Goal: Task Accomplishment & Management: Complete application form

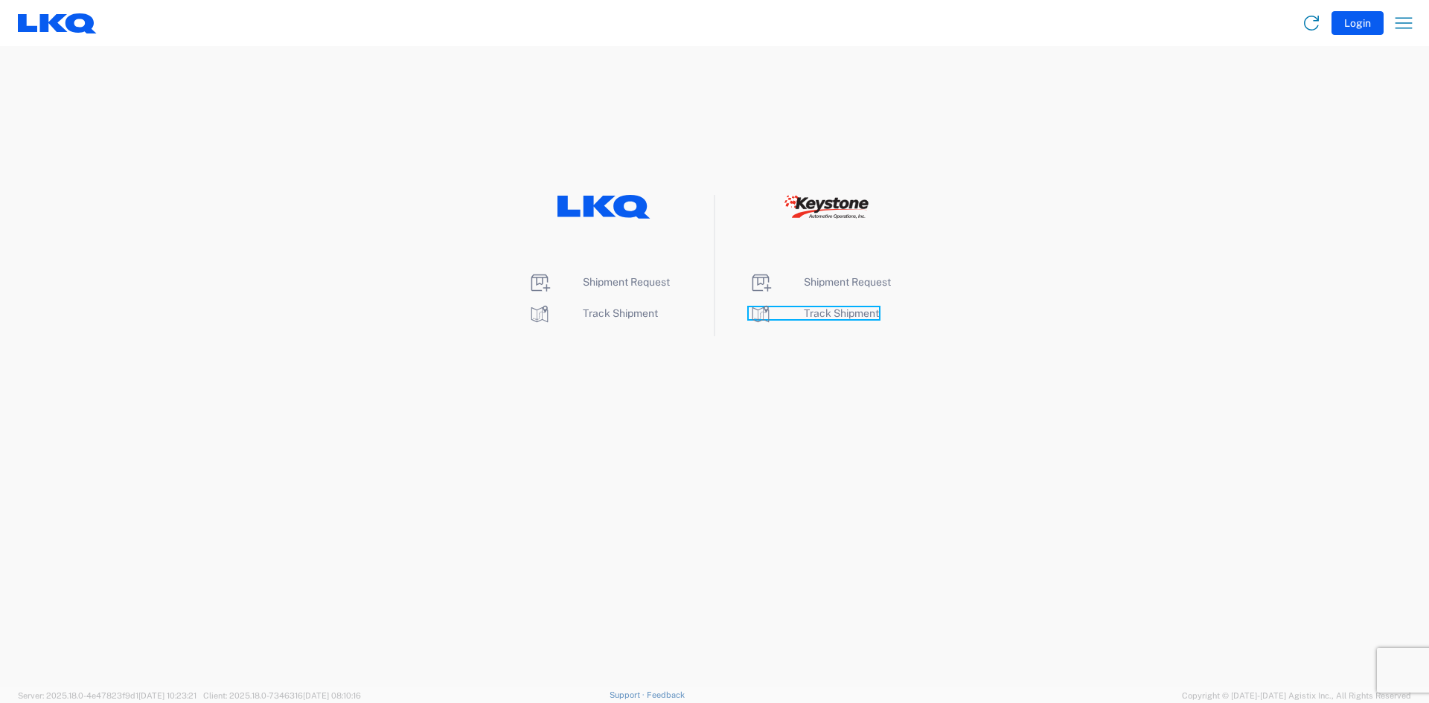
click at [851, 312] on span "Track Shipment" at bounding box center [841, 313] width 75 height 12
click at [849, 287] on span "Shipment Request" at bounding box center [847, 282] width 87 height 12
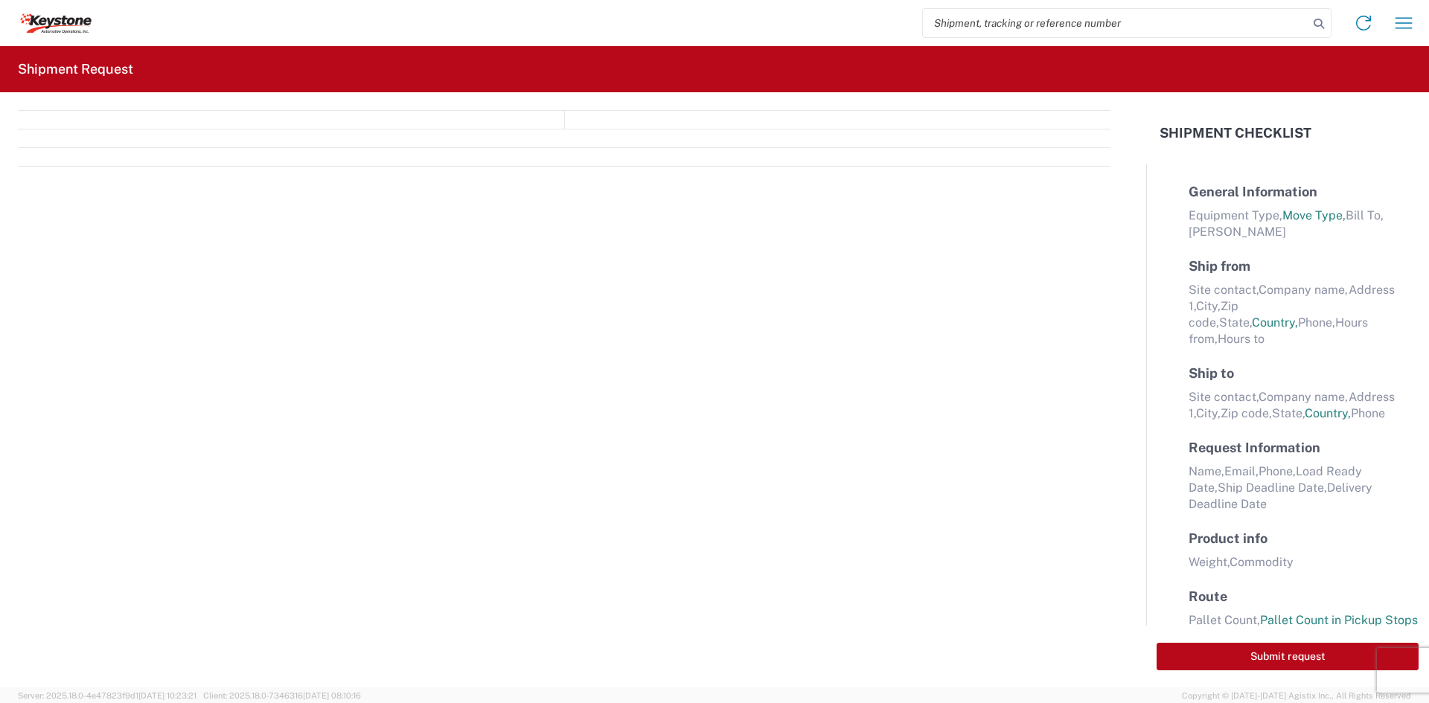
select select "FULL"
select select "LBS"
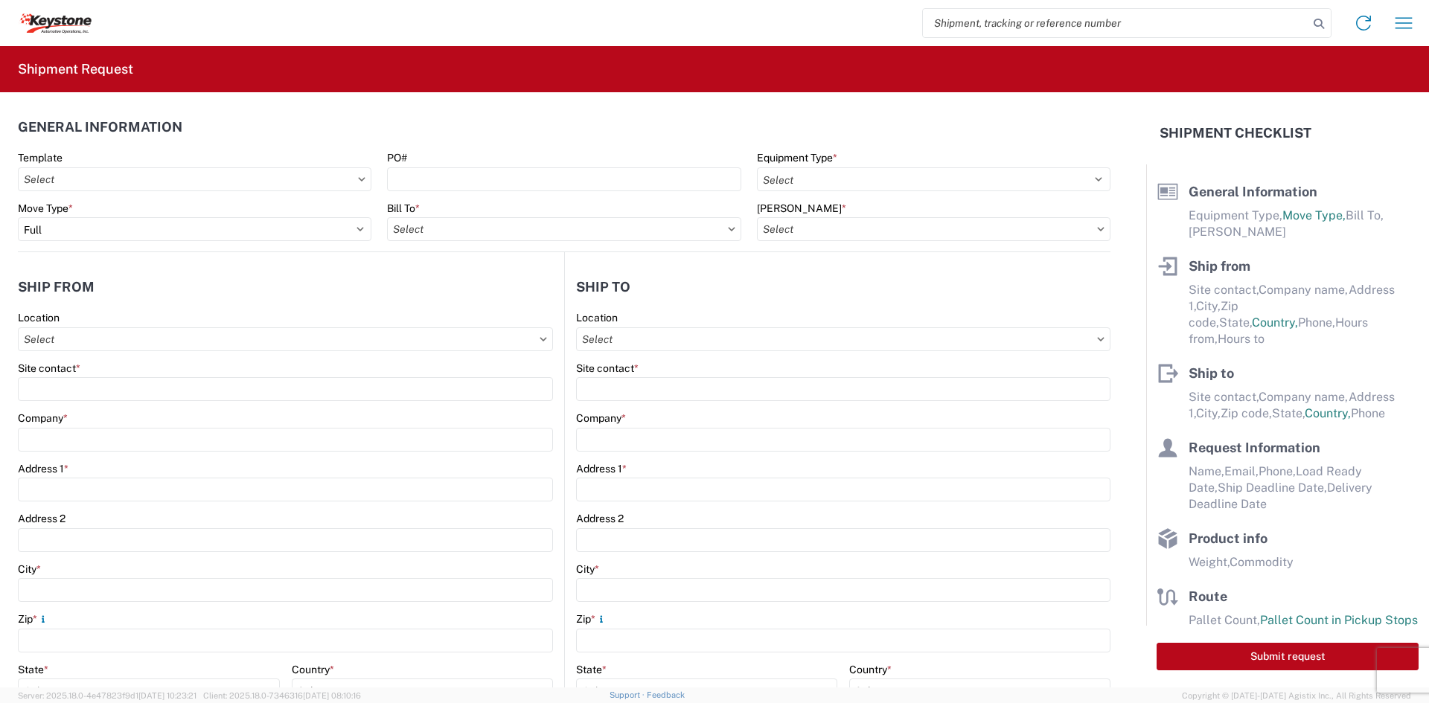
click at [156, 374] on div "Site contact *" at bounding box center [285, 368] width 535 height 13
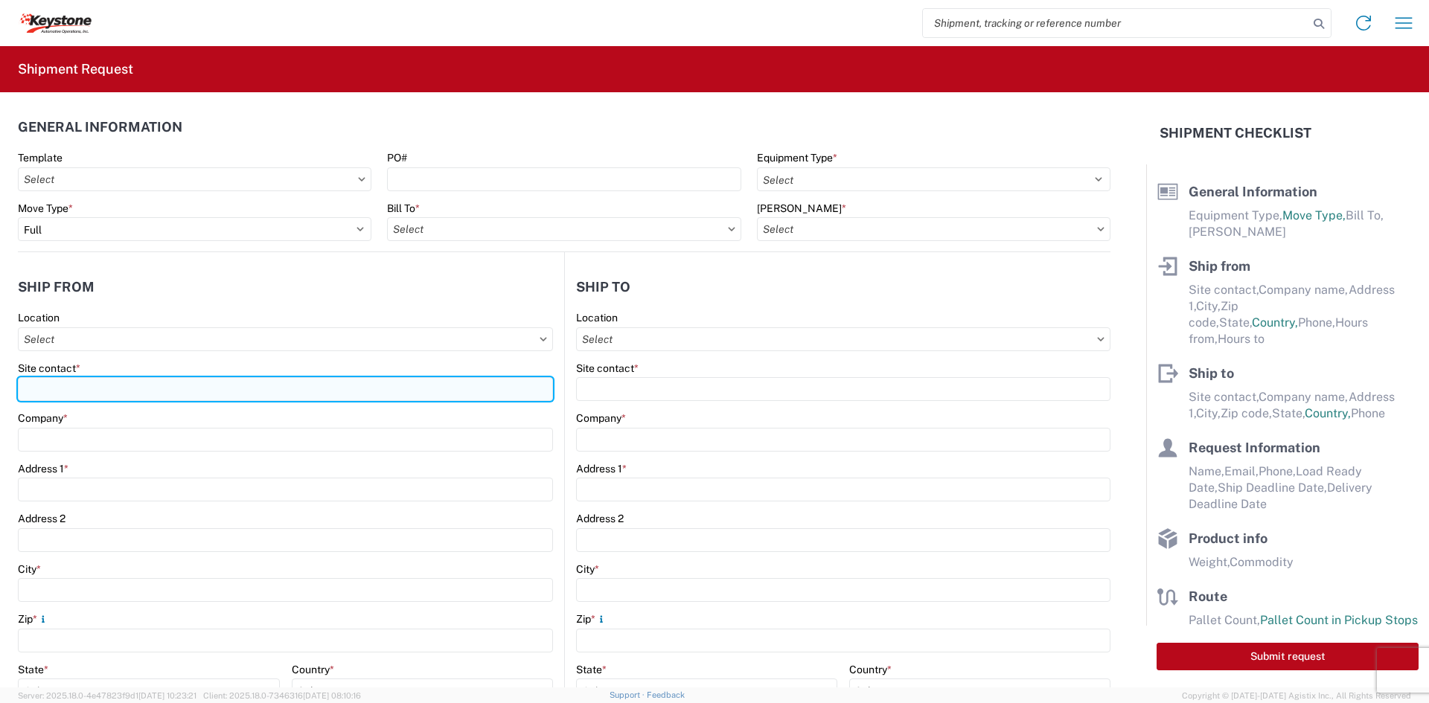
click at [149, 397] on input "Site contact *" at bounding box center [285, 389] width 535 height 24
type input "[PERSON_NAME]"
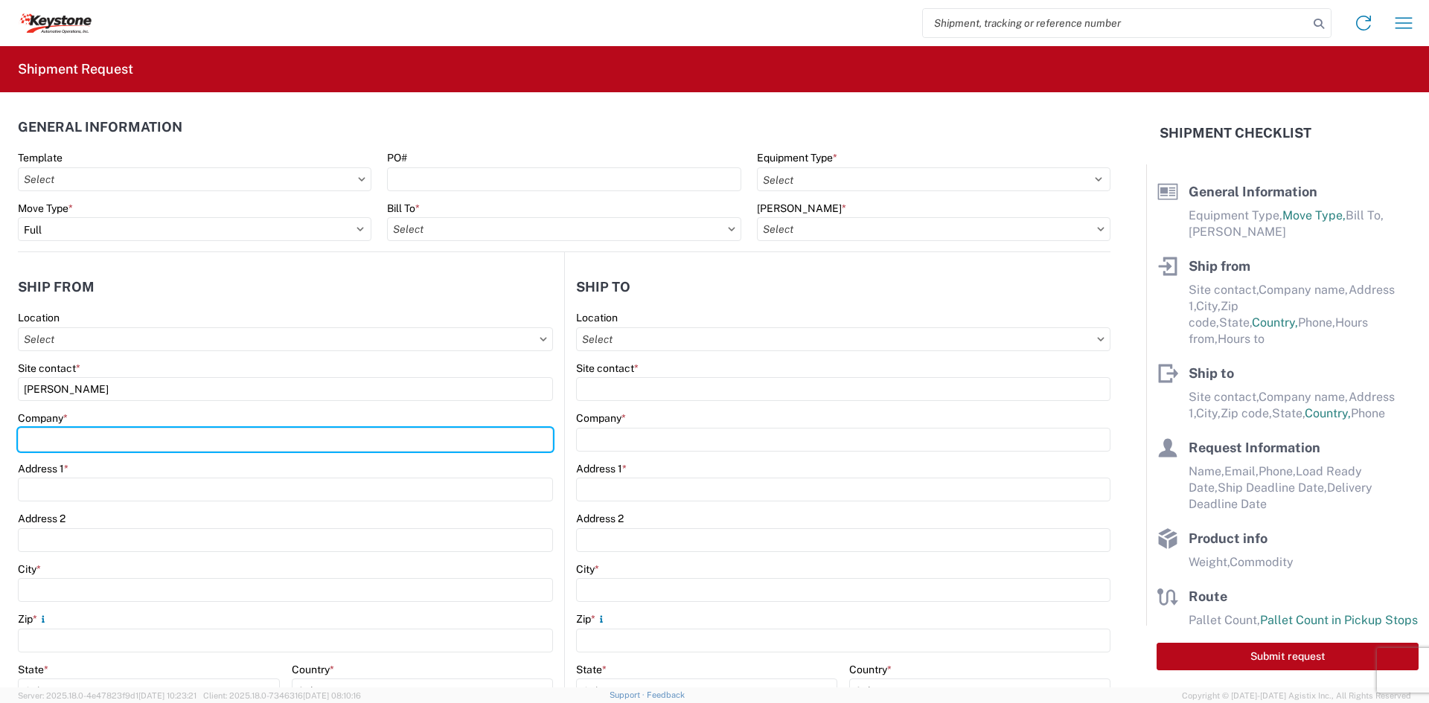
type input "Velarium Awnings"
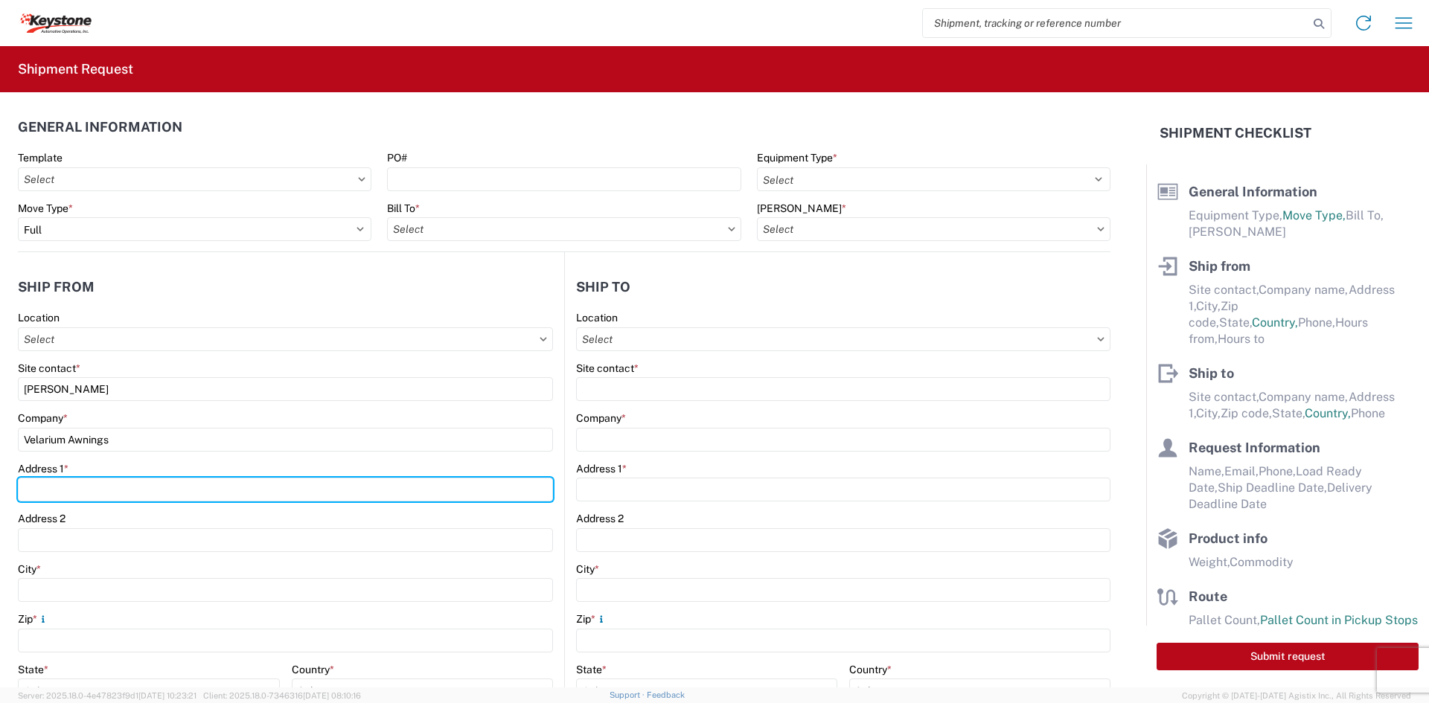
type input "[STREET_ADDRESS][PERSON_NAME]"
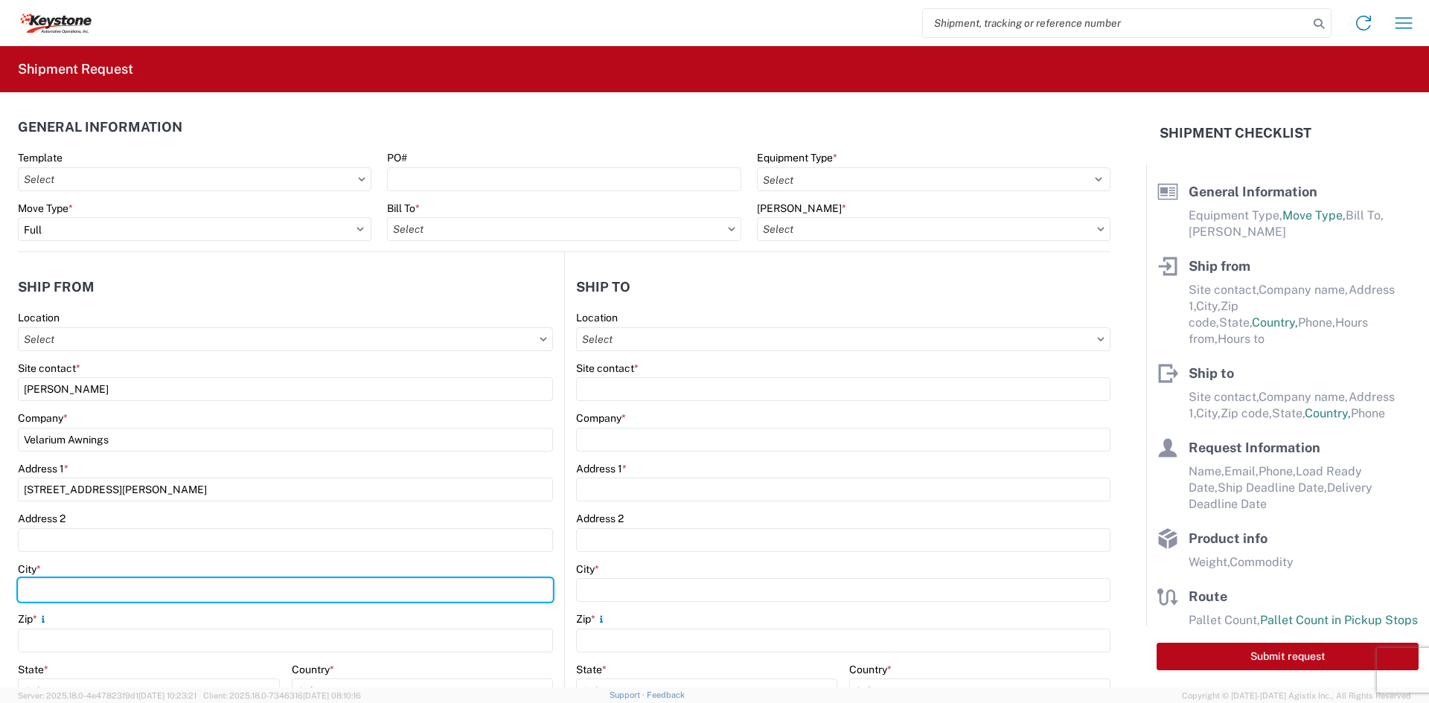
type input "Elkhart"
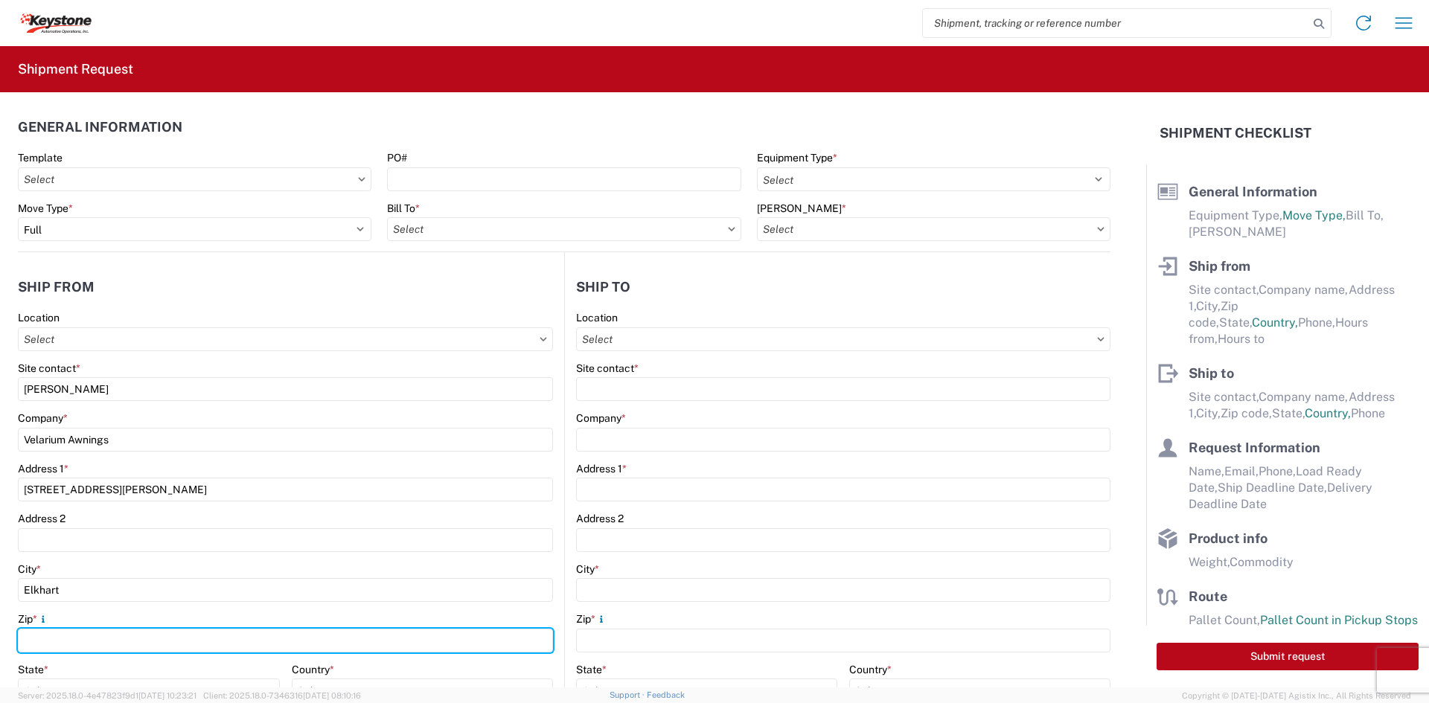
type input "46514"
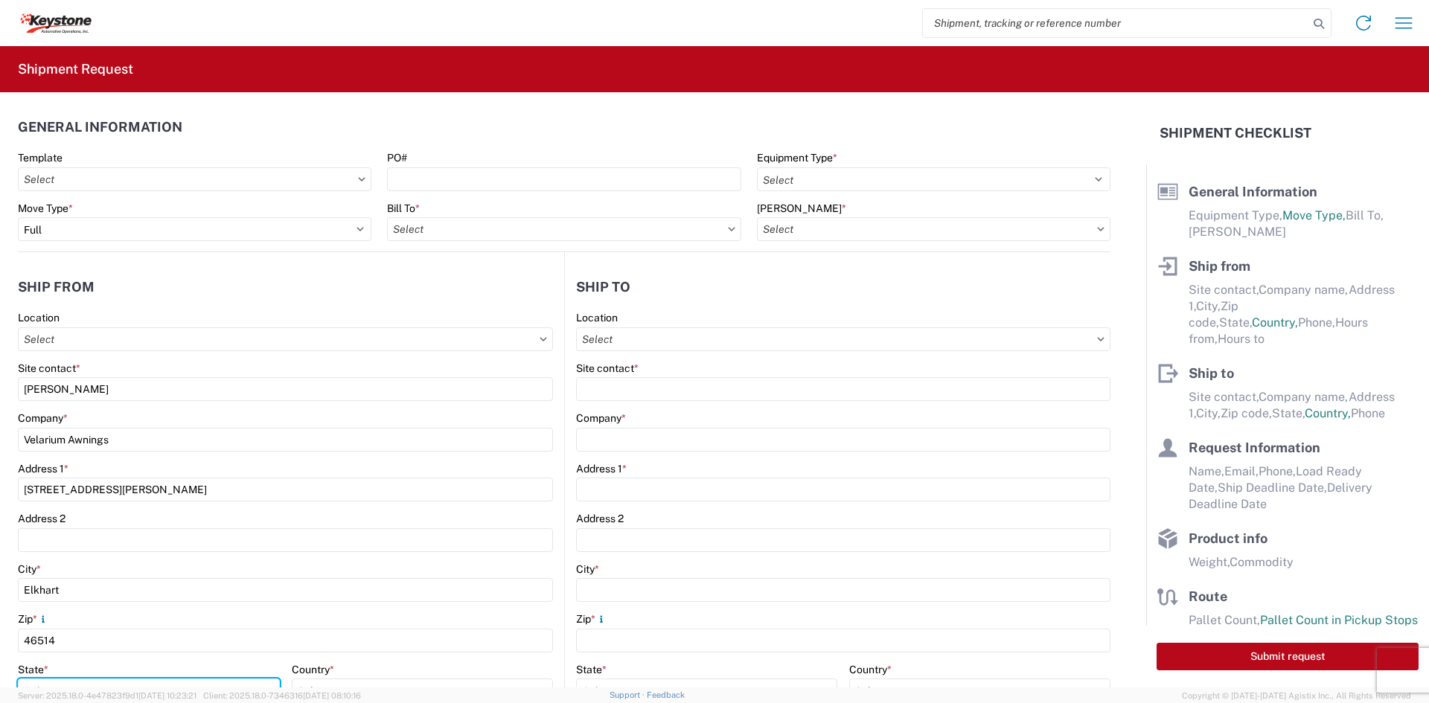
select select "IN"
type input "[EMAIL_ADDRESS][DOMAIN_NAME]"
type input "5745969410"
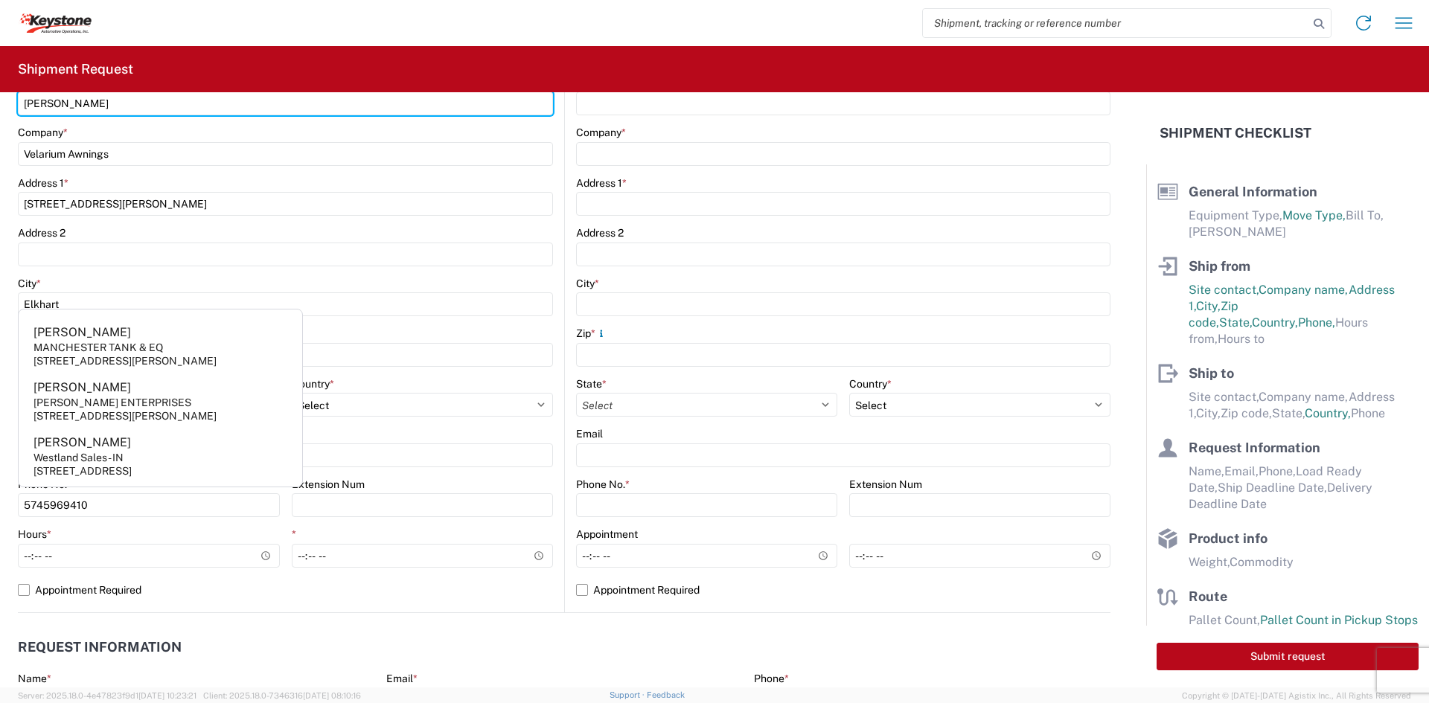
scroll to position [298, 0]
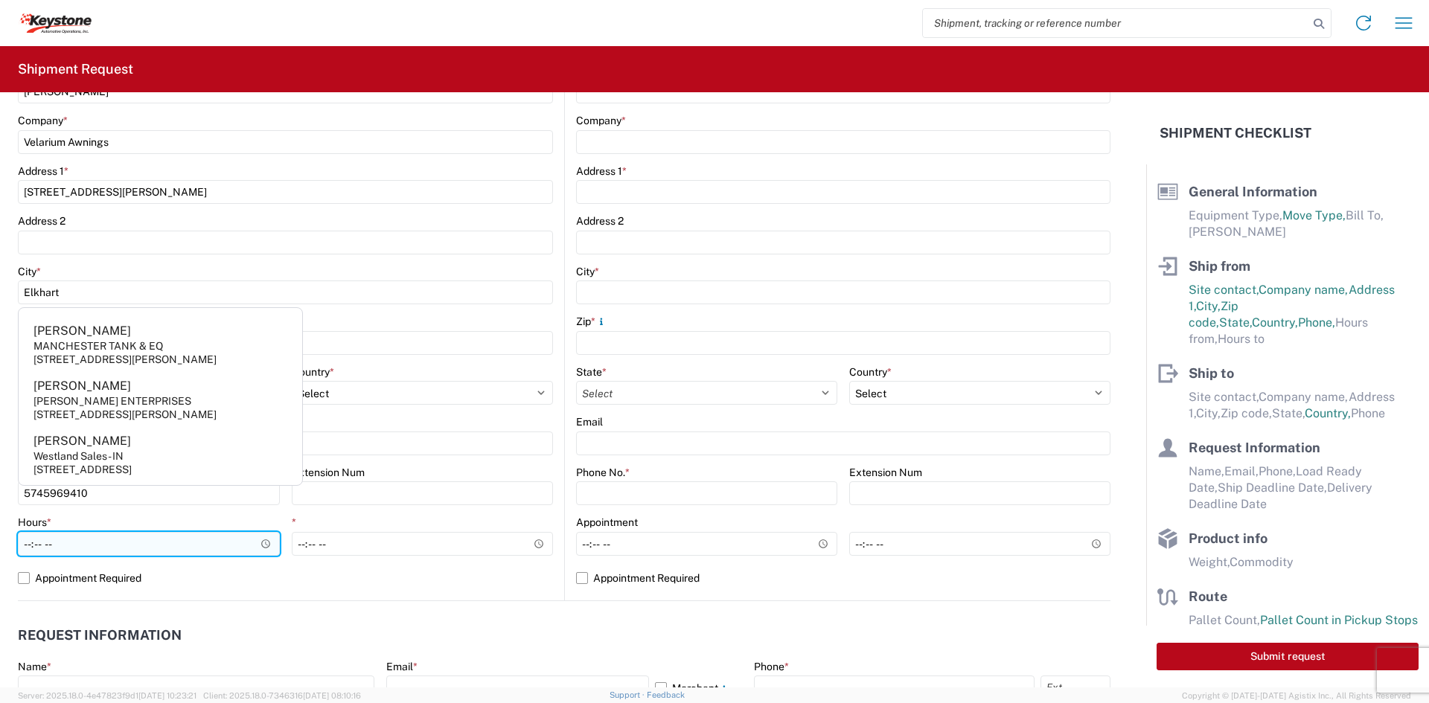
click at [28, 543] on input "Hours *" at bounding box center [149, 544] width 262 height 24
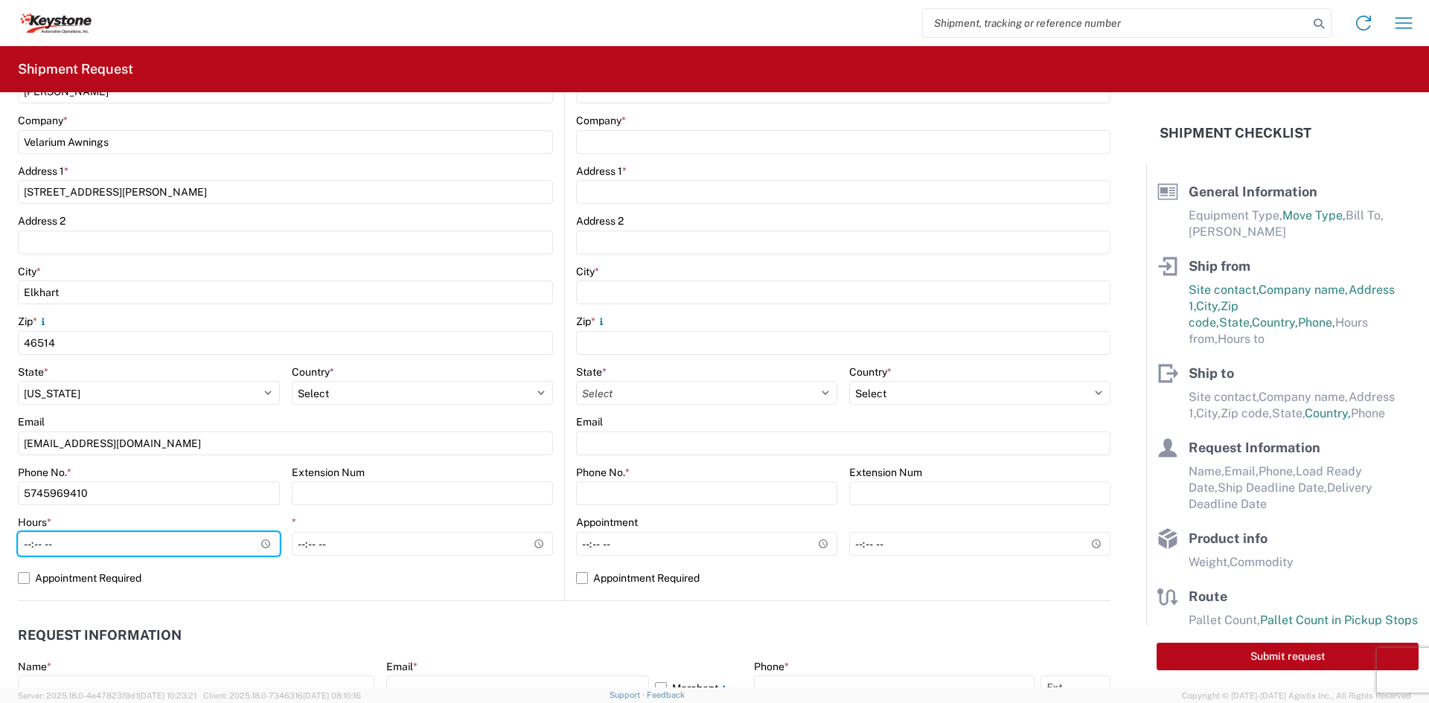
type input "05:00"
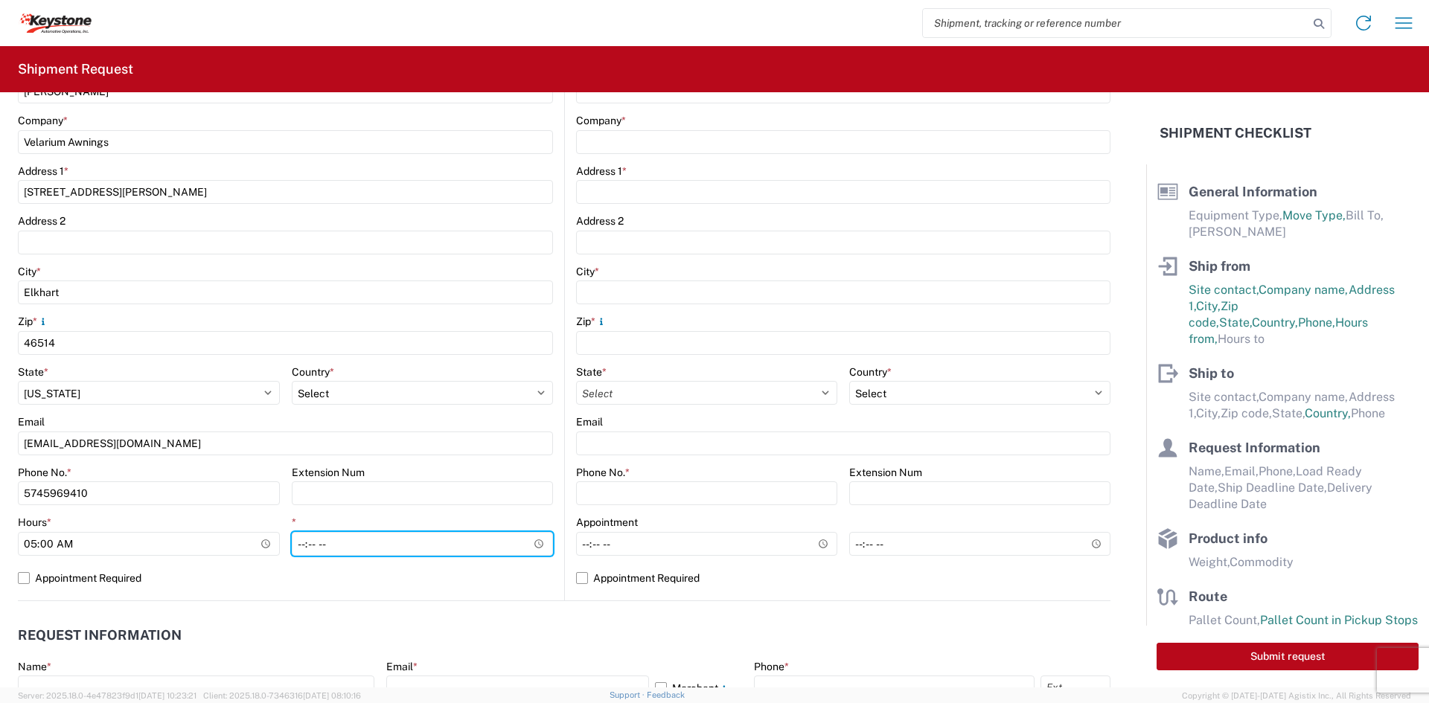
type input "14:00"
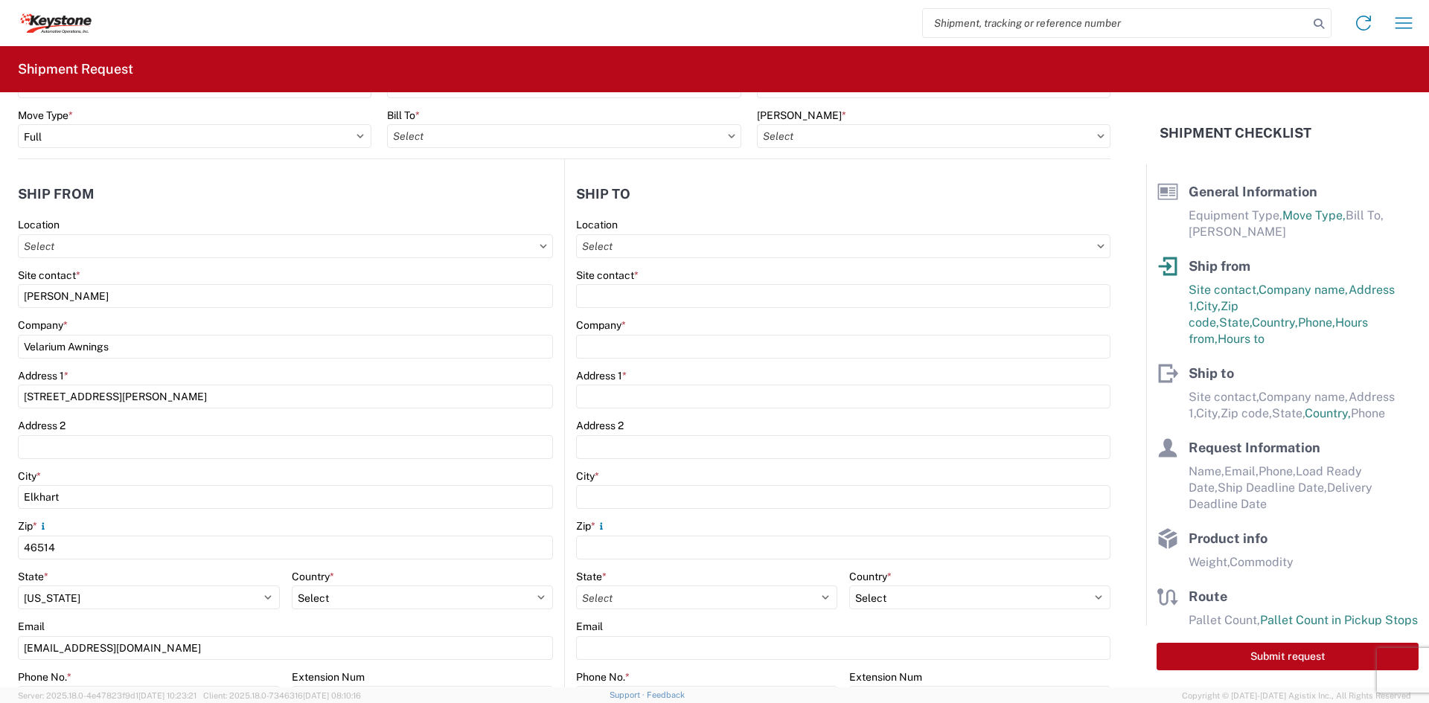
scroll to position [74, 0]
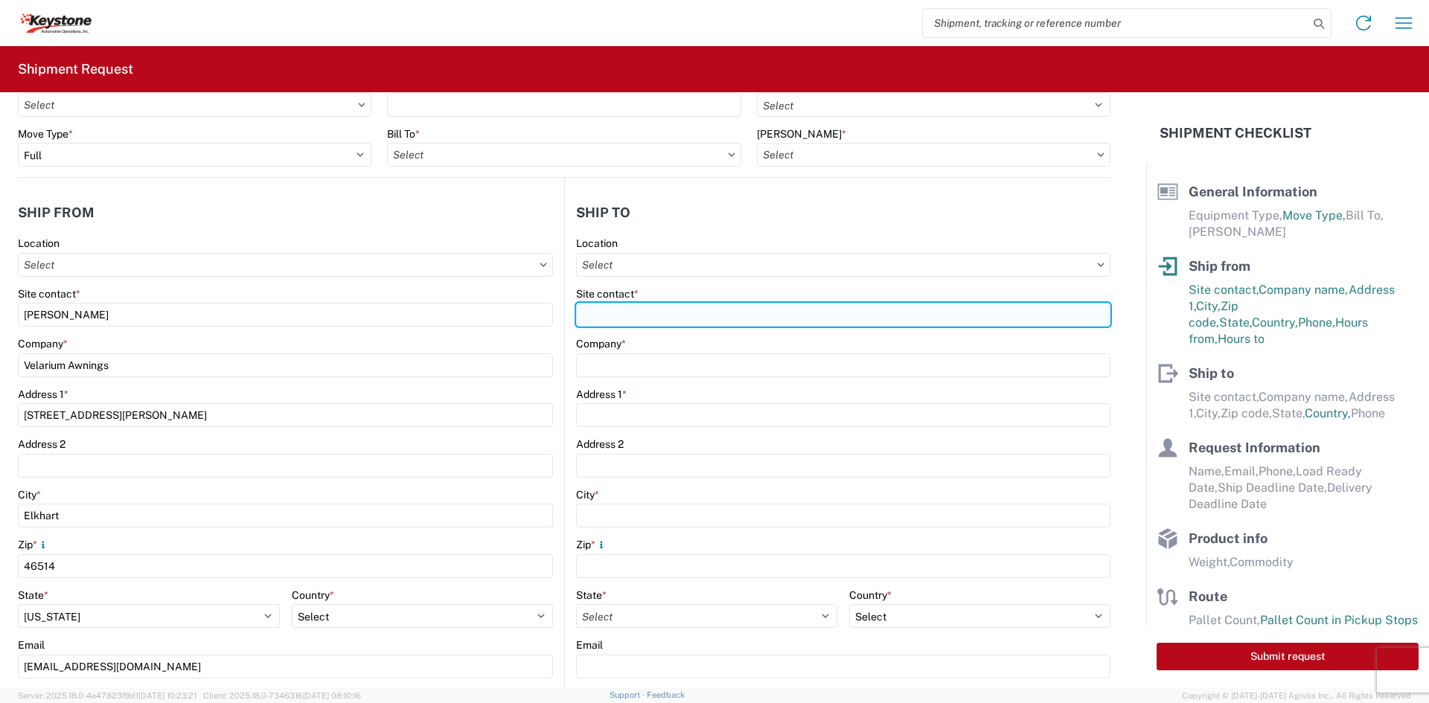
click at [663, 319] on input "Site contact *" at bounding box center [843, 315] width 534 height 24
type input "[PERSON_NAME]"
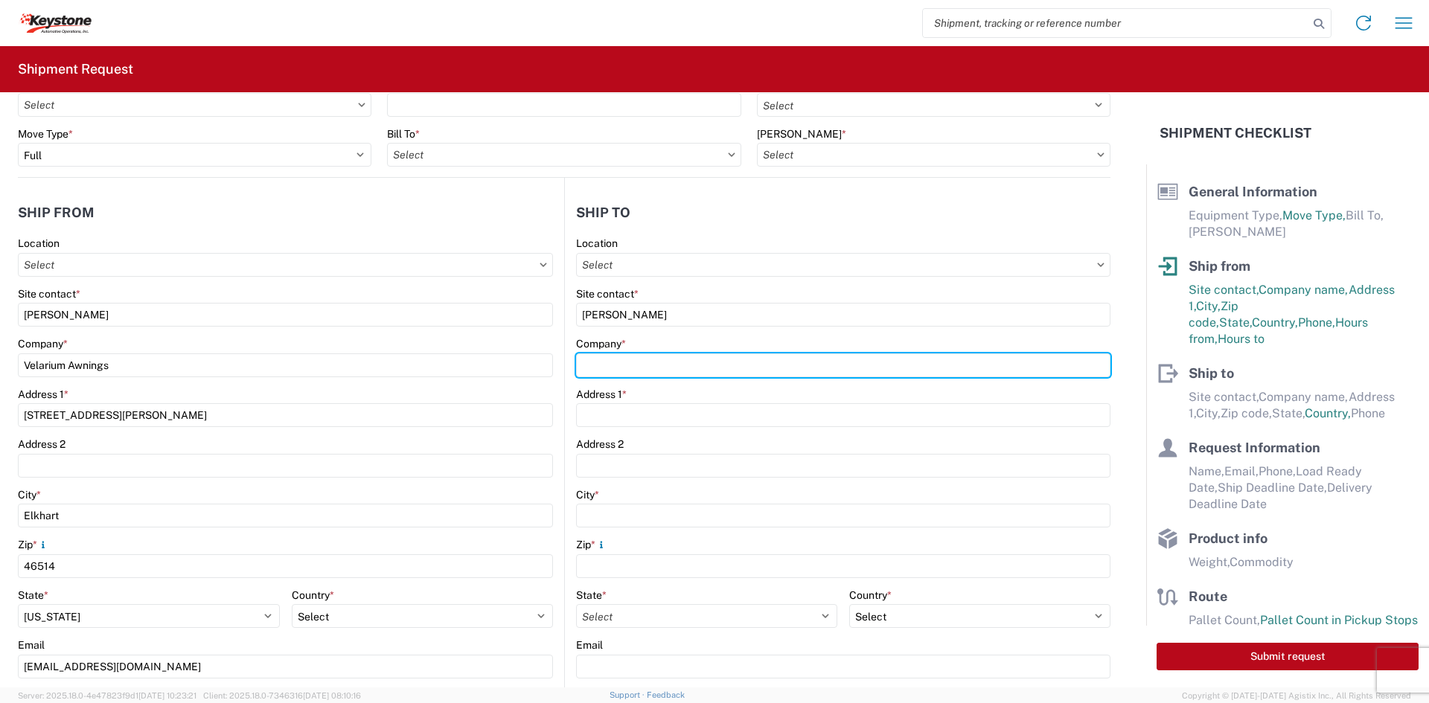
type input "Keystone Automotive Operations"
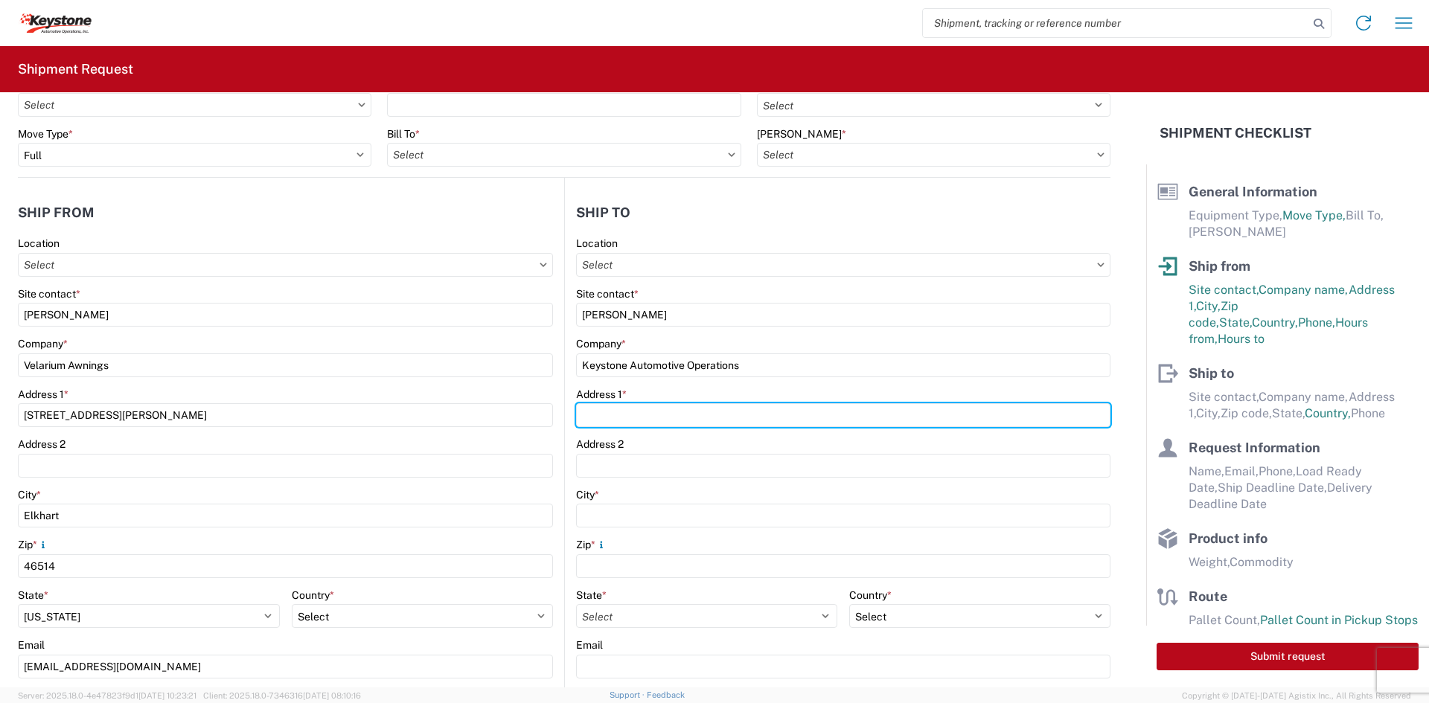
type input "[STREET_ADDRESS][PERSON_NAME]"
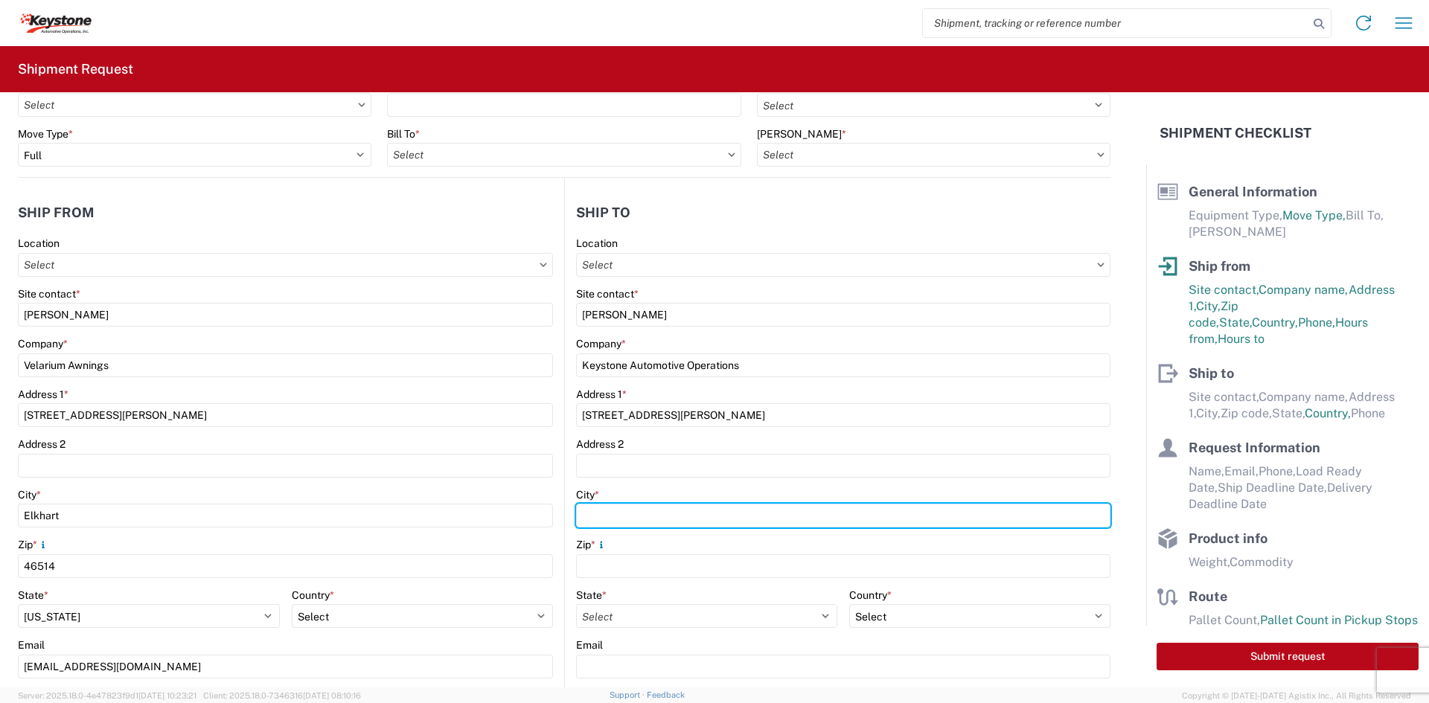
type input "Austell"
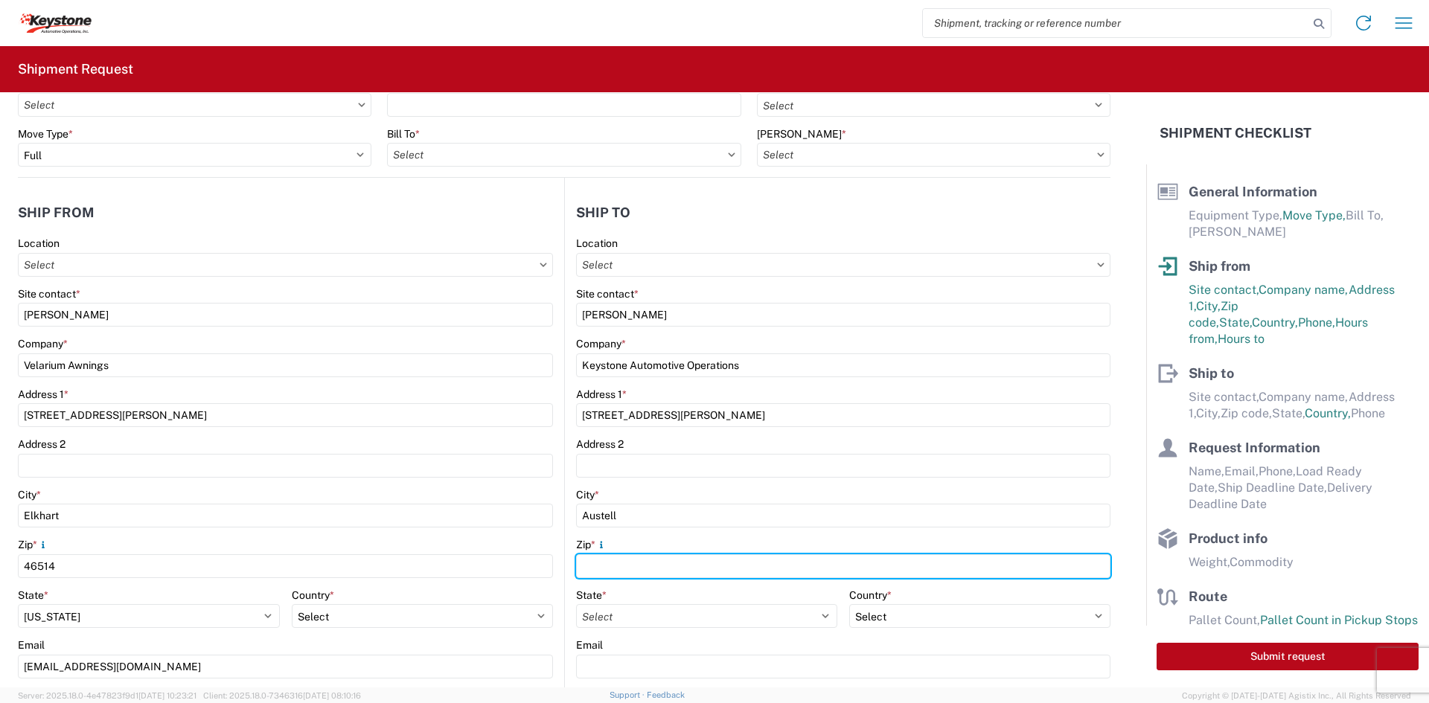
type input "30168"
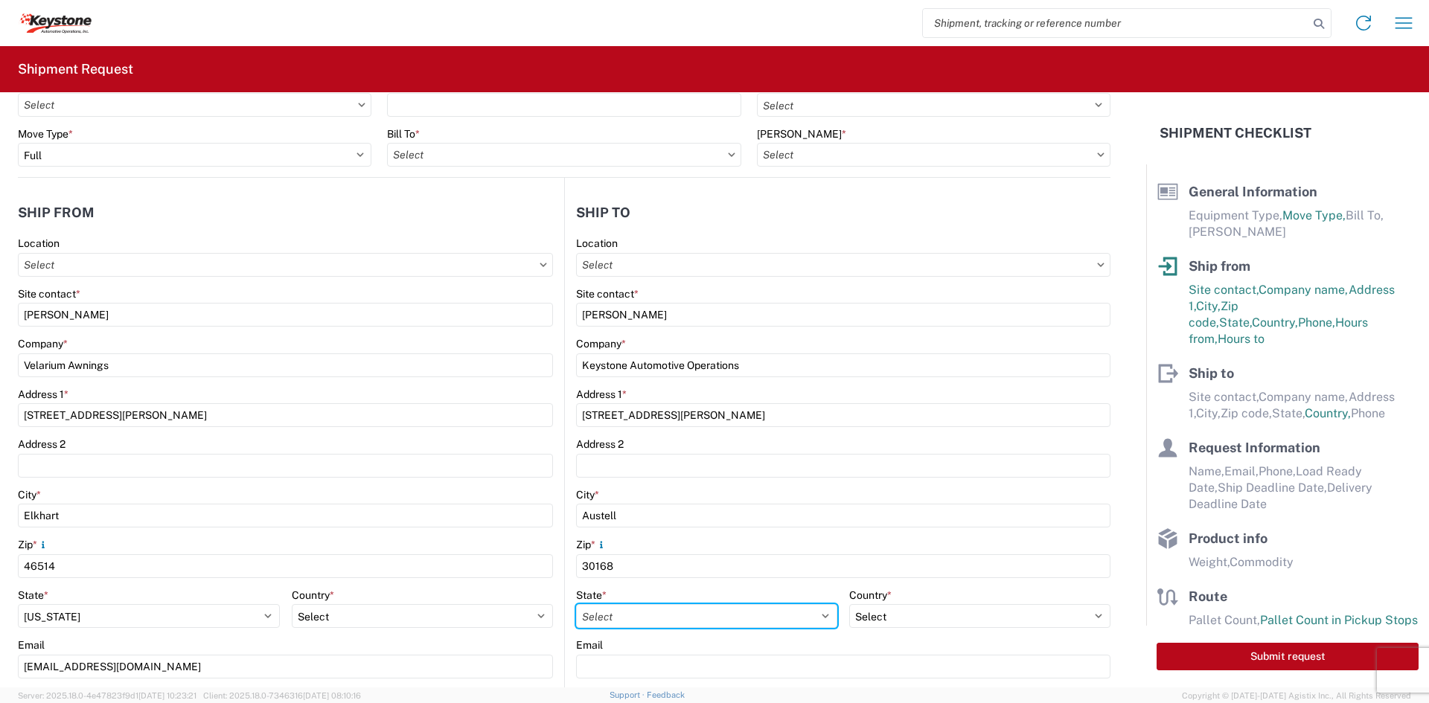
select select "GA"
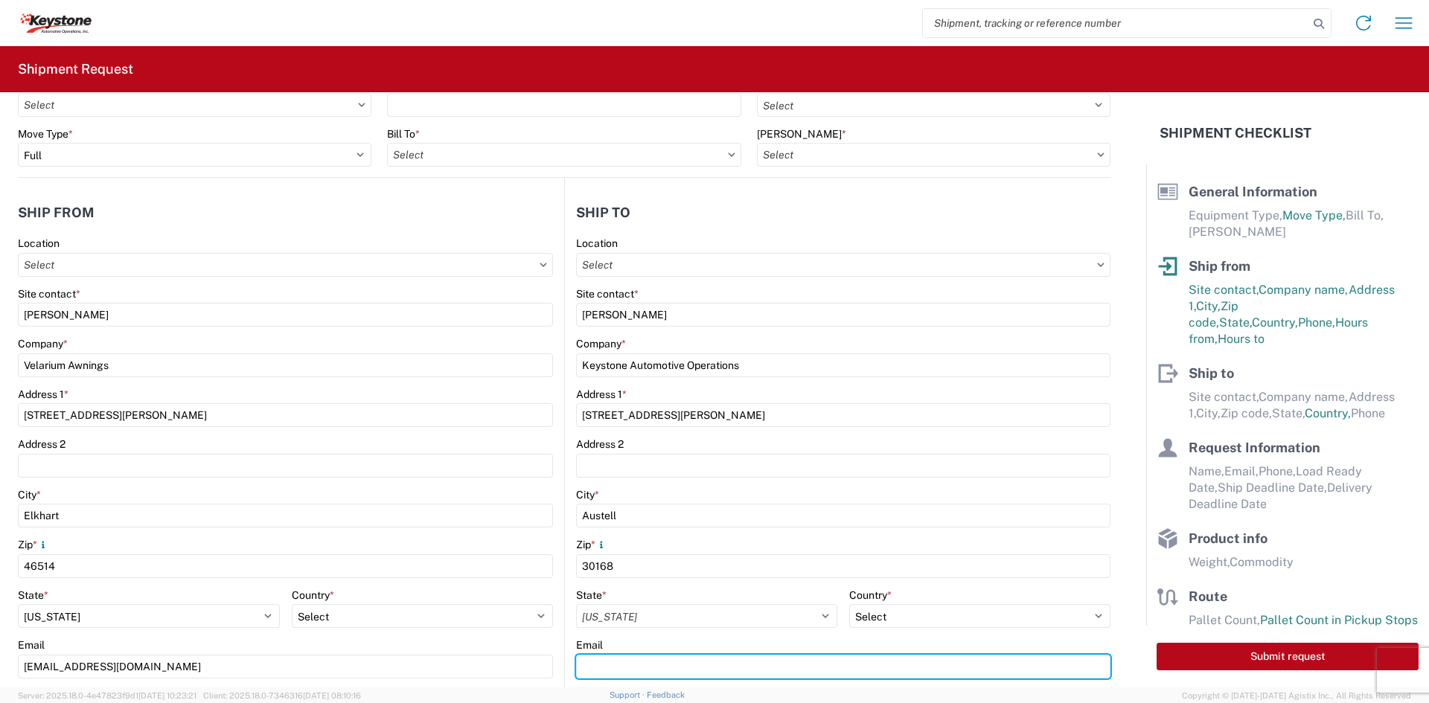
type input "[EMAIL_ADDRESS][DOMAIN_NAME]"
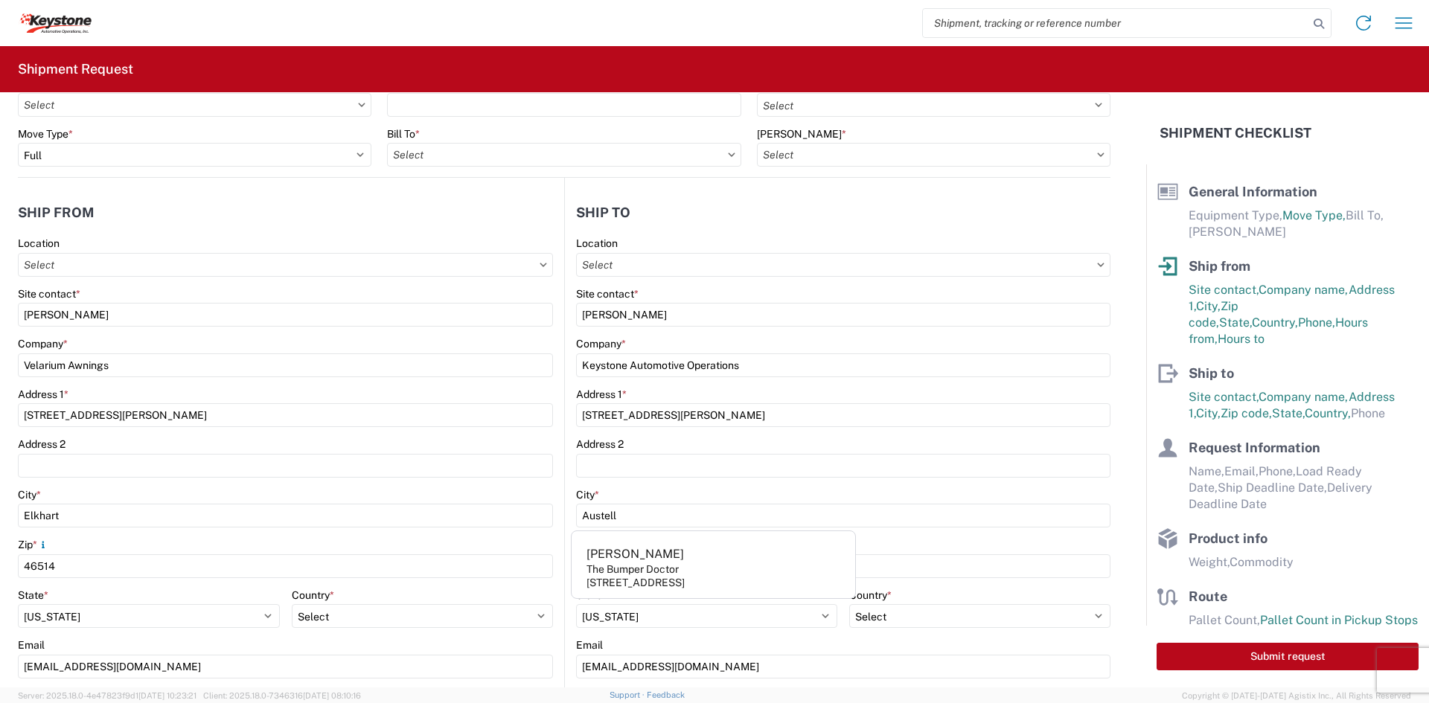
click at [805, 491] on div "City *" at bounding box center [843, 494] width 534 height 13
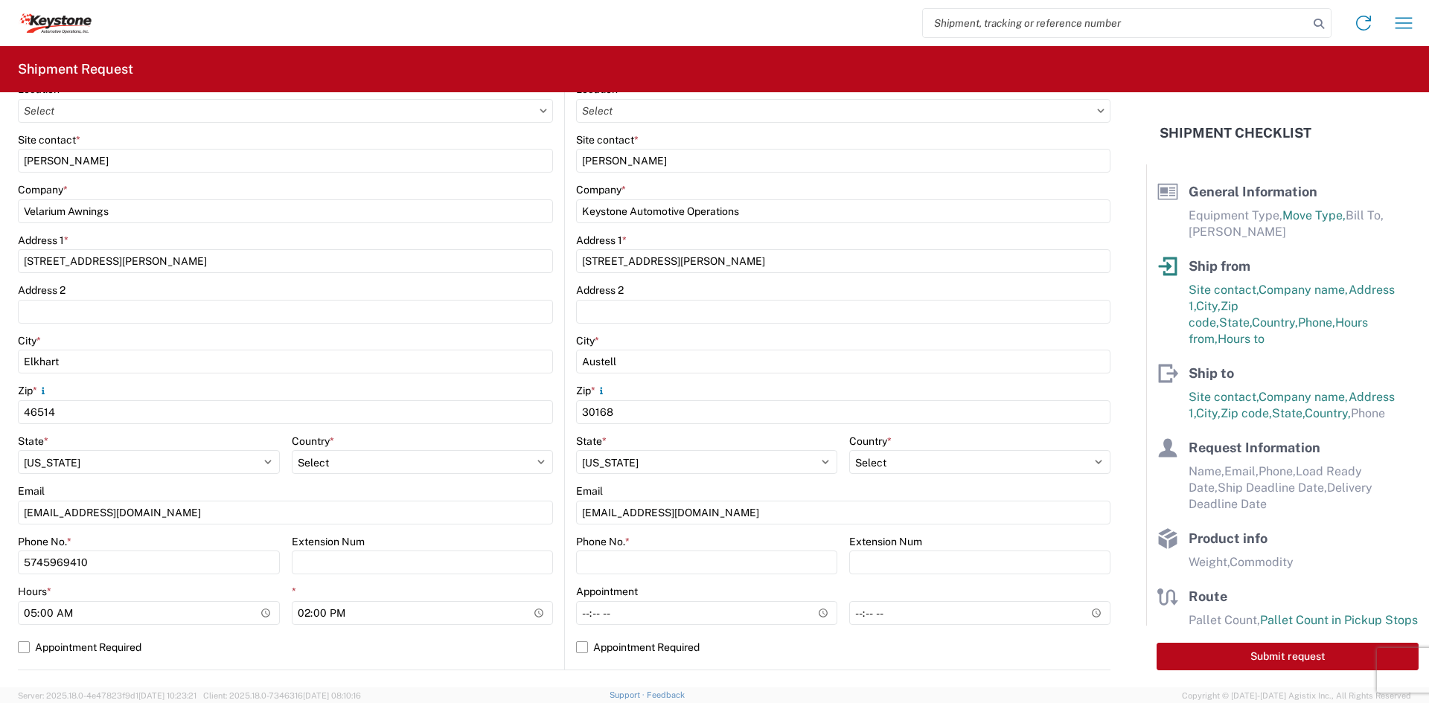
scroll to position [298, 0]
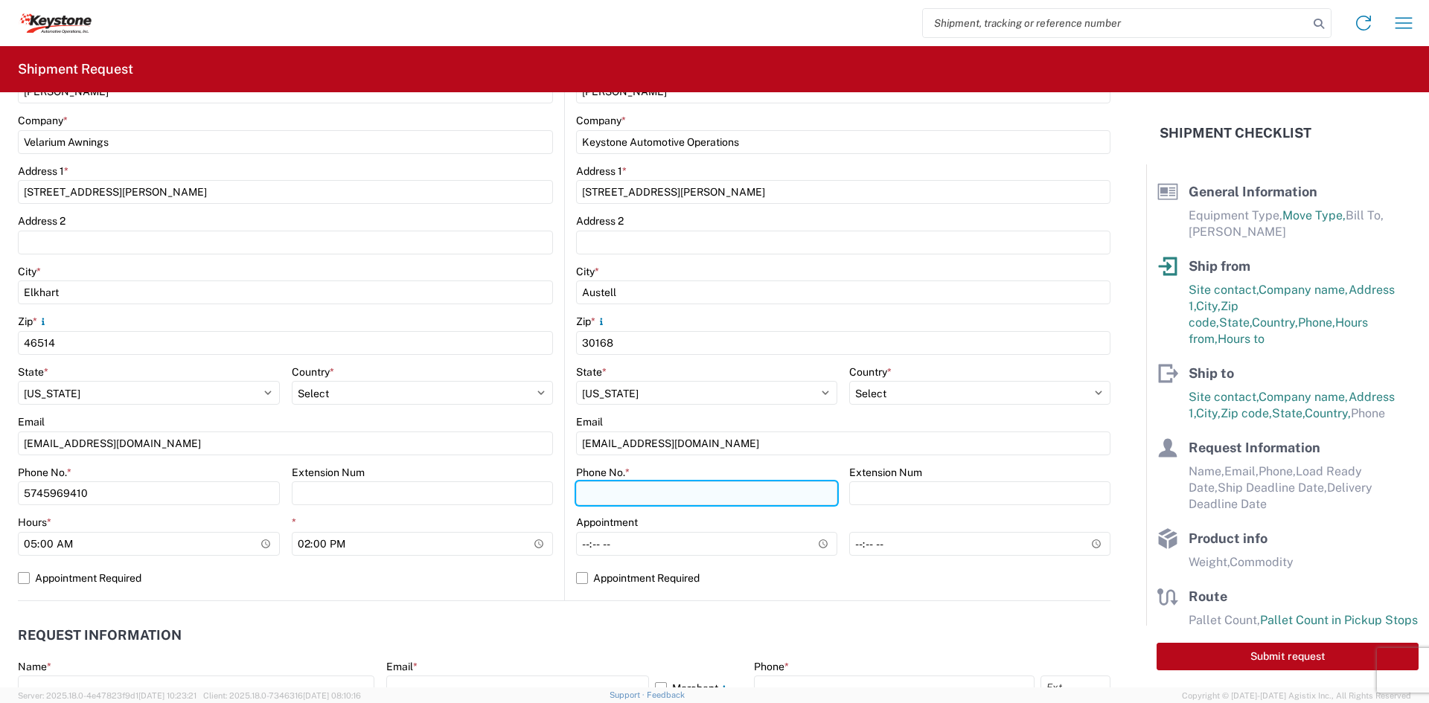
click at [733, 499] on input "Phone No. *" at bounding box center [706, 494] width 261 height 24
type input "9"
type input "5706554514"
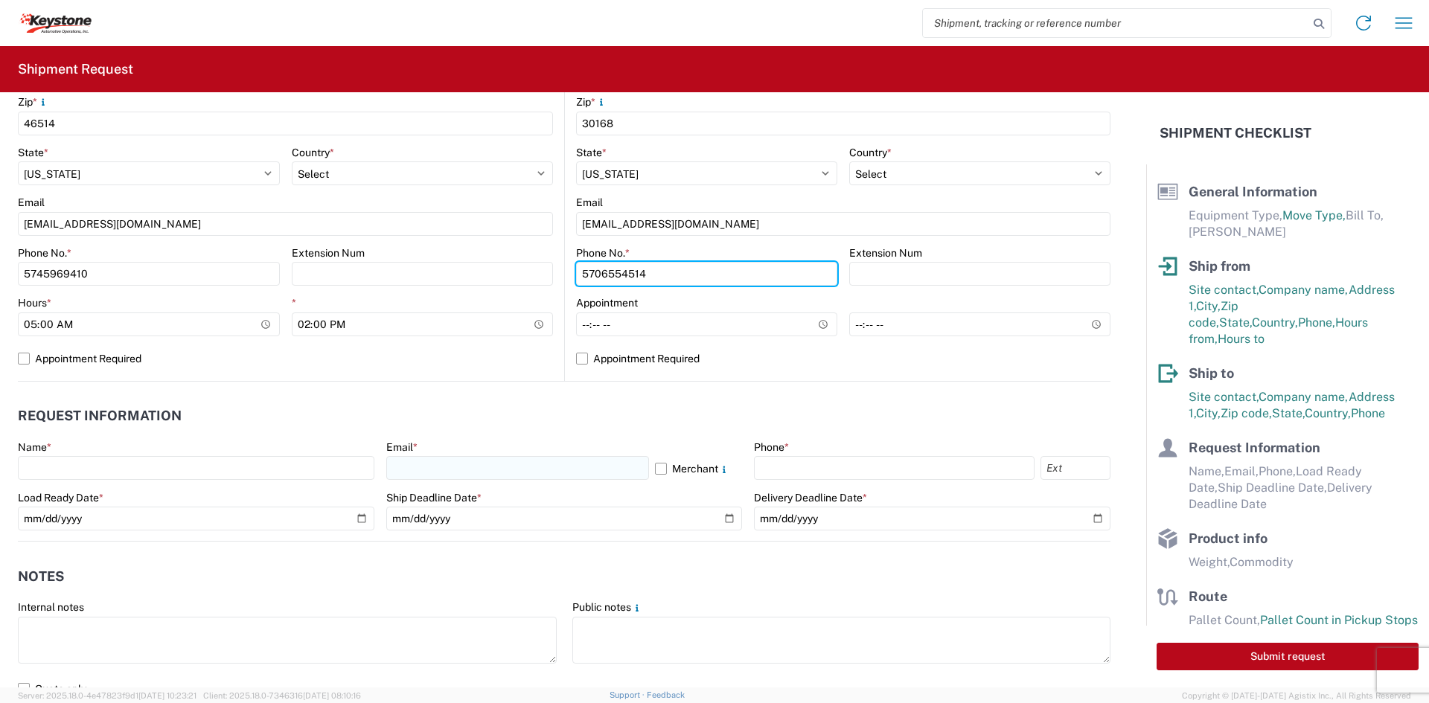
scroll to position [521, 0]
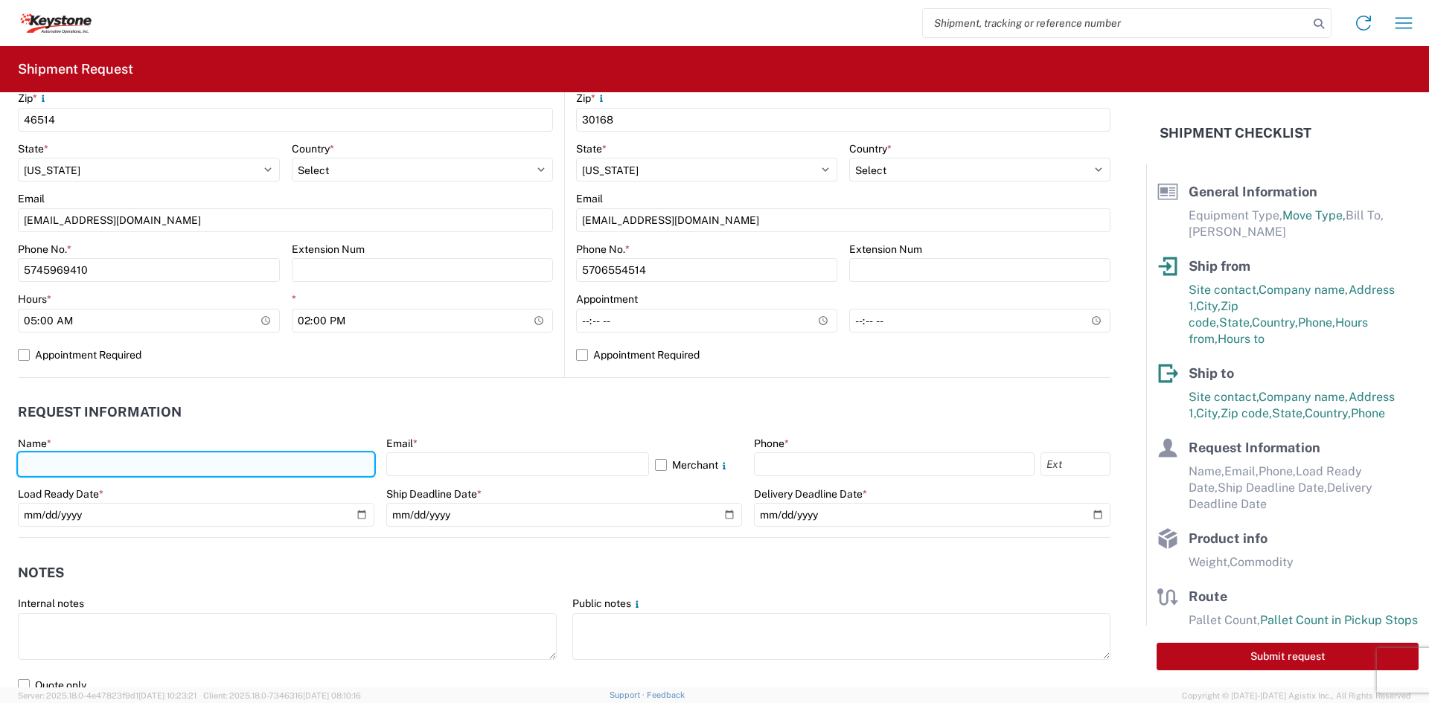
click at [333, 466] on input "text" at bounding box center [196, 465] width 357 height 24
type input "[PERSON_NAME]"
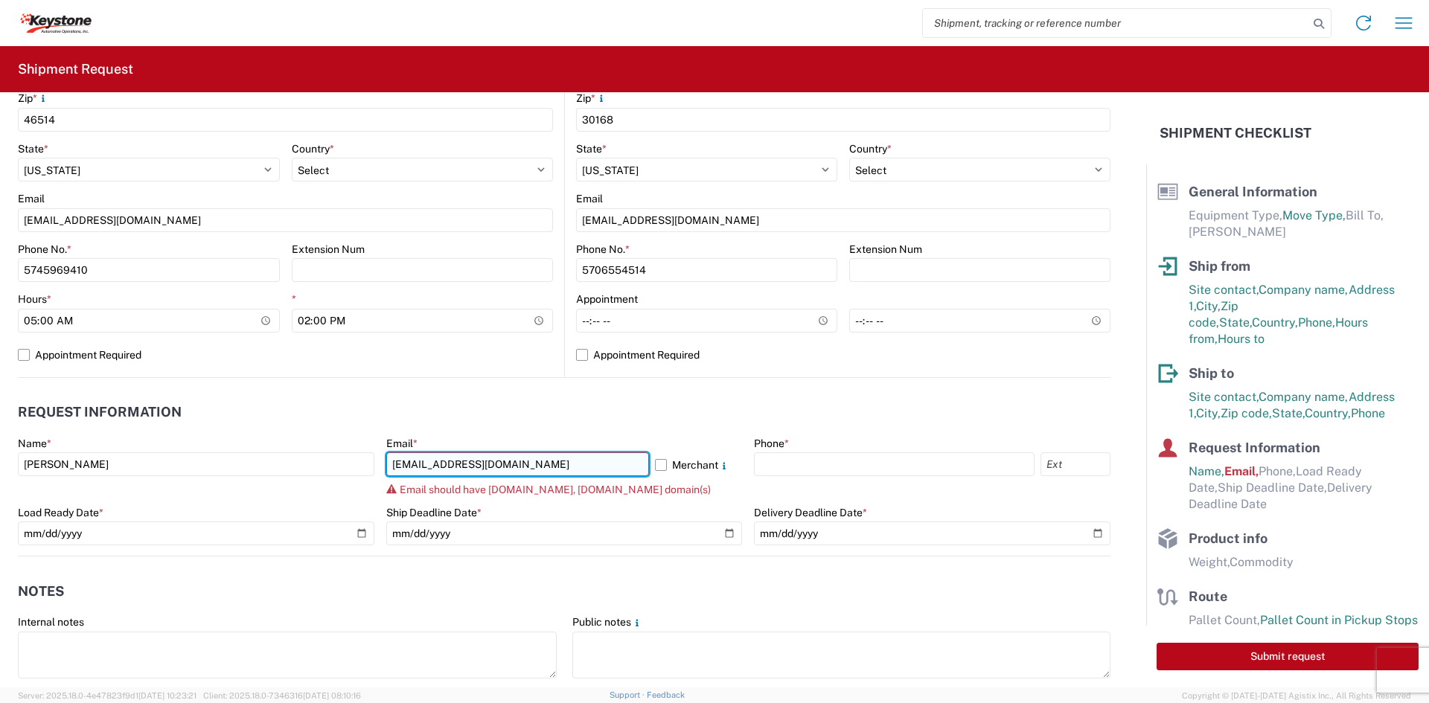
drag, startPoint x: 559, startPoint y: 460, endPoint x: 464, endPoint y: 464, distance: 94.6
click at [464, 464] on input "[EMAIL_ADDRESS][DOMAIN_NAME]" at bounding box center [517, 465] width 263 height 24
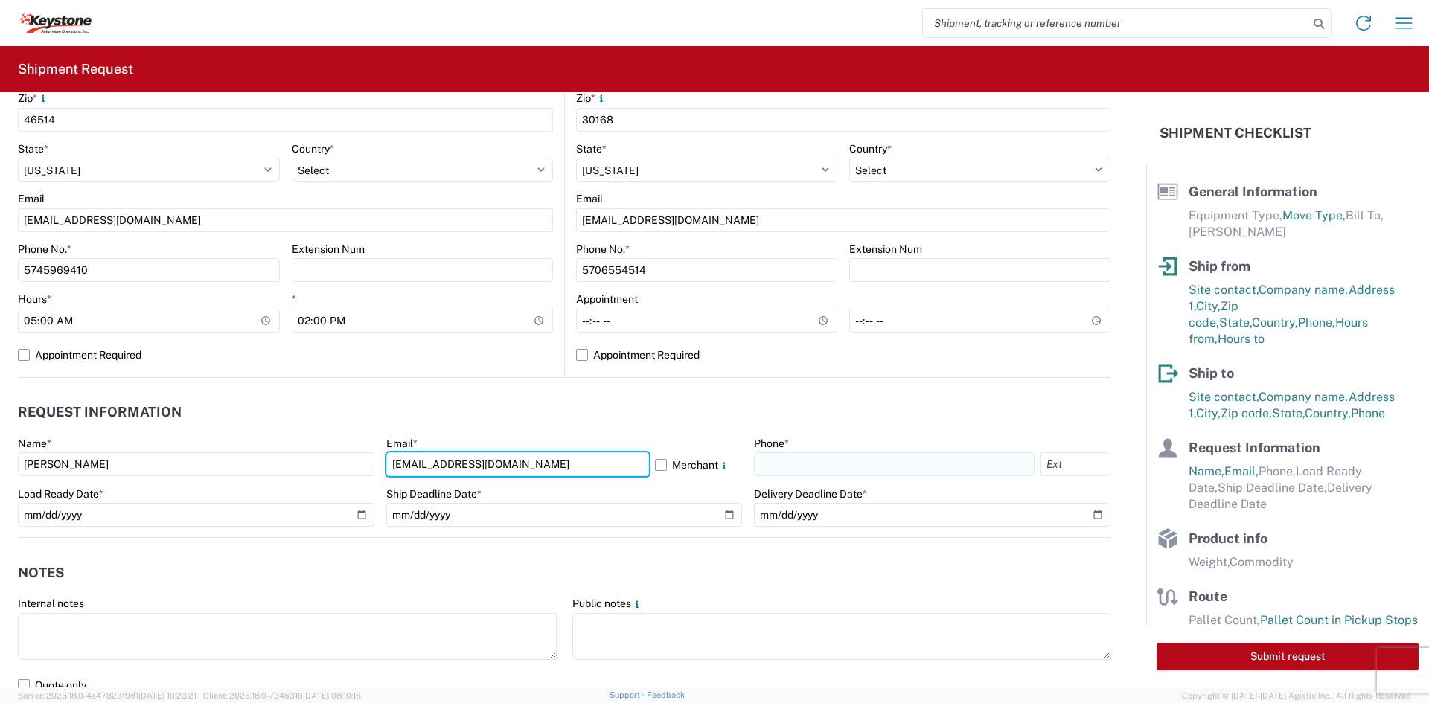
type input "[EMAIL_ADDRESS][DOMAIN_NAME]"
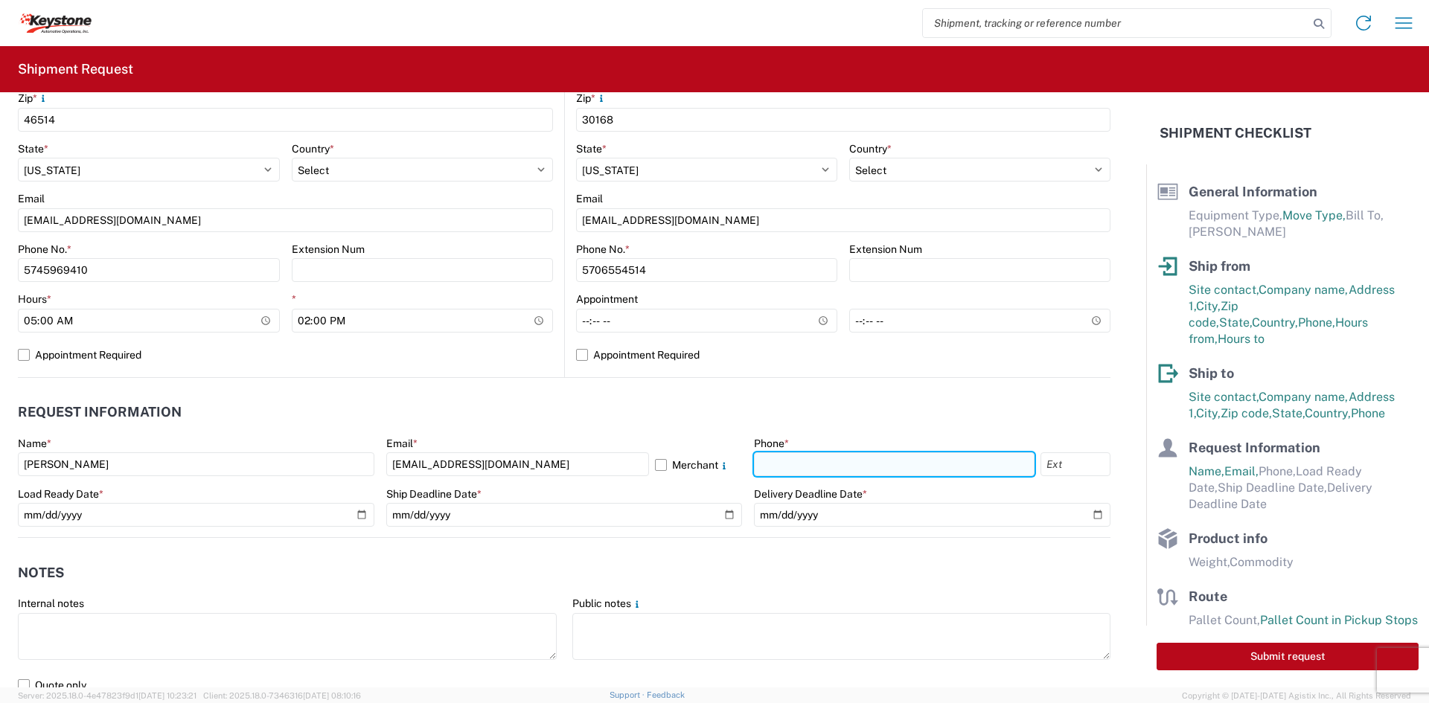
click at [767, 462] on input "text" at bounding box center [894, 465] width 281 height 24
type input "5706554514"
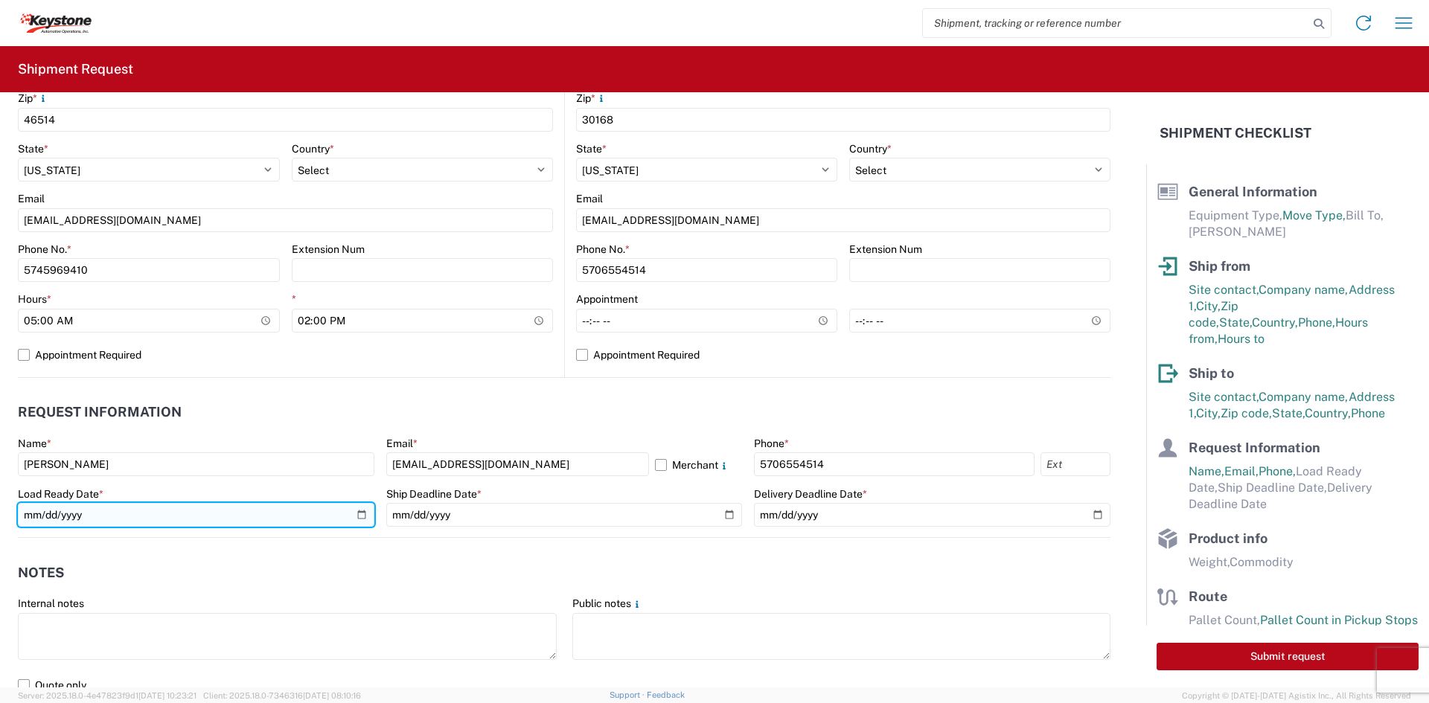
click at [355, 512] on input "date" at bounding box center [196, 515] width 357 height 24
type input "[DATE]"
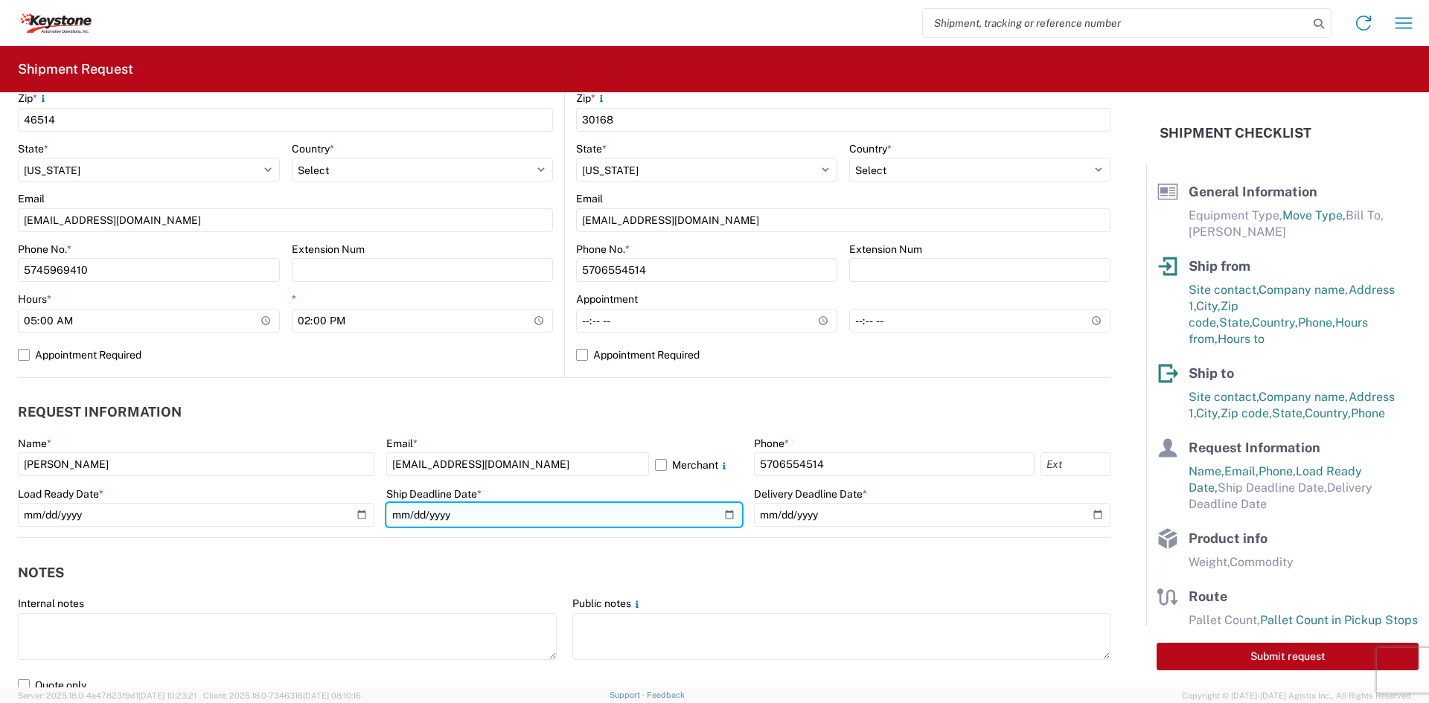
click at [720, 514] on input "date" at bounding box center [564, 515] width 357 height 24
type input "[DATE]"
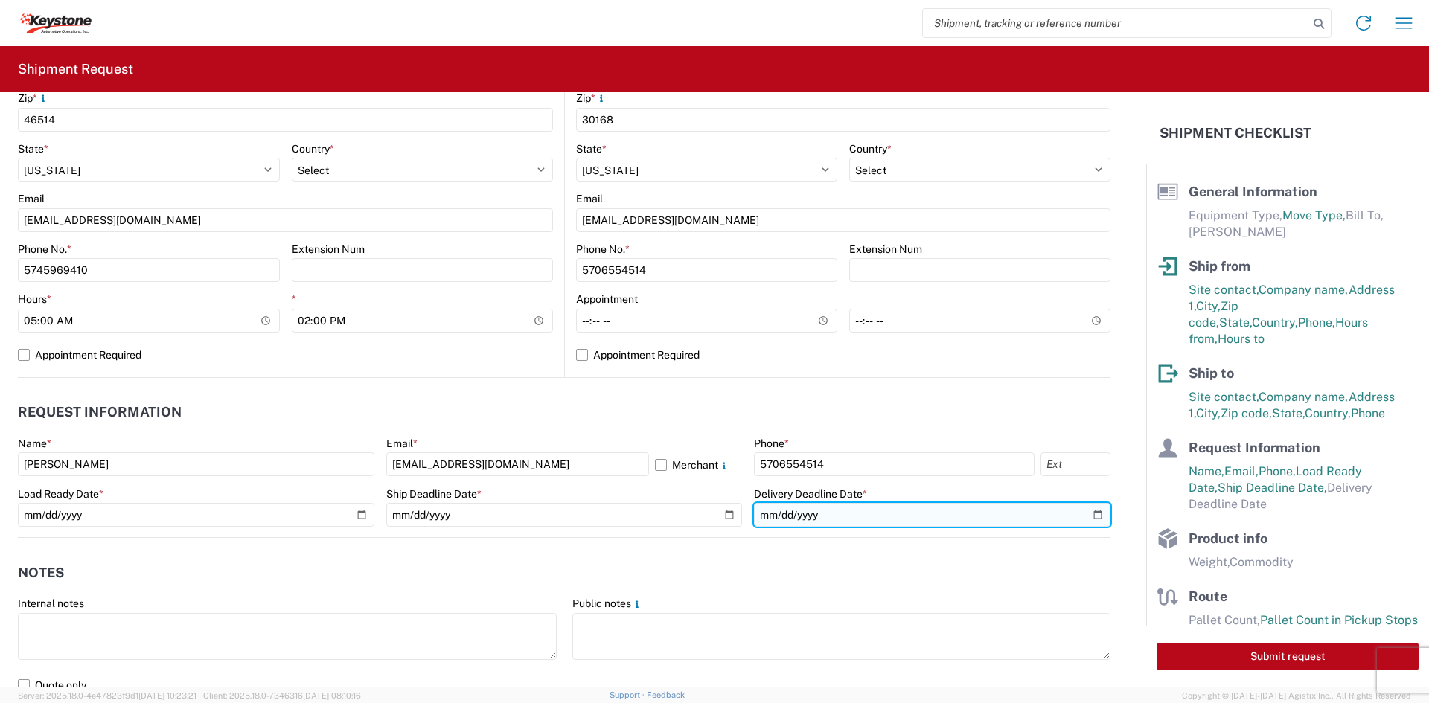
click at [1082, 512] on input "date" at bounding box center [932, 515] width 357 height 24
type input "[DATE]"
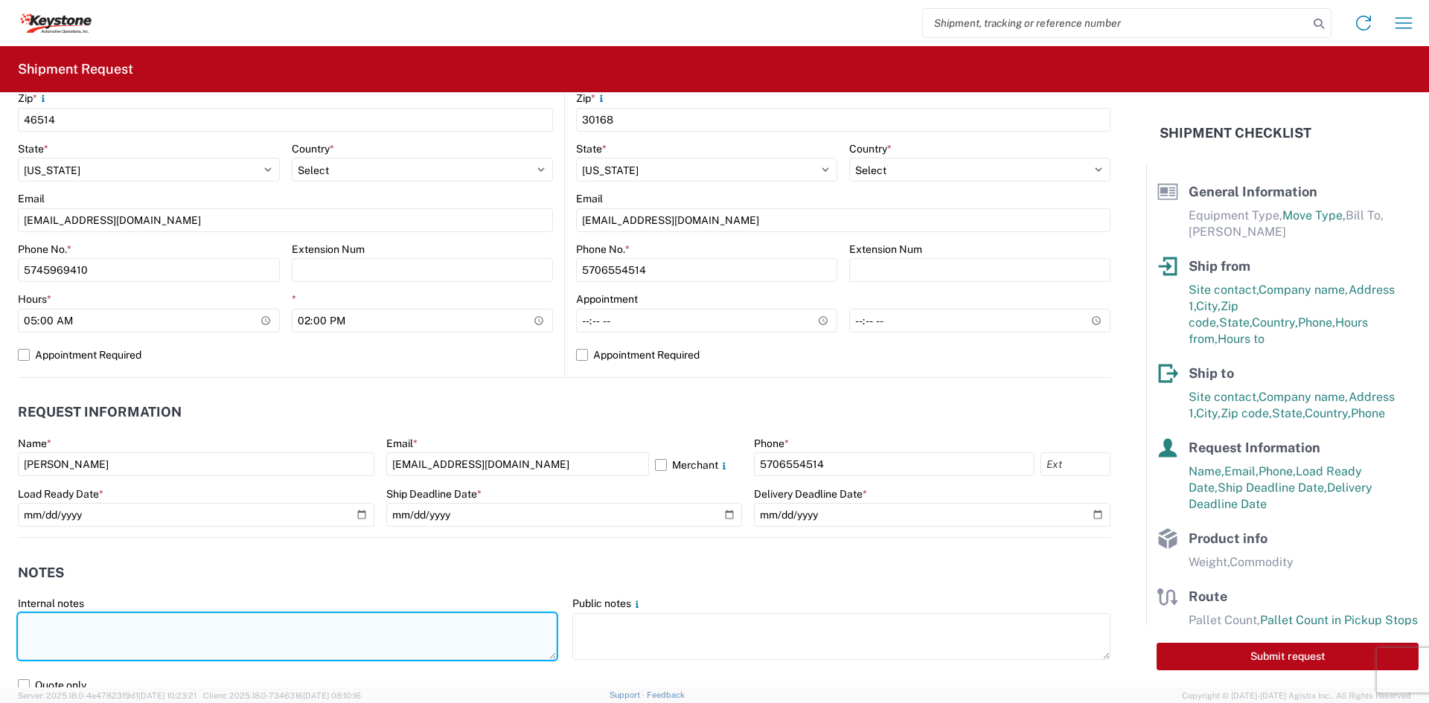
click at [180, 635] on textarea at bounding box center [287, 636] width 539 height 47
drag, startPoint x: 94, startPoint y: 653, endPoint x: -18, endPoint y: 612, distance: 118.9
click at [0, 612] on html "Home Shipment request Shipment tracking Shipment Request General Information Te…" at bounding box center [714, 351] width 1429 height 703
type textarea "DIMENSIONS: 228" X 44" X 48" 770 LLBS"
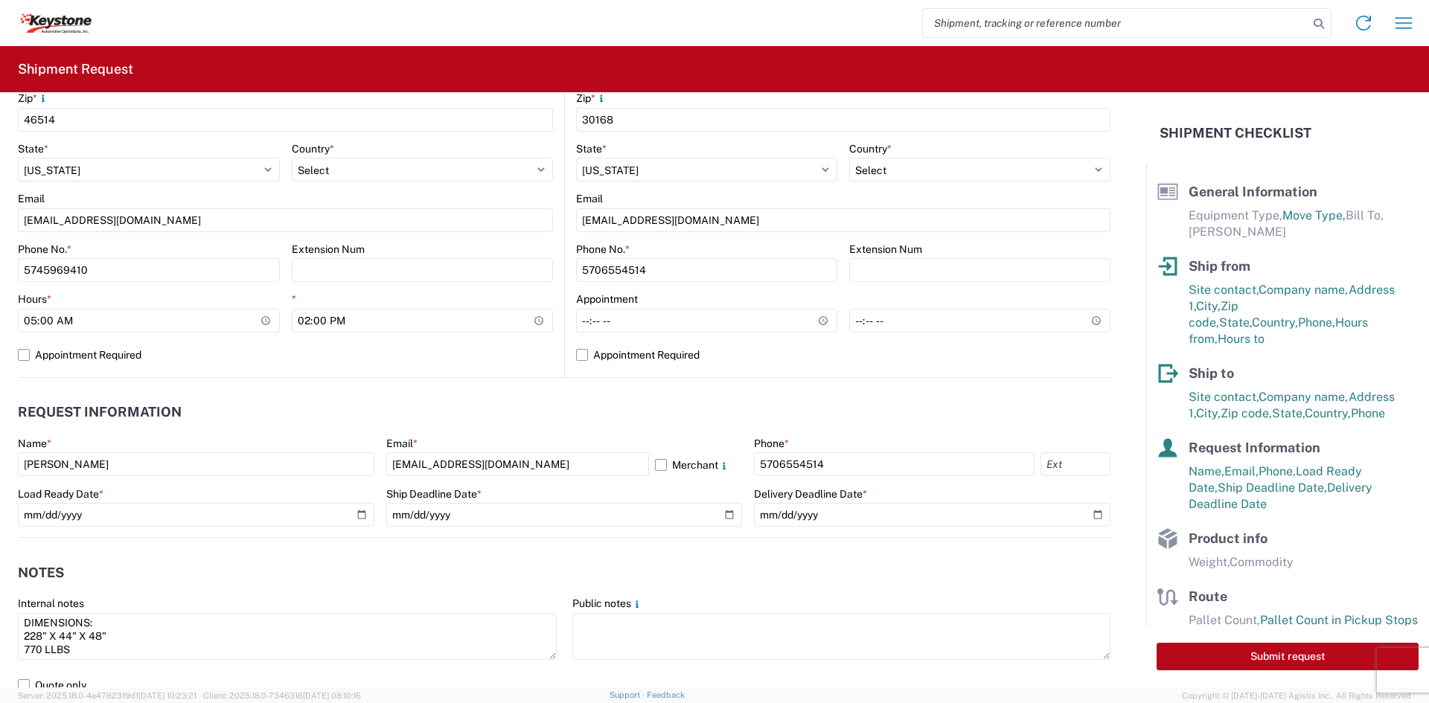
click at [790, 663] on agx-form-control-wrapper-v2 "Public notes" at bounding box center [841, 635] width 555 height 77
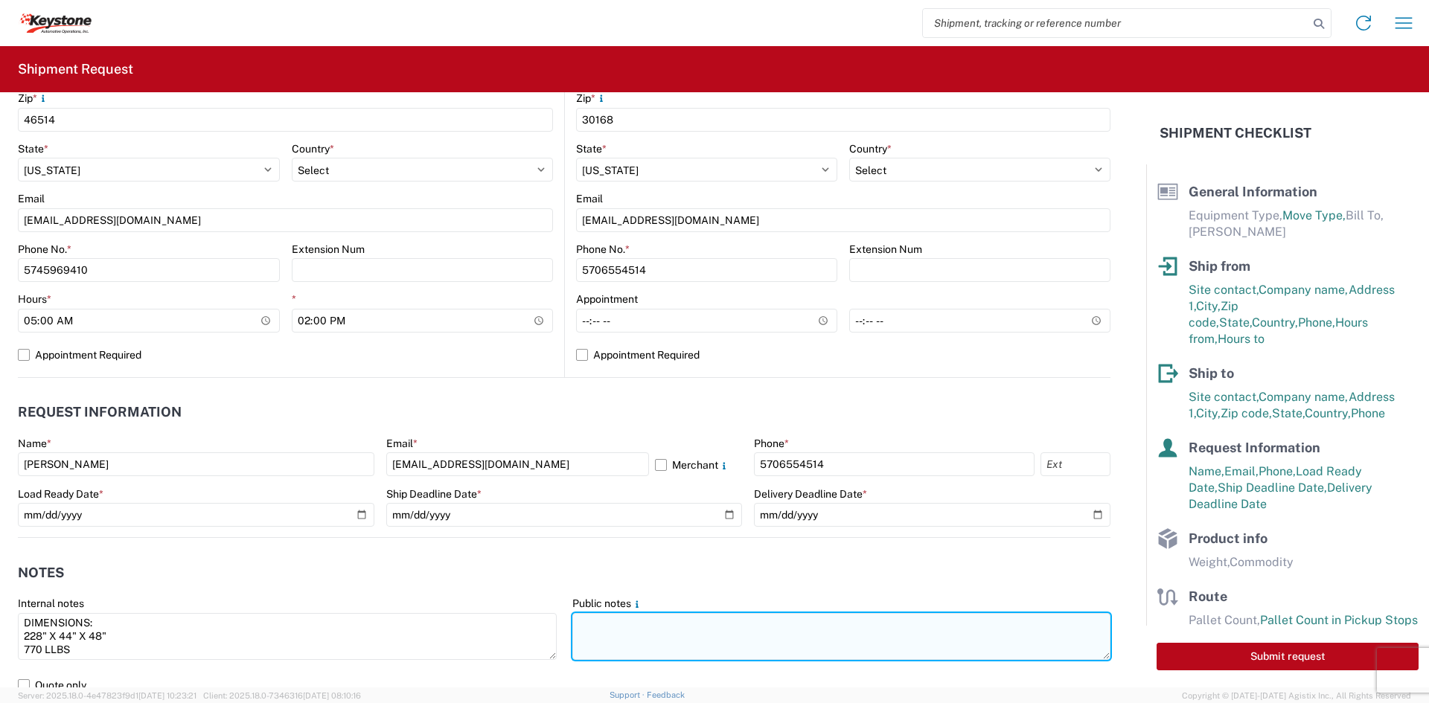
click at [779, 649] on textarea at bounding box center [841, 636] width 539 height 47
paste textarea "DIMENSIONS: 228" X 44" X 48" 770 LLBS"
type textarea "DIMENSIONS: 228" X 44" X 48" 770 LLBS"
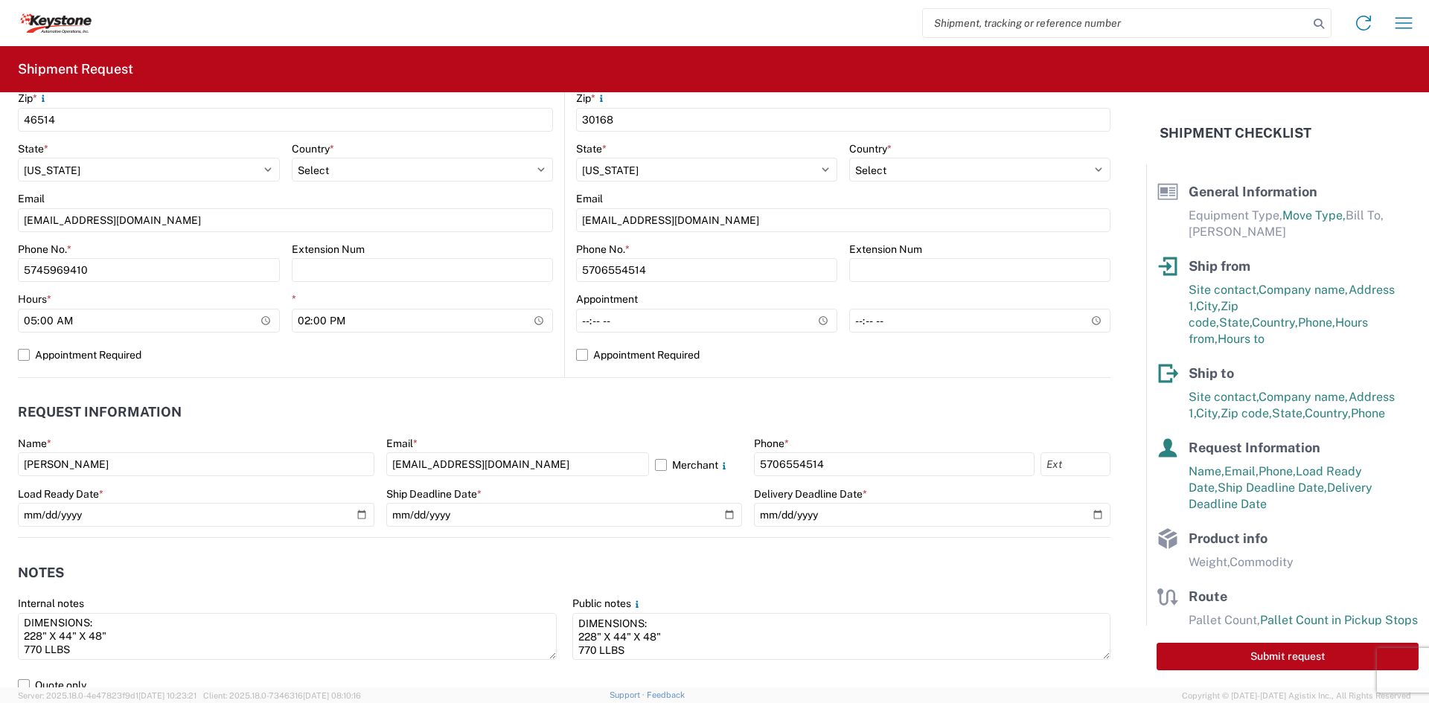
click at [574, 565] on header "Notes" at bounding box center [564, 572] width 1093 height 33
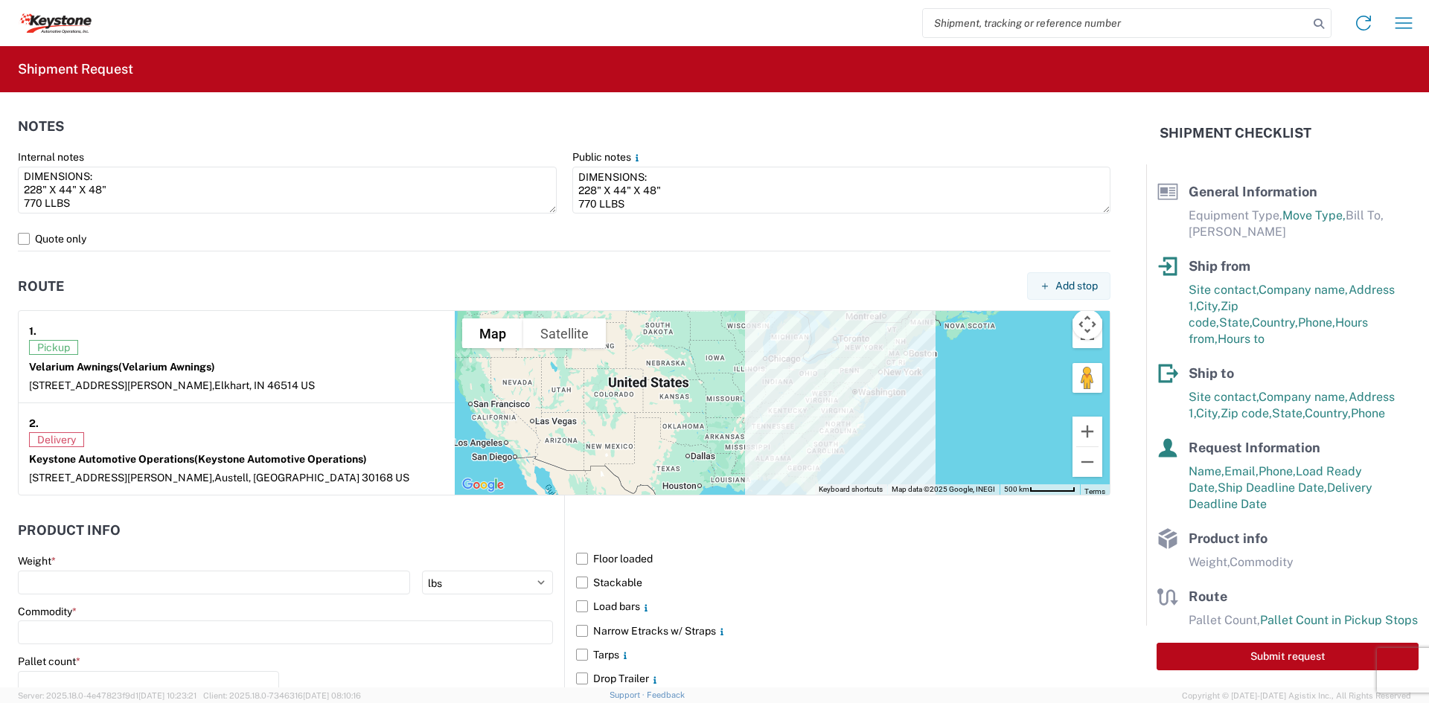
scroll to position [1190, 0]
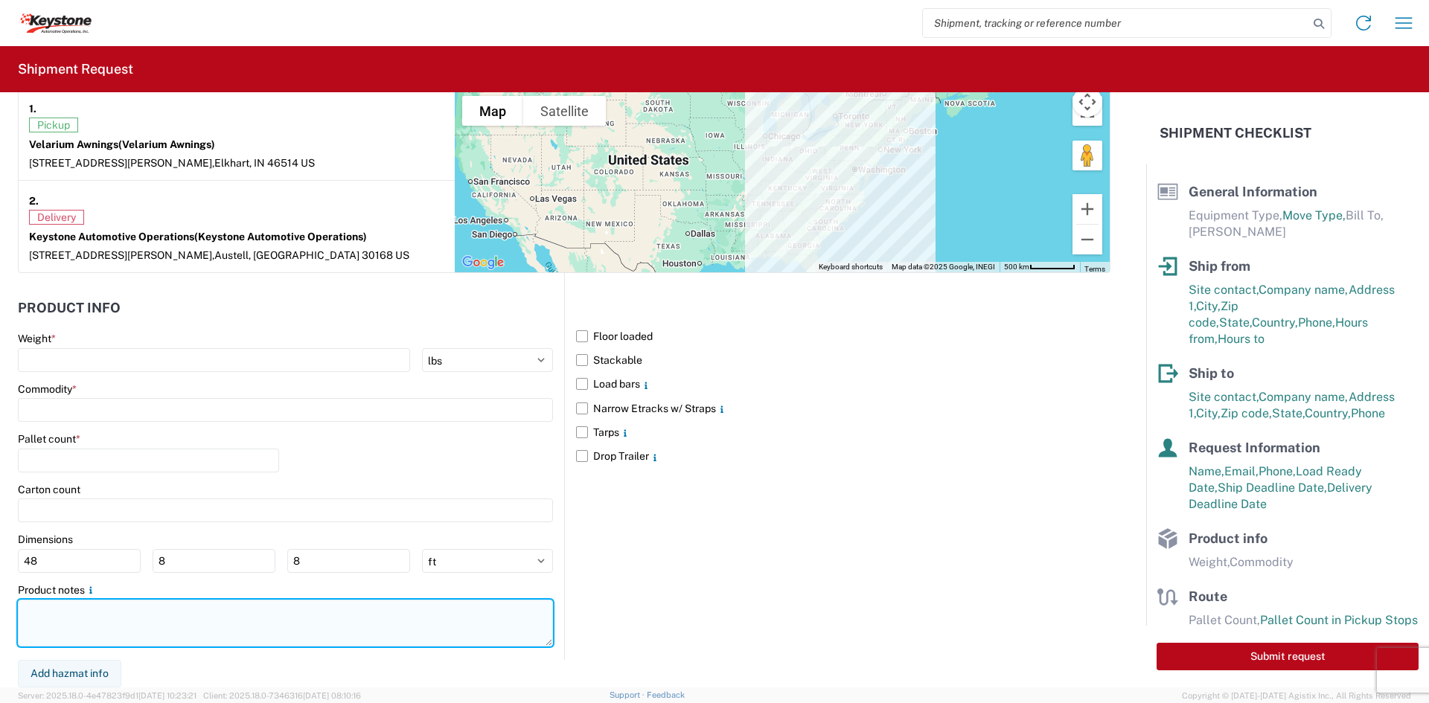
click at [271, 613] on textarea at bounding box center [285, 623] width 535 height 47
paste textarea "DIMENSIONS: 228" X 44" X 48" 770 LLBS"
type textarea "DIMENSIONS: 228" X 44" X 48" 770 LLBS"
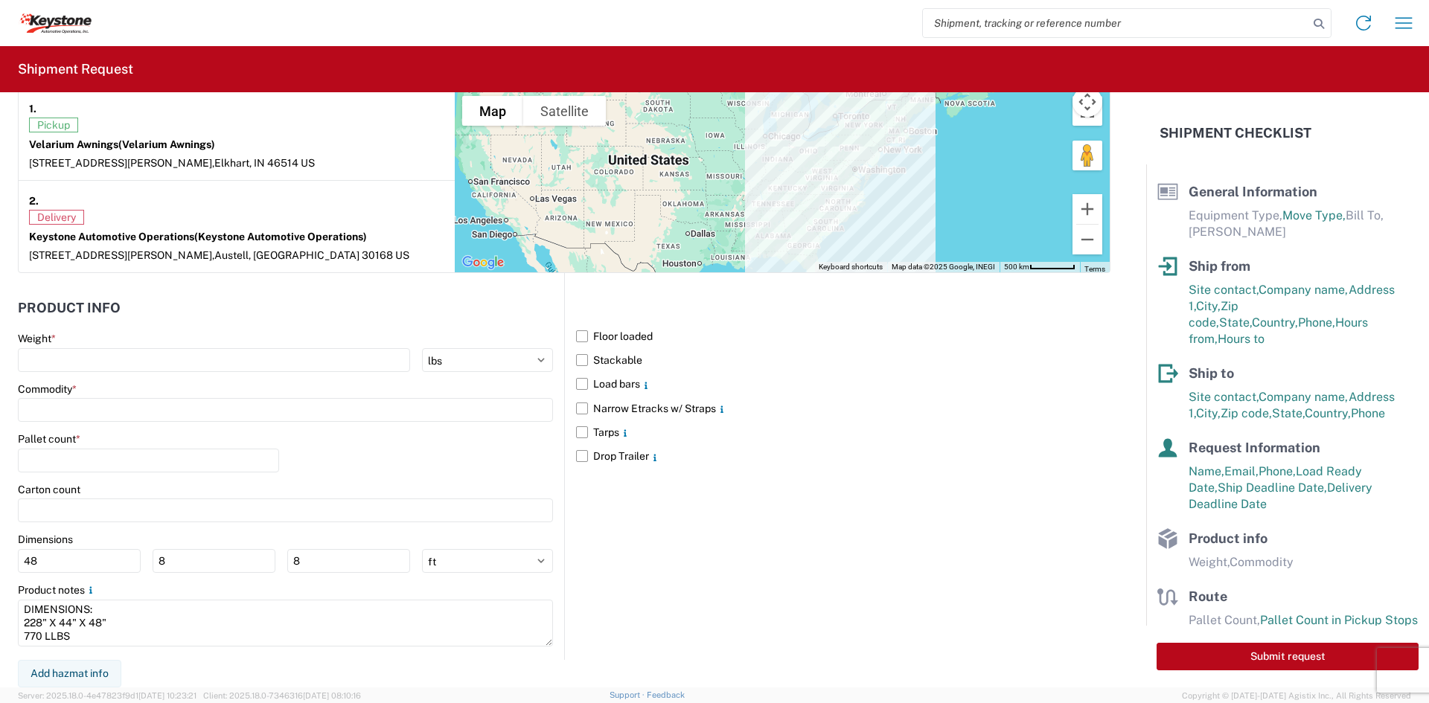
click at [617, 627] on div "Floor loaded Stackable Load bars Narrow Etracks w/ Straps Tarps Drop Trailer" at bounding box center [837, 466] width 546 height 386
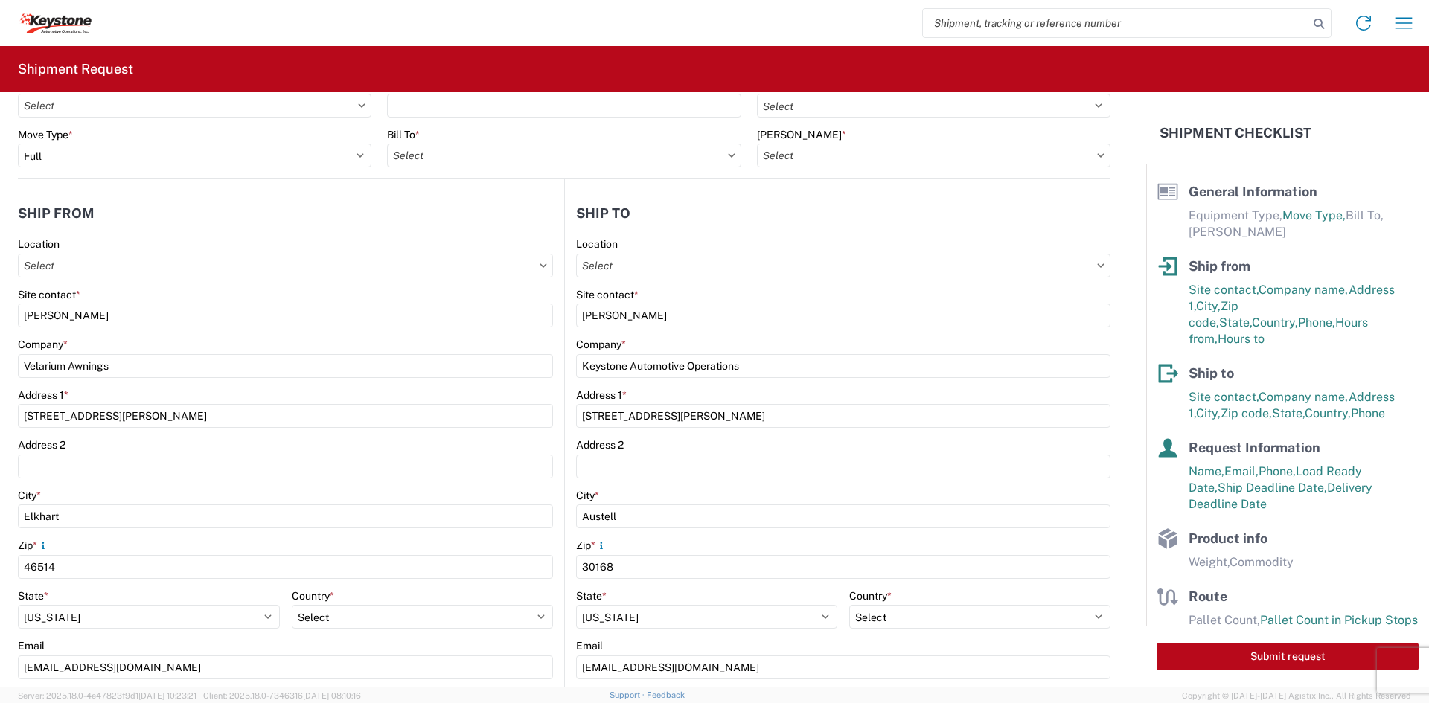
scroll to position [0, 0]
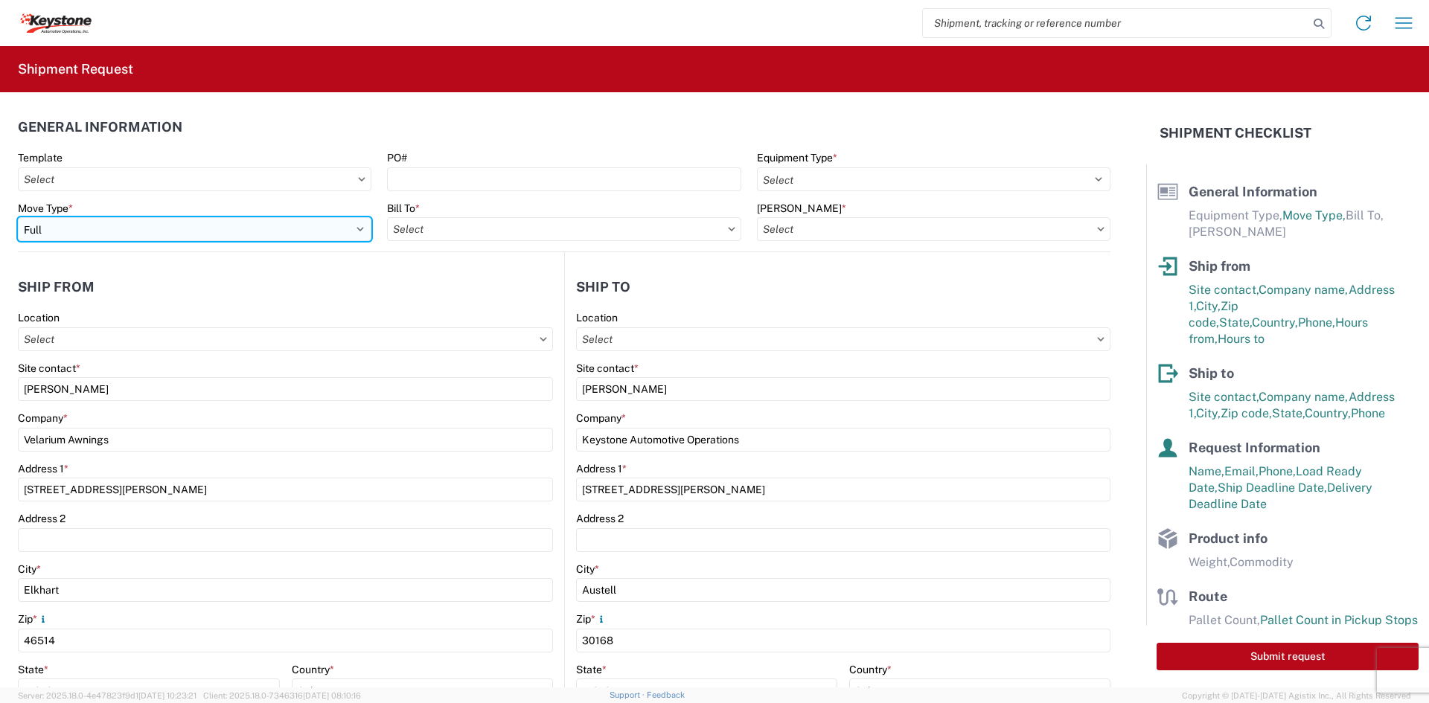
drag, startPoint x: 252, startPoint y: 231, endPoint x: 247, endPoint y: 238, distance: 8.5
click at [252, 231] on select "Select Full Partial TL" at bounding box center [195, 229] width 354 height 24
select select "PARTIAL_TL"
click at [18, 217] on select "Select Full Partial TL" at bounding box center [195, 229] width 354 height 24
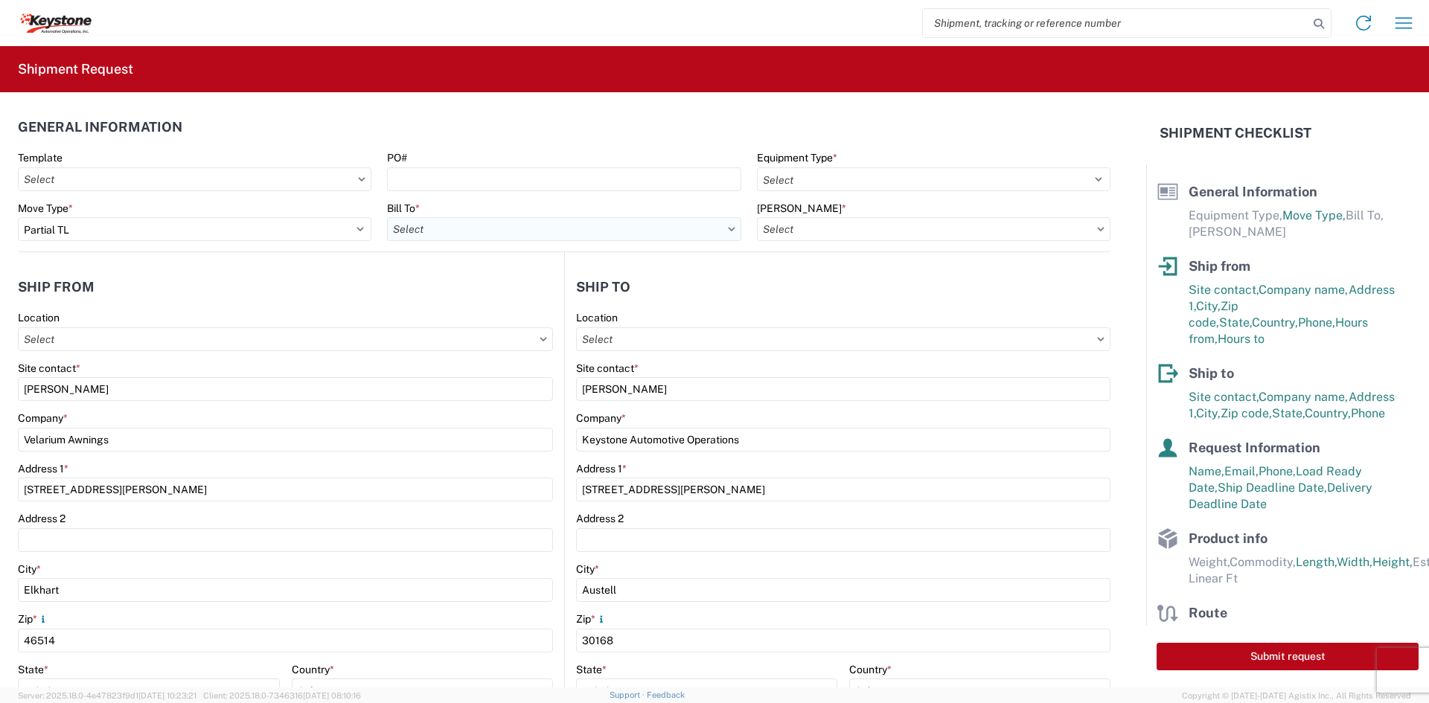
click at [464, 228] on input "Bill To *" at bounding box center [564, 229] width 354 height 24
type input "8401"
click at [464, 289] on div "8401 - [GEOGRAPHIC_DATA] - KAO Warehouse" at bounding box center [517, 296] width 261 height 24
type input "8401 - [GEOGRAPHIC_DATA] - KAO Warehouse"
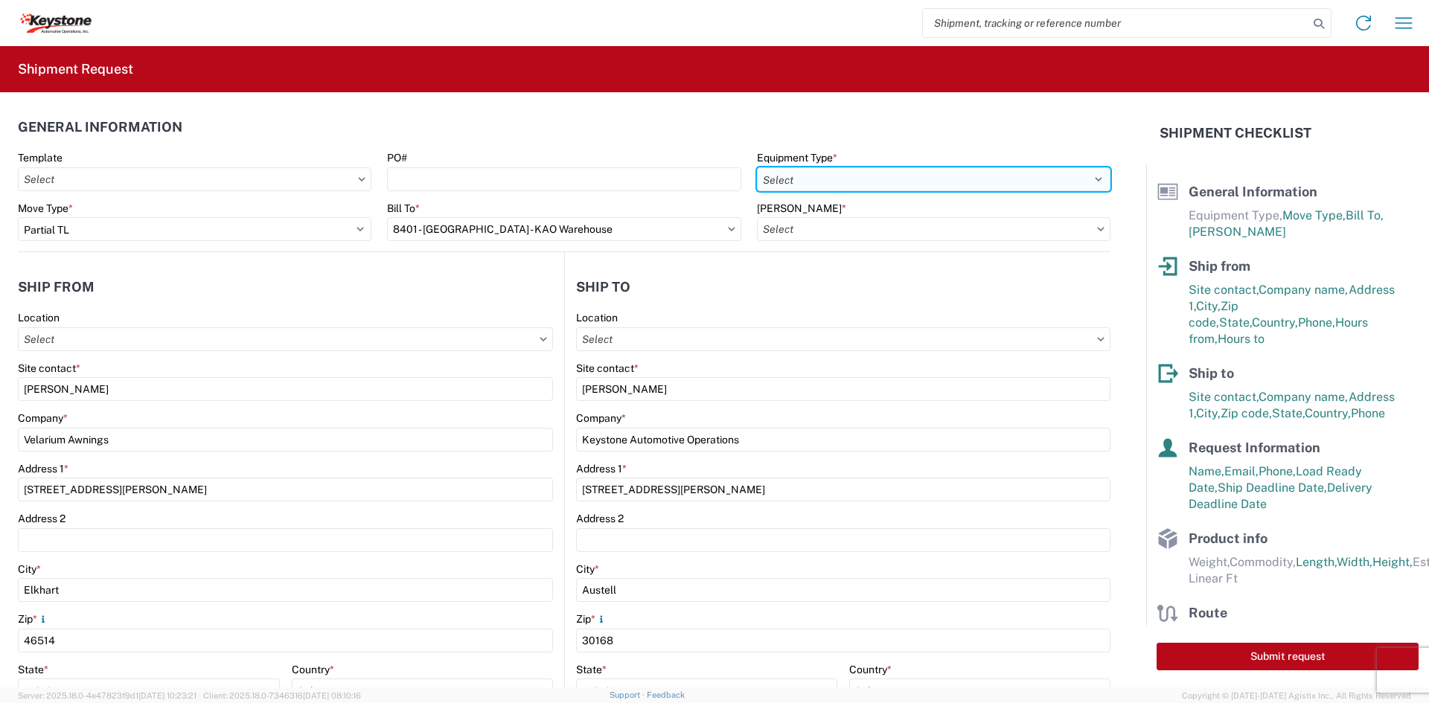
click at [861, 179] on select "Select 53’ Dry Van Flatbed Dropdeck (van) Lowboy (flatbed) Rail" at bounding box center [934, 179] width 354 height 24
select select "STDV"
click at [757, 167] on select "Select 53’ Dry Van Flatbed Dropdeck (van) Lowboy (flatbed) Rail" at bounding box center [934, 179] width 354 height 24
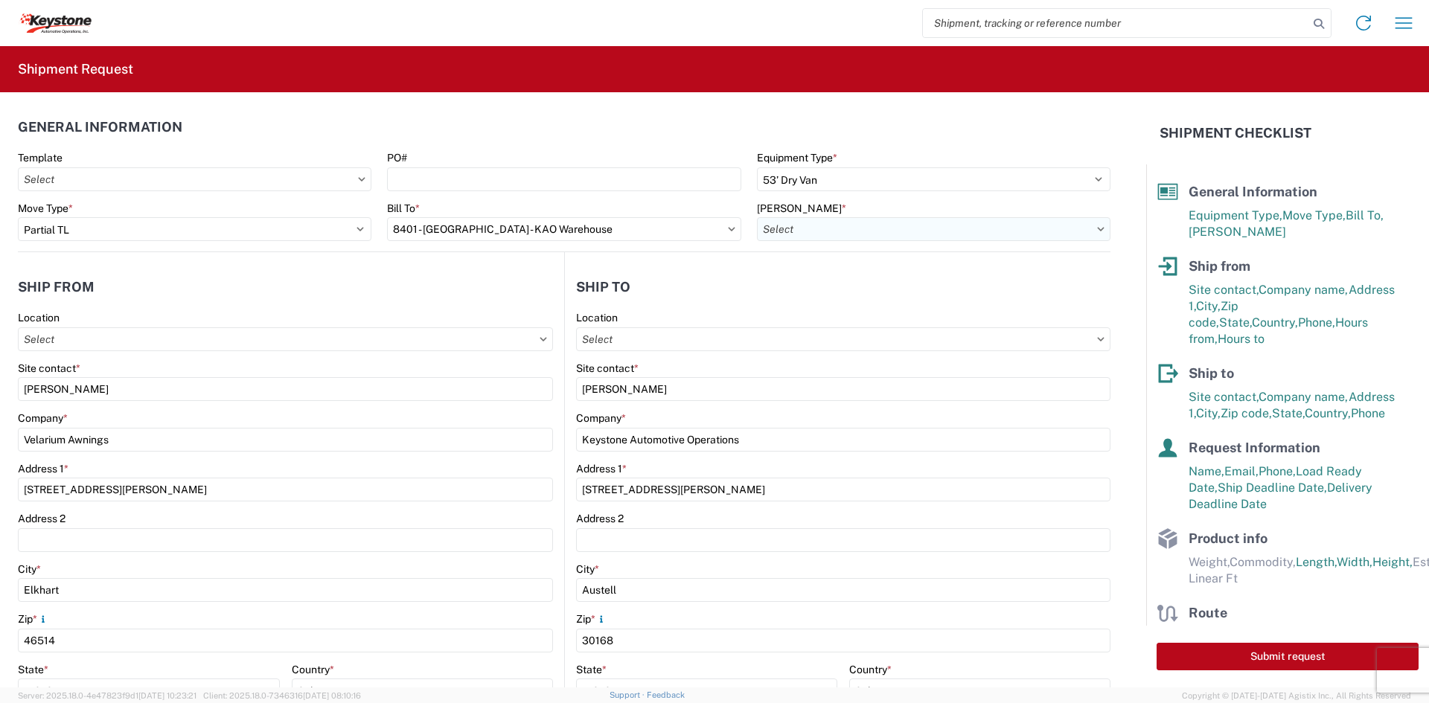
click at [834, 217] on input "[PERSON_NAME] *" at bounding box center [934, 229] width 354 height 24
type input "8401"
click at [843, 287] on div "8401-6300-66012-0000 - 8401 Transfers" at bounding box center [883, 296] width 261 height 24
type input "8401-6300-66012-0000 - 8401 Transfers, 8401-6300-66012-0000 - 8401 Transfers"
drag, startPoint x: 457, startPoint y: 163, endPoint x: 448, endPoint y: 172, distance: 12.6
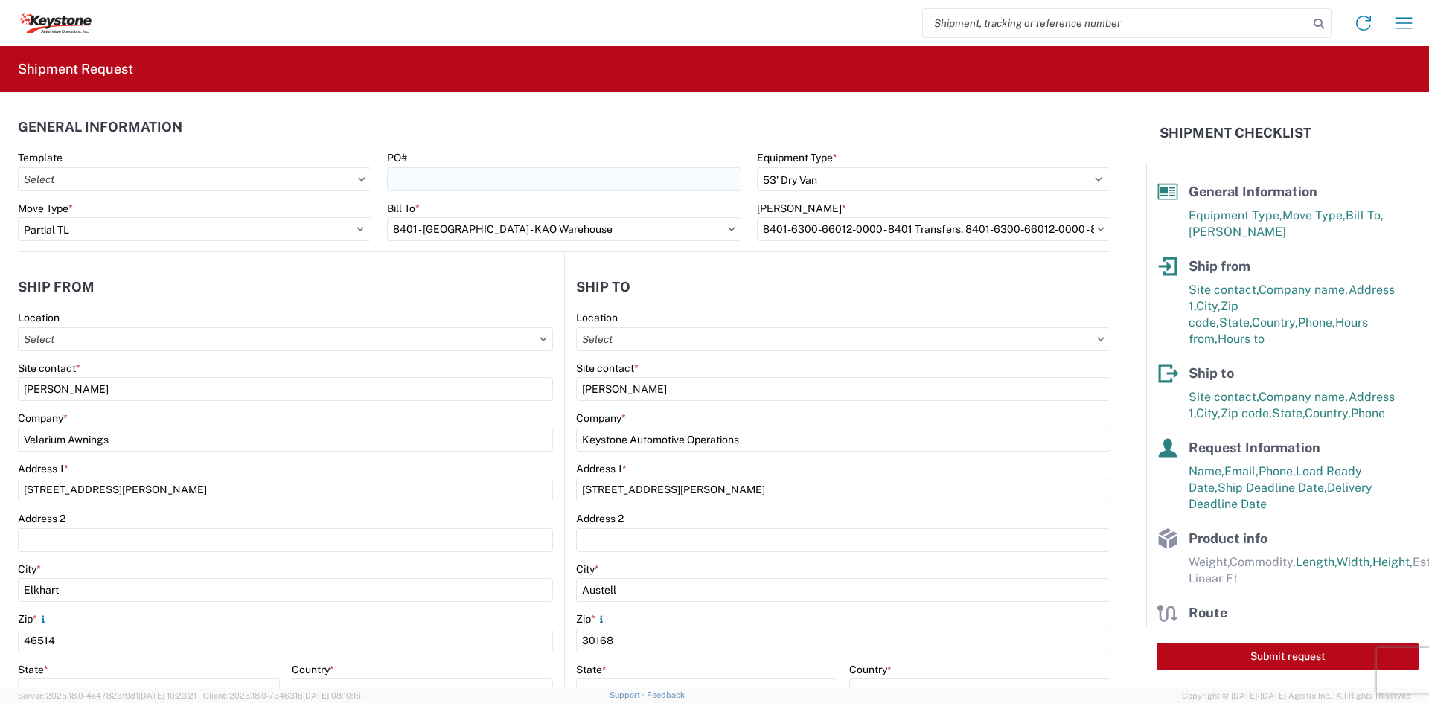
click at [457, 163] on div "PO#" at bounding box center [564, 157] width 354 height 13
click at [446, 174] on input "PO#" at bounding box center [564, 179] width 354 height 24
paste input "4176503"
click at [533, 179] on input "4176503 /" at bounding box center [564, 179] width 354 height 24
paste input "4176107"
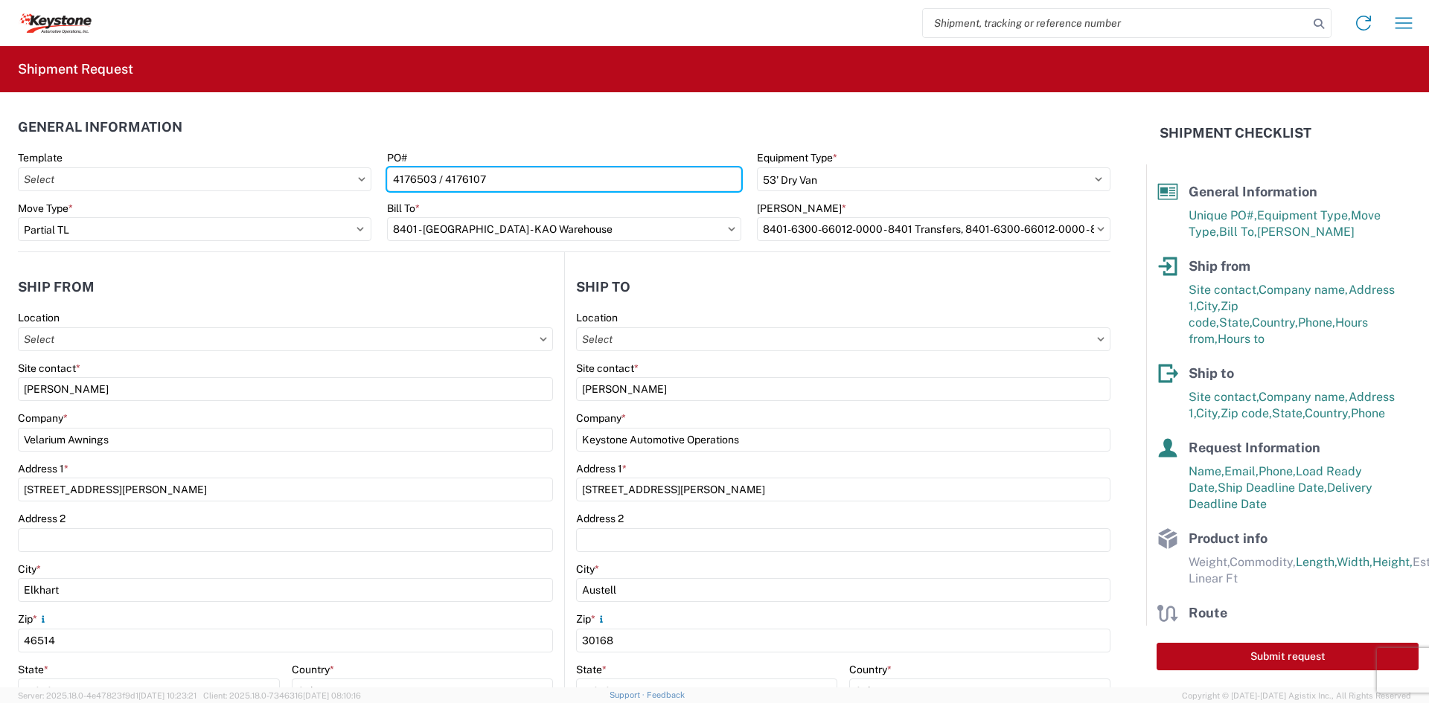
type input "4176503 / 4176107"
click at [549, 268] on agx-shipment-stop-widget-v2 "Ship from Location Site contact * [PERSON_NAME] Company * Velarium Awnings Addr…" at bounding box center [291, 575] width 546 height 647
drag, startPoint x: 517, startPoint y: 179, endPoint x: 369, endPoint y: 178, distance: 147.4
click at [369, 178] on div "Template PO# 4176503 / 4176107 Equipment Type * Select 53’ Dry Van Flatbed Drop…" at bounding box center [564, 176] width 1108 height 51
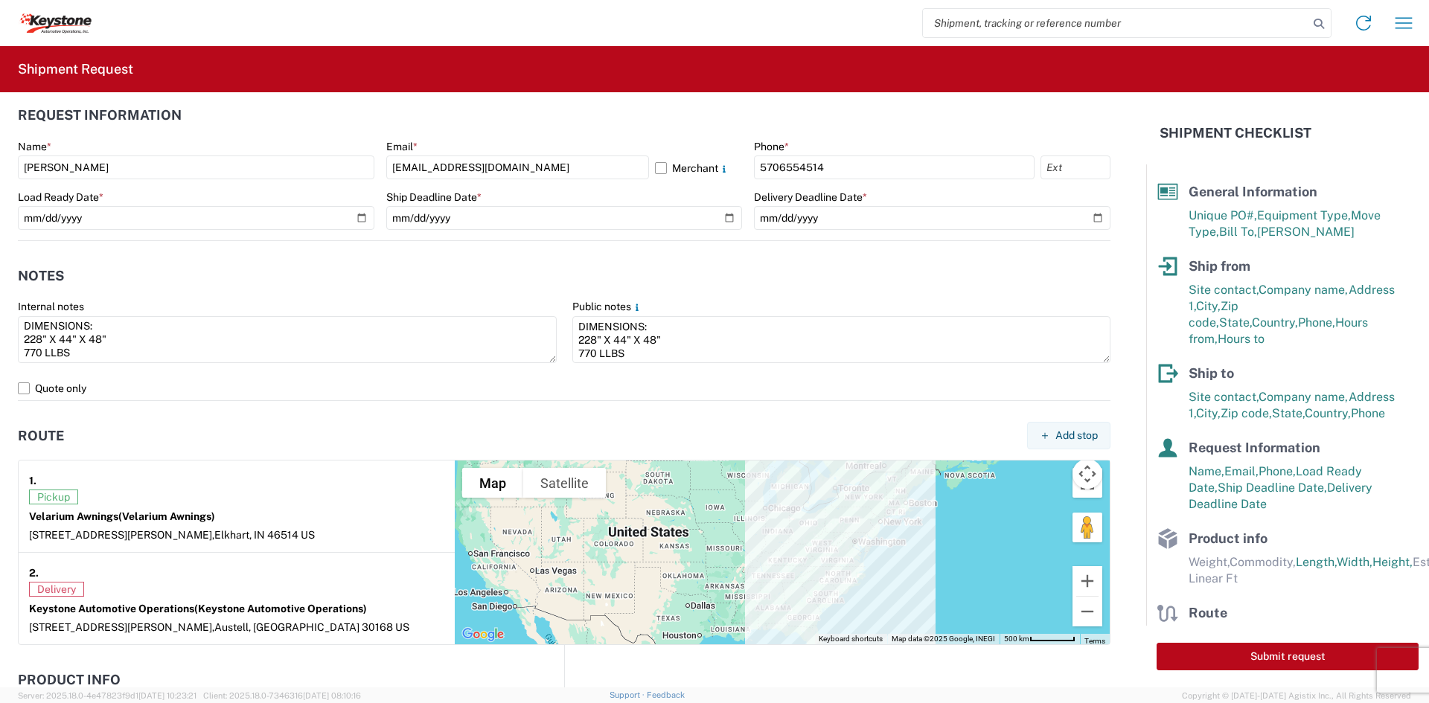
scroll to position [819, 0]
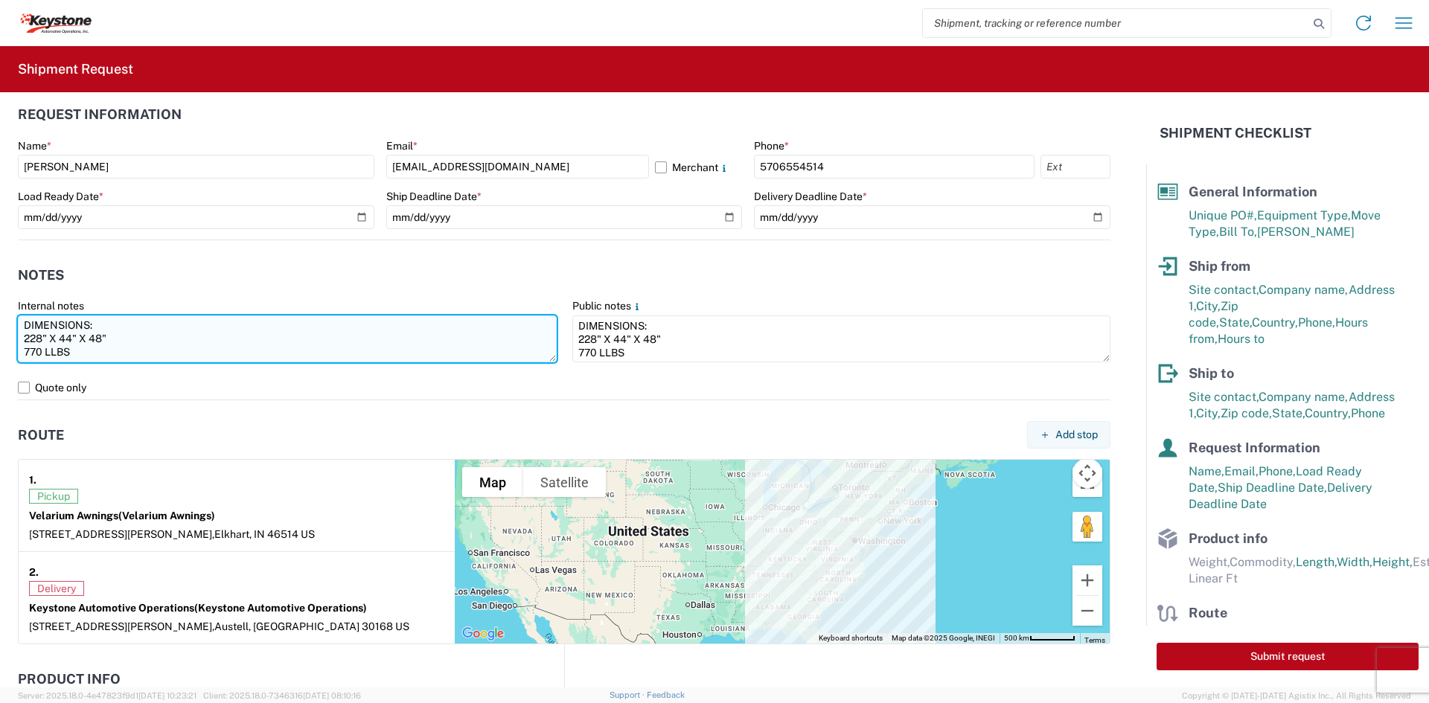
click at [179, 357] on textarea "DIMENSIONS: 228" X 44" X 48" 770 LLBS" at bounding box center [287, 339] width 539 height 47
paste textarea "4176503 / 4176107"
click at [33, 336] on textarea "DIMENSIONS: 228" X 44" X 48" 770 LLBS po'S 4176503 / 4176107" at bounding box center [287, 339] width 539 height 47
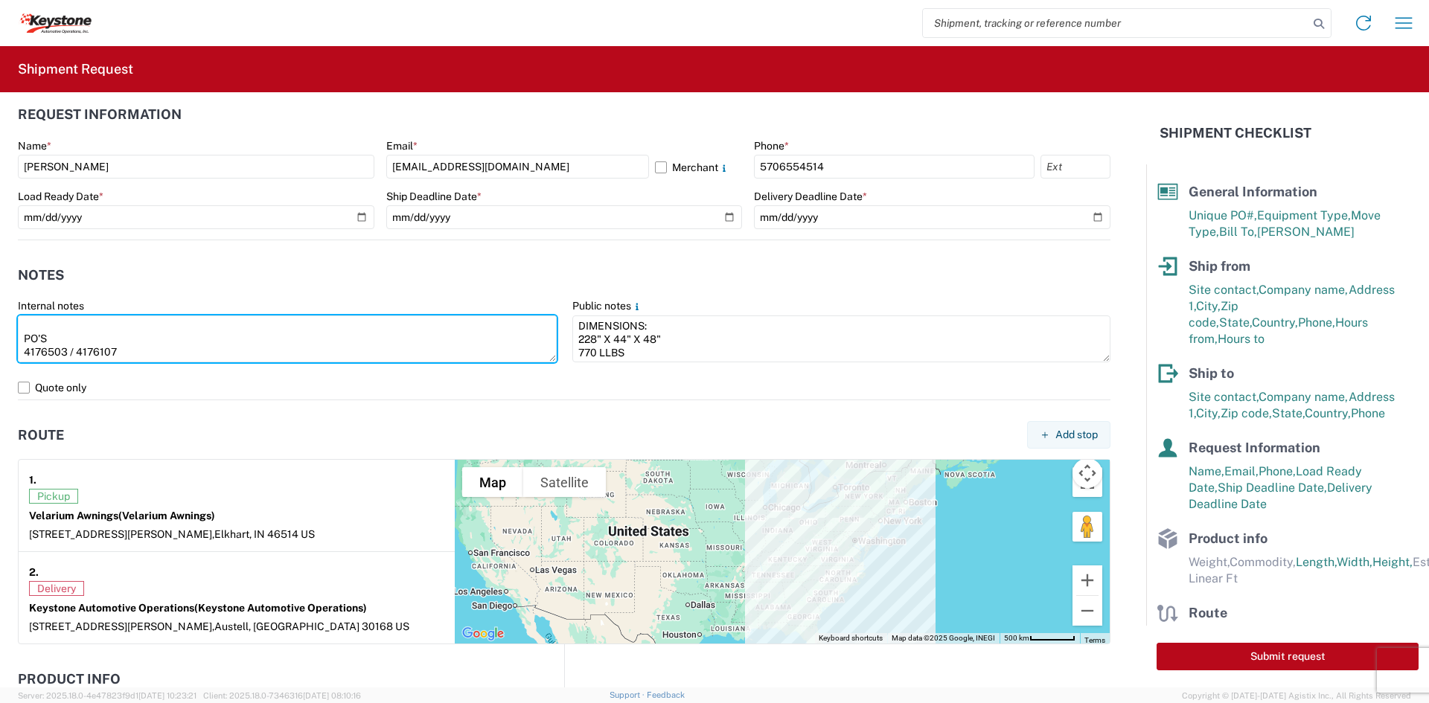
drag, startPoint x: 133, startPoint y: 353, endPoint x: 9, endPoint y: 339, distance: 125.1
click at [9, 339] on form "General Information Template PO# 4176503 / 4176107 Equipment Type * Select 53’ …" at bounding box center [573, 389] width 1146 height 595
type textarea "DIMENSIONS: 228" X 44" X 48" 770 LLBS PO'S 4176503 / 4176107"
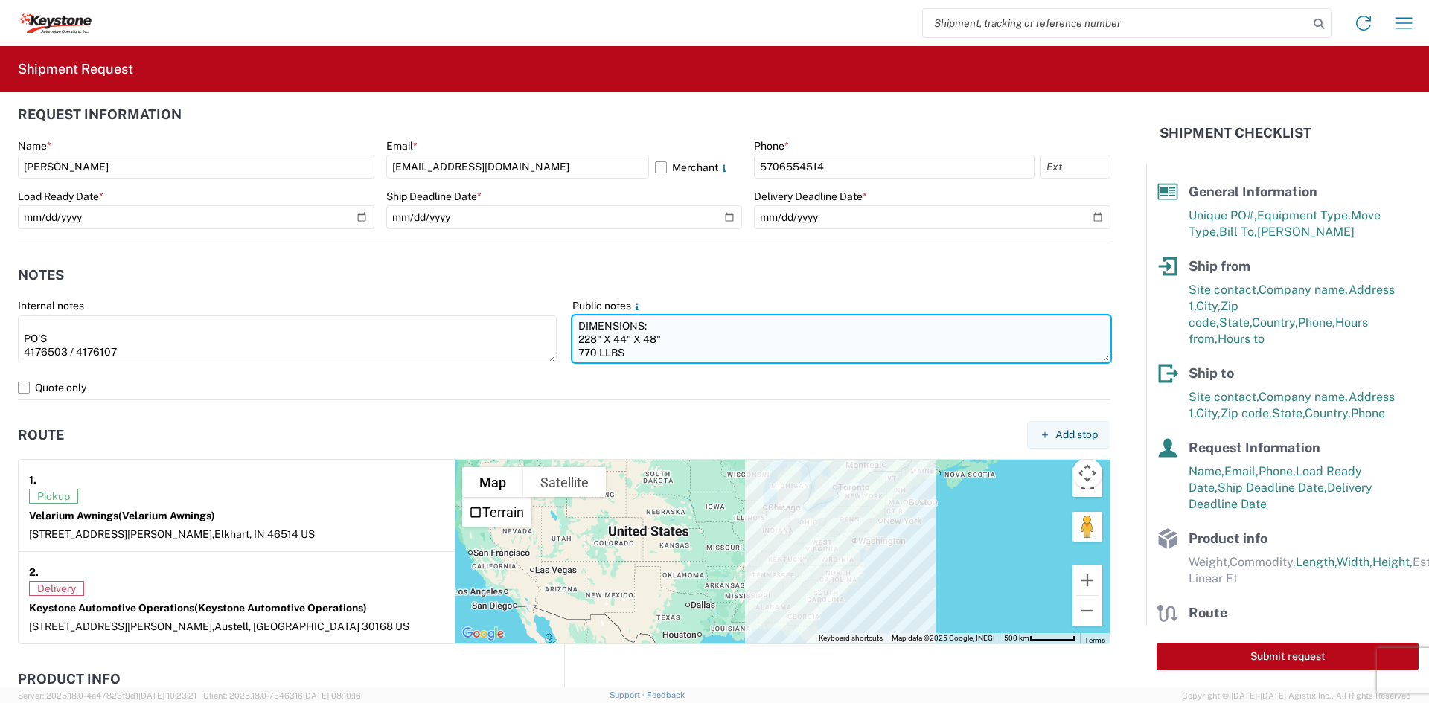
click at [700, 347] on textarea "DIMENSIONS: 228" X 44" X 48" 770 LLBS" at bounding box center [841, 339] width 539 height 47
paste textarea "PO'S 4176503 / 4176107"
type textarea "DIMENSIONS: 228" X 44" X 48" 770 LLBS PO'S 4176503 / 4176107"
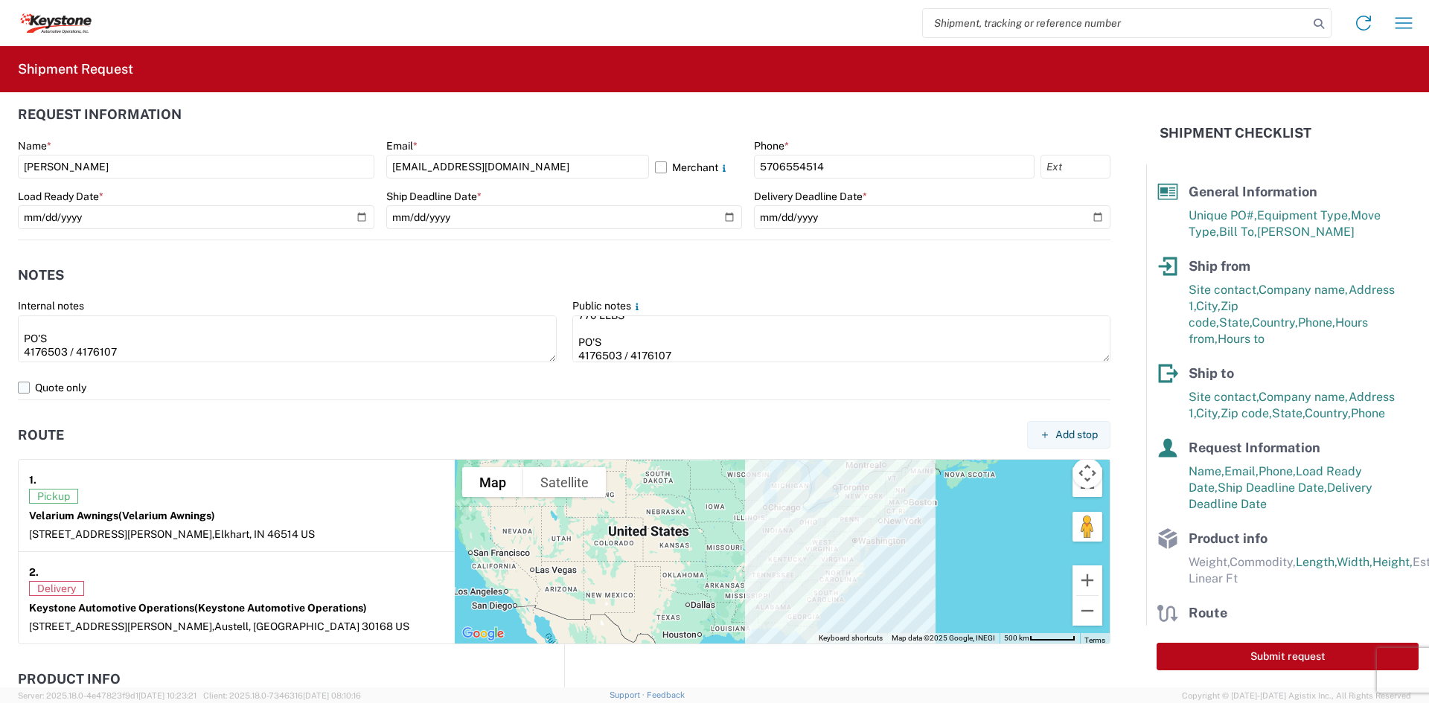
click at [510, 383] on label "Quote only" at bounding box center [564, 388] width 1093 height 24
click at [0, 0] on input "Quote only" at bounding box center [0, 0] width 0 height 0
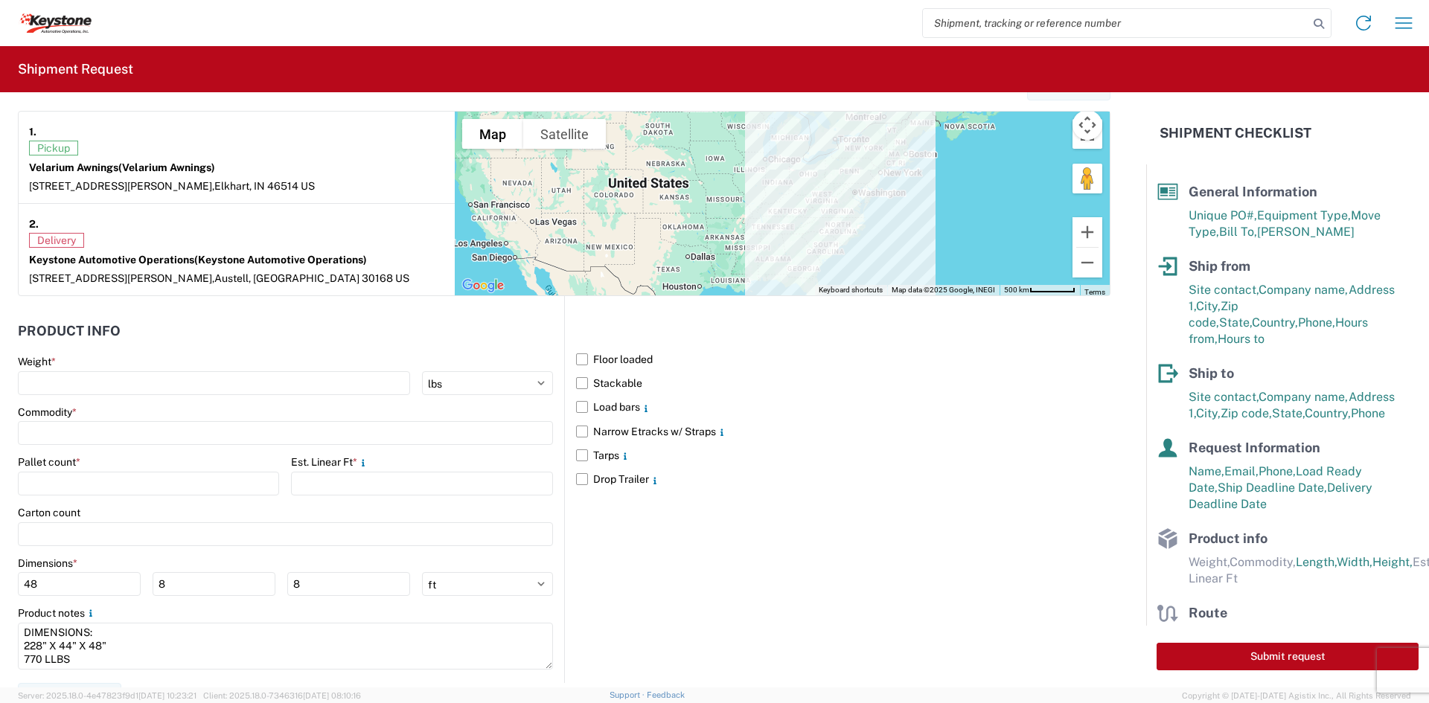
scroll to position [1190, 0]
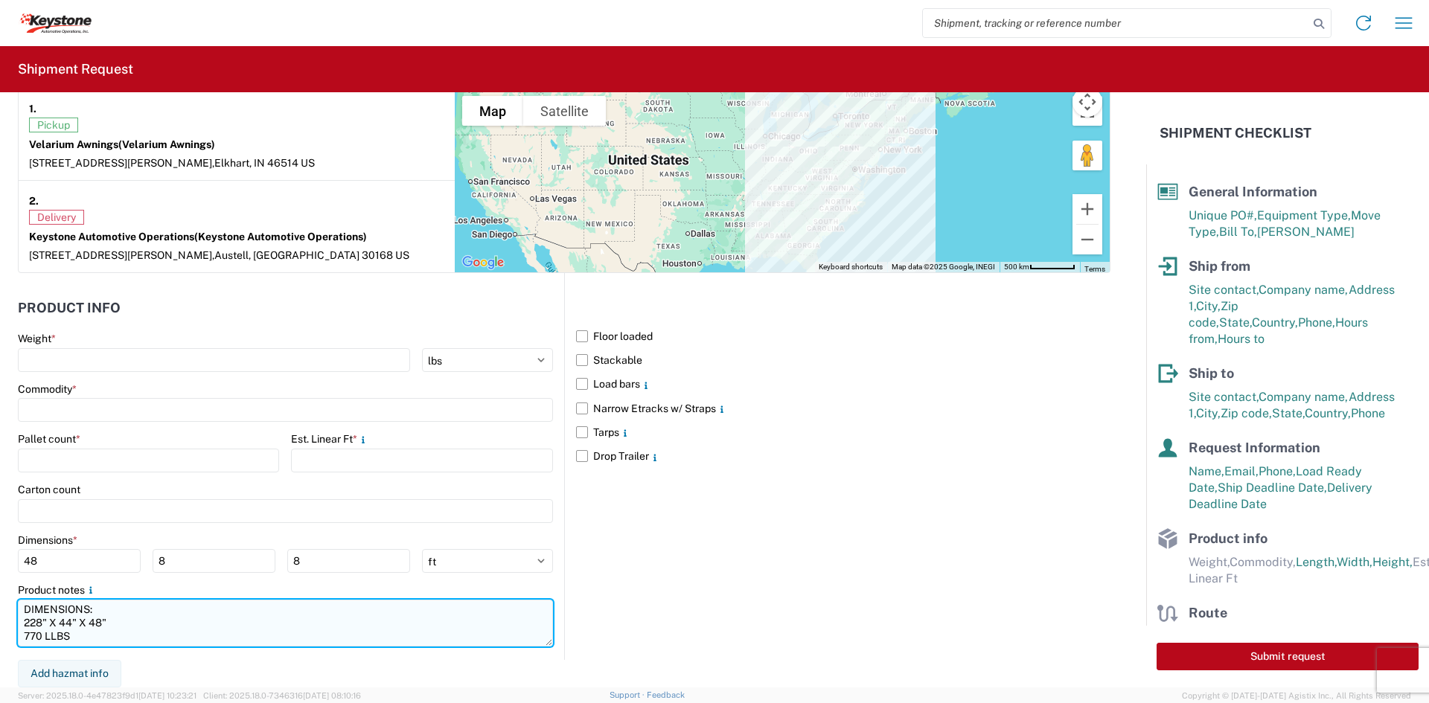
click at [179, 619] on textarea "DIMENSIONS: 228" X 44" X 48" 770 LLBS" at bounding box center [285, 623] width 535 height 47
click at [158, 637] on textarea "DIMENSIONS: 228" X 44" X 48" 770 LLBS" at bounding box center [285, 623] width 535 height 47
paste textarea "PO'S 4176503 / 4176107"
type textarea "DIMENSIONS: 228" X 44" X 48" 770 LLBS PO'S 4176503 / 4176107"
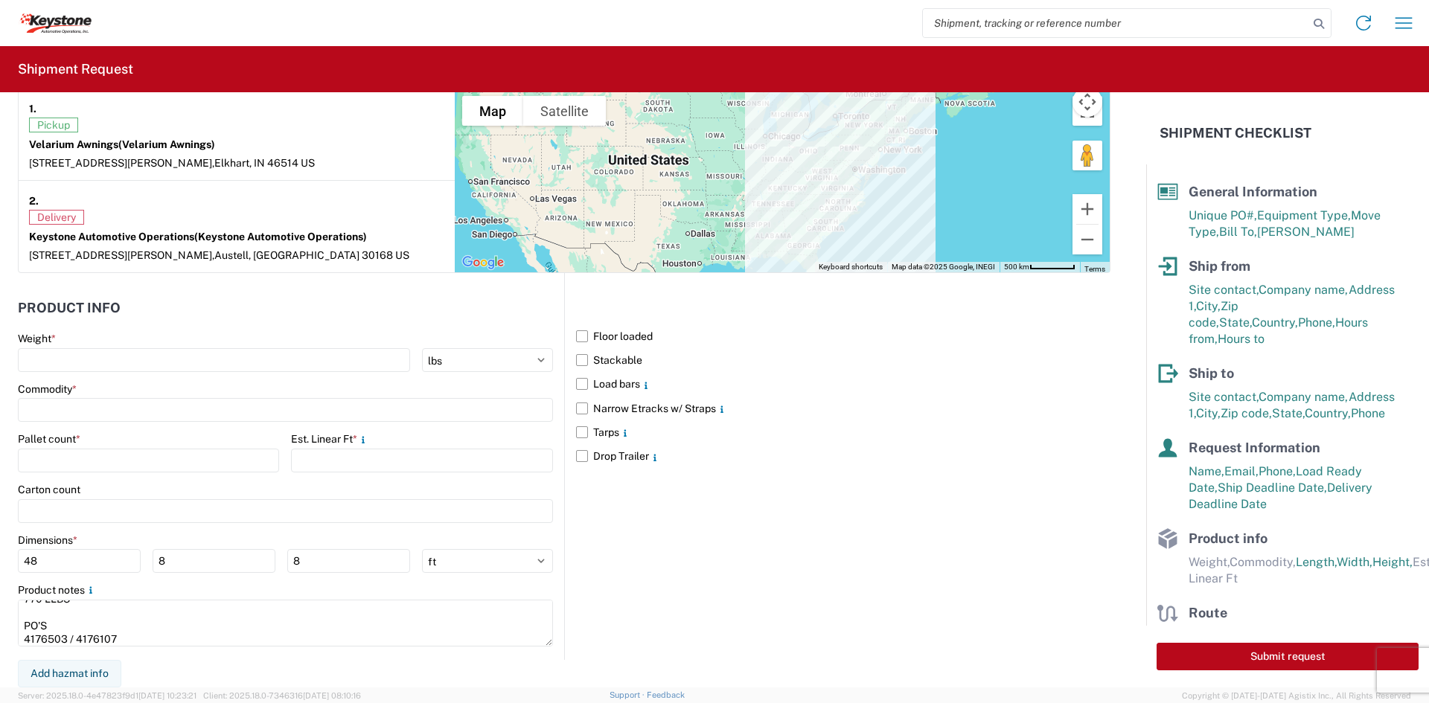
click at [752, 571] on div "Floor loaded Stackable Load bars Narrow Etracks w/ Straps Tarps Drop Trailer" at bounding box center [837, 466] width 546 height 387
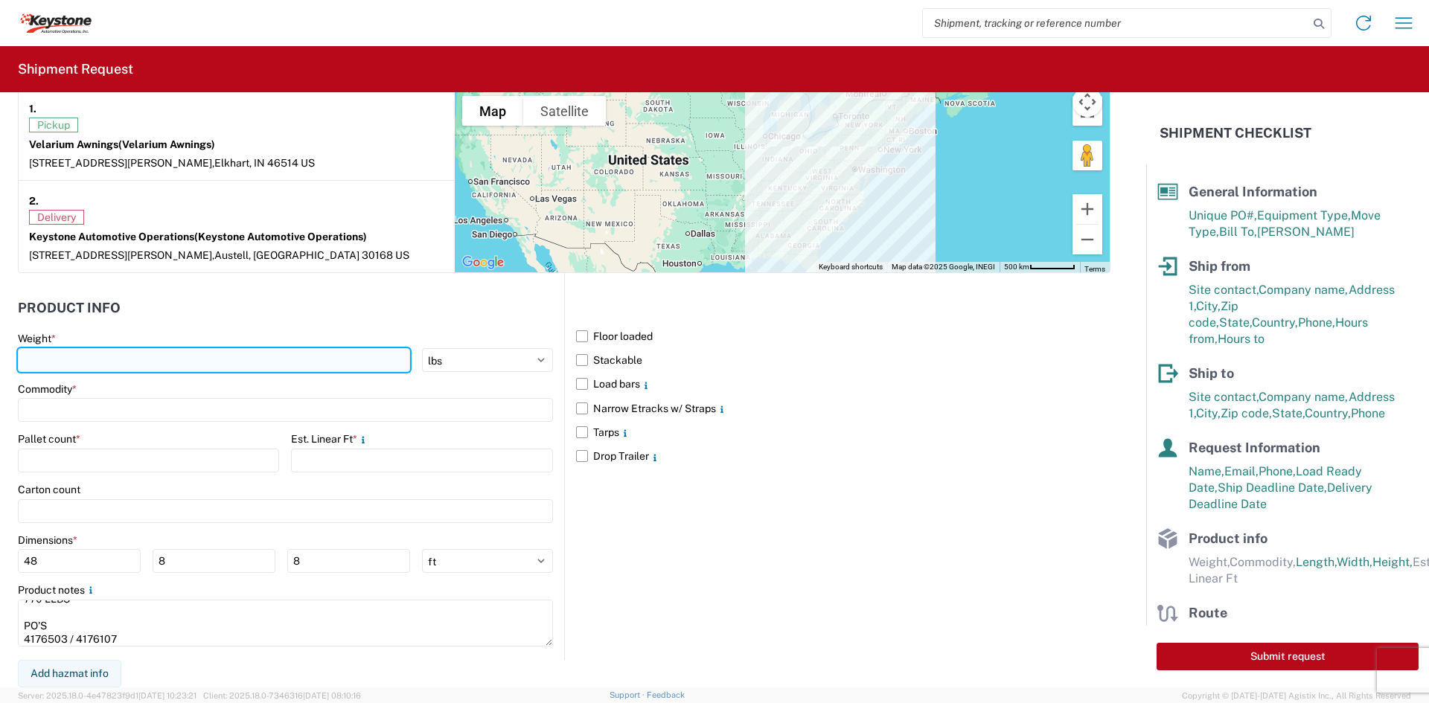
click at [299, 364] on input "number" at bounding box center [214, 360] width 392 height 24
type input "770"
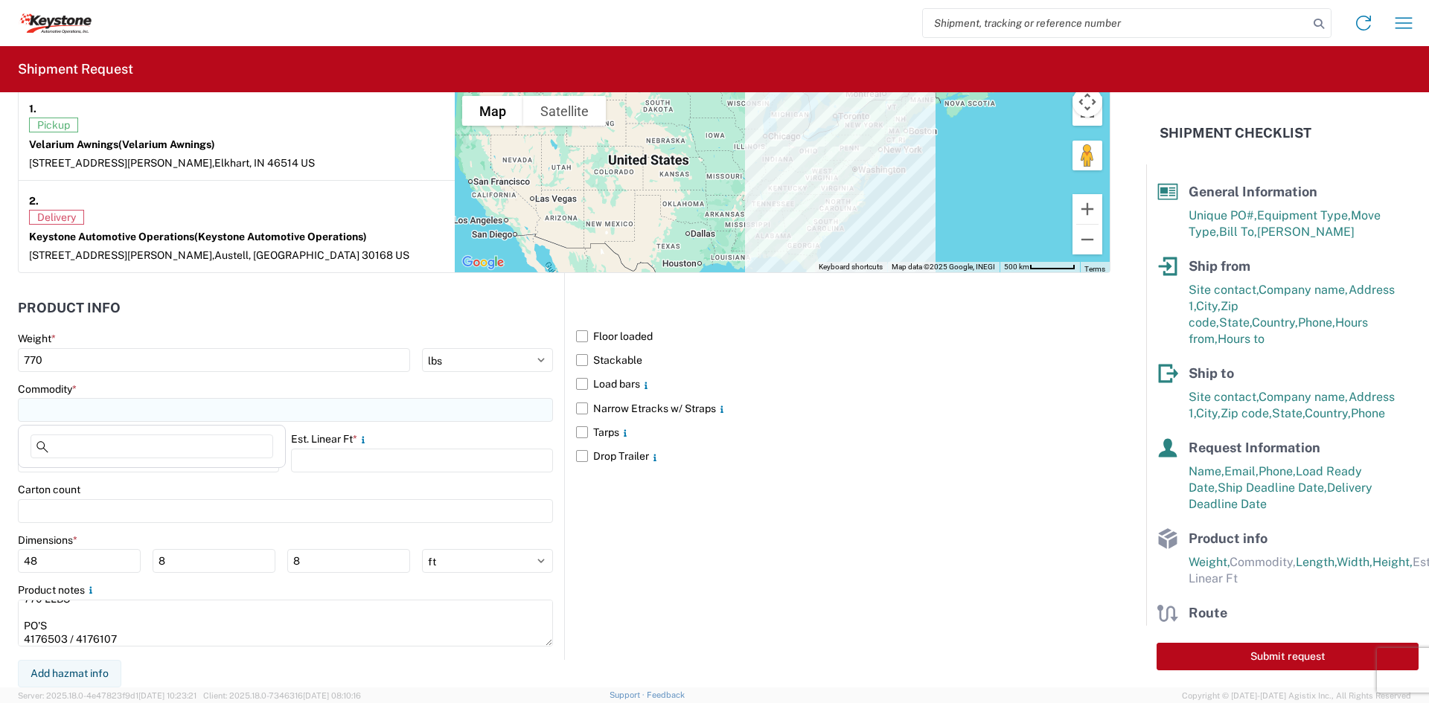
click at [220, 417] on input at bounding box center [285, 410] width 535 height 24
type input "AWNINGS"
click at [150, 511] on span "Add new "AWNINGS"..." at bounding box center [102, 511] width 110 height 13
type input "AWNINGS"
click at [135, 464] on input "number" at bounding box center [148, 461] width 261 height 24
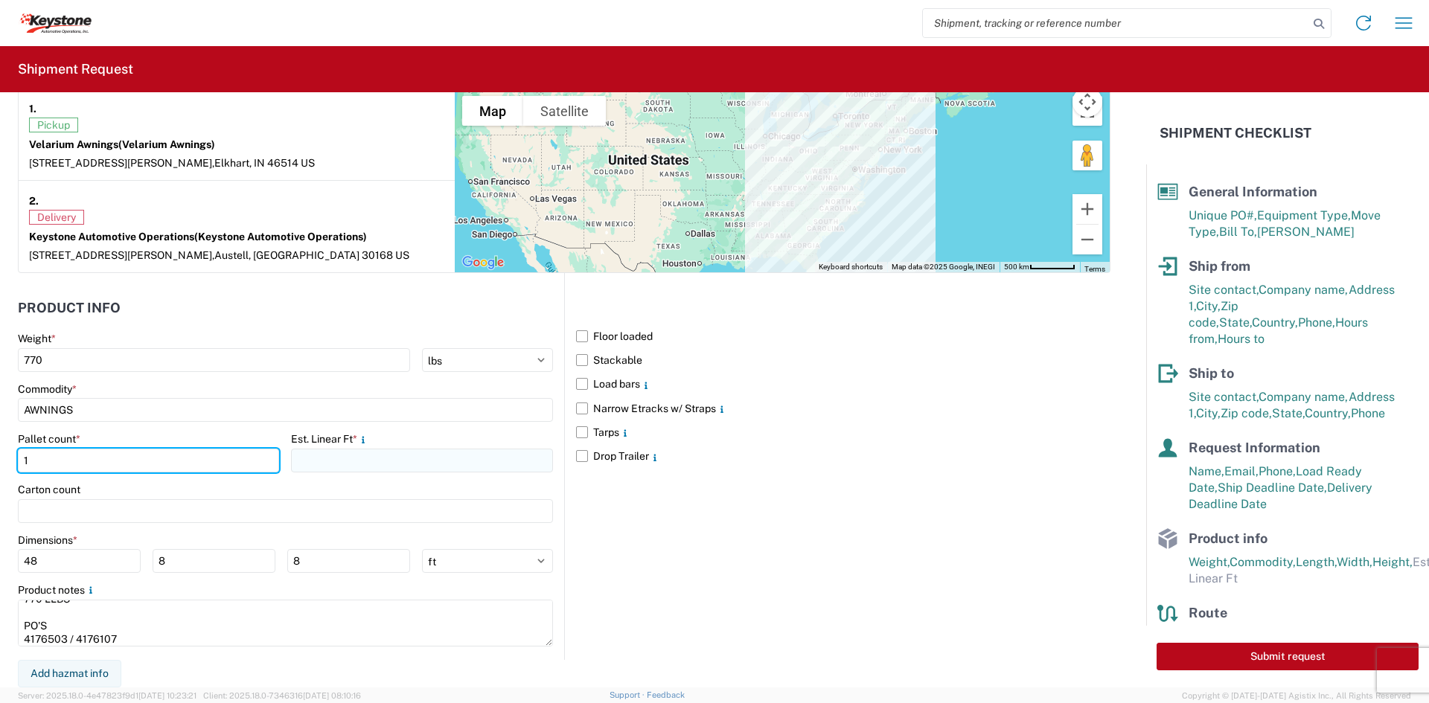
type input "1"
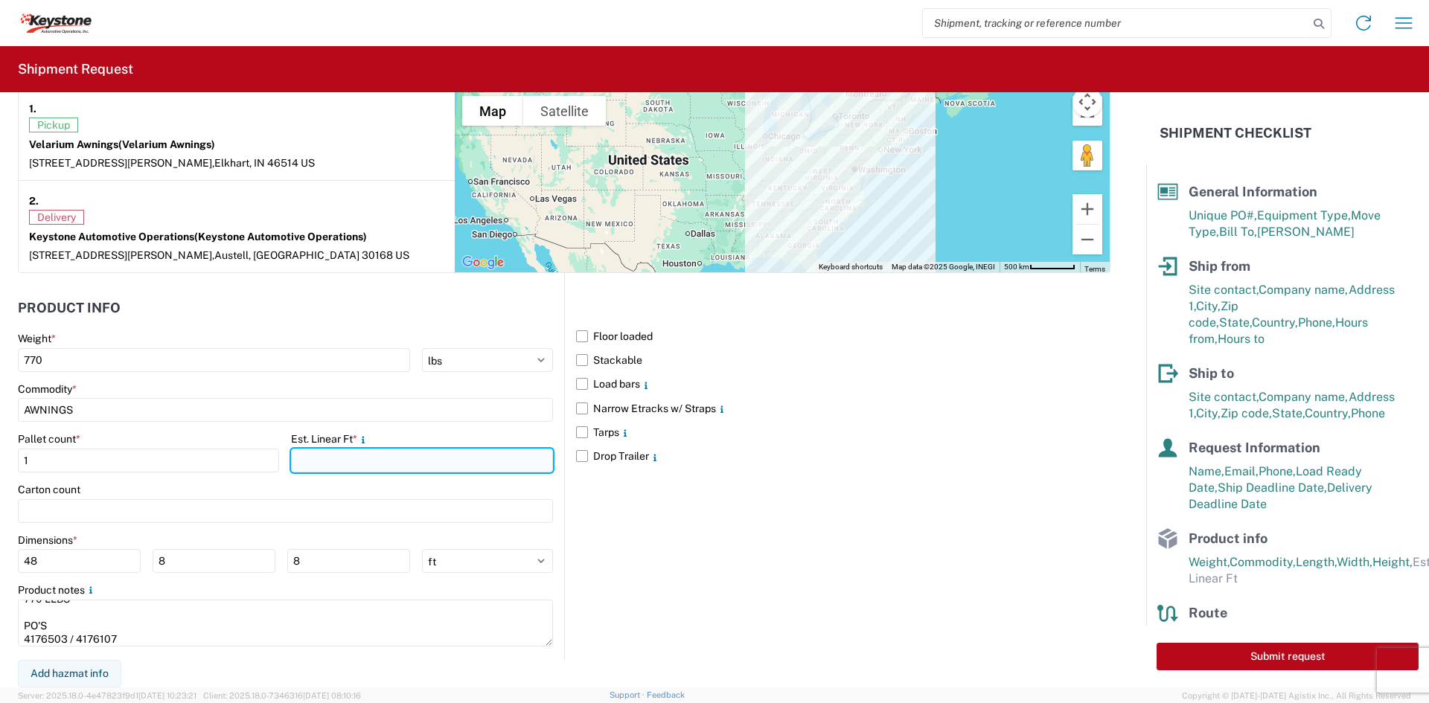
click at [336, 463] on input "number" at bounding box center [421, 461] width 261 height 24
type input "19"
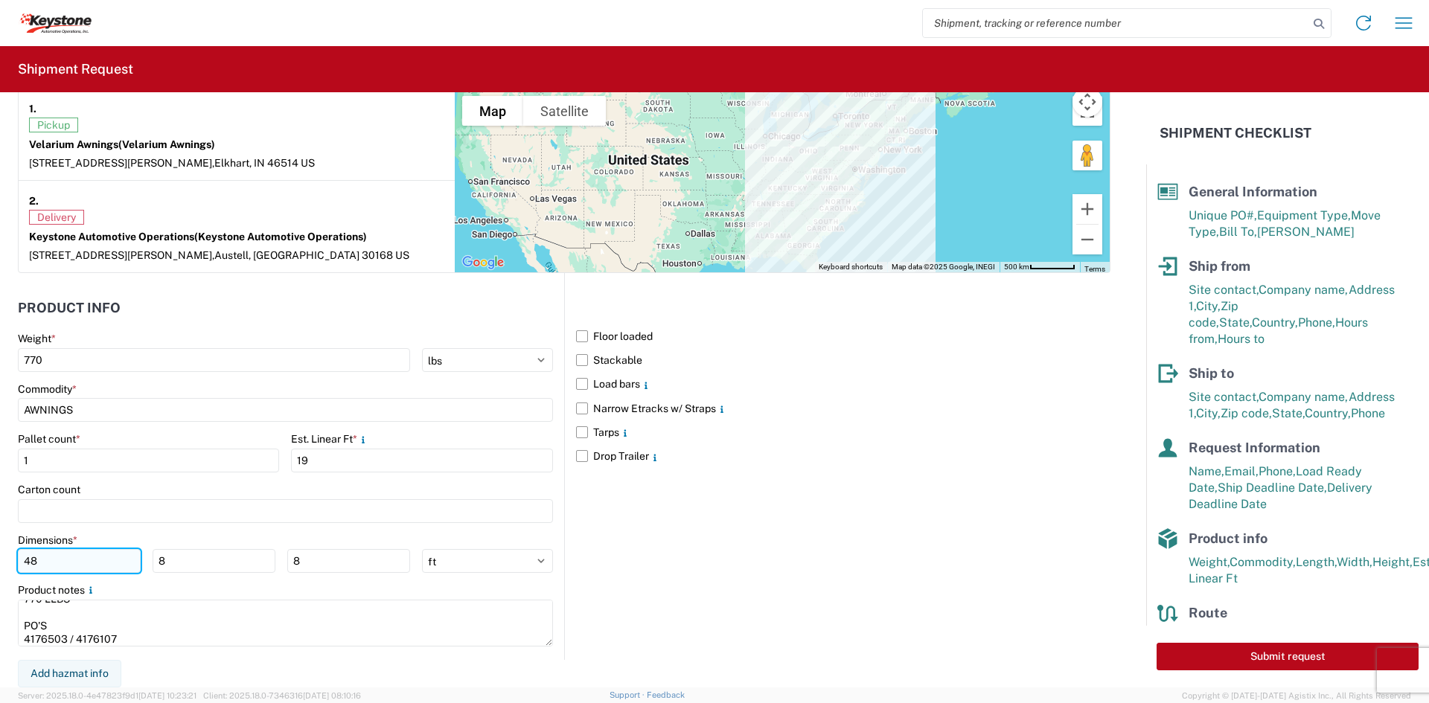
click at [31, 564] on input "48" at bounding box center [79, 561] width 123 height 24
type input "228"
type input "44"
type input "48"
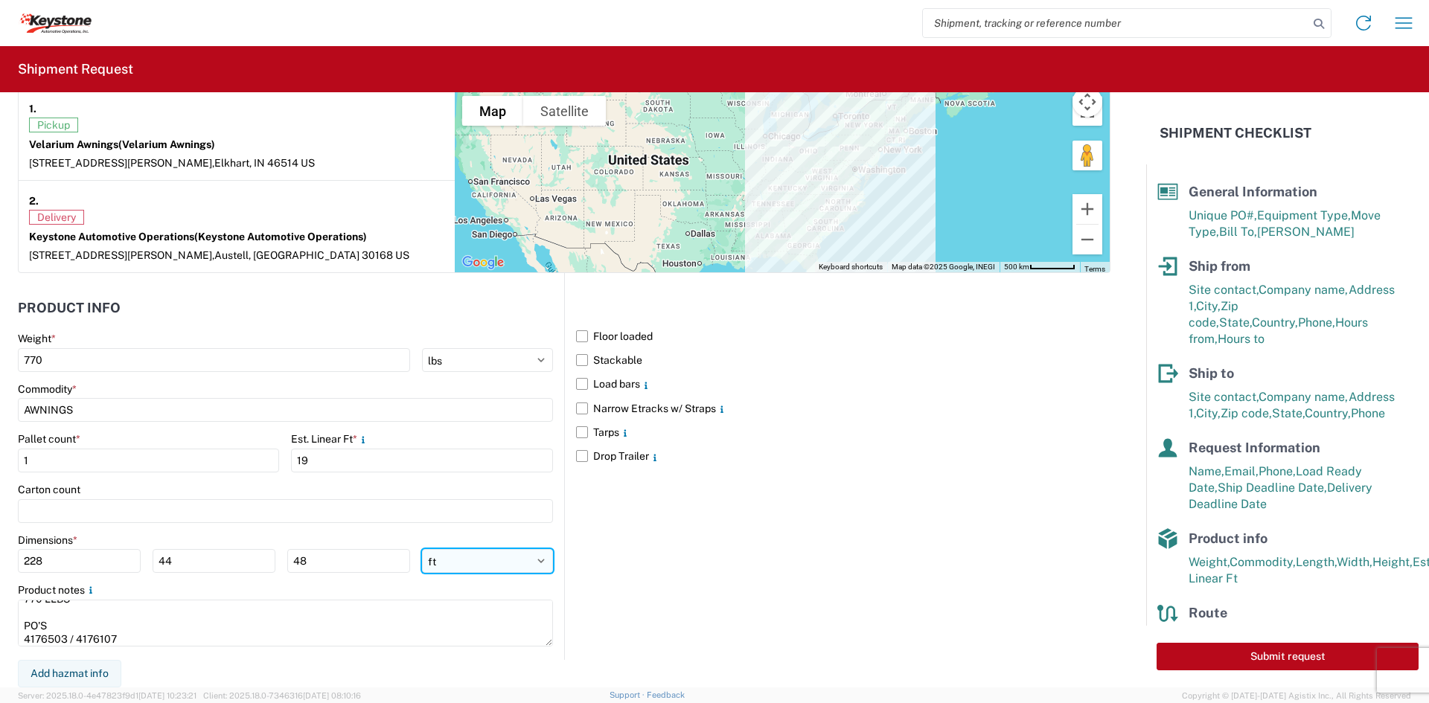
click at [479, 552] on select "ft in cm" at bounding box center [487, 561] width 131 height 24
select select "IN"
click at [422, 549] on select "ft in cm" at bounding box center [487, 561] width 131 height 24
type input "2736"
type input "528"
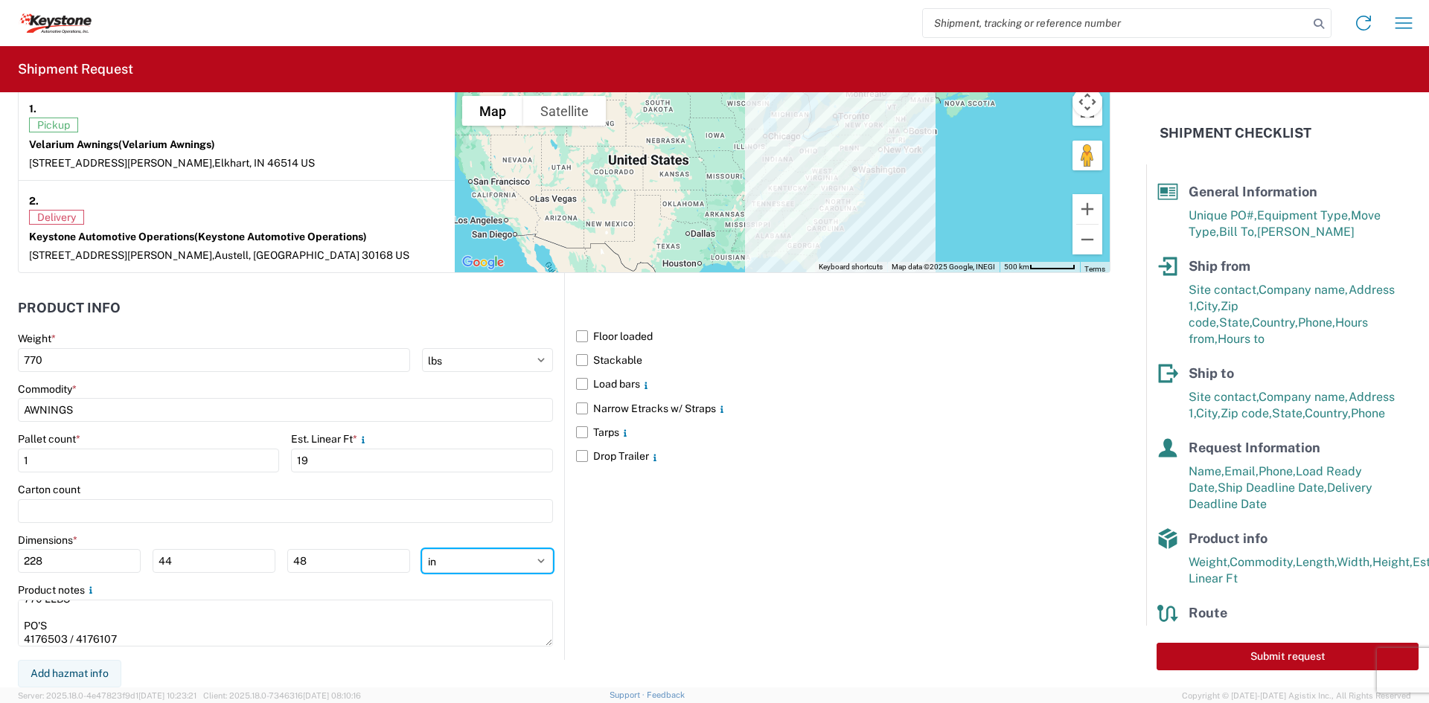
type input "576"
click at [31, 569] on input "2736" at bounding box center [79, 561] width 123 height 24
type input "228"
type input "44"
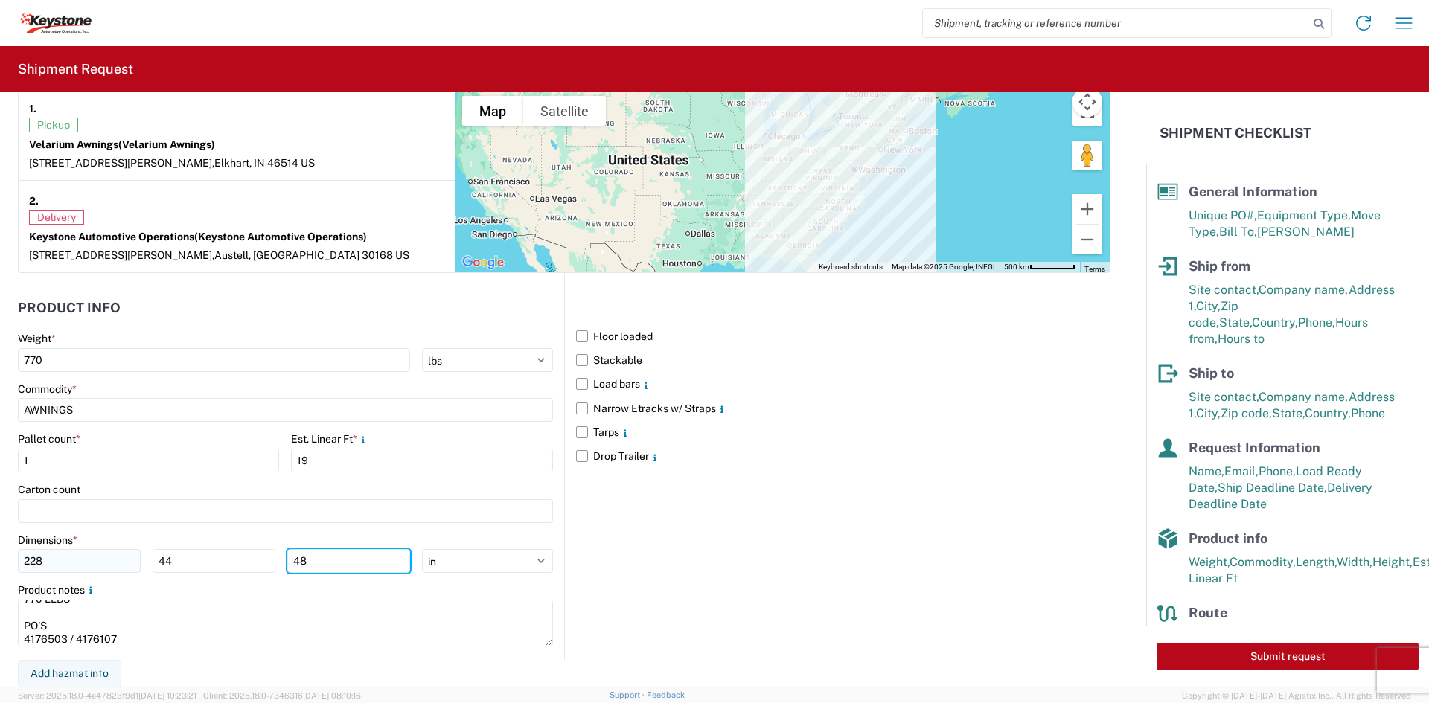
type input "48"
click at [338, 592] on div "Product notes" at bounding box center [285, 590] width 535 height 13
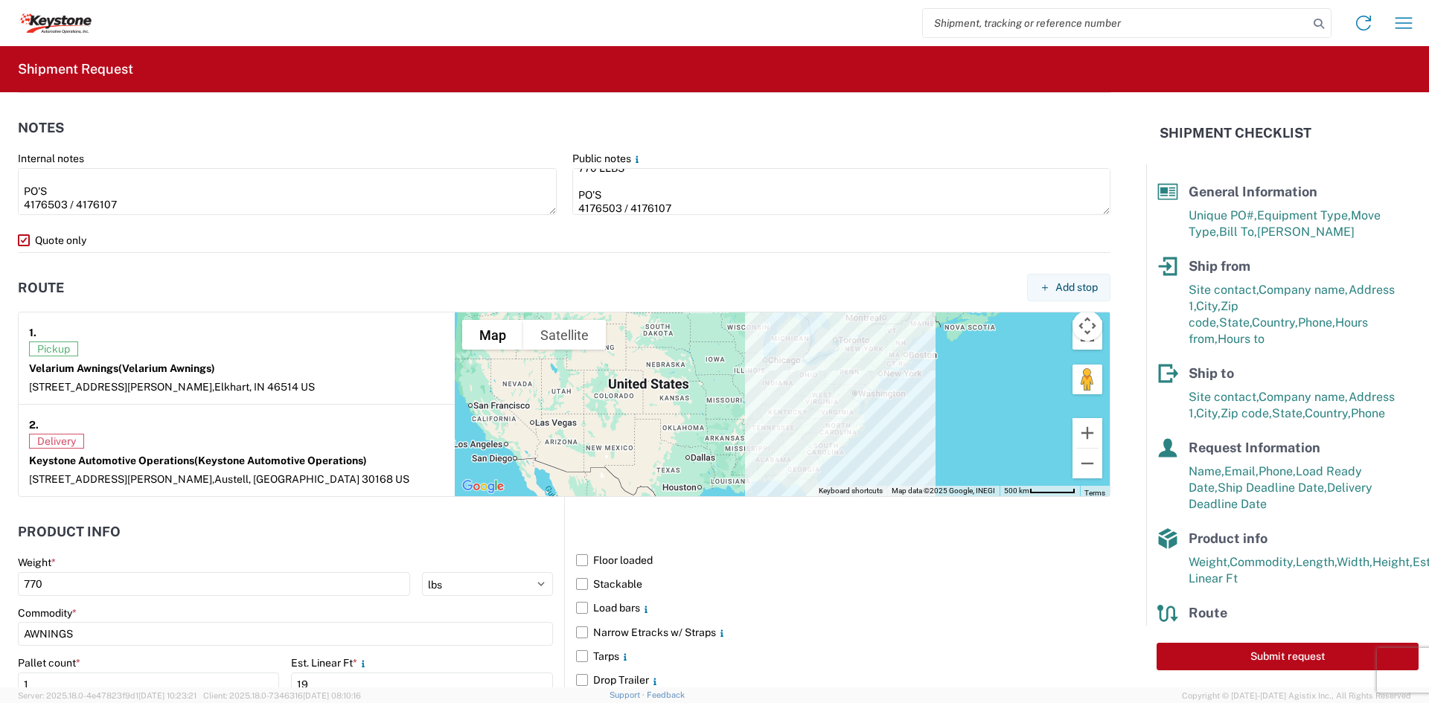
scroll to position [968, 0]
click at [1258, 657] on button "Submit request" at bounding box center [1288, 657] width 262 height 28
select select "IN"
select select "US"
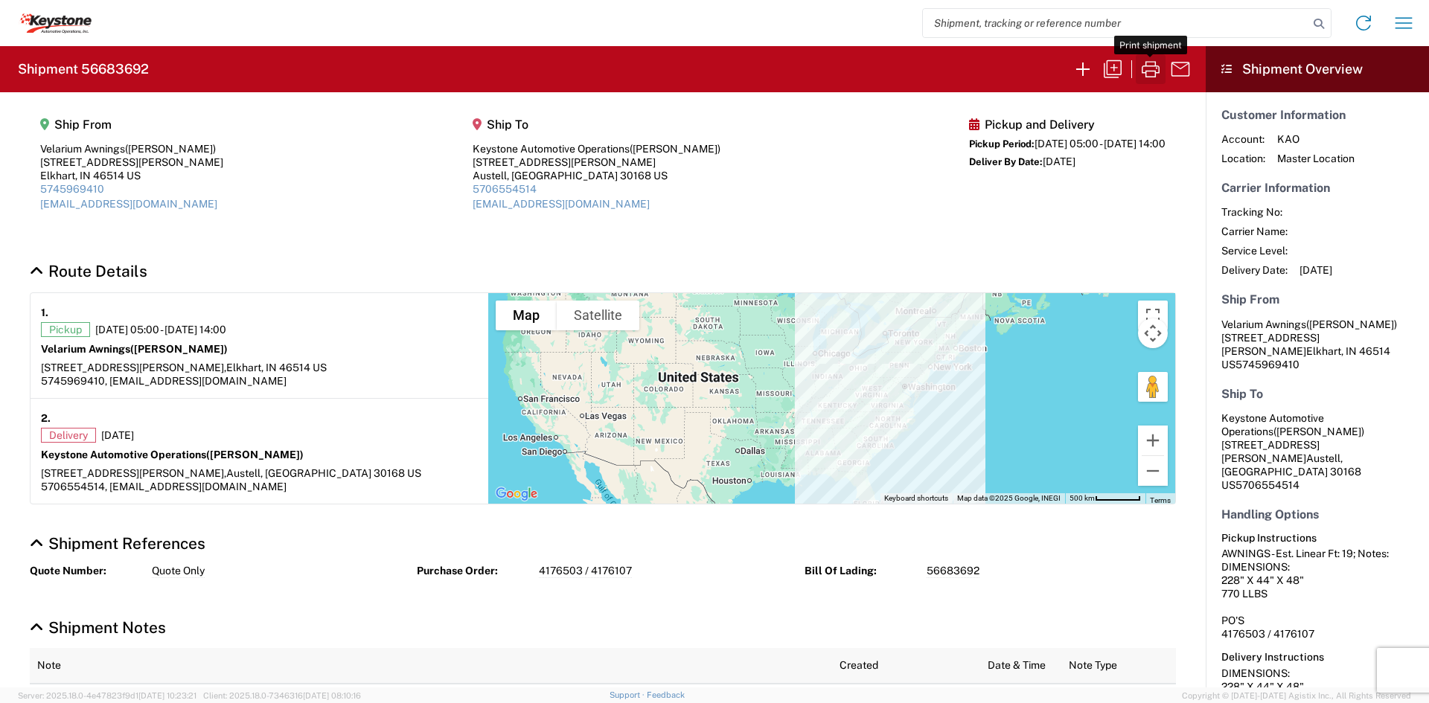
click at [1160, 73] on icon "button" at bounding box center [1151, 69] width 24 height 24
click at [1087, 70] on icon "button" at bounding box center [1083, 69] width 24 height 24
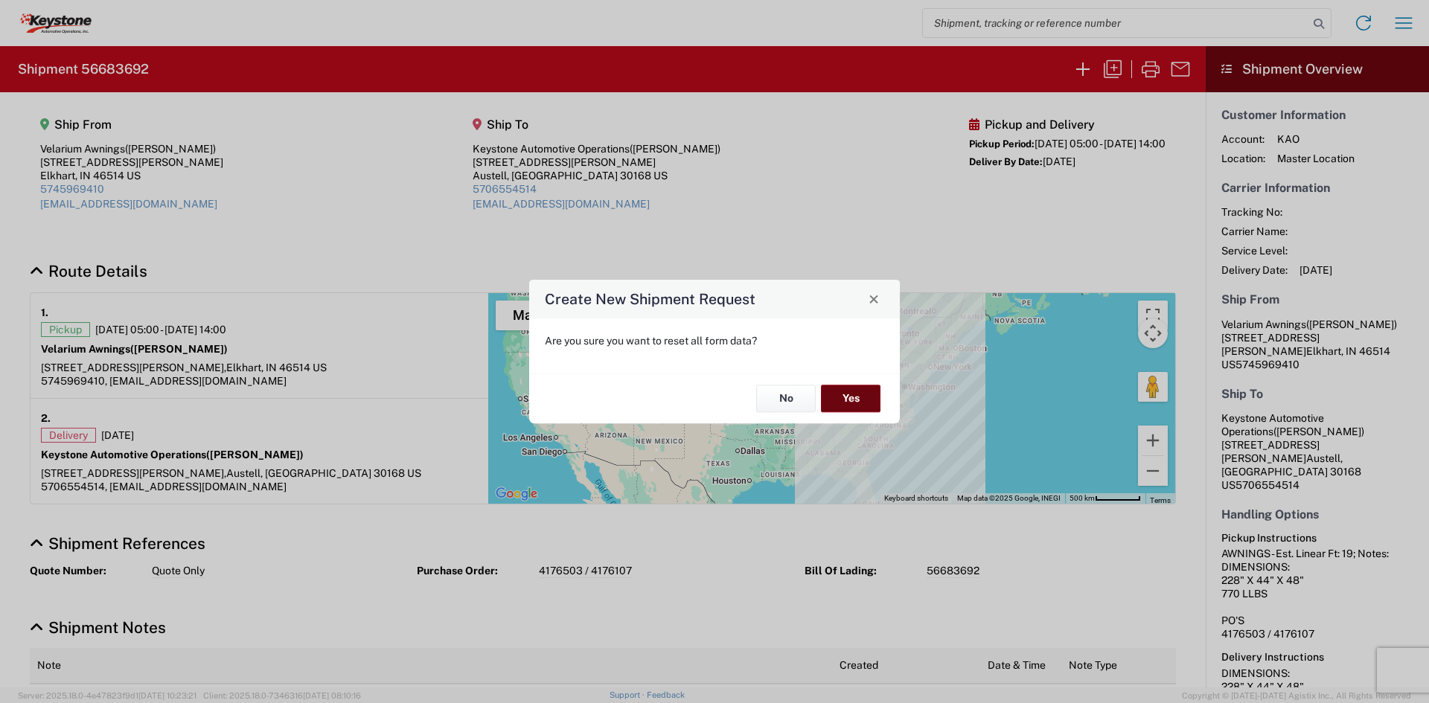
click at [855, 393] on button "Yes" at bounding box center [851, 400] width 60 height 28
select select "FULL"
select select "US"
select select "LBS"
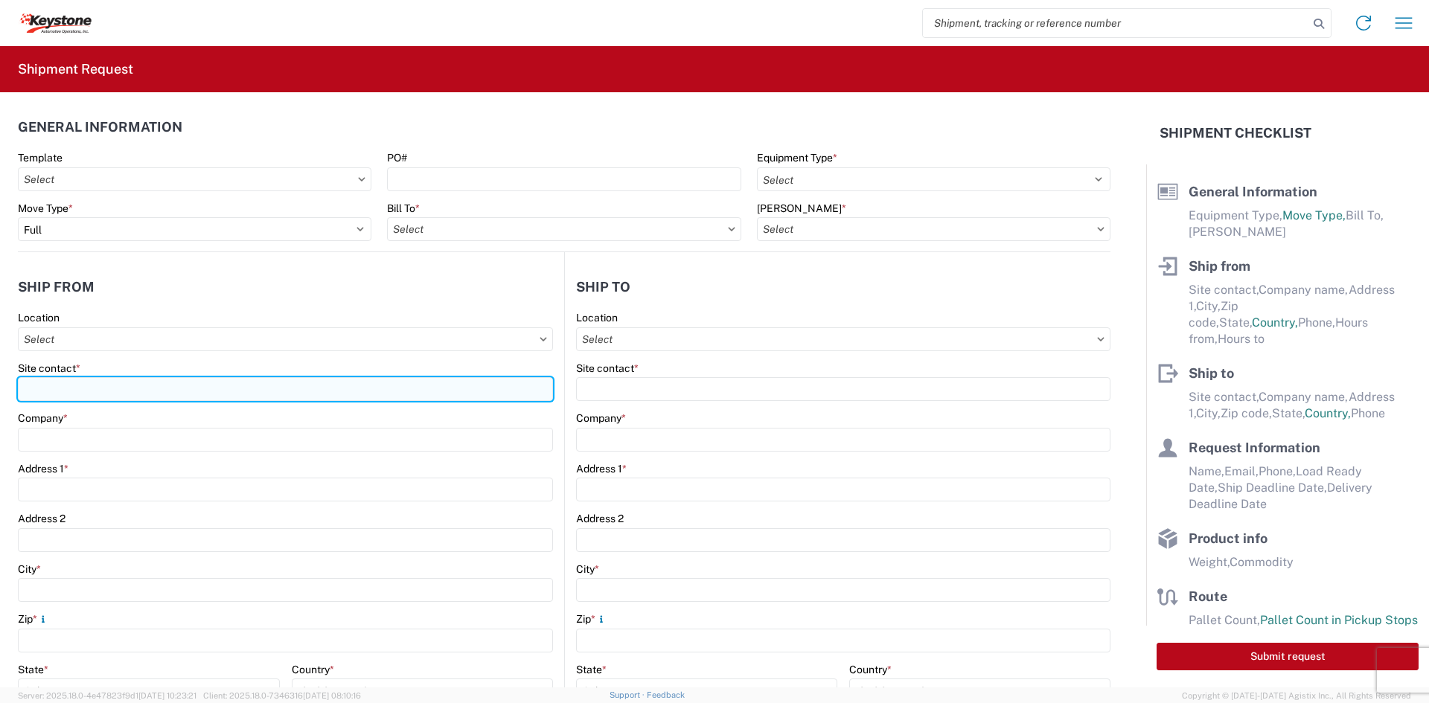
click at [352, 383] on input "Site contact *" at bounding box center [285, 389] width 535 height 24
type input "[PERSON_NAME]"
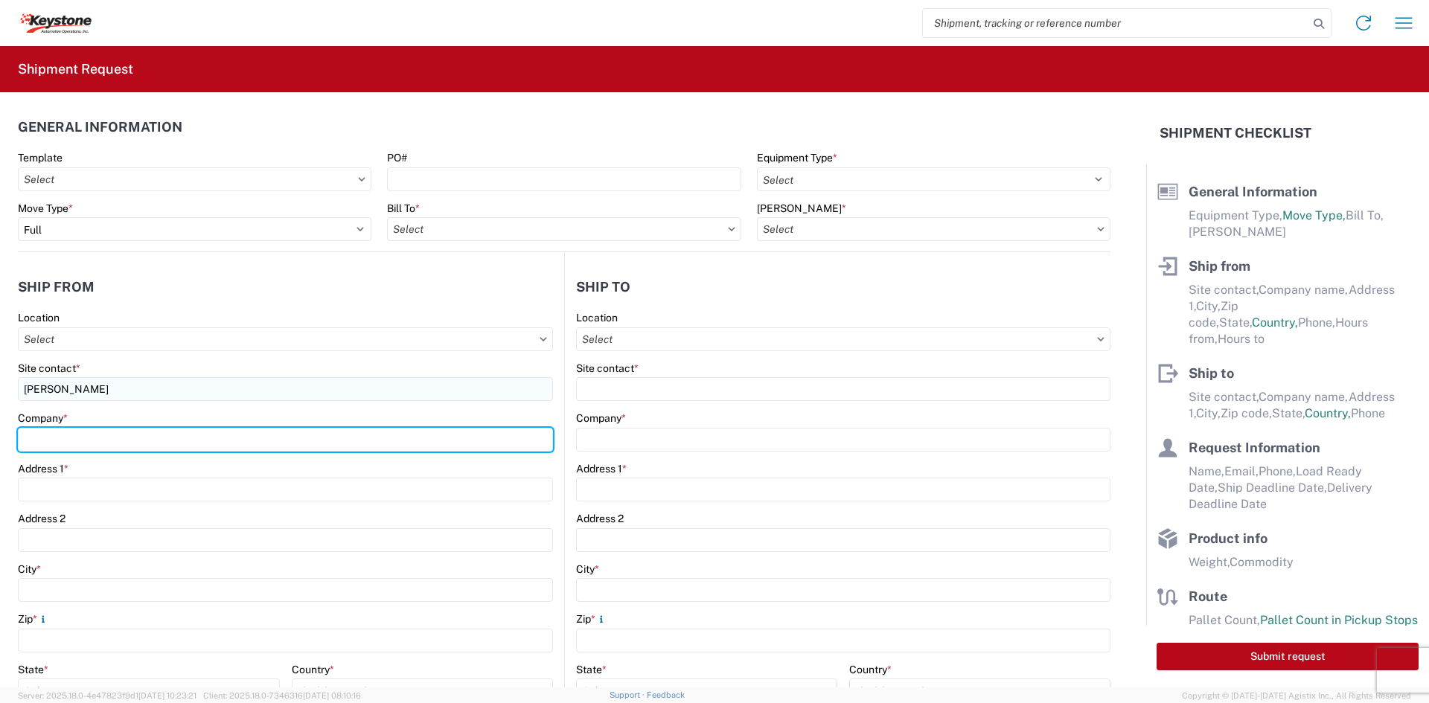
type input "Velarium Awnings"
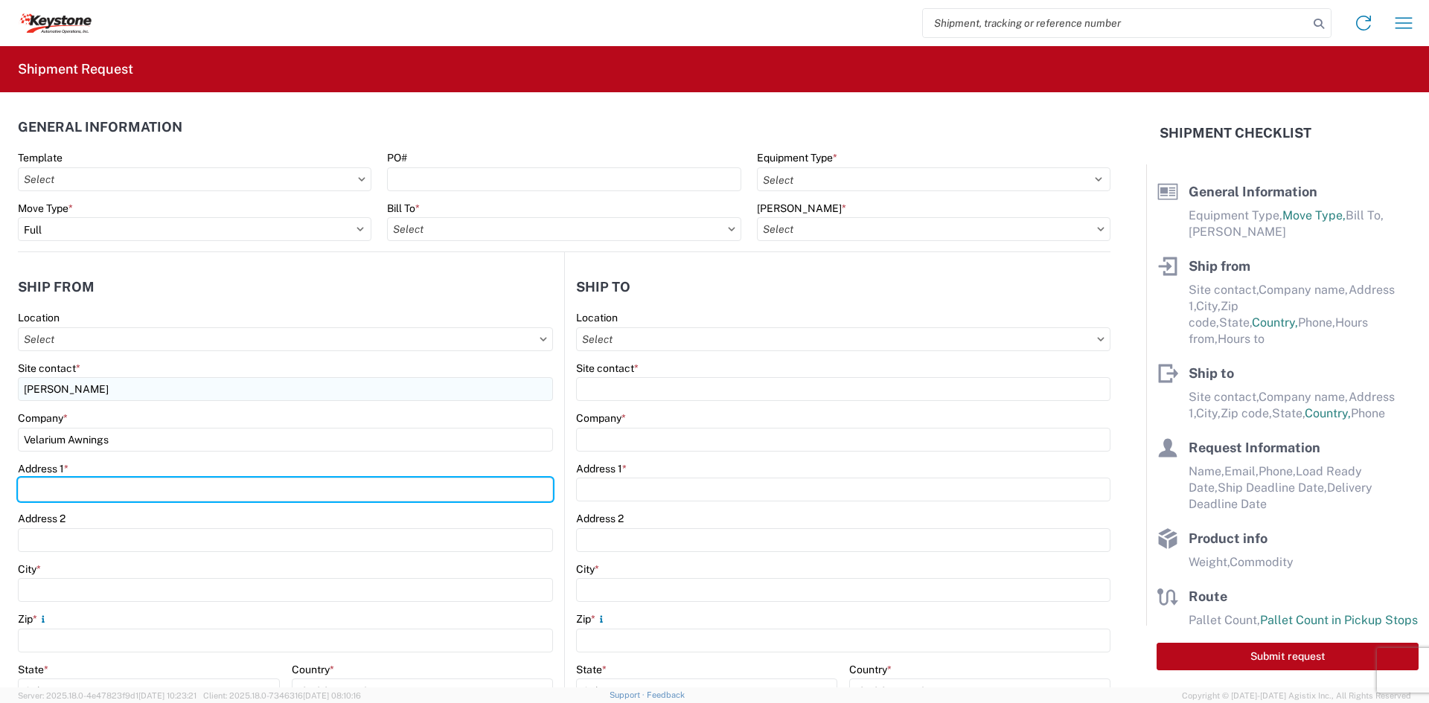
type input "[STREET_ADDRESS][PERSON_NAME]"
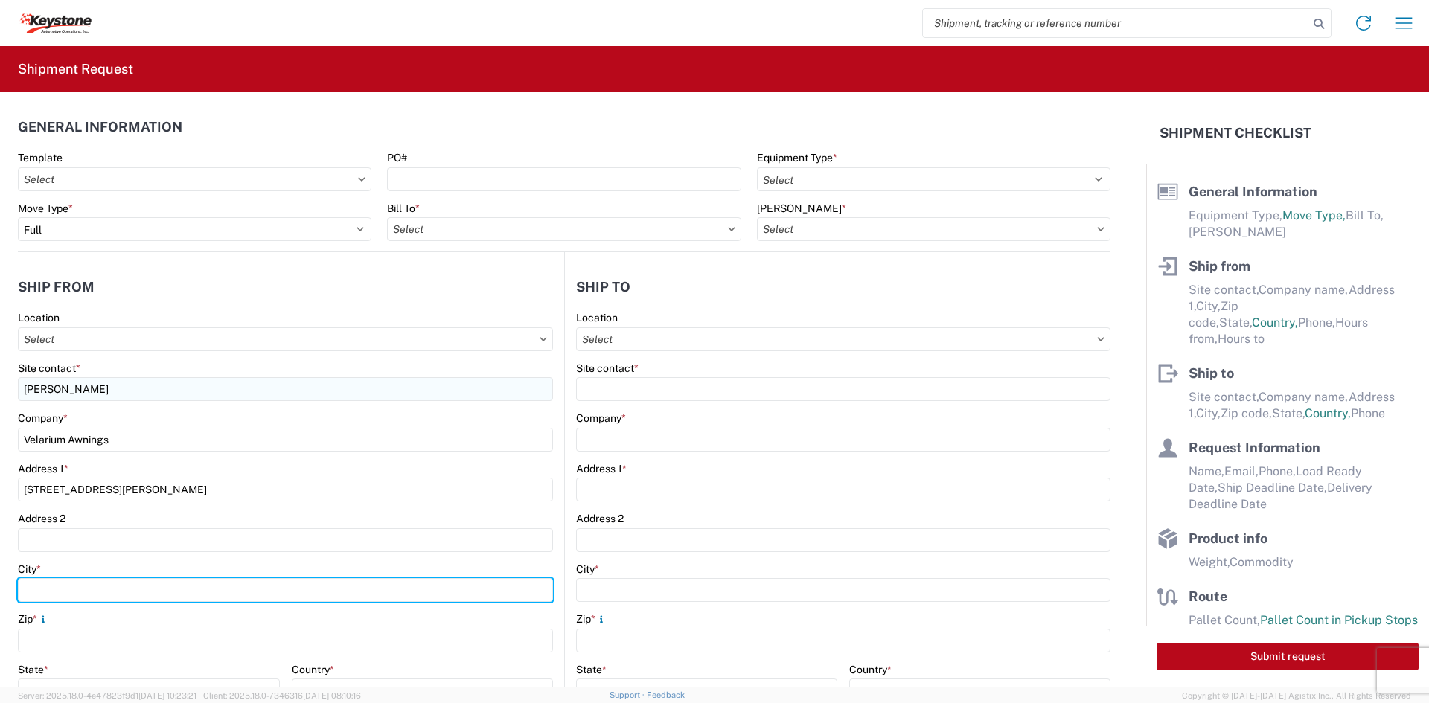
type input "Elkhart"
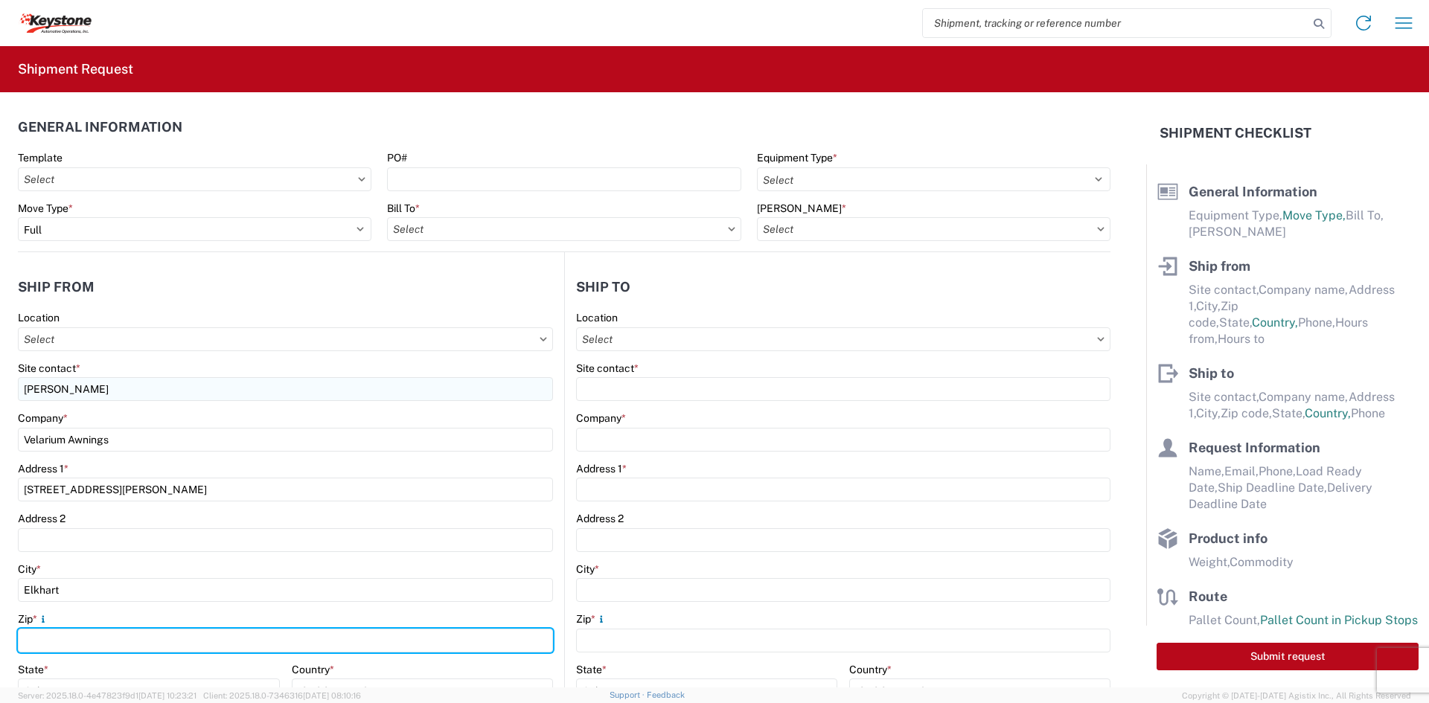
type input "46514"
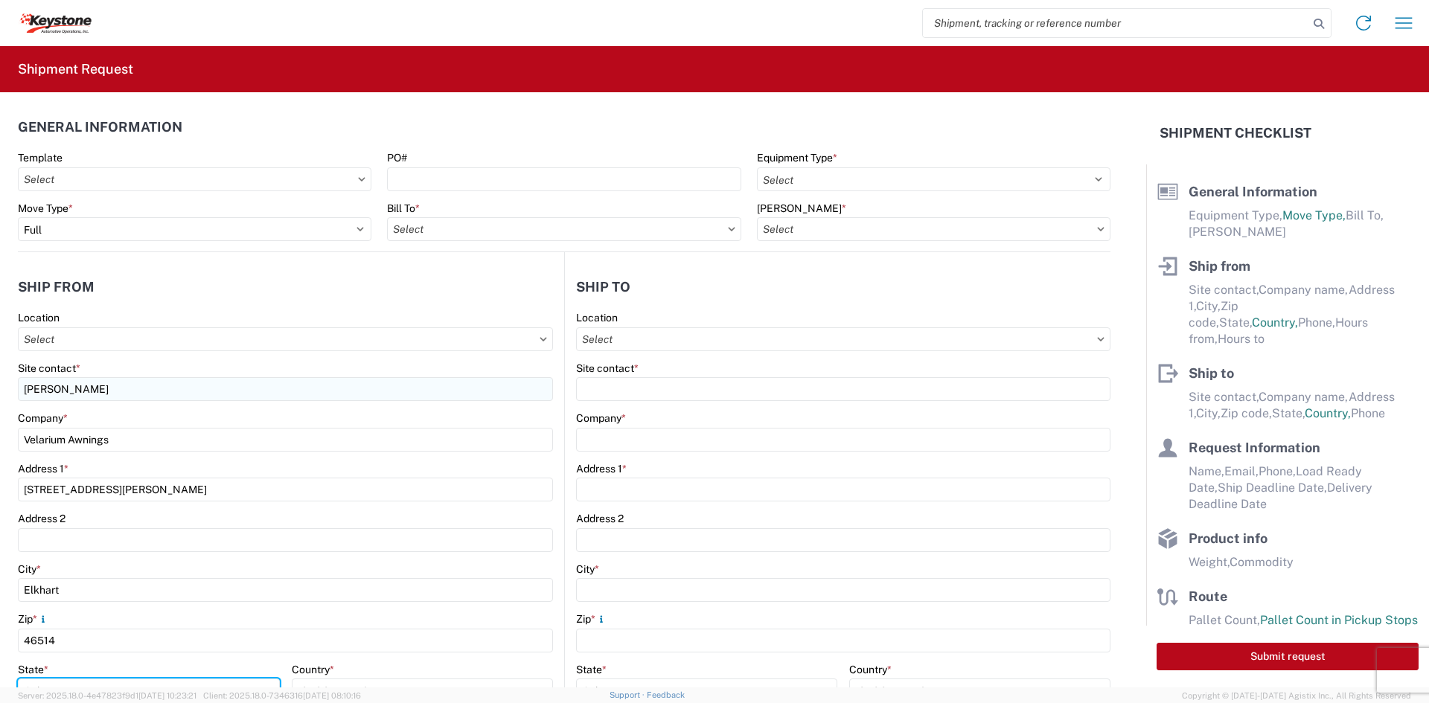
select select "IN"
type input "[EMAIL_ADDRESS][DOMAIN_NAME]"
type input "5745969410"
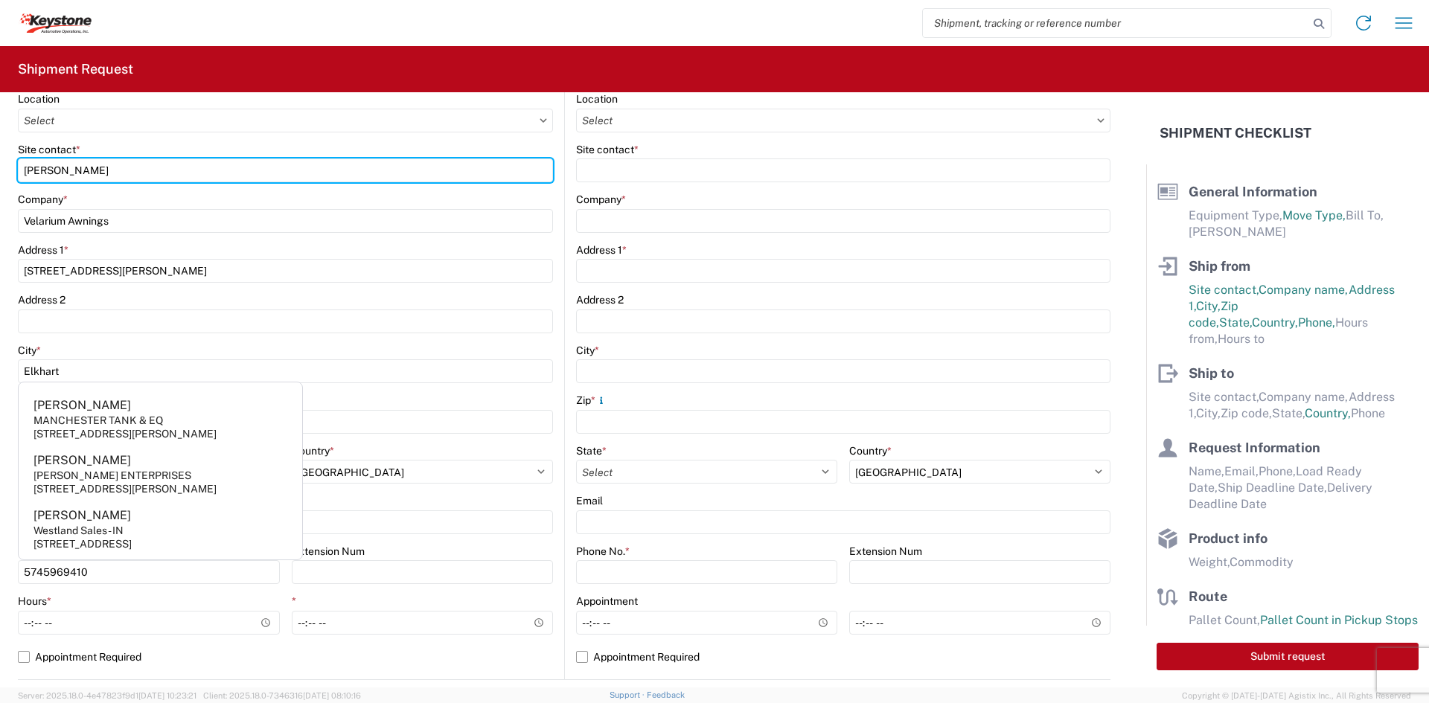
scroll to position [223, 0]
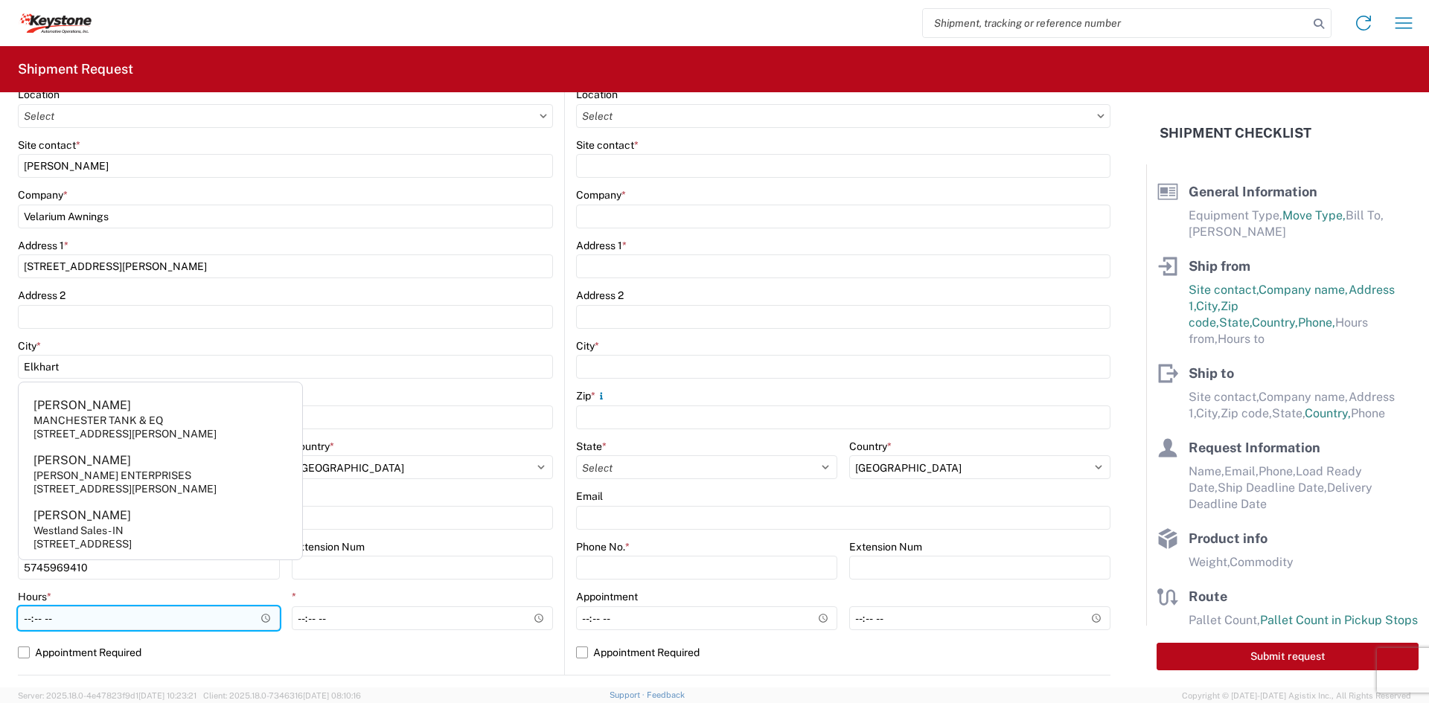
click at [19, 619] on input "Hours *" at bounding box center [149, 619] width 262 height 24
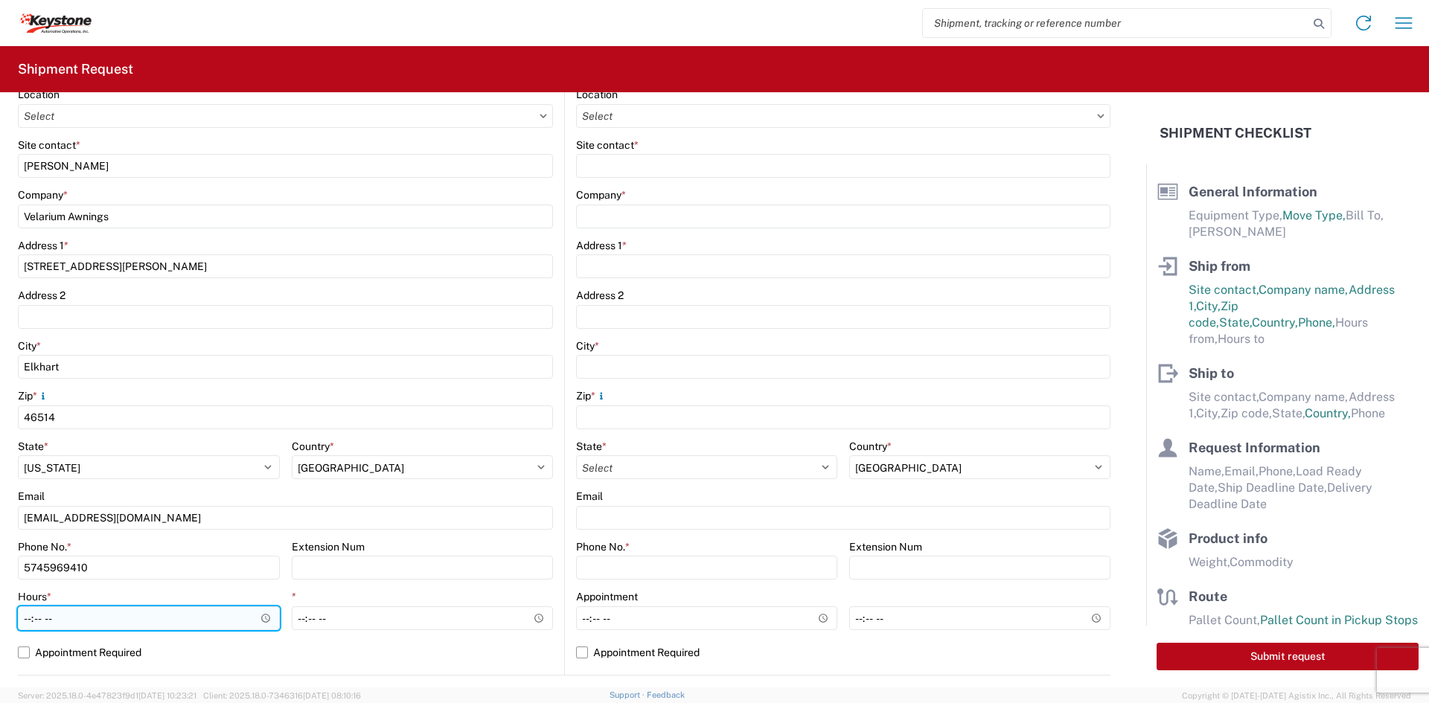
type input "05:00"
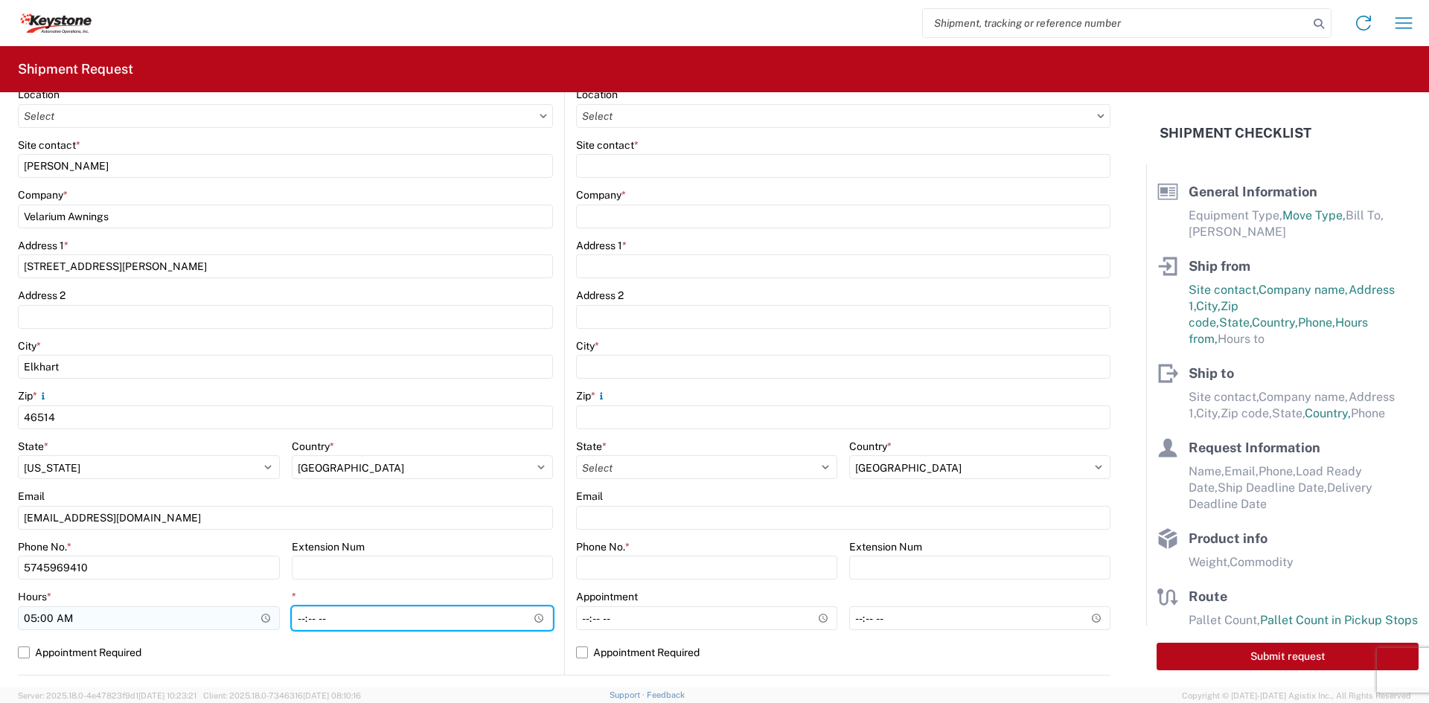
type input "14:00"
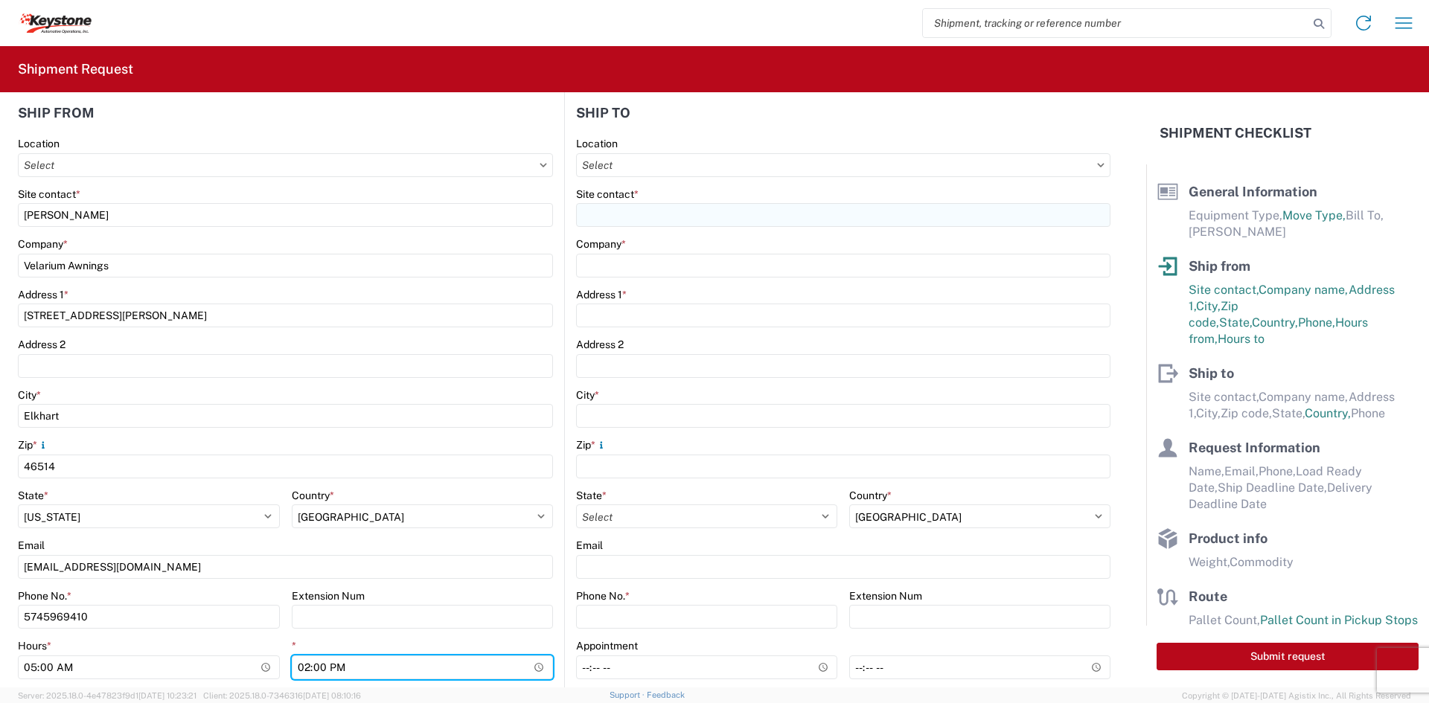
scroll to position [149, 0]
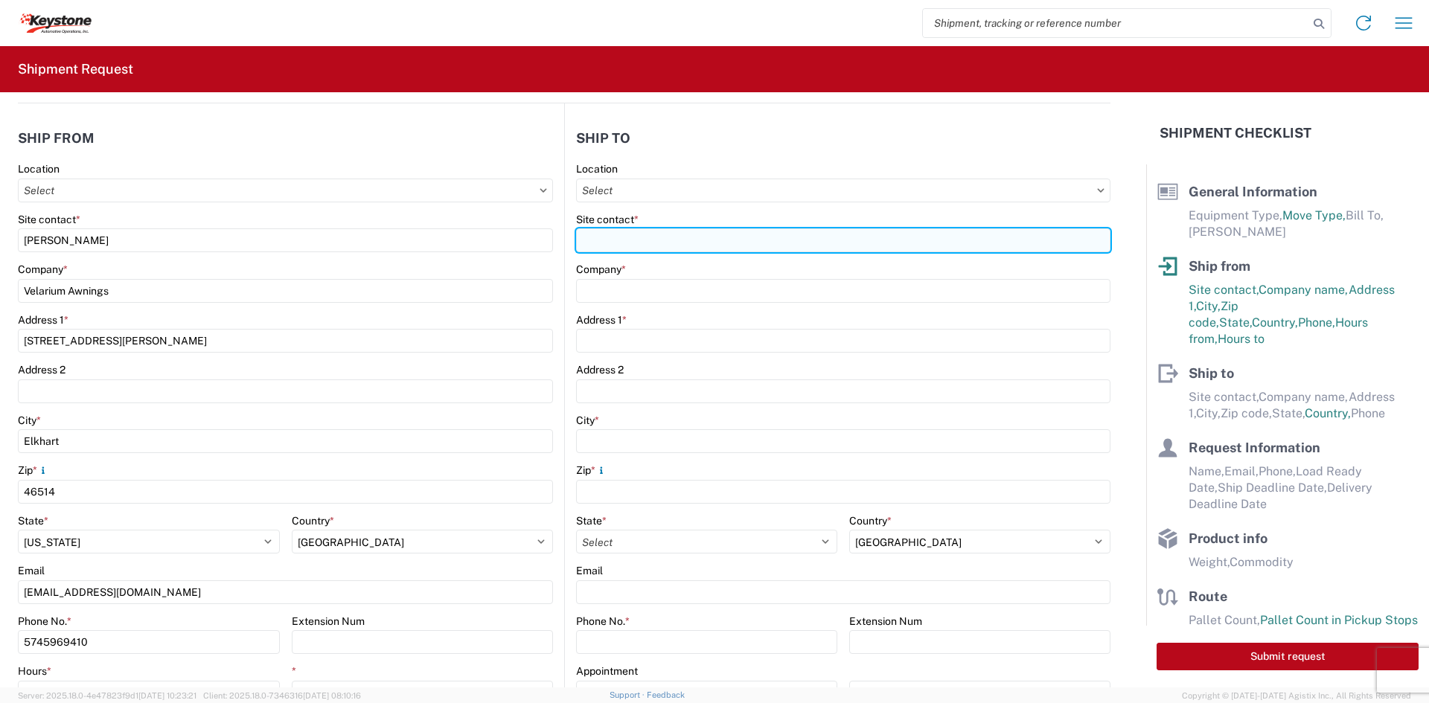
click at [674, 234] on input "Site contact *" at bounding box center [843, 241] width 534 height 24
type input "[PERSON_NAME]"
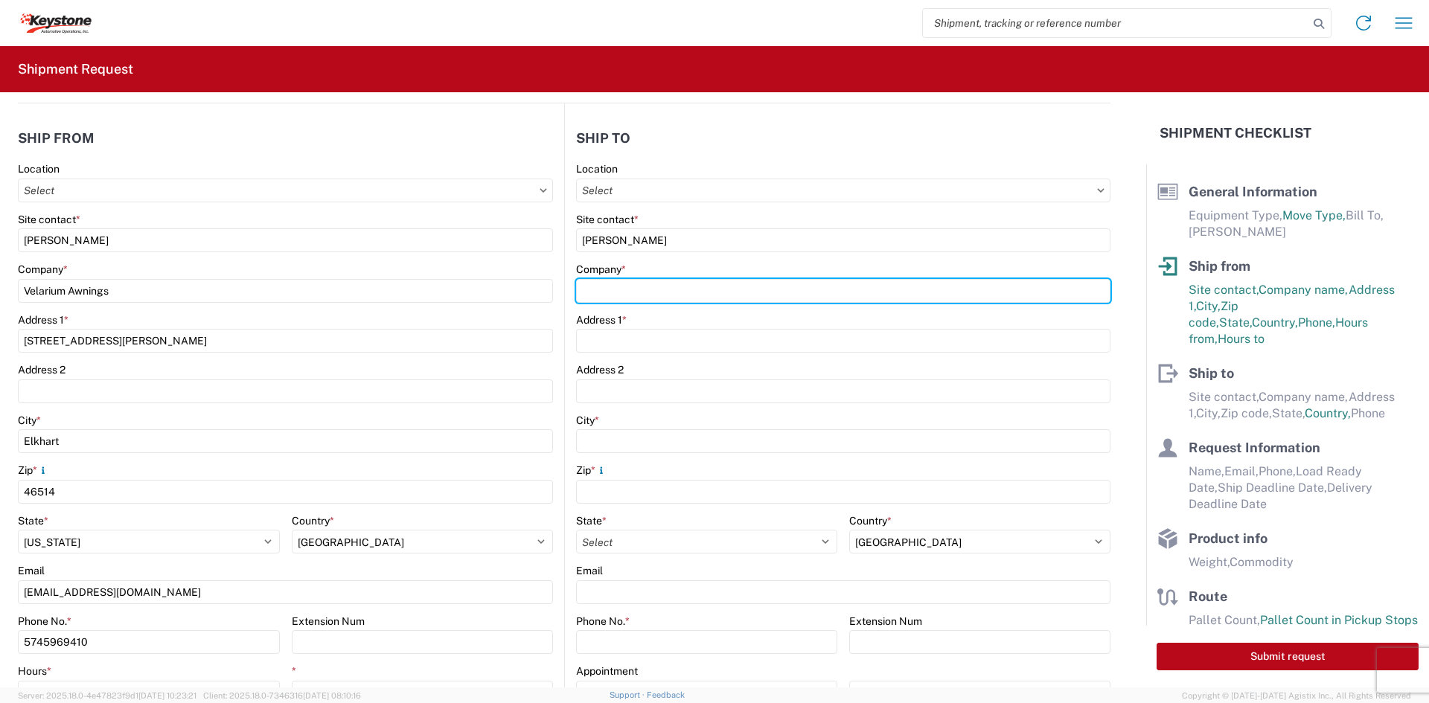
type input "Keystone Automotive Operatons"
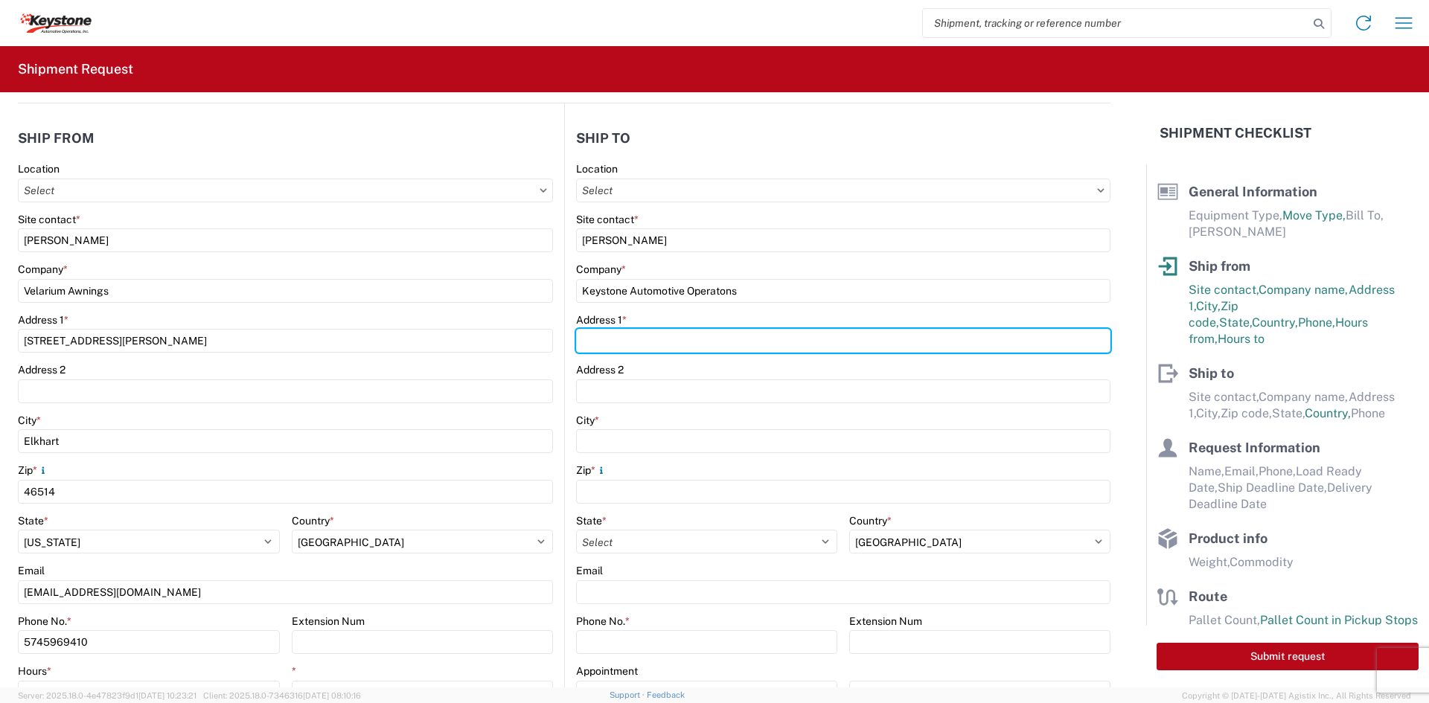
type input "[STREET_ADDRESS]"
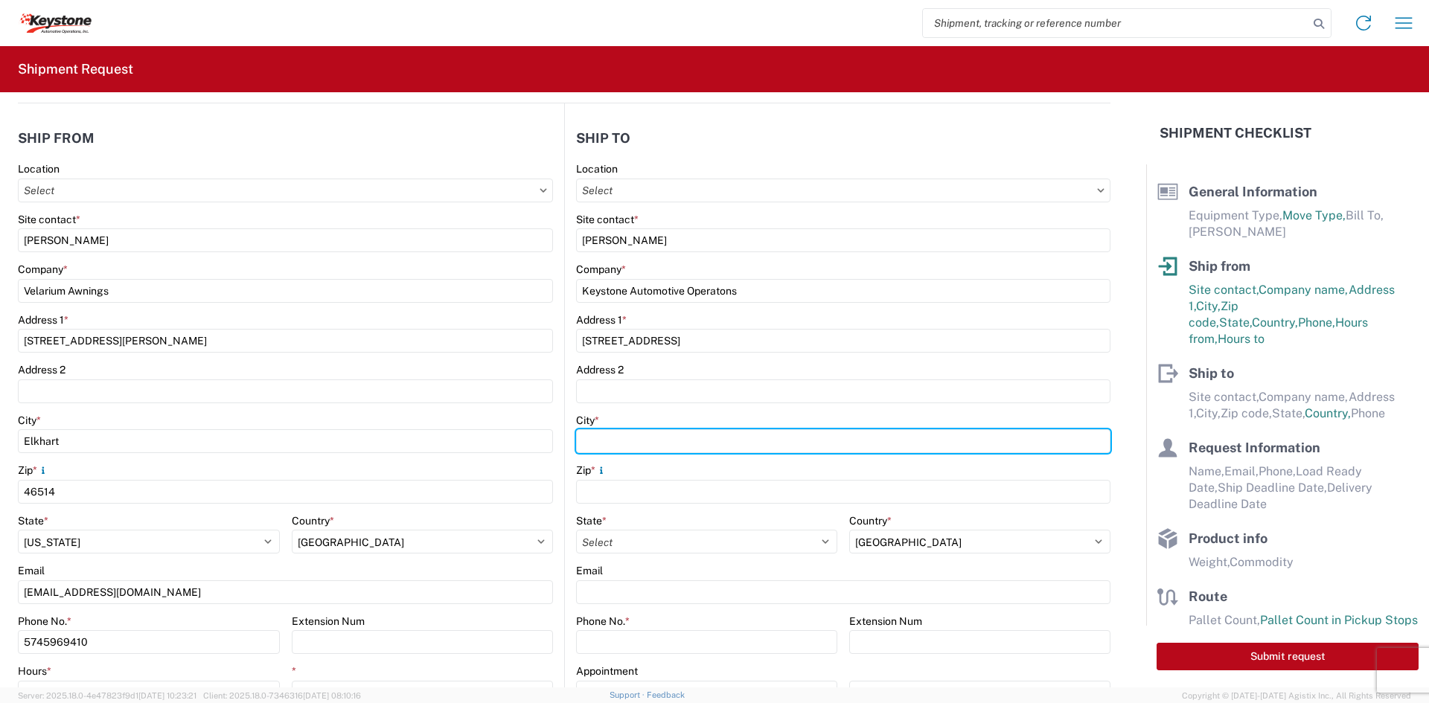
type input "[US_STATE][GEOGRAPHIC_DATA]"
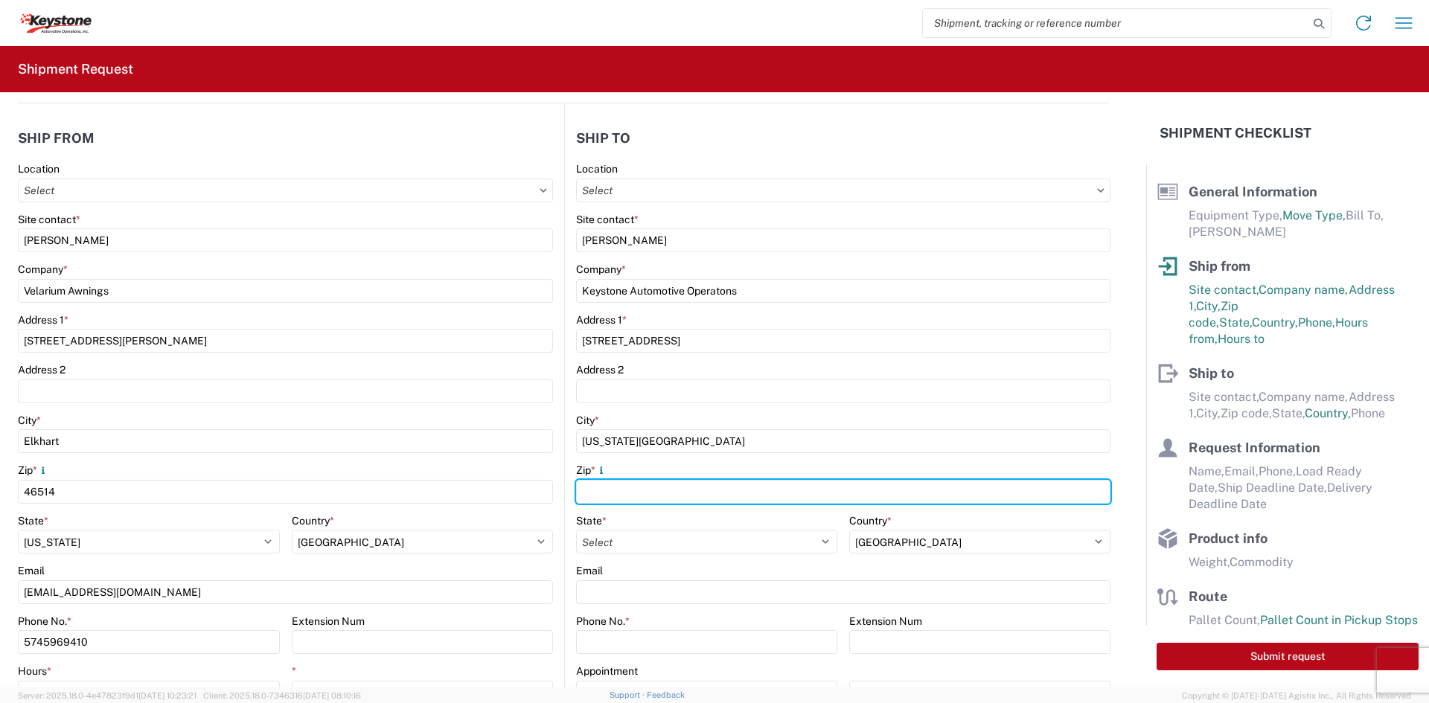
type input "66105"
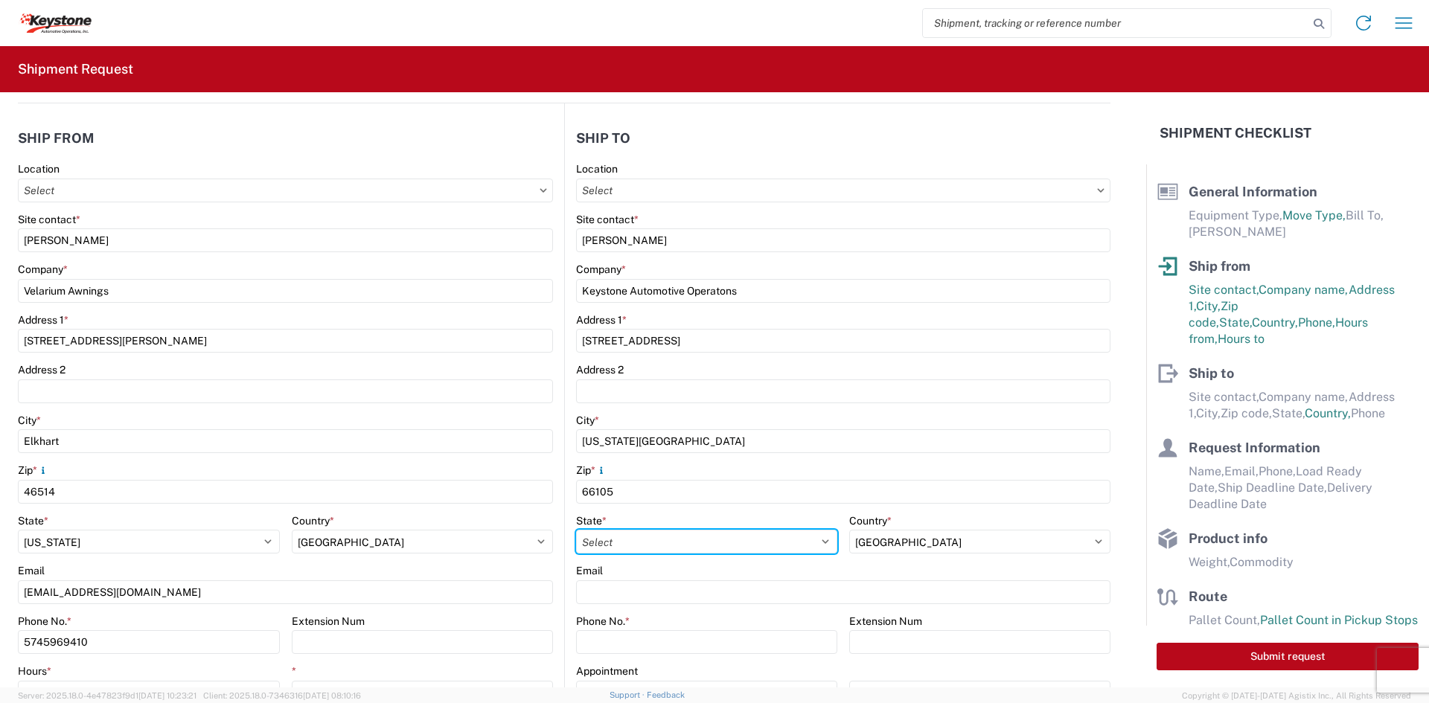
select select "KS"
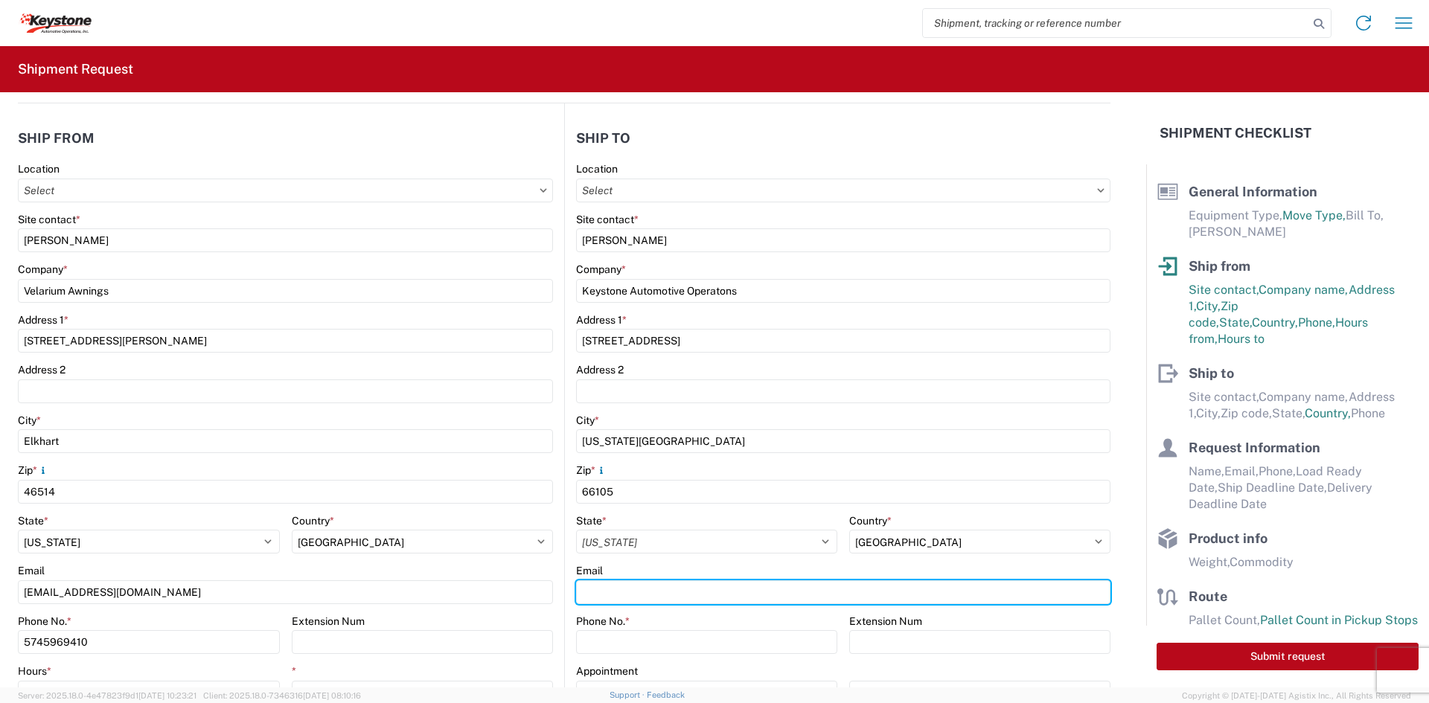
type input "[EMAIL_ADDRESS][DOMAIN_NAME]"
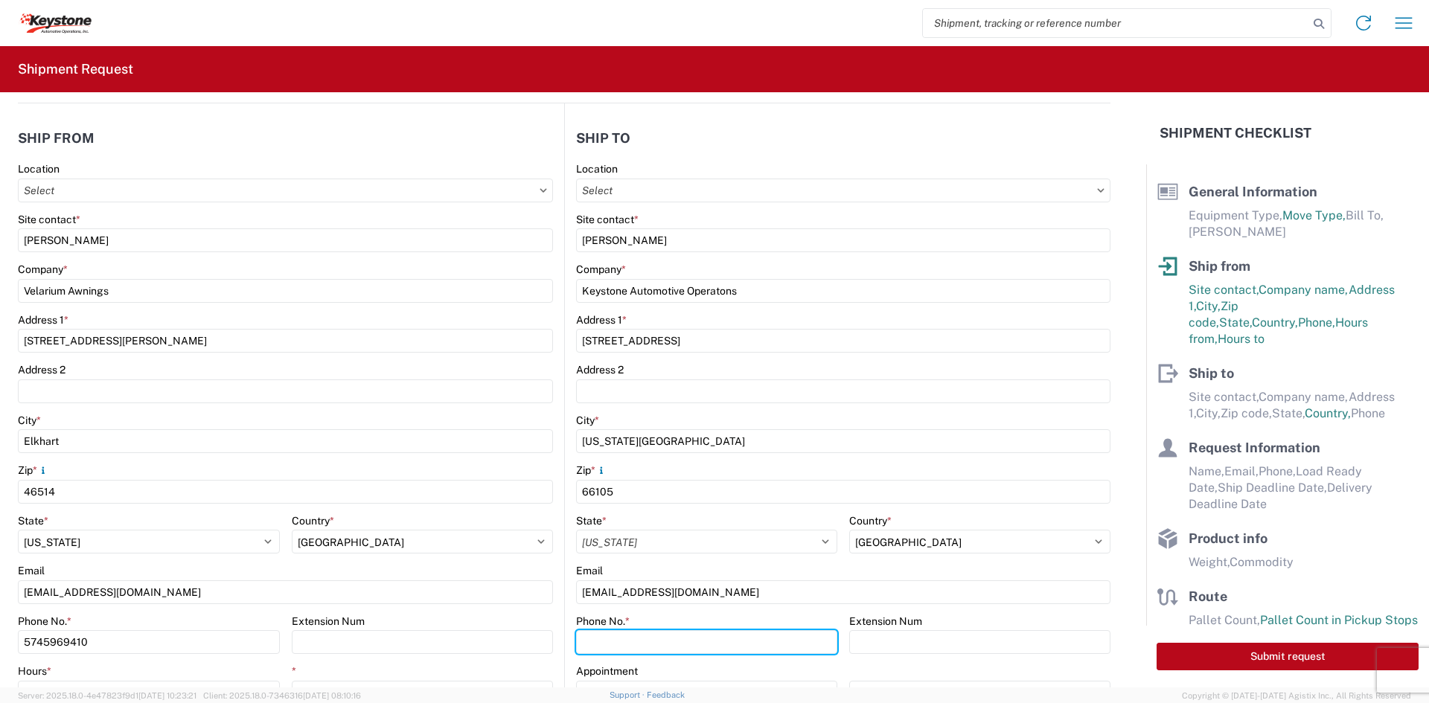
type input "9133713249"
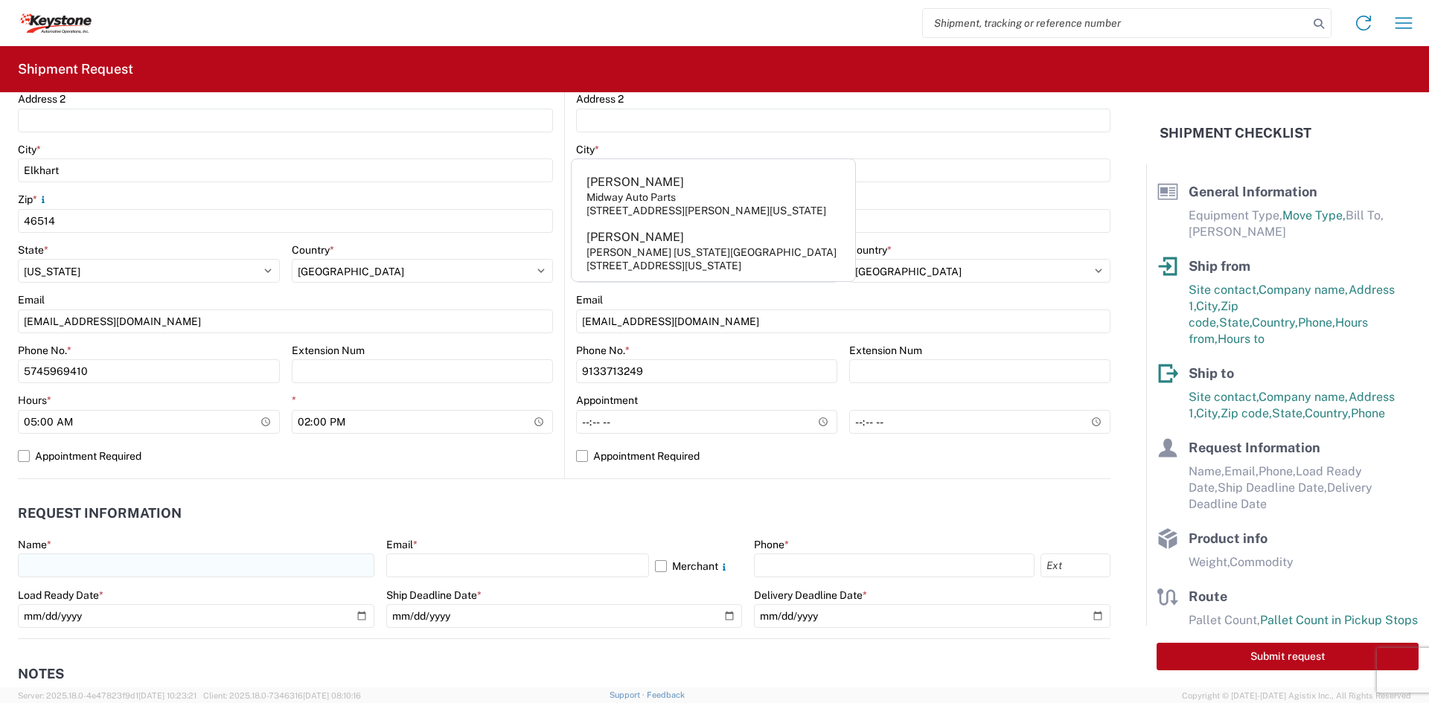
scroll to position [447, 0]
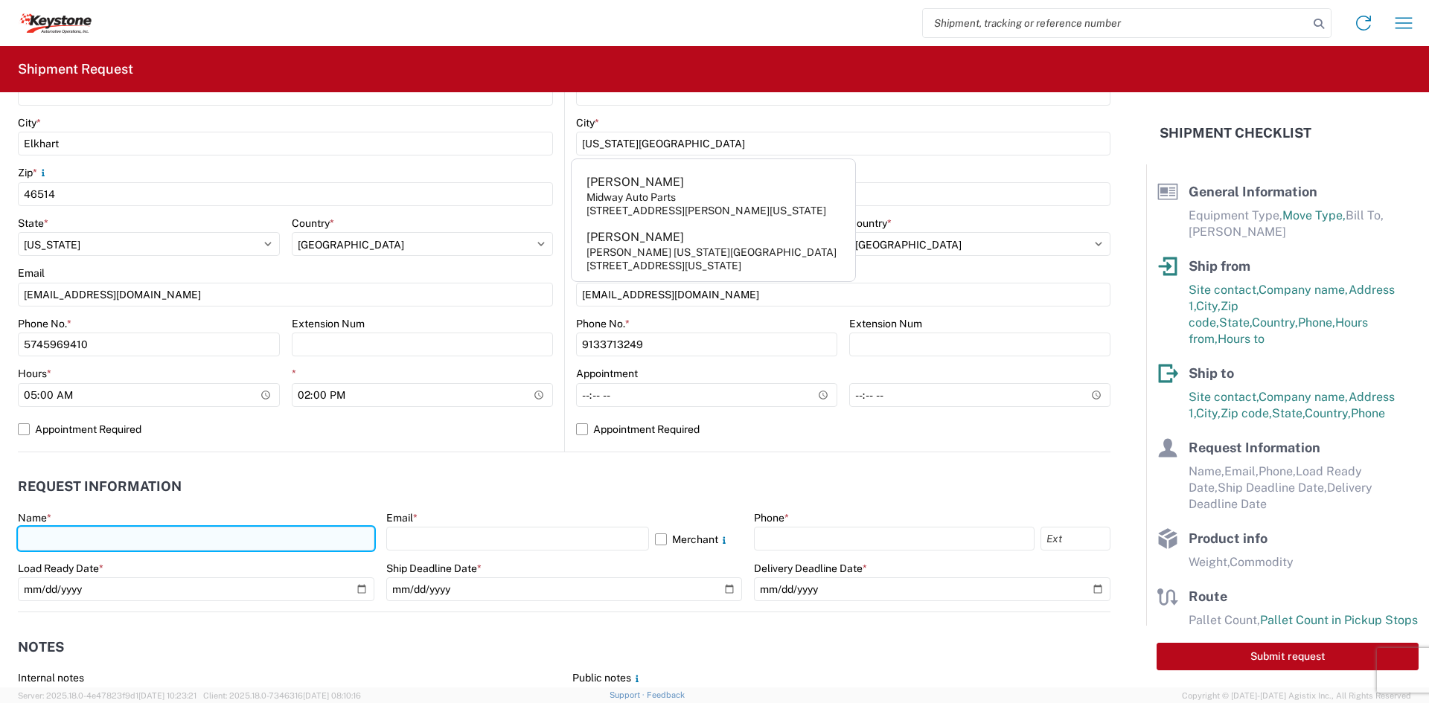
click at [327, 534] on input "text" at bounding box center [196, 539] width 357 height 24
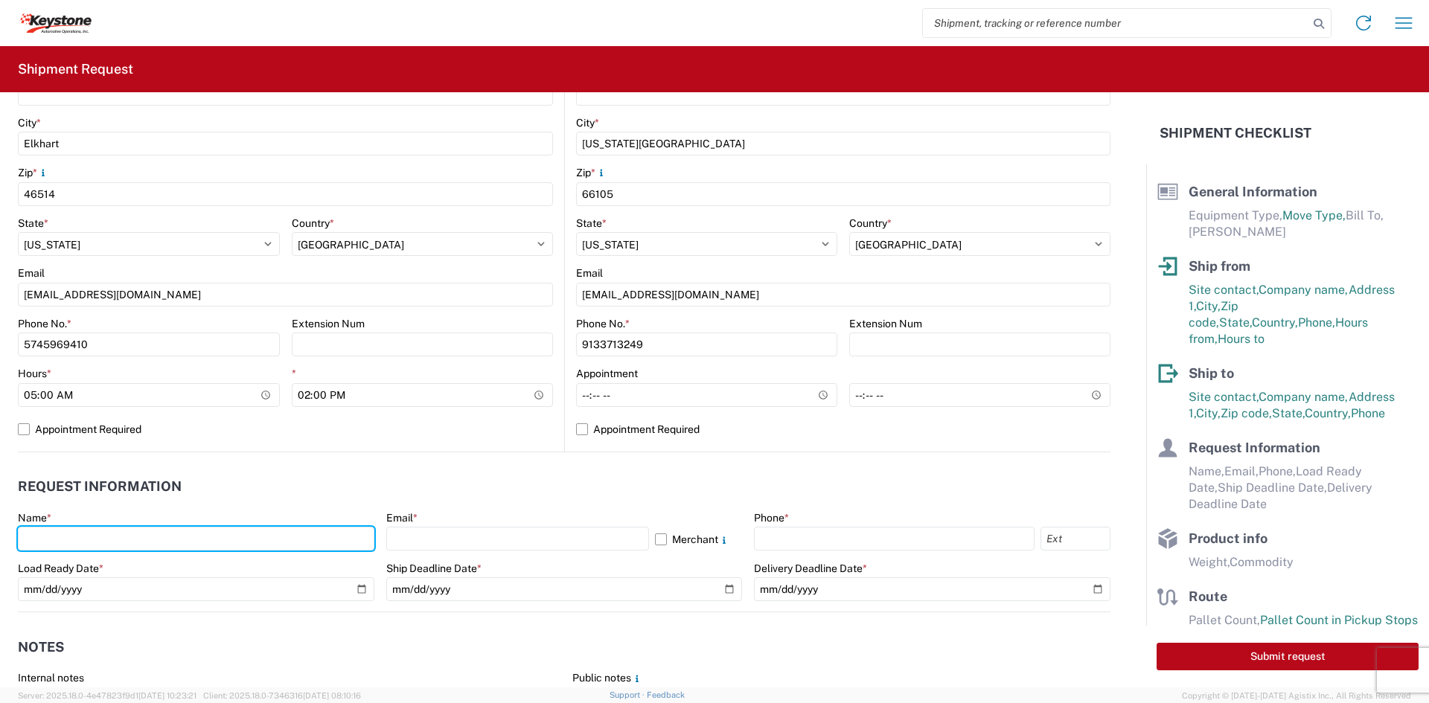
type input "[PERSON_NAME]"
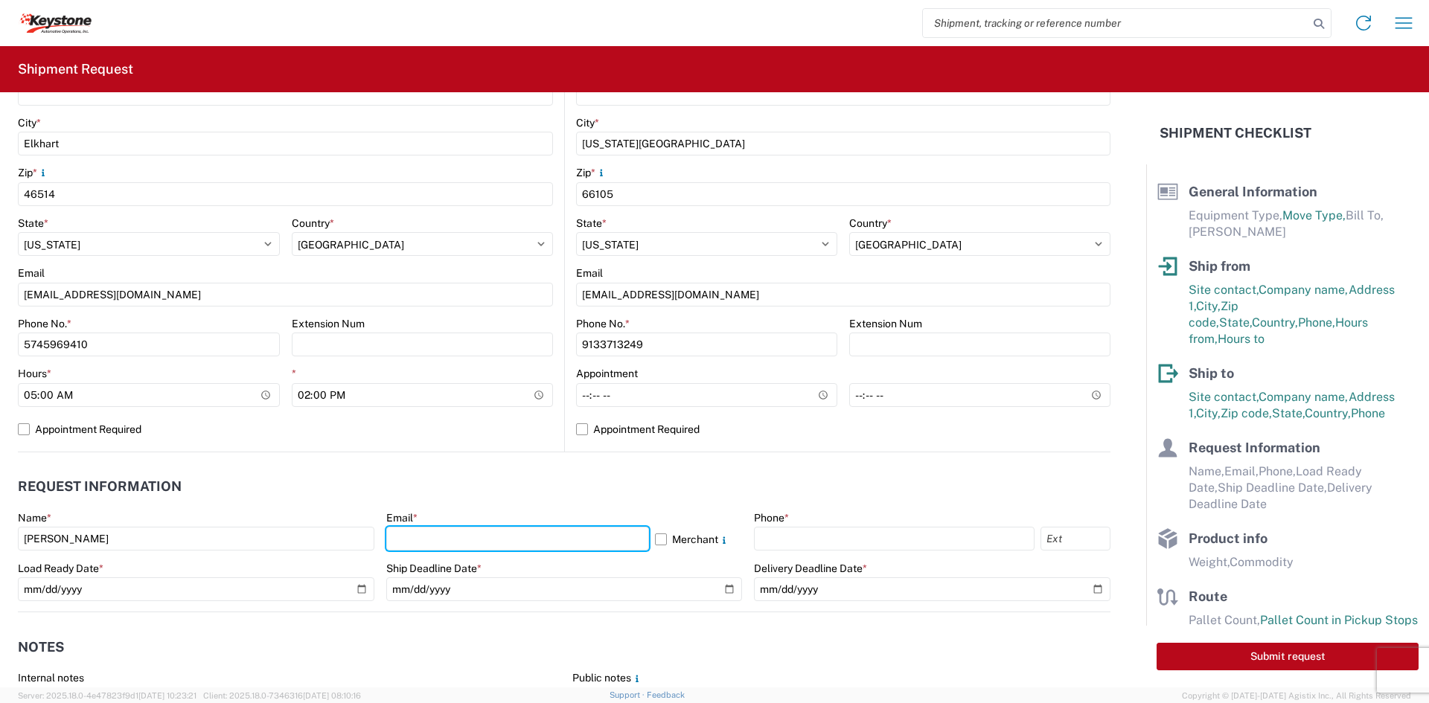
type input "[EMAIL_ADDRESS][DOMAIN_NAME]"
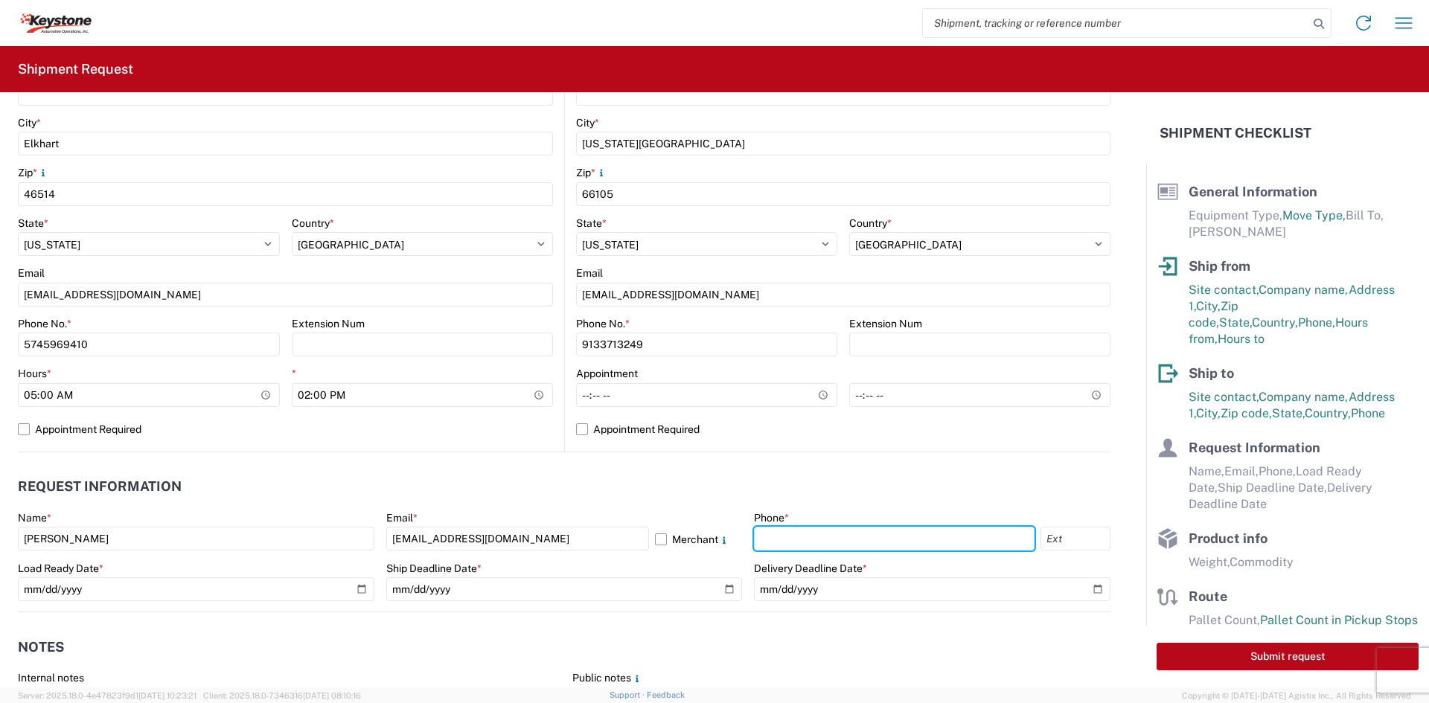
type input "9133713249"
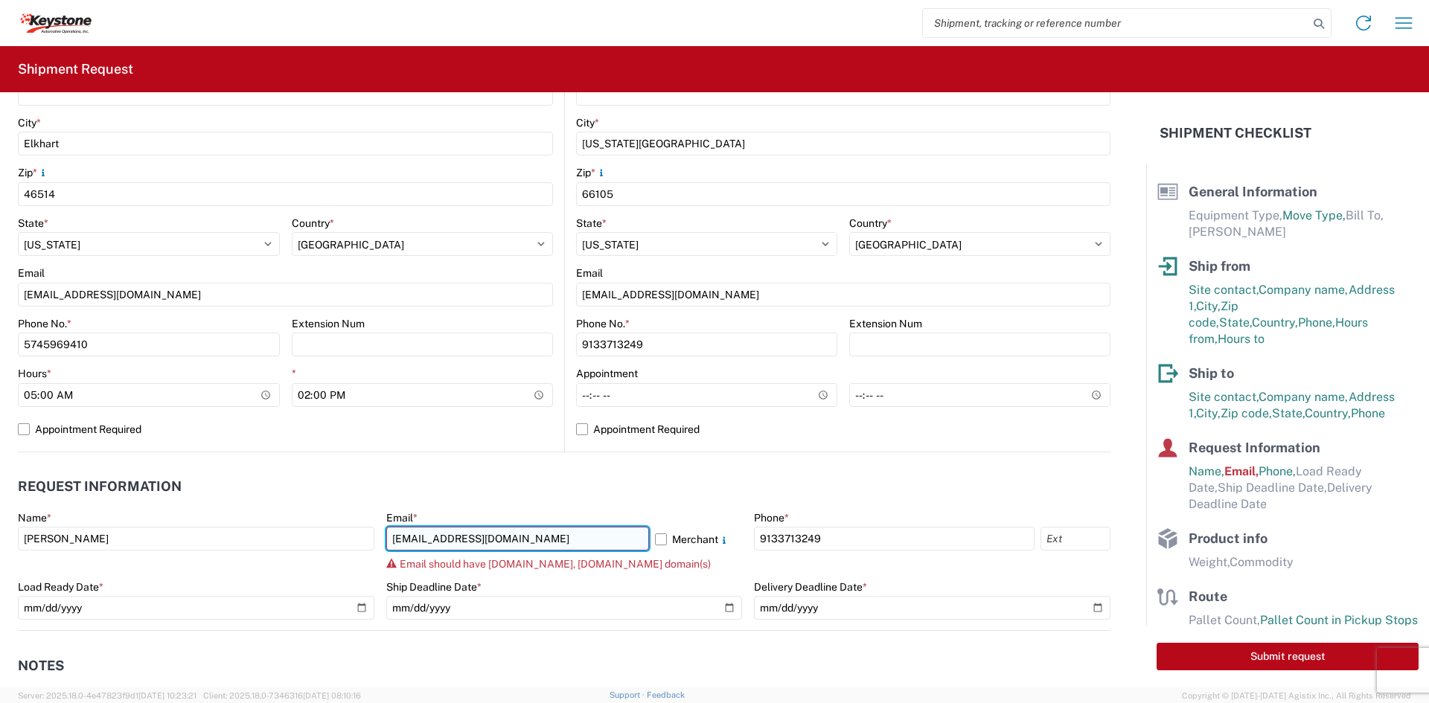
drag, startPoint x: 556, startPoint y: 541, endPoint x: 460, endPoint y: 542, distance: 96.0
click at [460, 542] on input "[EMAIL_ADDRESS][DOMAIN_NAME]" at bounding box center [517, 539] width 263 height 24
drag, startPoint x: 552, startPoint y: 538, endPoint x: 463, endPoint y: 534, distance: 89.4
click at [463, 534] on input "[EMAIL_ADDRESS][DOMAIN_NAME]" at bounding box center [517, 539] width 263 height 24
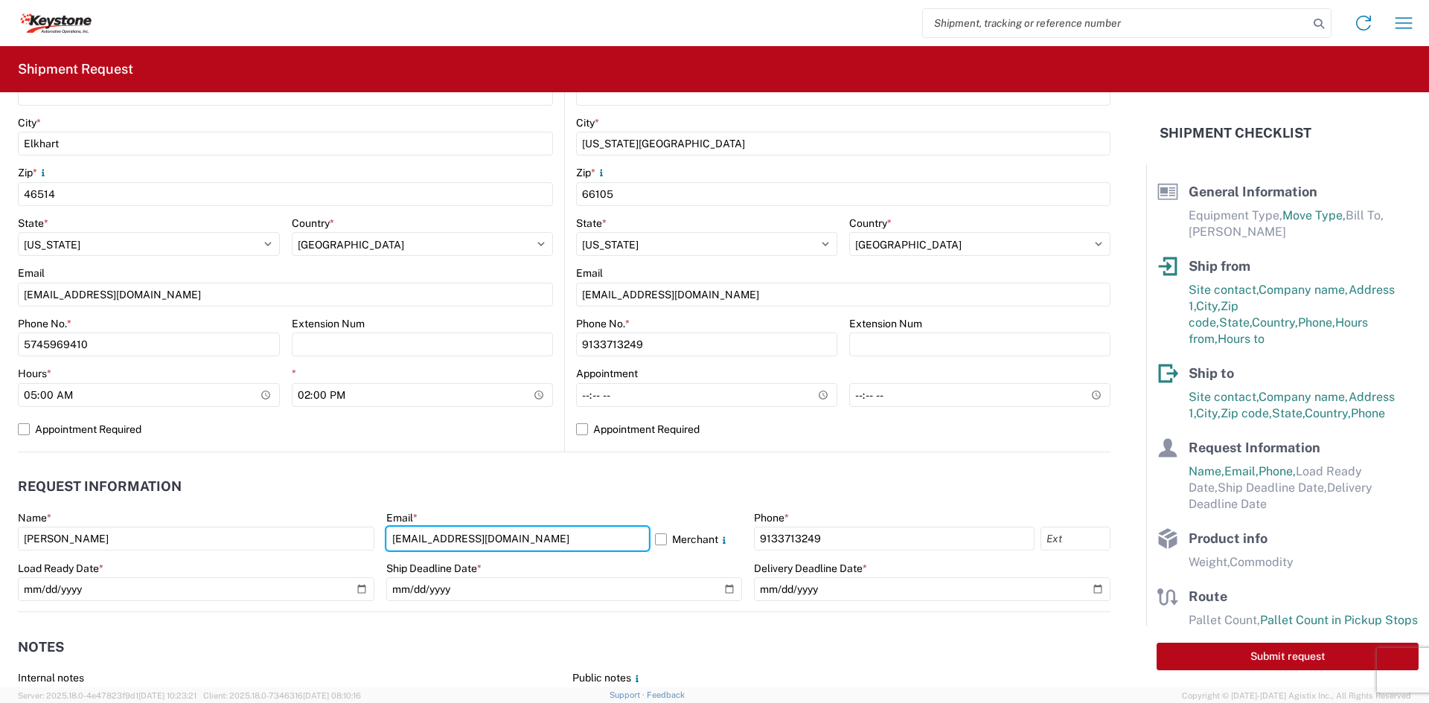
type input "[EMAIL_ADDRESS][DOMAIN_NAME]"
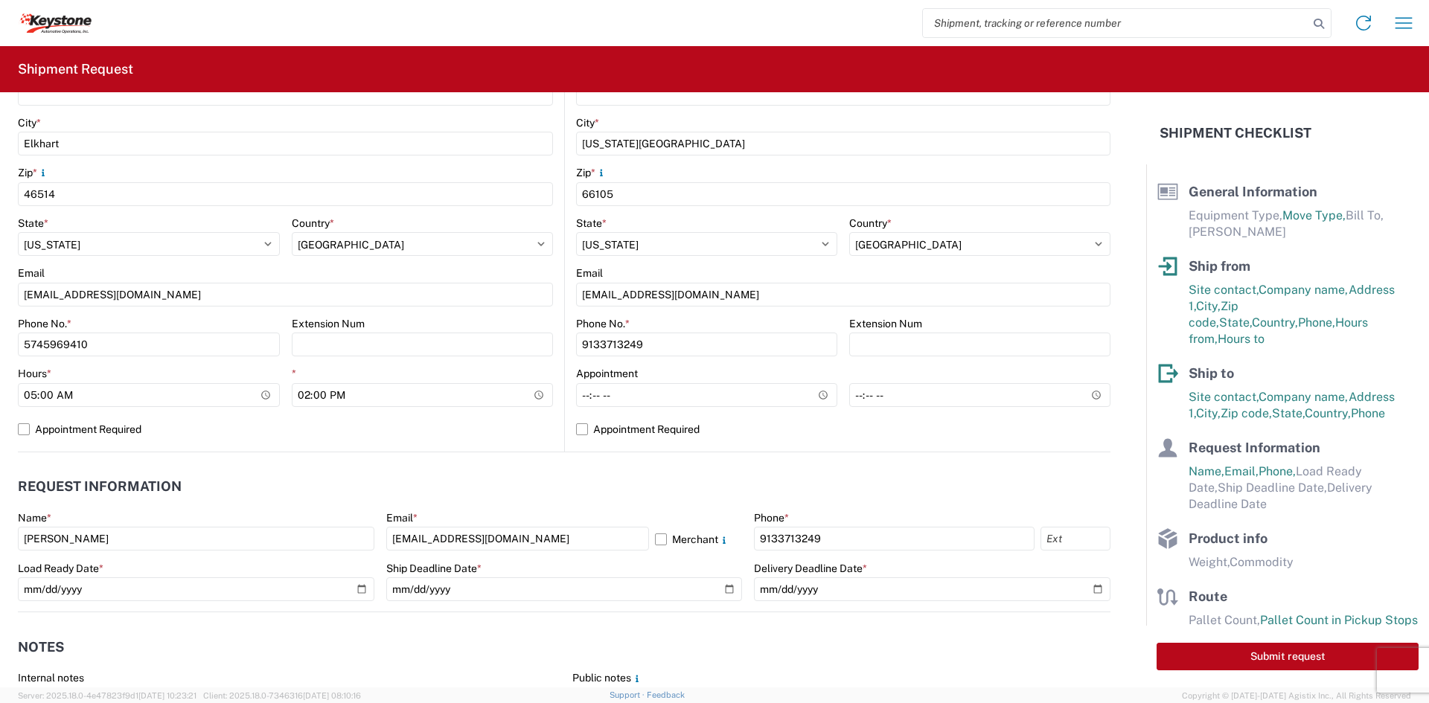
click at [573, 491] on header "Request Information" at bounding box center [564, 486] width 1093 height 33
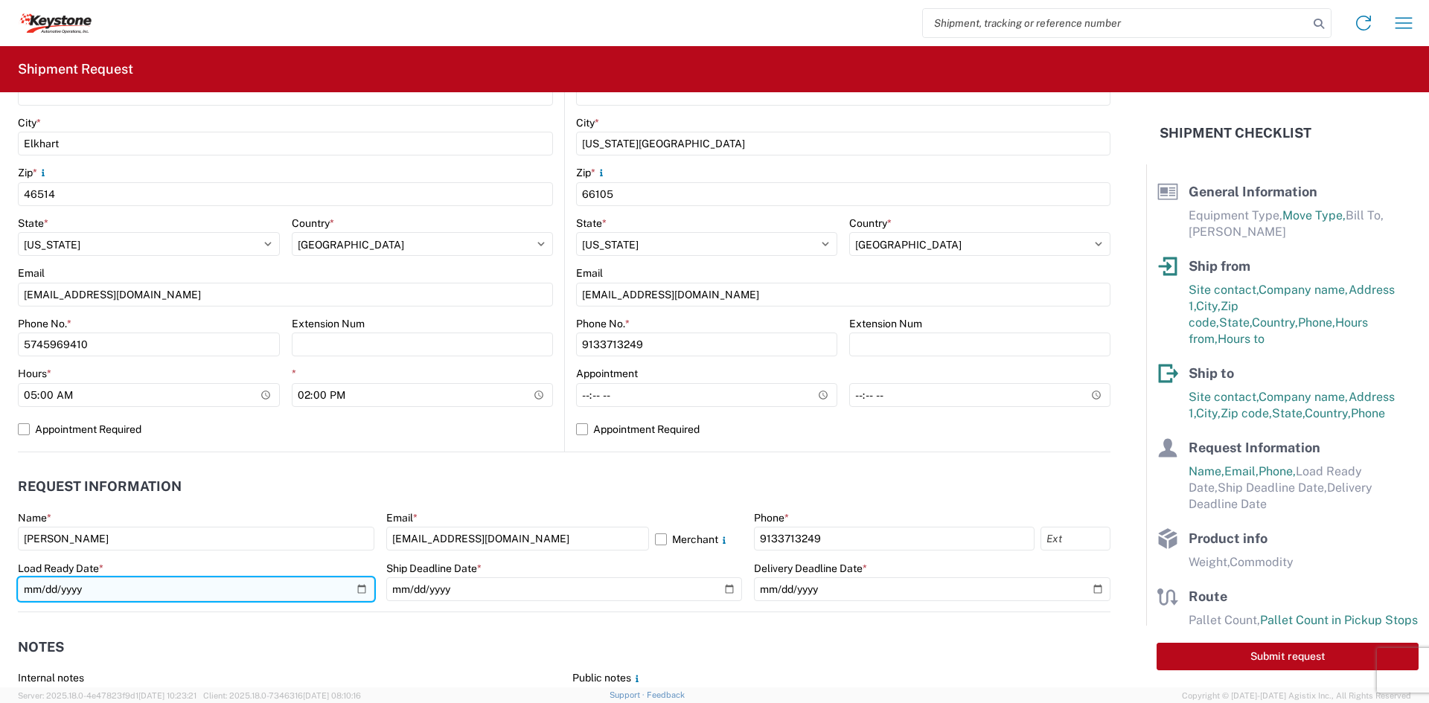
click at [360, 589] on input "date" at bounding box center [196, 590] width 357 height 24
type input "[DATE]"
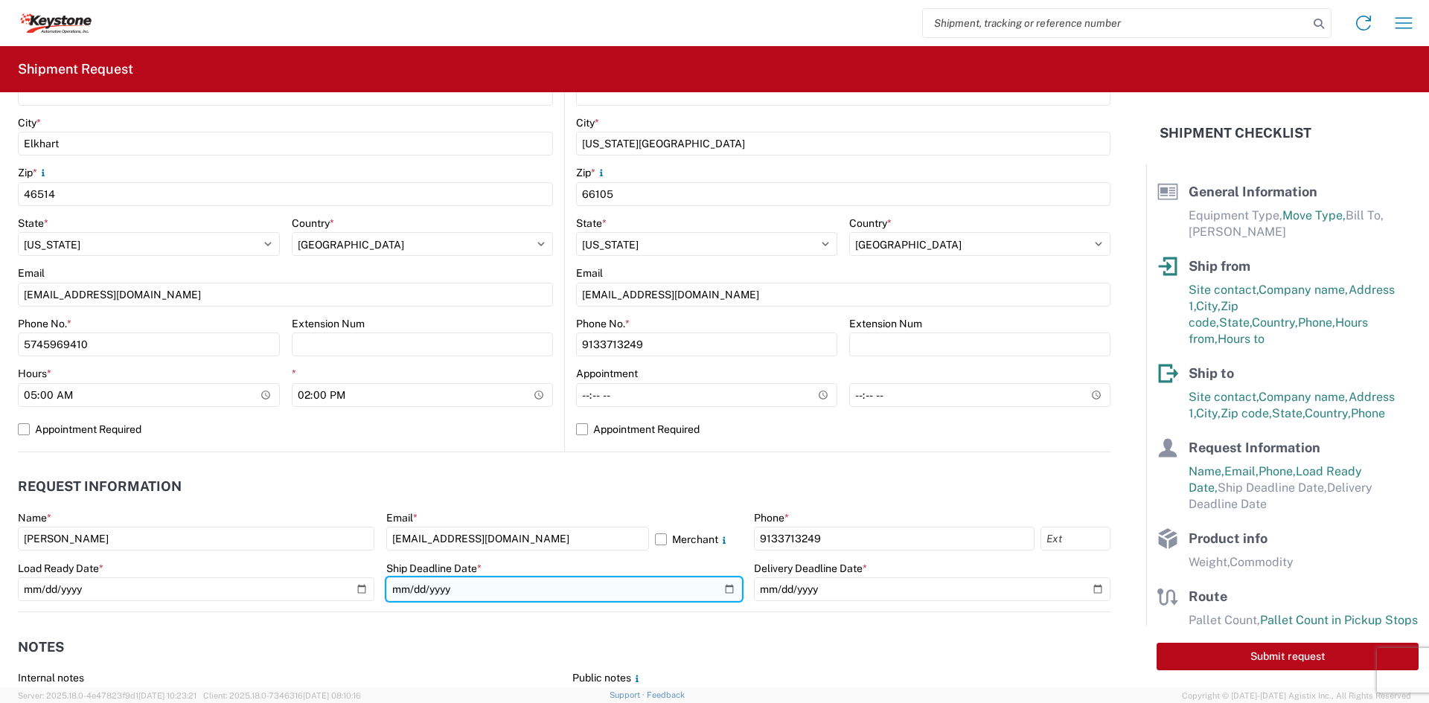
click at [720, 587] on input "date" at bounding box center [564, 590] width 357 height 24
type input "[DATE]"
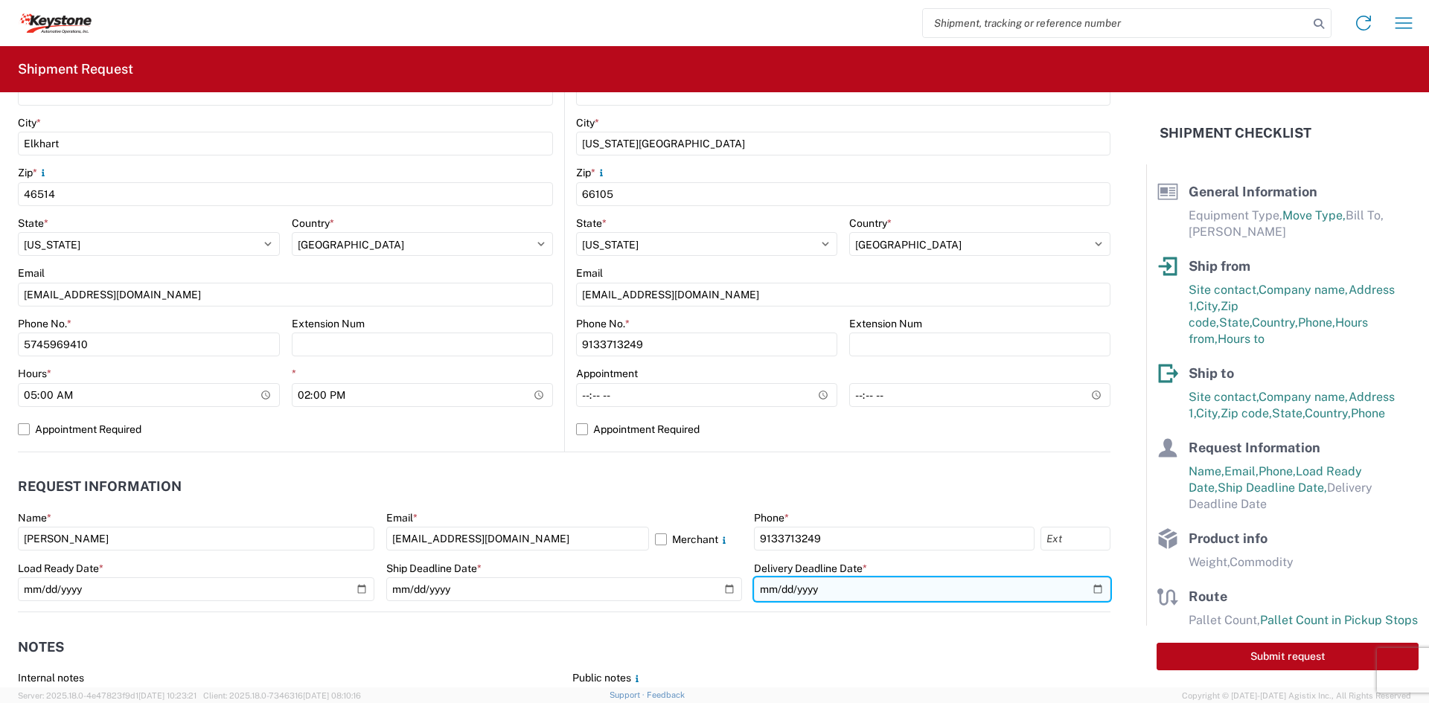
click at [1086, 589] on input "date" at bounding box center [932, 590] width 357 height 24
type input "[DATE]"
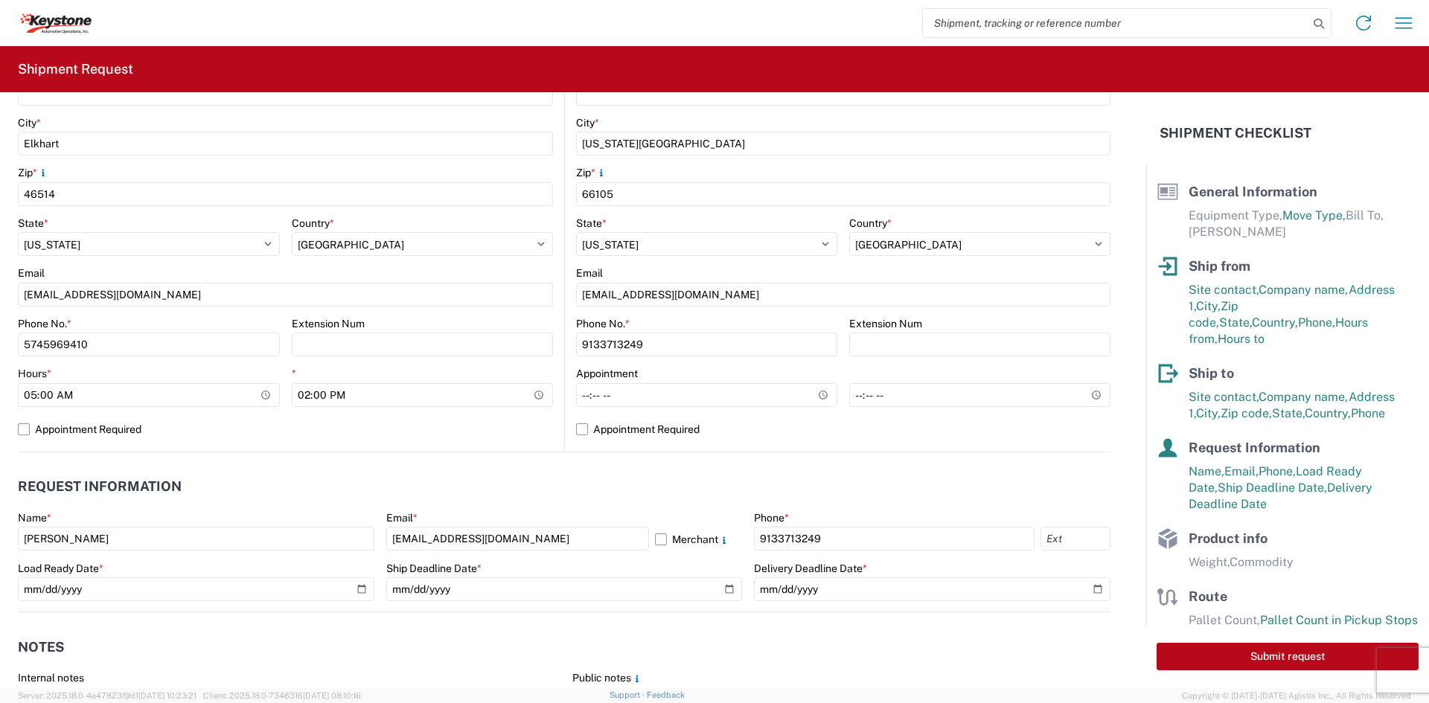
click at [703, 482] on header "Request Information" at bounding box center [564, 486] width 1093 height 33
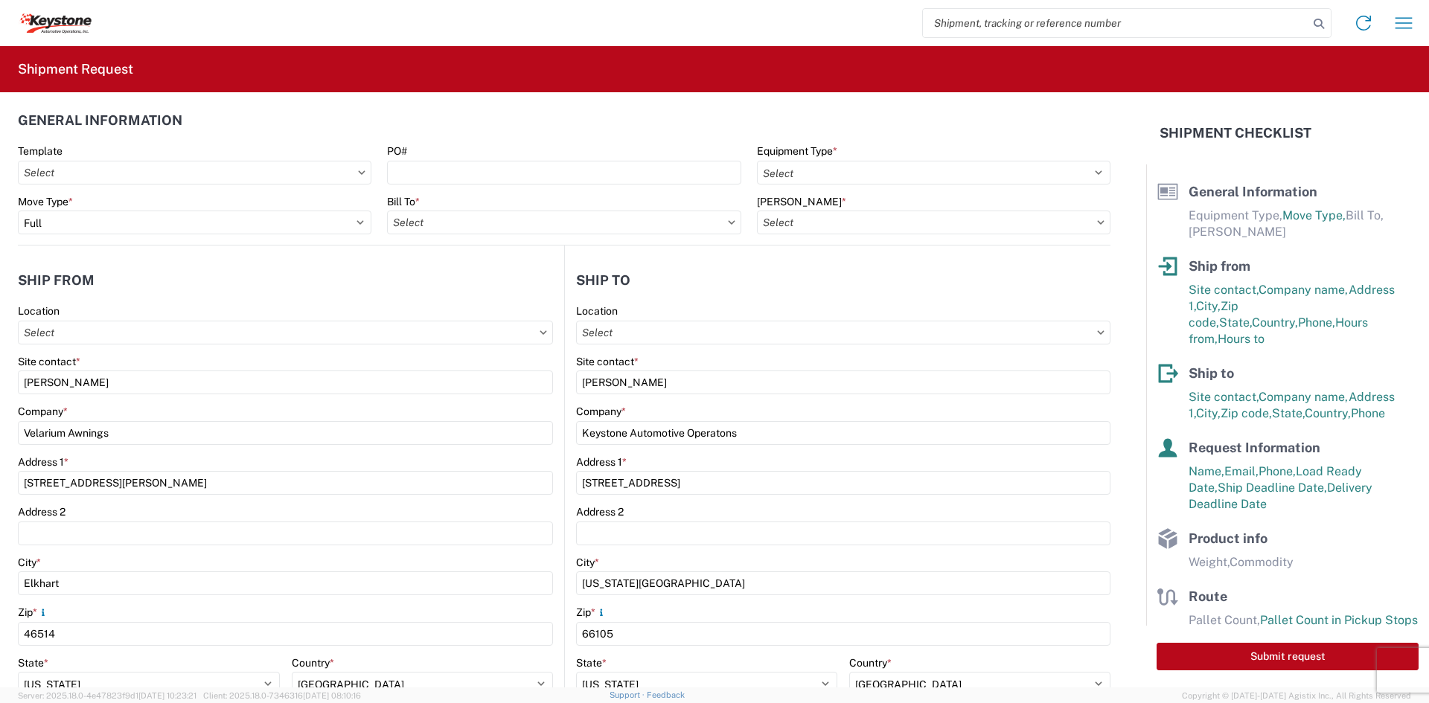
scroll to position [0, 0]
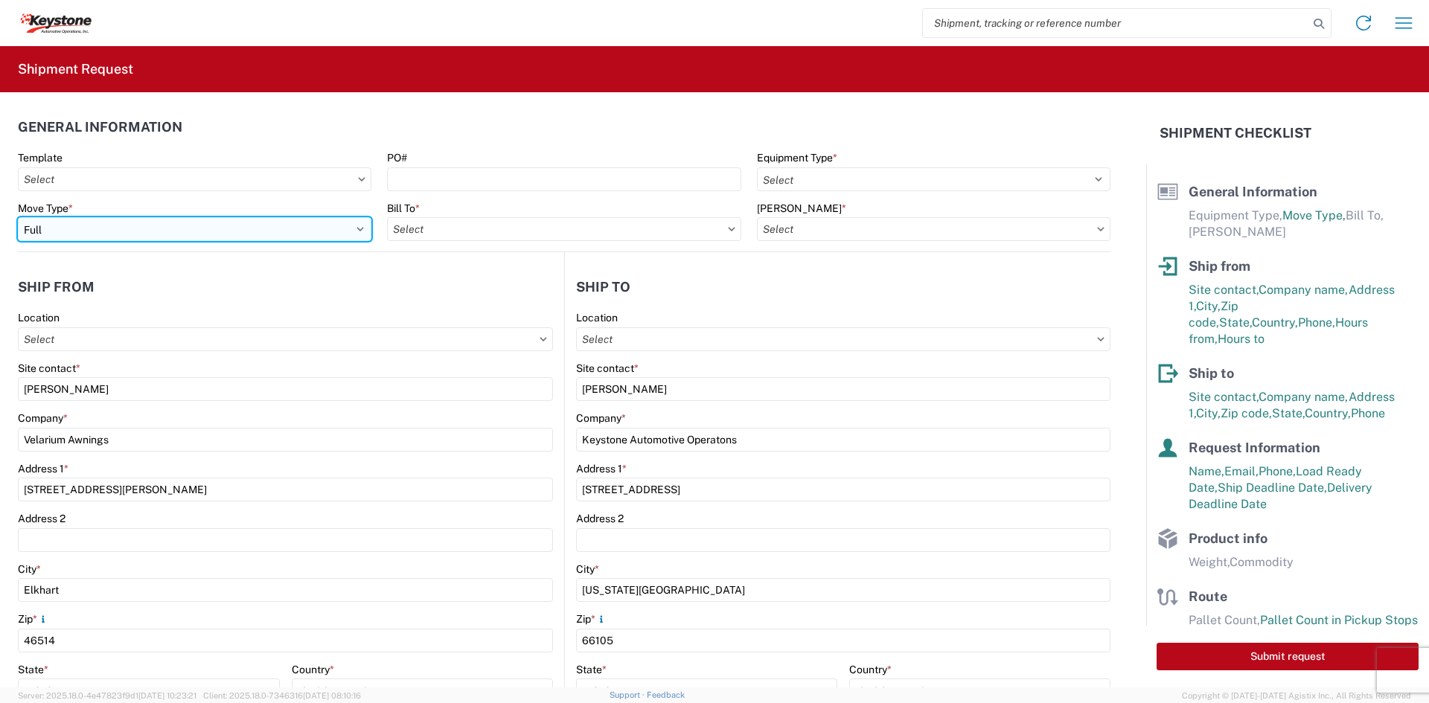
drag, startPoint x: 334, startPoint y: 229, endPoint x: 326, endPoint y: 234, distance: 9.7
click at [334, 229] on select "Select Full Partial TL" at bounding box center [195, 229] width 354 height 24
select select "PARTIAL_TL"
click at [18, 217] on select "Select Full Partial TL" at bounding box center [195, 229] width 354 height 24
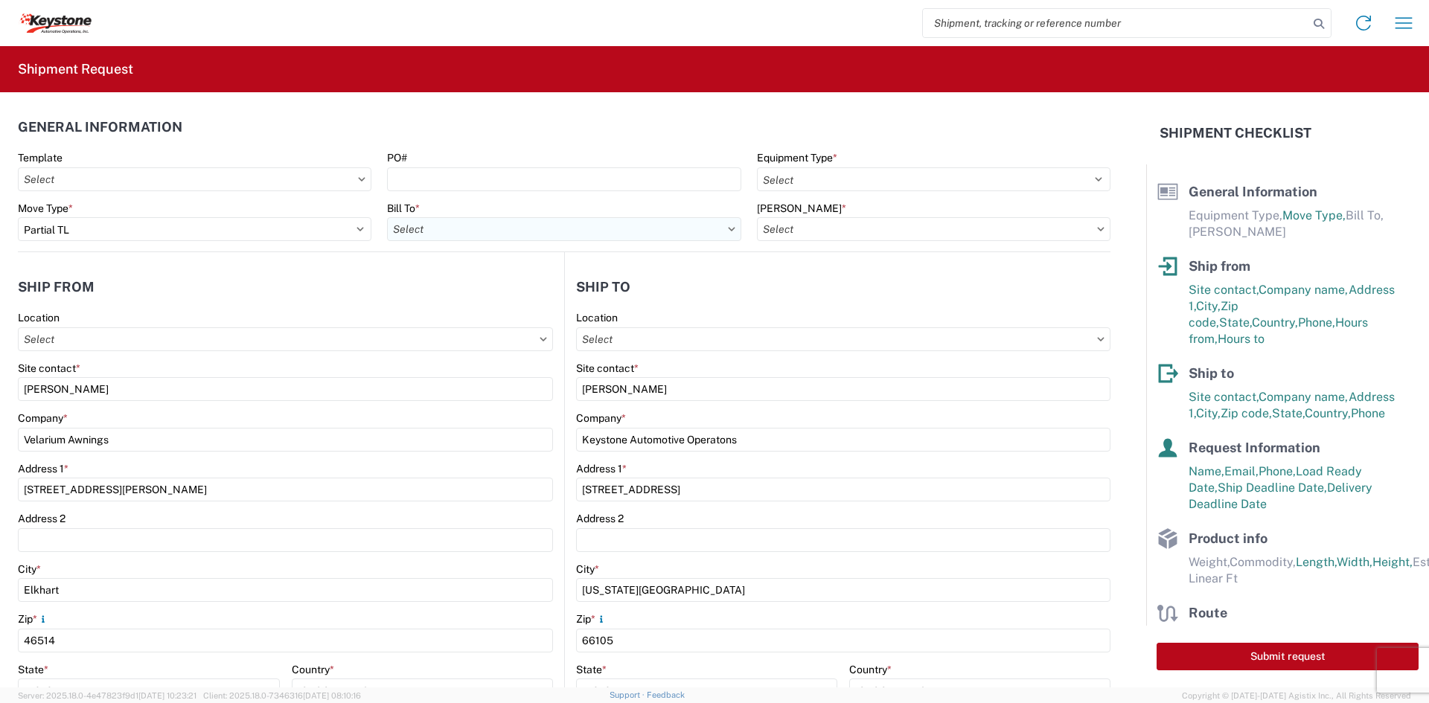
click at [506, 230] on input "Bill To *" at bounding box center [564, 229] width 354 height 24
type input "8401"
click at [507, 298] on div "8401 - [GEOGRAPHIC_DATA] - KAO Warehouse" at bounding box center [517, 296] width 261 height 24
type input "8401 - [GEOGRAPHIC_DATA] - KAO Warehouse"
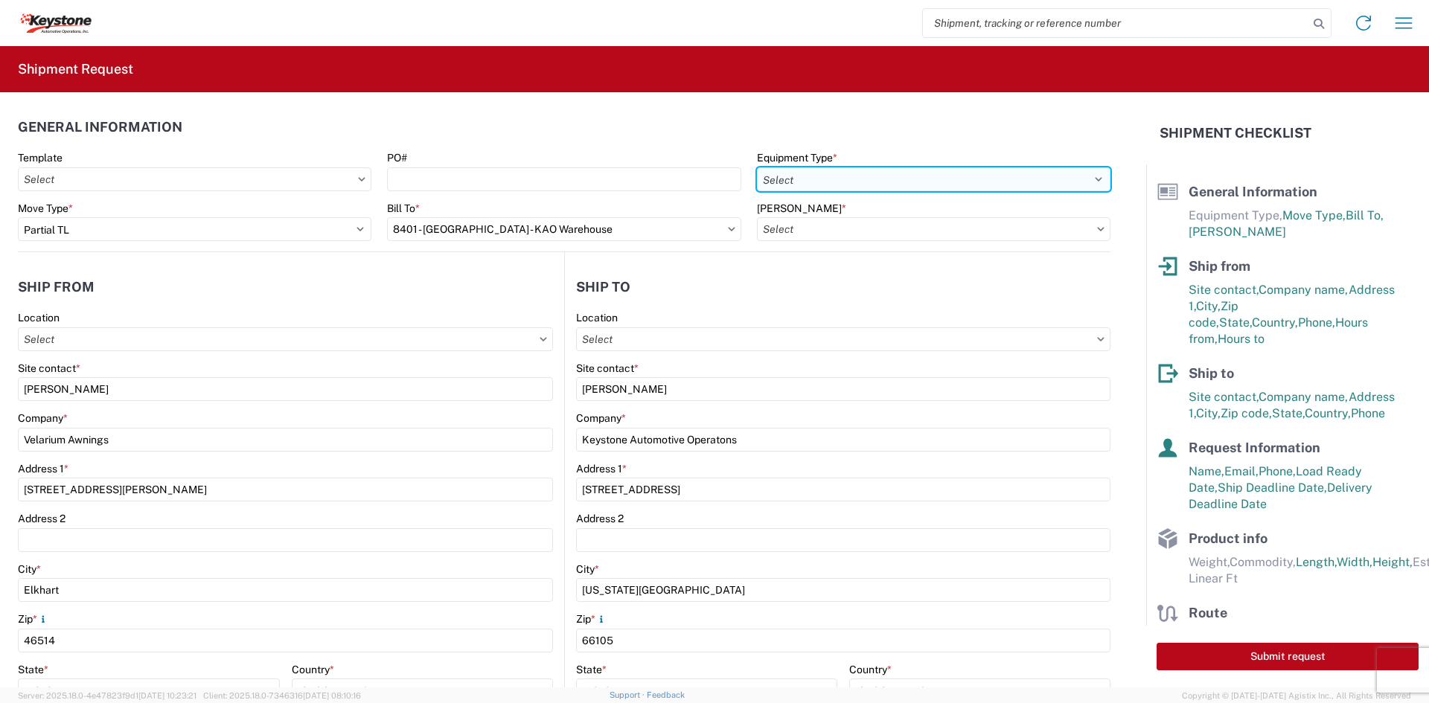
click at [831, 176] on select "Select 53’ Dry Van Flatbed Dropdeck (van) Lowboy (flatbed) Rail" at bounding box center [934, 179] width 354 height 24
select select "STDV"
click at [757, 167] on select "Select 53’ Dry Van Flatbed Dropdeck (van) Lowboy (flatbed) Rail" at bounding box center [934, 179] width 354 height 24
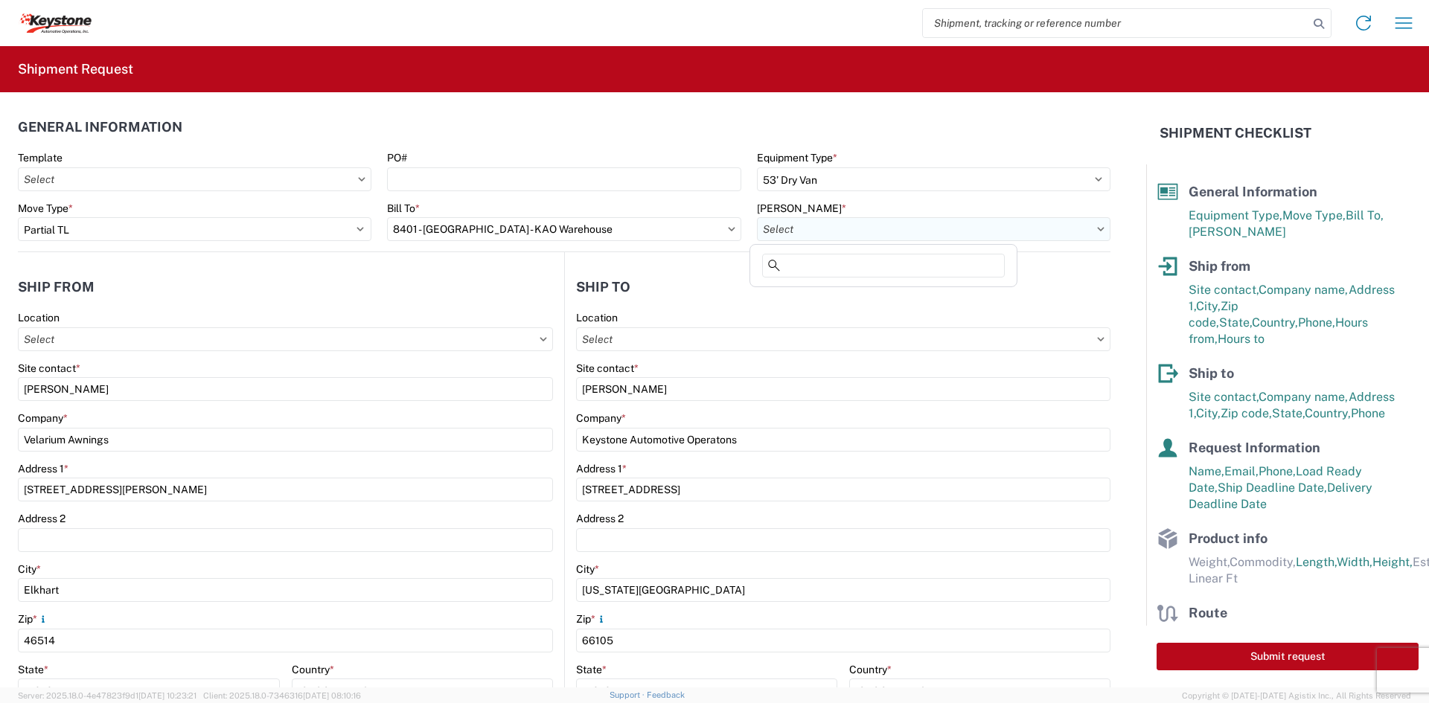
click at [818, 227] on input "[PERSON_NAME] *" at bounding box center [934, 229] width 354 height 24
type input "8401"
click at [814, 303] on div "8401-6300-66012-0000 - 8401 Transfers" at bounding box center [883, 296] width 261 height 24
type input "8401-6300-66012-0000 - 8401 Transfers, 8401-6300-66012-0000 - 8401 Transfers"
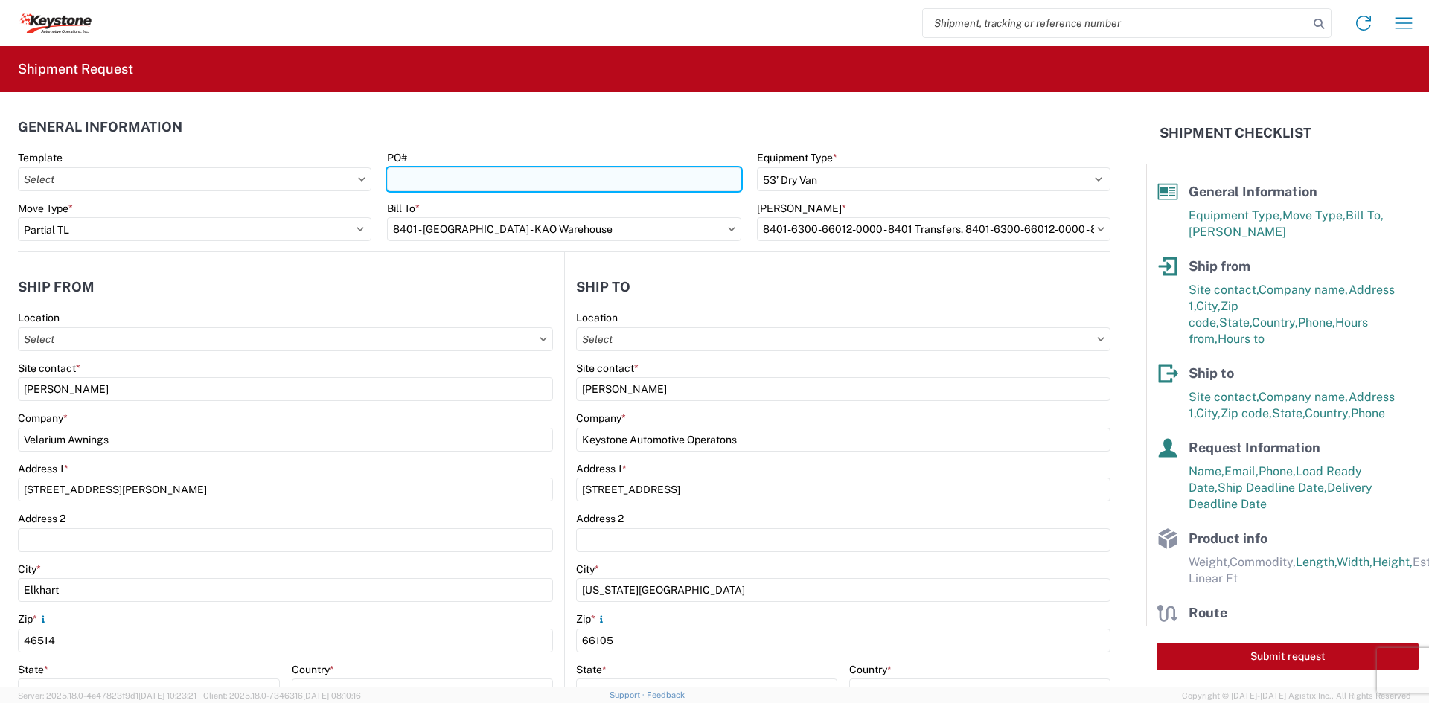
click at [555, 180] on input "PO#" at bounding box center [564, 179] width 354 height 24
paste input "4496571"
click at [610, 175] on input "4496571 /" at bounding box center [564, 179] width 354 height 24
paste input "4496220"
type input "4496571 / 4496220"
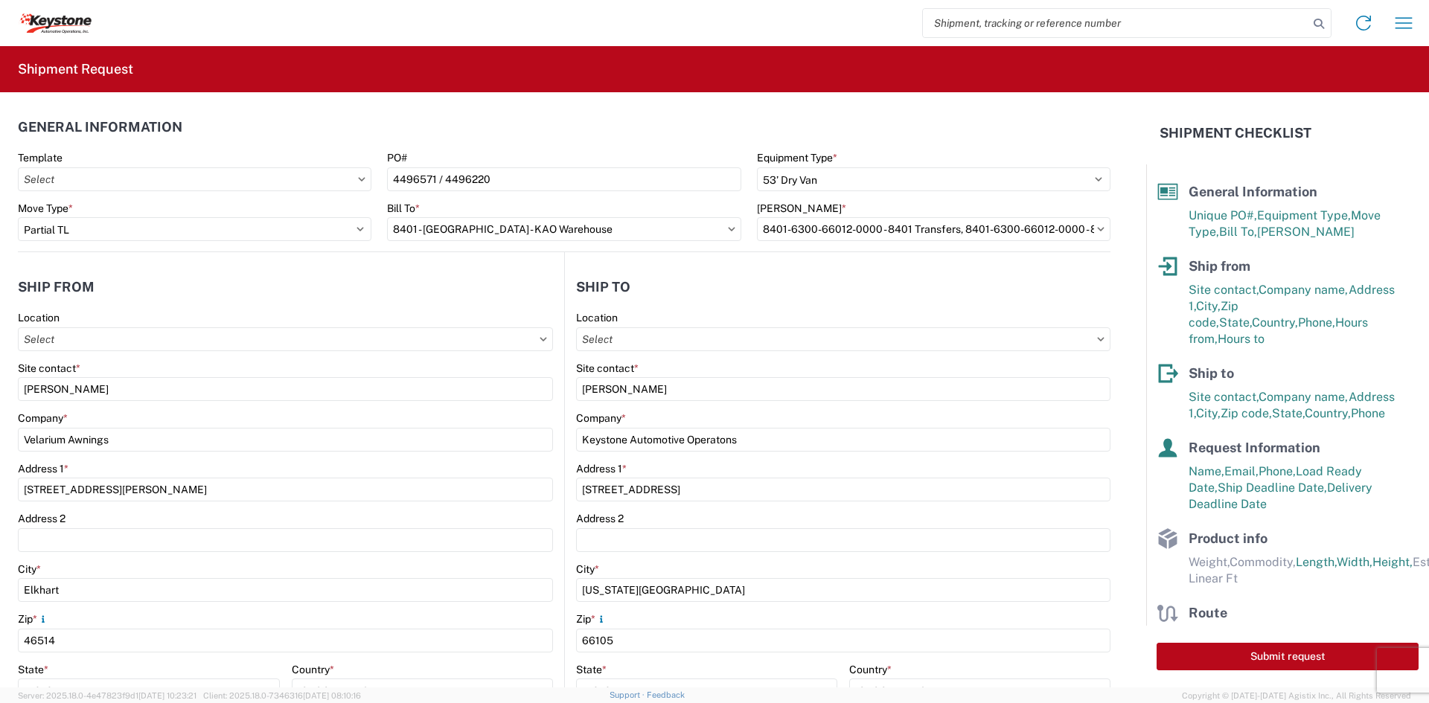
click at [630, 253] on agx-shipment-stop-widget-v2 "Ship to Location Site contact * [PERSON_NAME] Company * Keystone Automotive Ope…" at bounding box center [837, 575] width 546 height 647
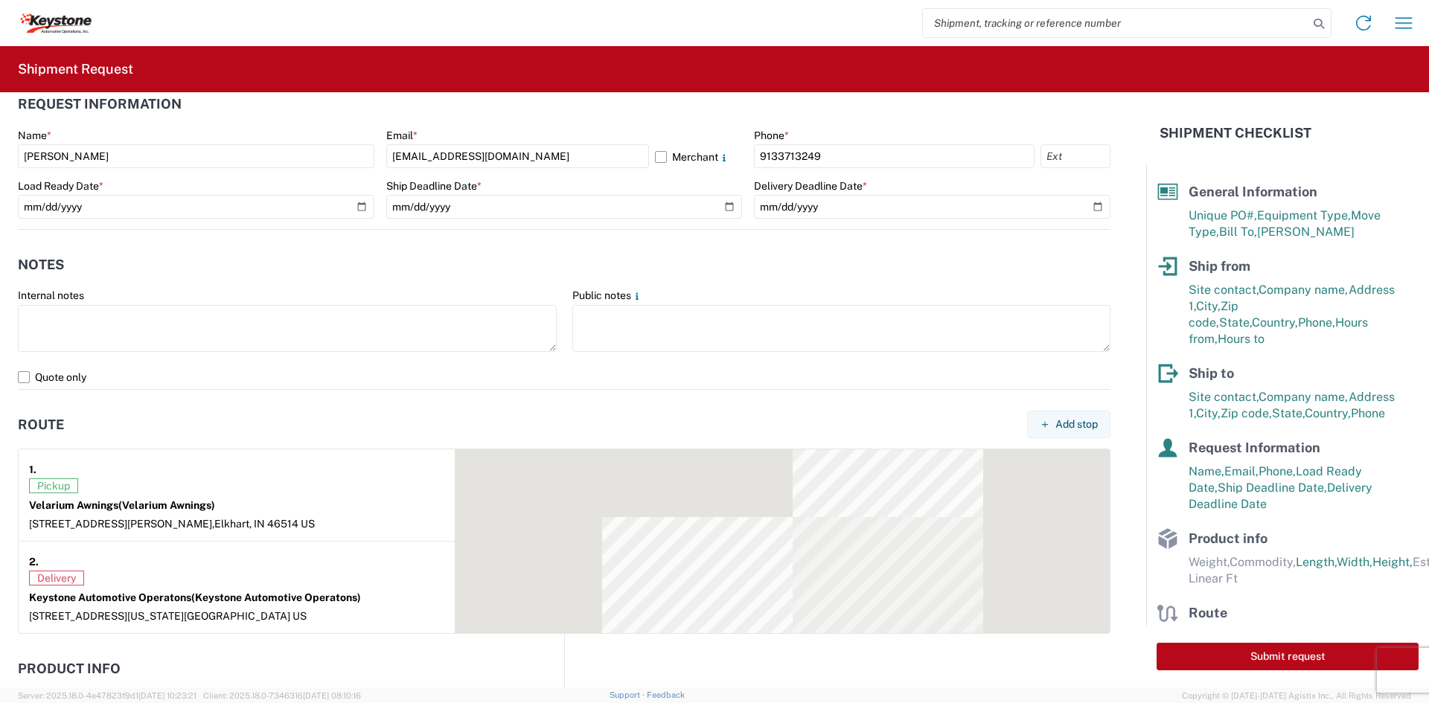
scroll to position [893, 0]
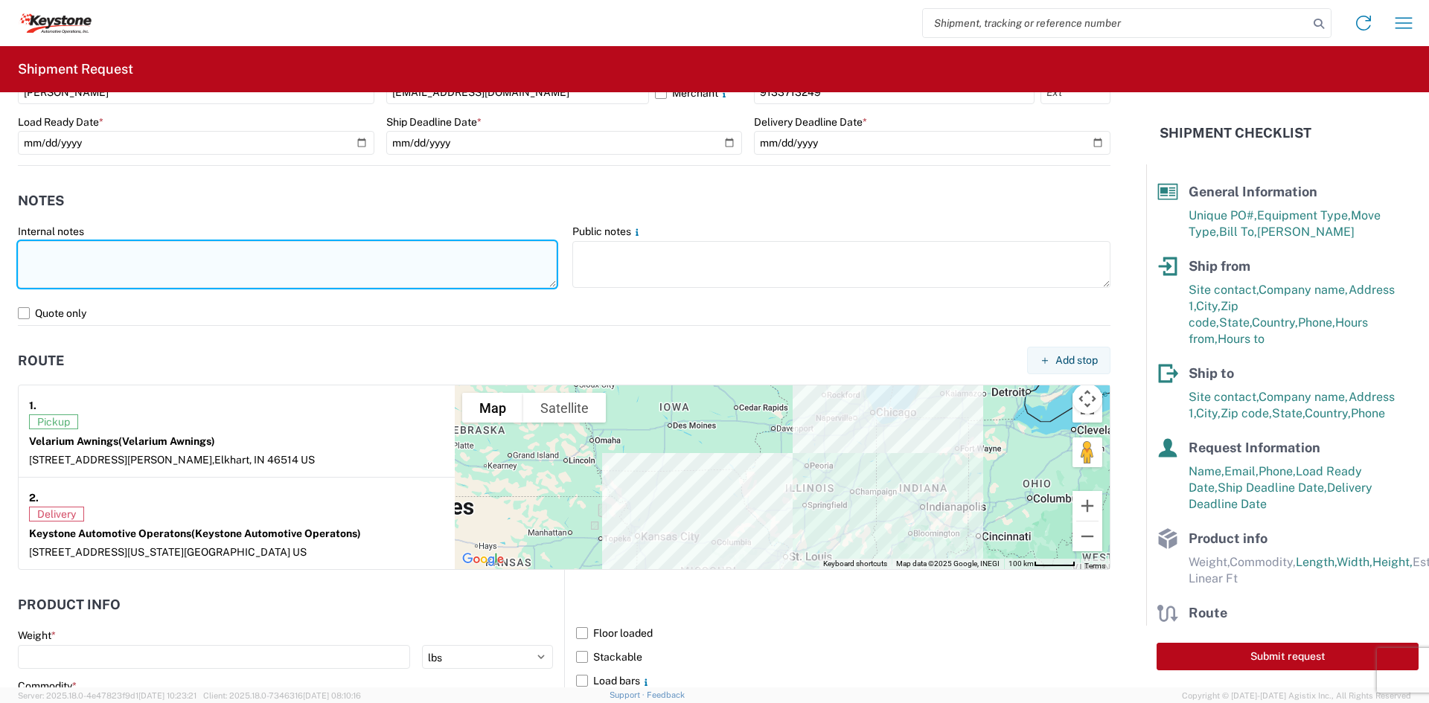
click at [202, 265] on textarea at bounding box center [287, 264] width 539 height 47
type textarea "d"
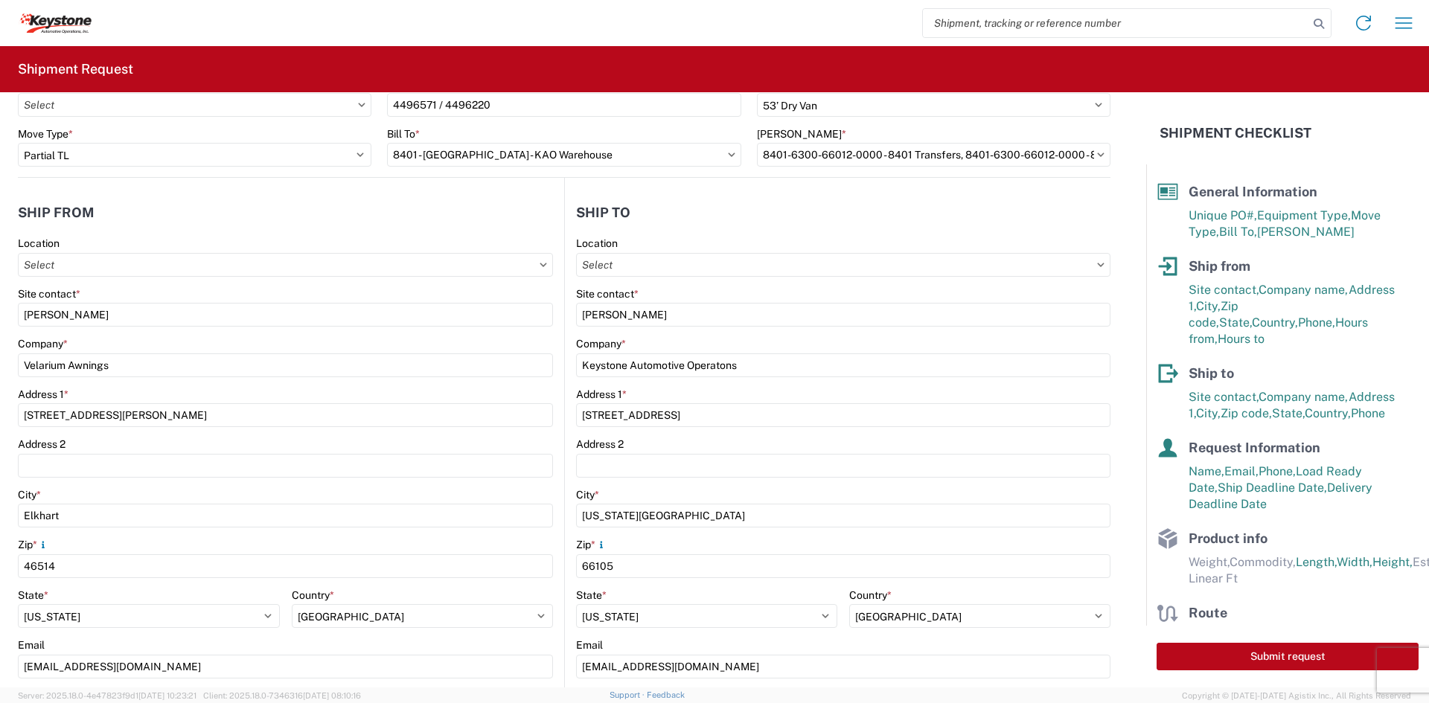
scroll to position [0, 0]
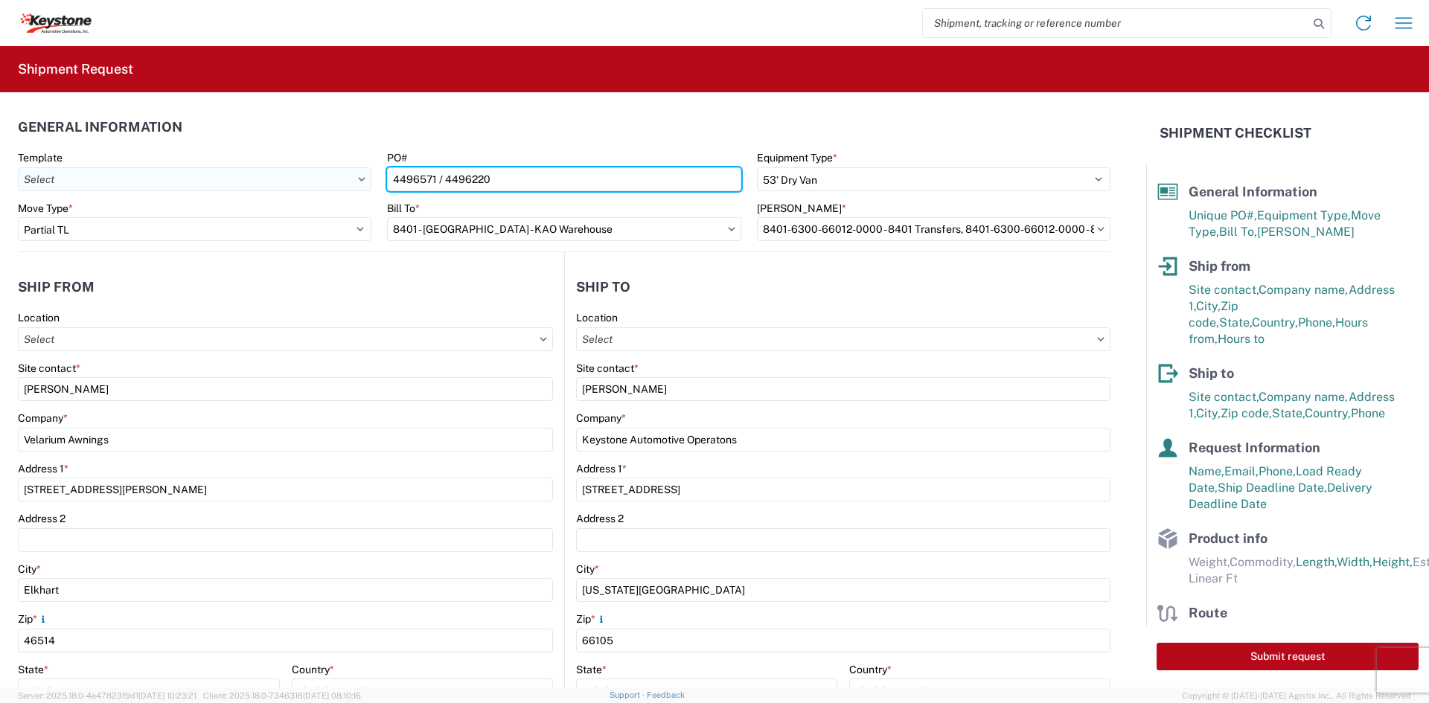
drag, startPoint x: 514, startPoint y: 170, endPoint x: 344, endPoint y: 181, distance: 170.8
click at [344, 181] on div "Template PO# 4496571 / 4496220 Equipment Type * Select 53’ Dry Van Flatbed Drop…" at bounding box center [564, 176] width 1108 height 51
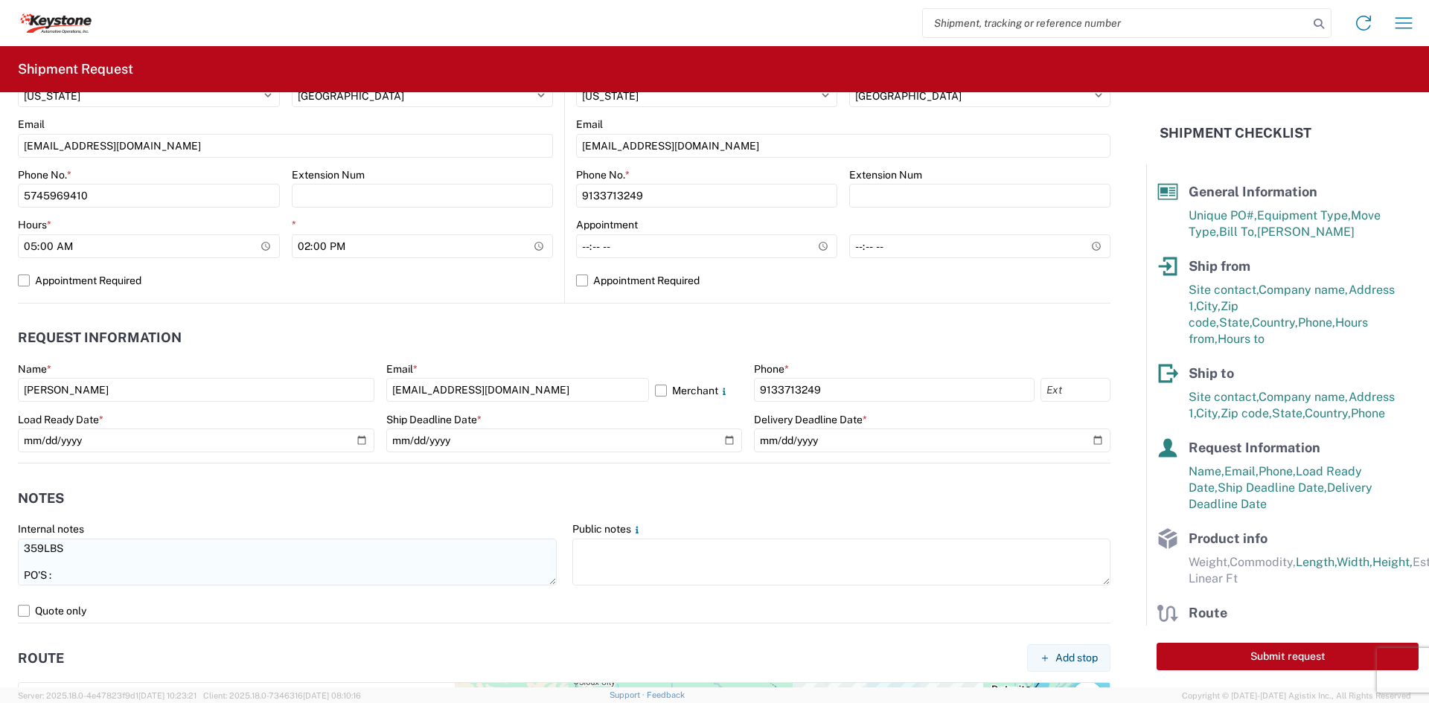
scroll to position [40, 0]
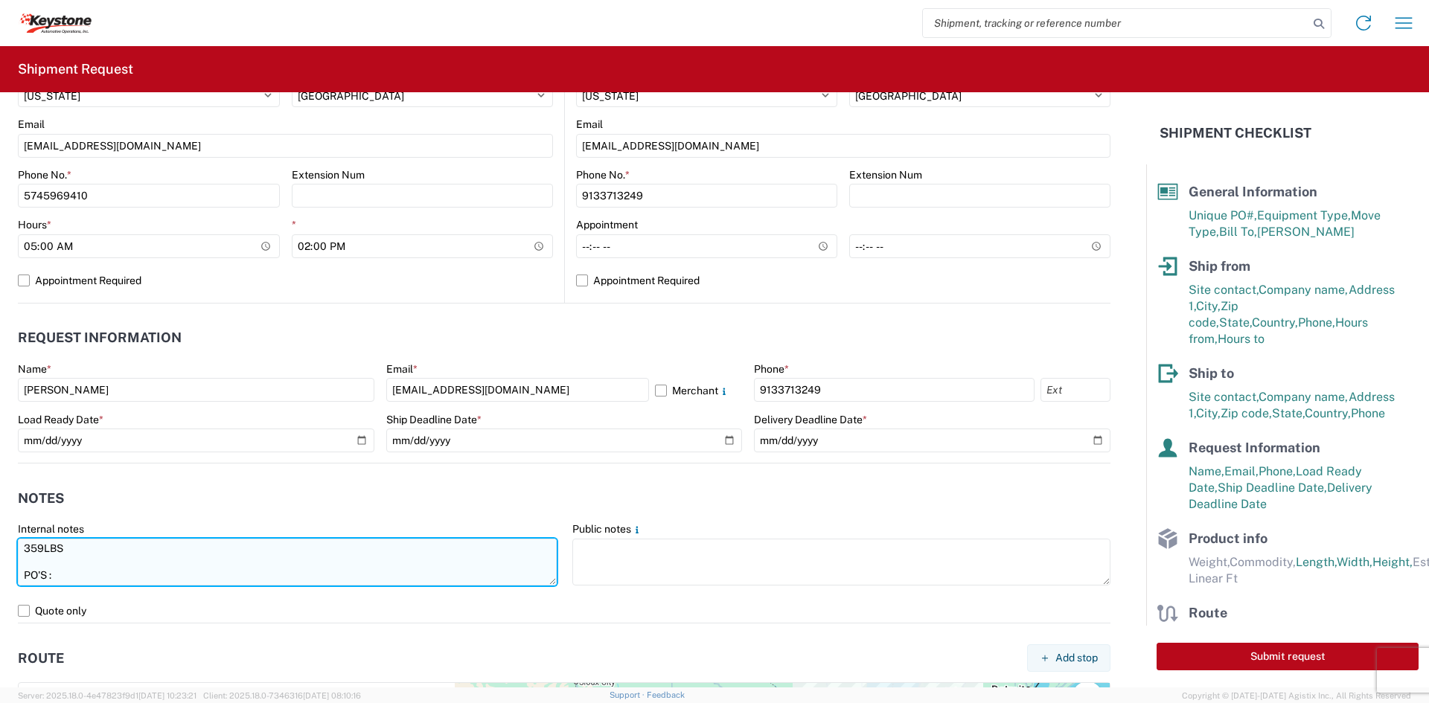
click at [120, 572] on textarea "DIMENSIONS: 241" X 44" X 20" 359LBS PO'S :" at bounding box center [287, 562] width 539 height 47
paste textarea "4496571 / 4496220"
drag, startPoint x: 138, startPoint y: 582, endPoint x: 0, endPoint y: 531, distance: 147.0
click at [0, 531] on form "General Information Template PO# 4496571 / 4496220 Equipment Type * Select 53’ …" at bounding box center [573, 389] width 1146 height 595
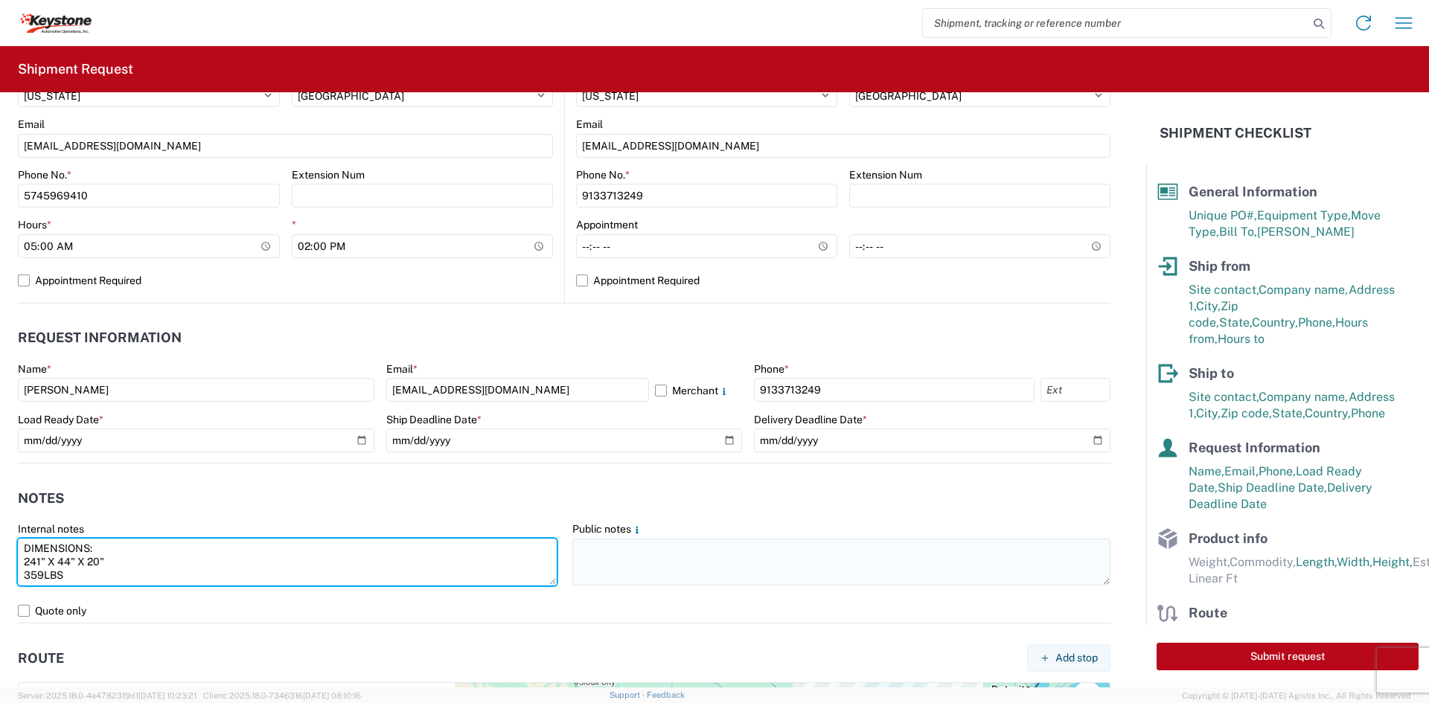
type textarea "DIMENSIONS: 241" X 44" X 20" 359LBS PO'S : 4496571 / 4496220"
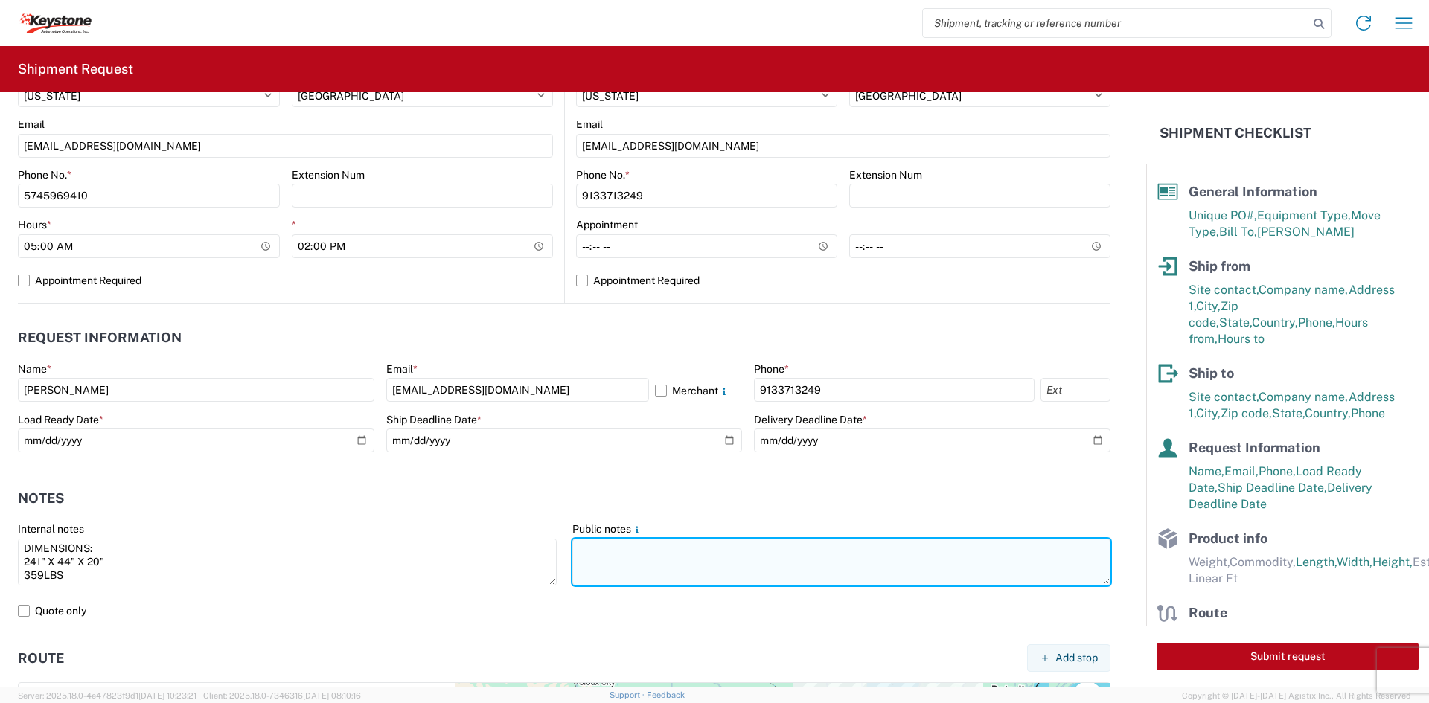
click at [809, 562] on textarea at bounding box center [841, 562] width 539 height 47
paste textarea "DIMENSIONS: 241" X 44" X 20" 359LBS PO'S : 4496571 / 4496220"
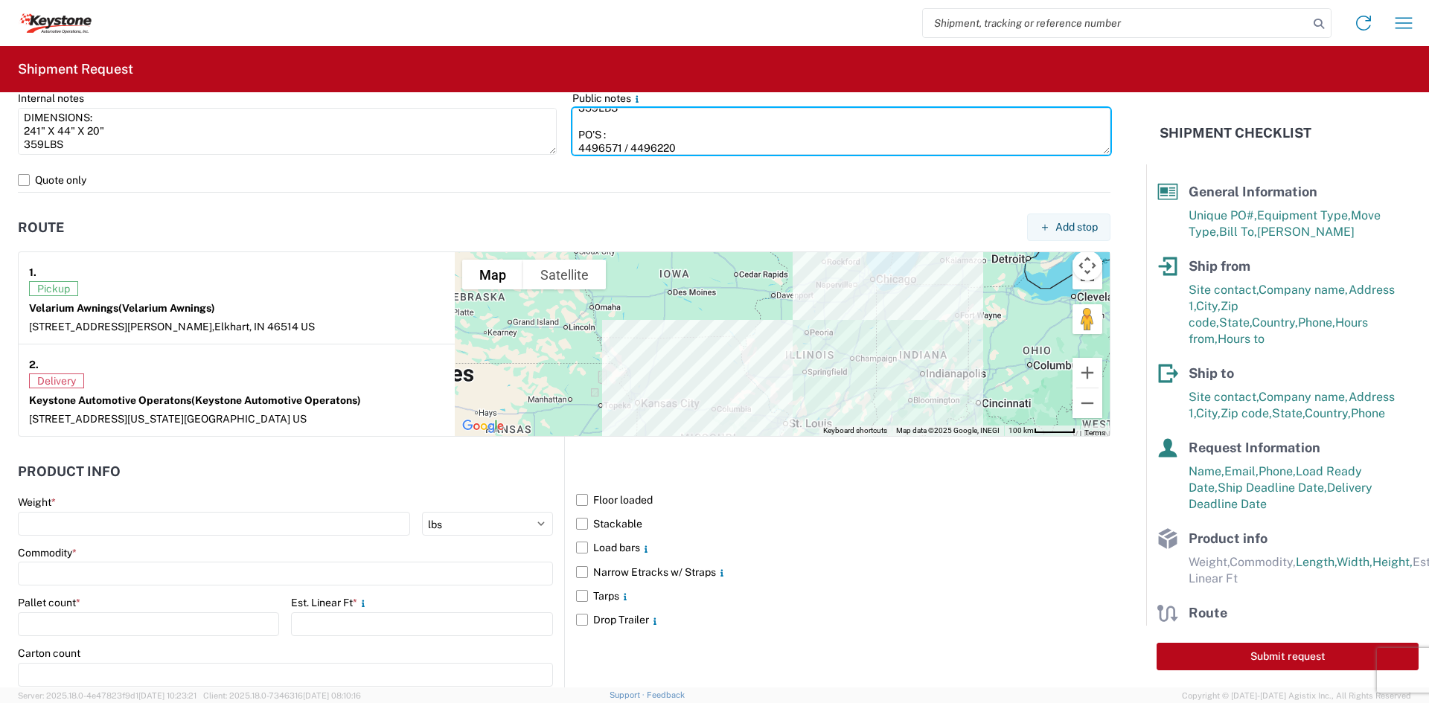
scroll to position [1190, 0]
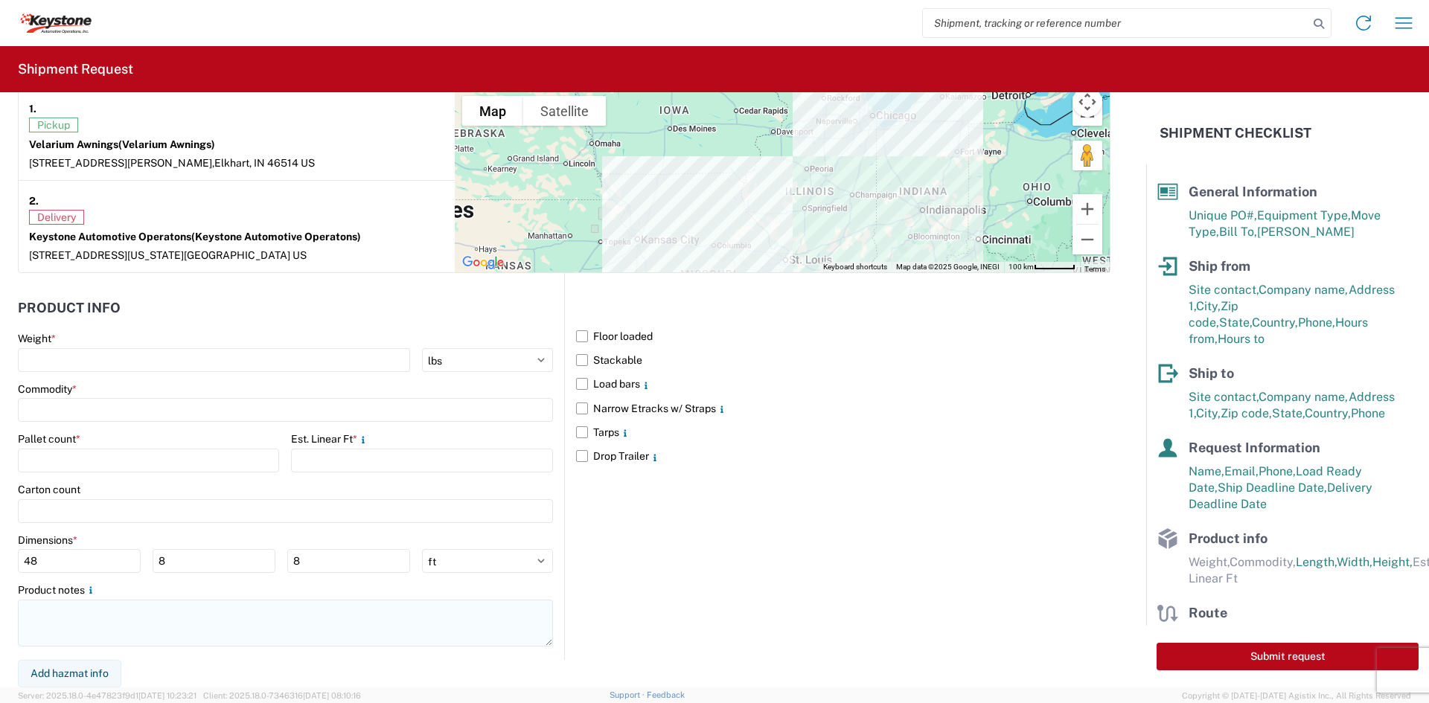
type textarea "DIMENSIONS: 241" X 44" X 20" 359LBS PO'S : 4496571 / 4496220"
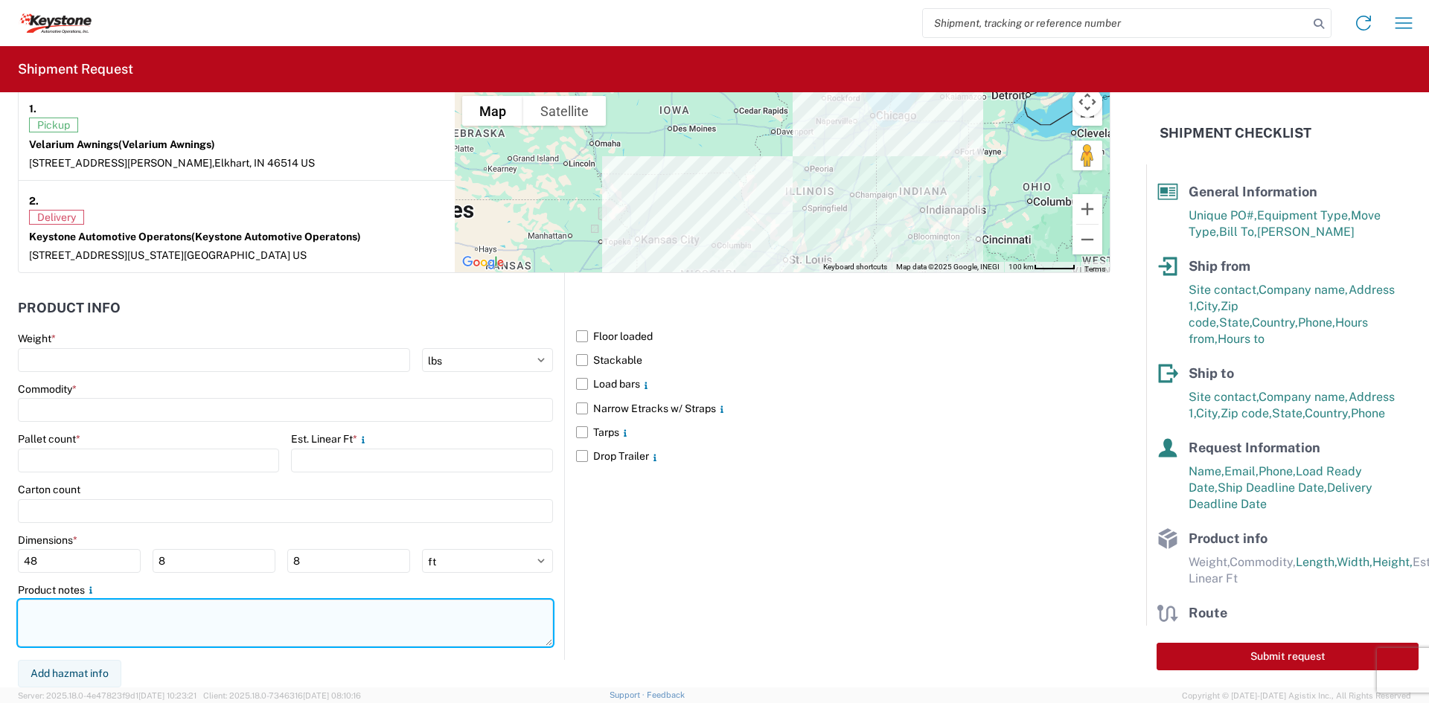
click at [348, 610] on textarea at bounding box center [285, 623] width 535 height 47
paste textarea "DIMENSIONS: 241" X 44" X 20" 359LBS PO'S : 4496571 / 4496220"
type textarea "DIMENSIONS: 241" X 44" X 20" 359LBS PO'S : 4496571 / 4496220"
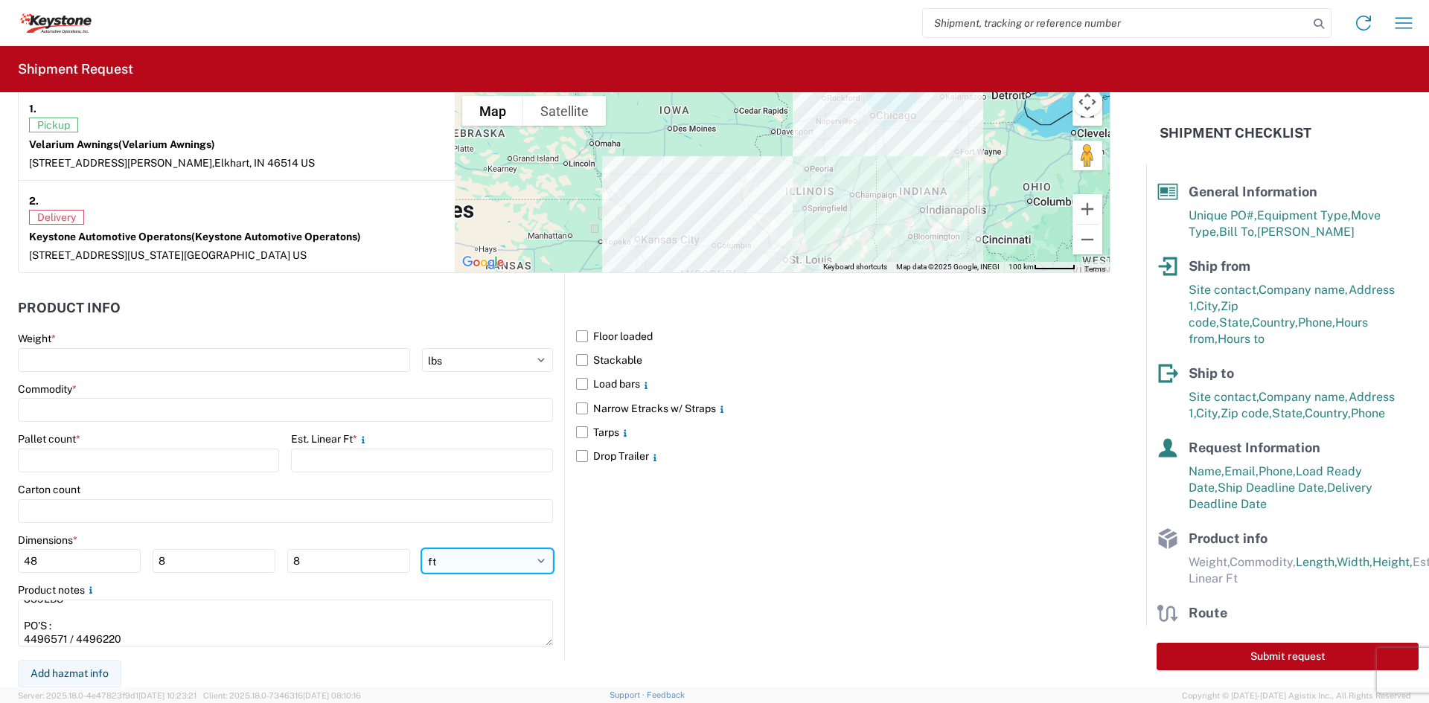
click at [488, 560] on select "ft in cm" at bounding box center [487, 561] width 131 height 24
select select "IN"
click at [422, 549] on select "ft in cm" at bounding box center [487, 561] width 131 height 24
type input "576"
type input "96"
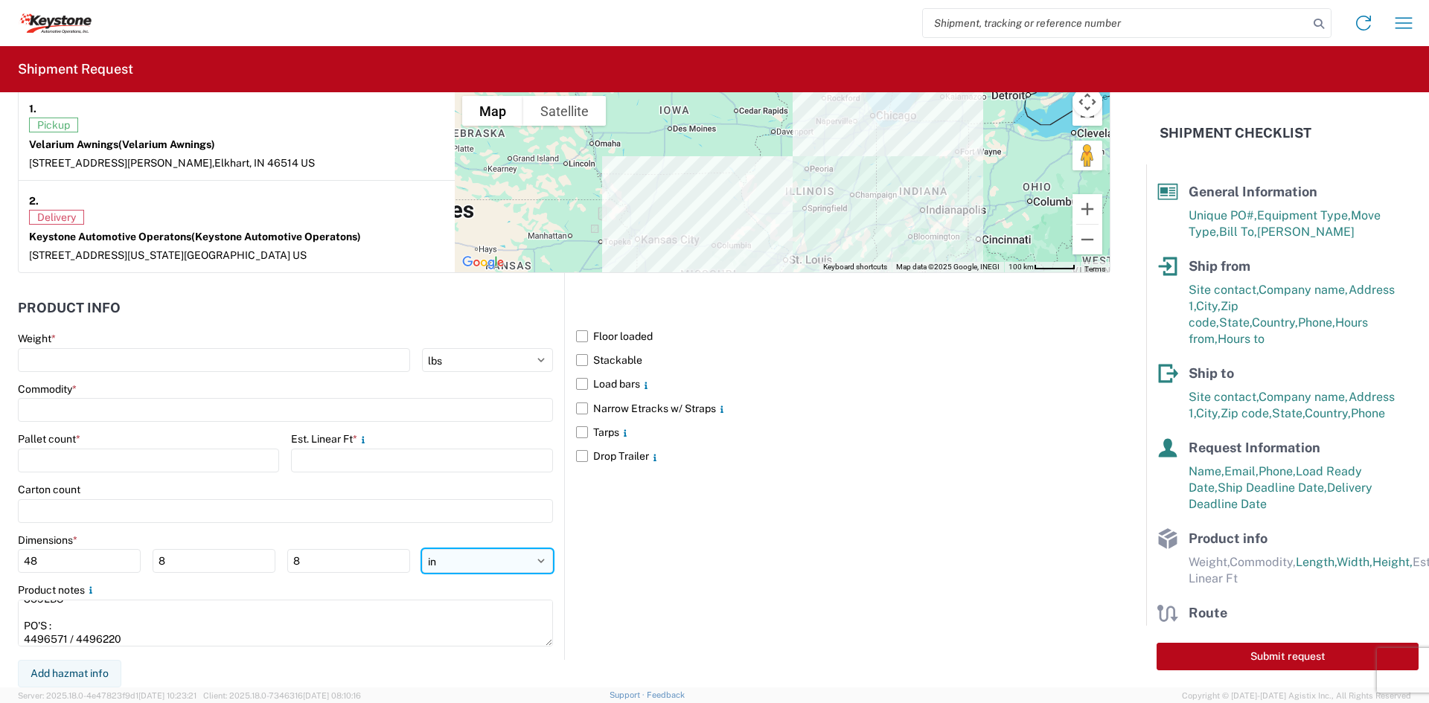
type input "96"
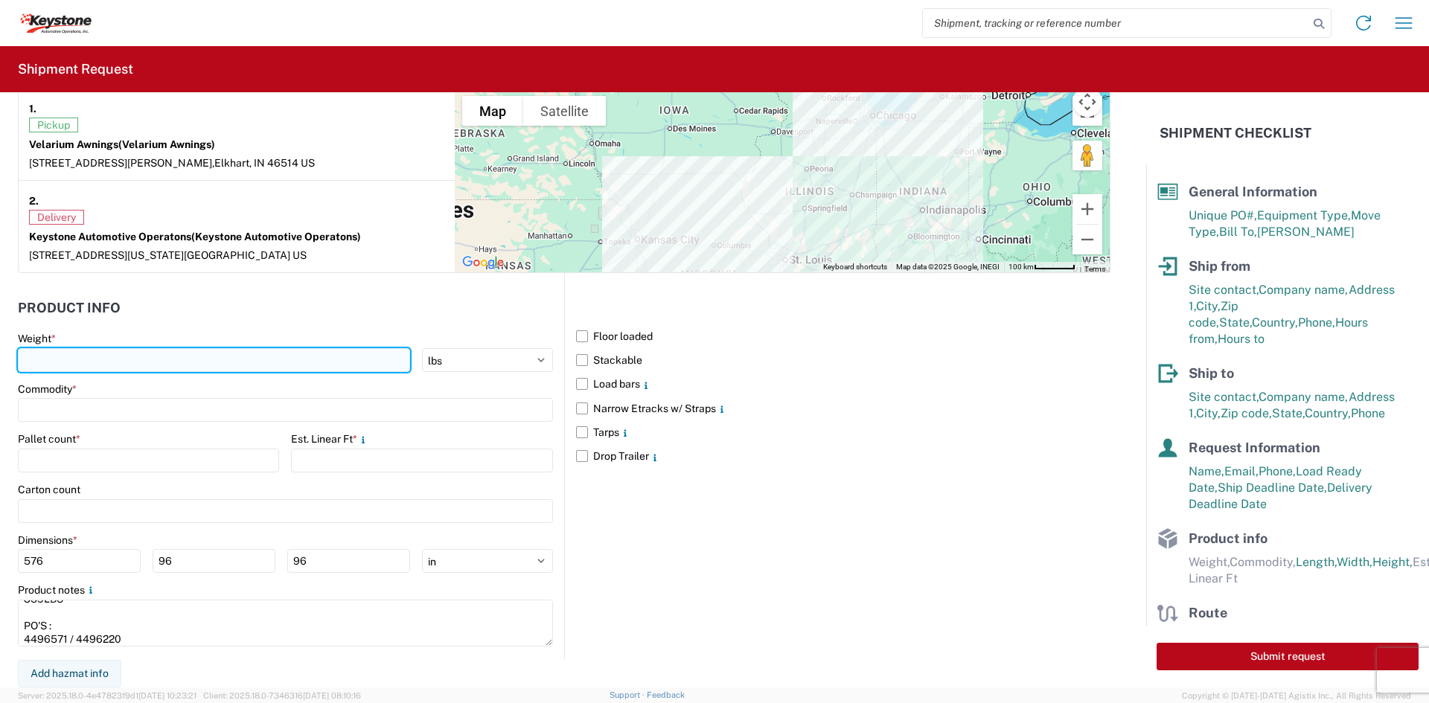
click at [192, 365] on input "number" at bounding box center [214, 360] width 392 height 24
type input "359"
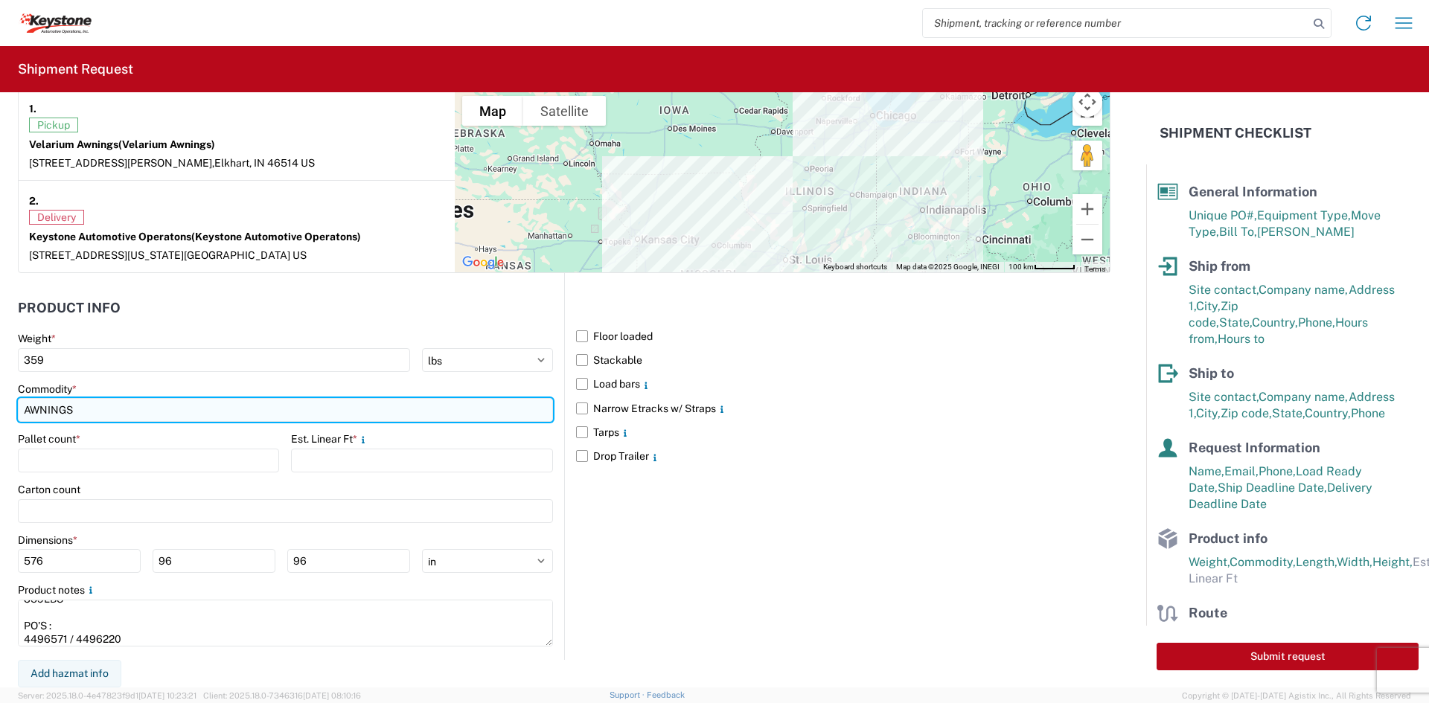
type input "AWNINGS"
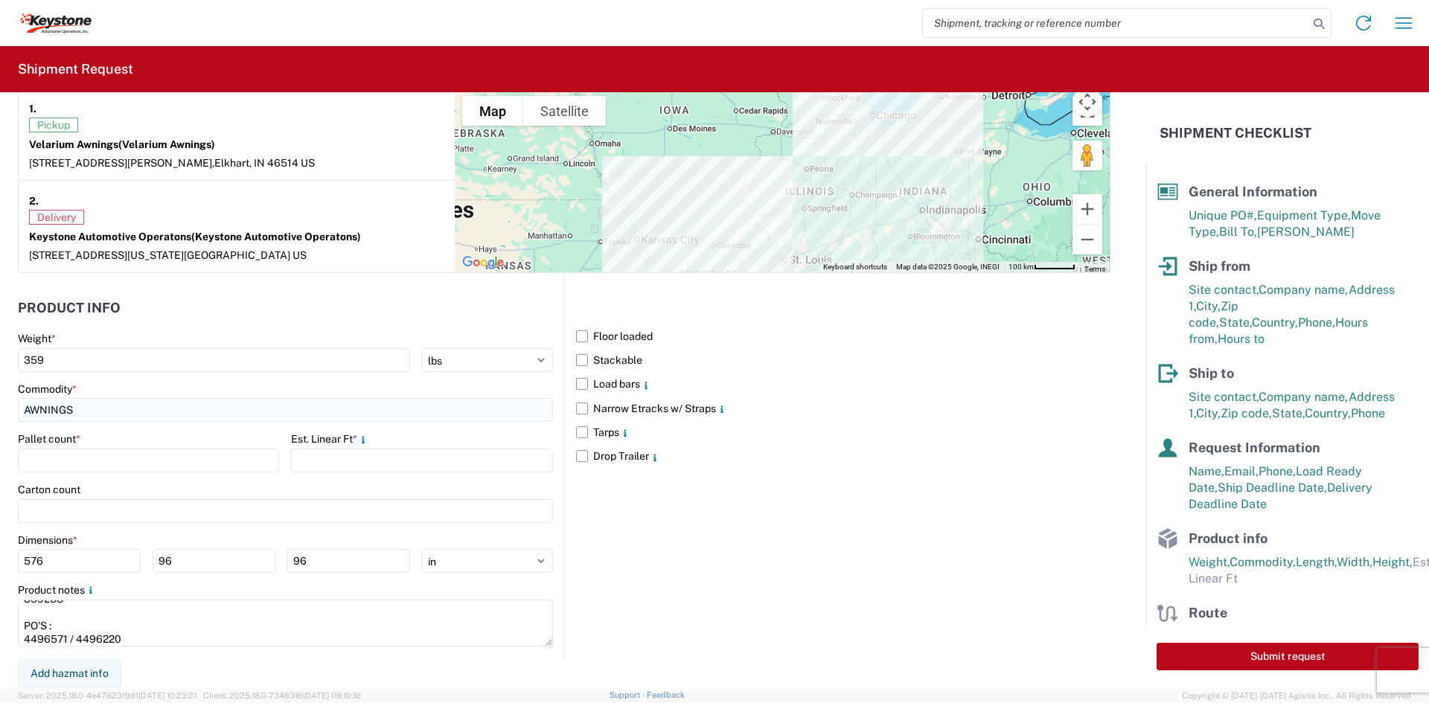
click at [153, 420] on input "AWNINGS" at bounding box center [285, 410] width 535 height 24
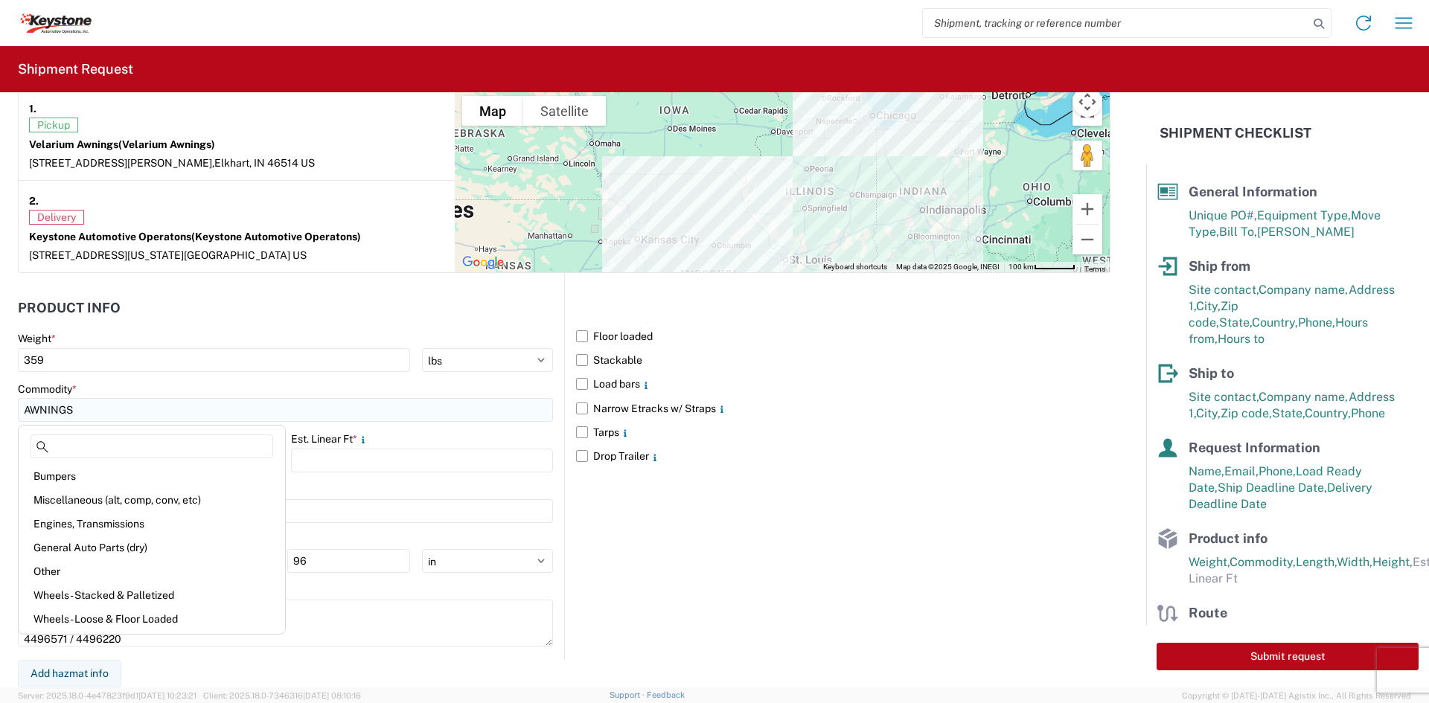
click at [146, 415] on input "AWNINGS" at bounding box center [285, 410] width 535 height 24
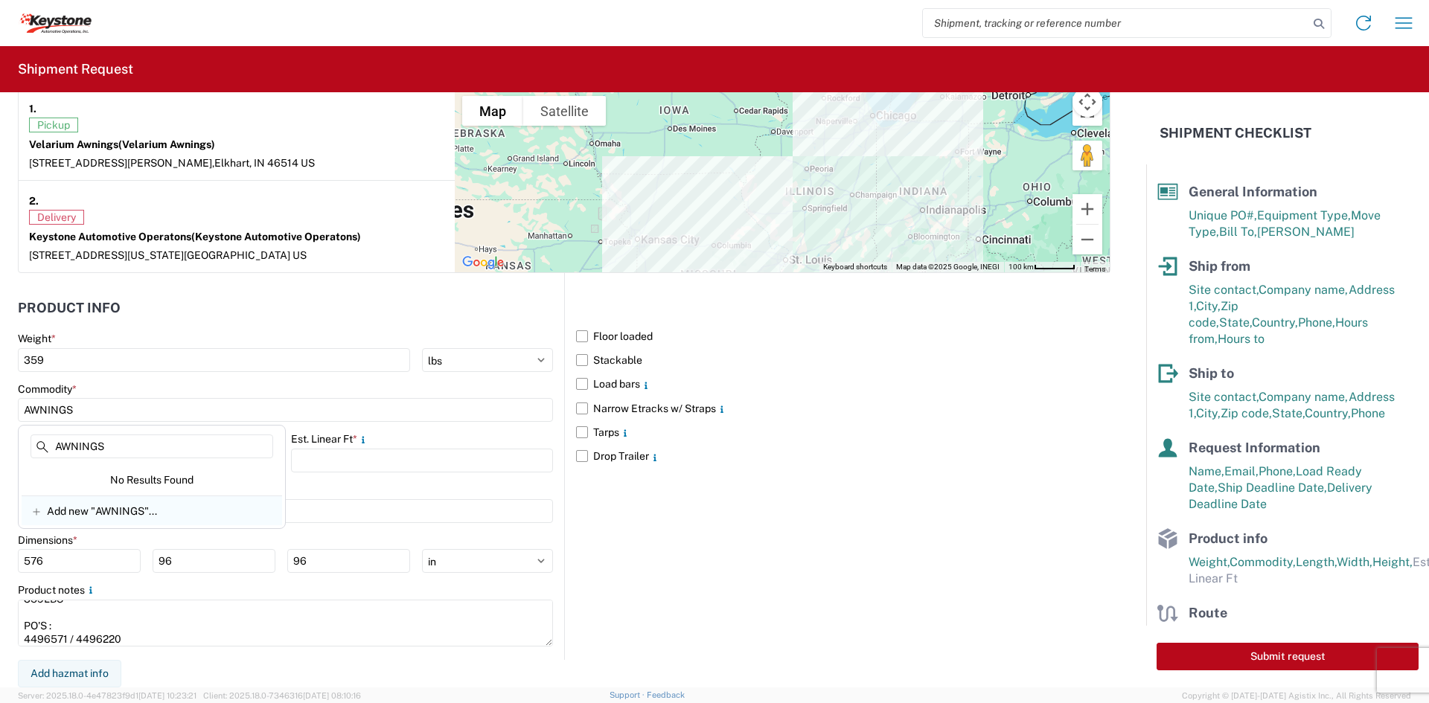
type input "AWNINGS"
click at [127, 514] on span "Add new "AWNINGS"..." at bounding box center [102, 511] width 110 height 13
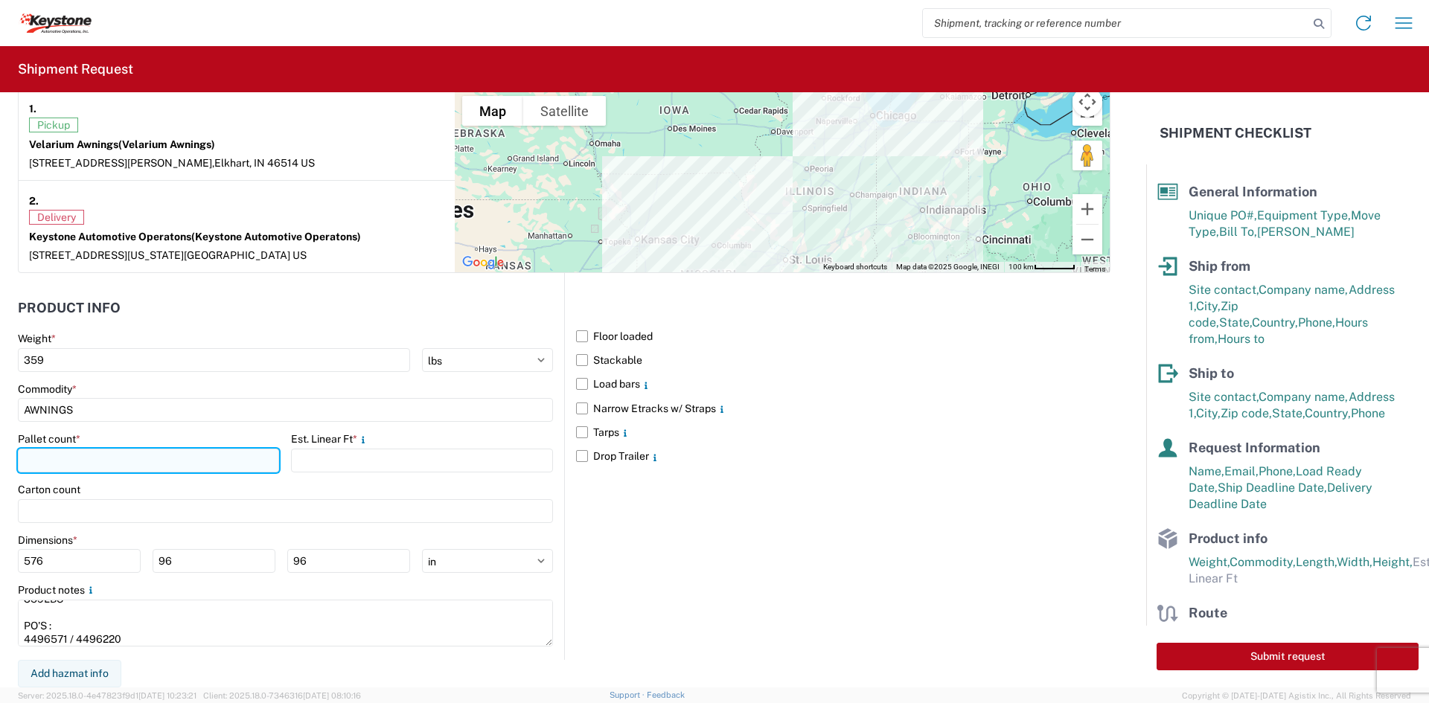
click at [133, 459] on input "number" at bounding box center [148, 461] width 261 height 24
type input "1"
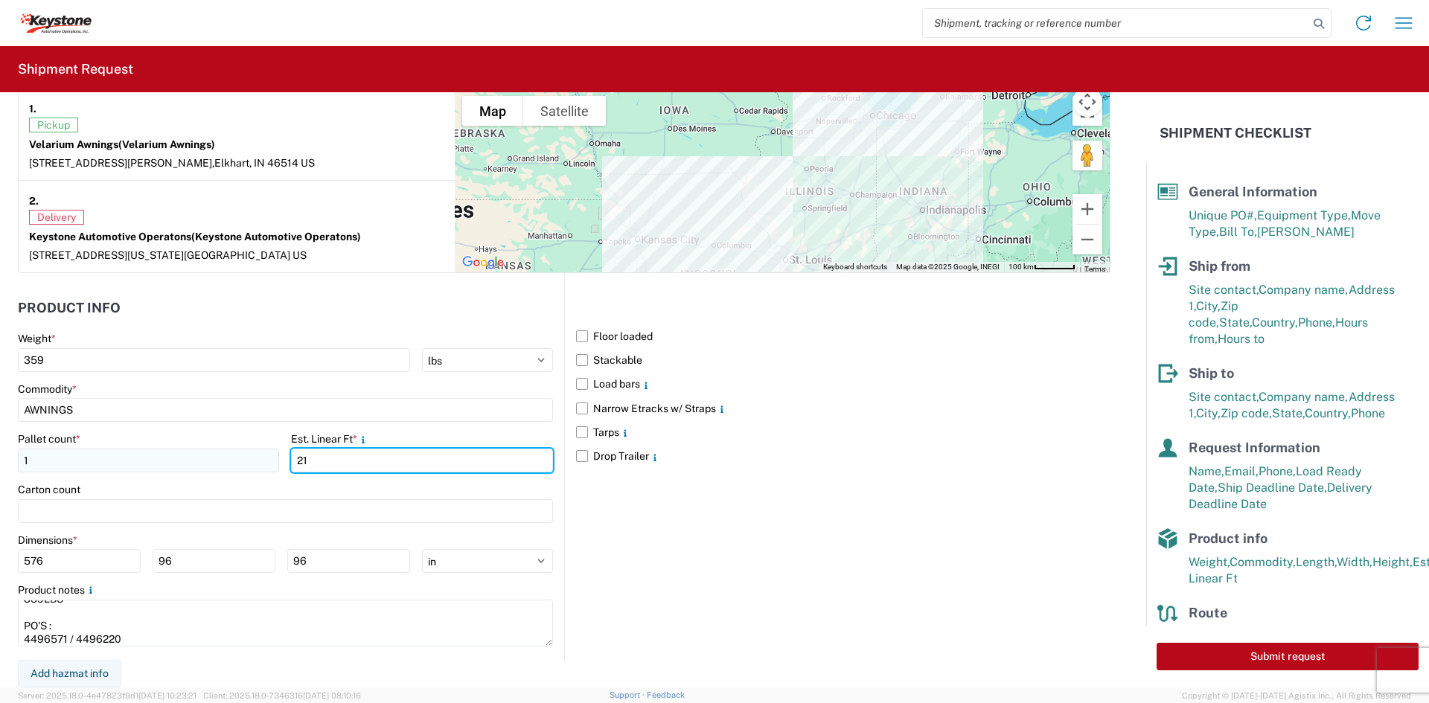
type input "21"
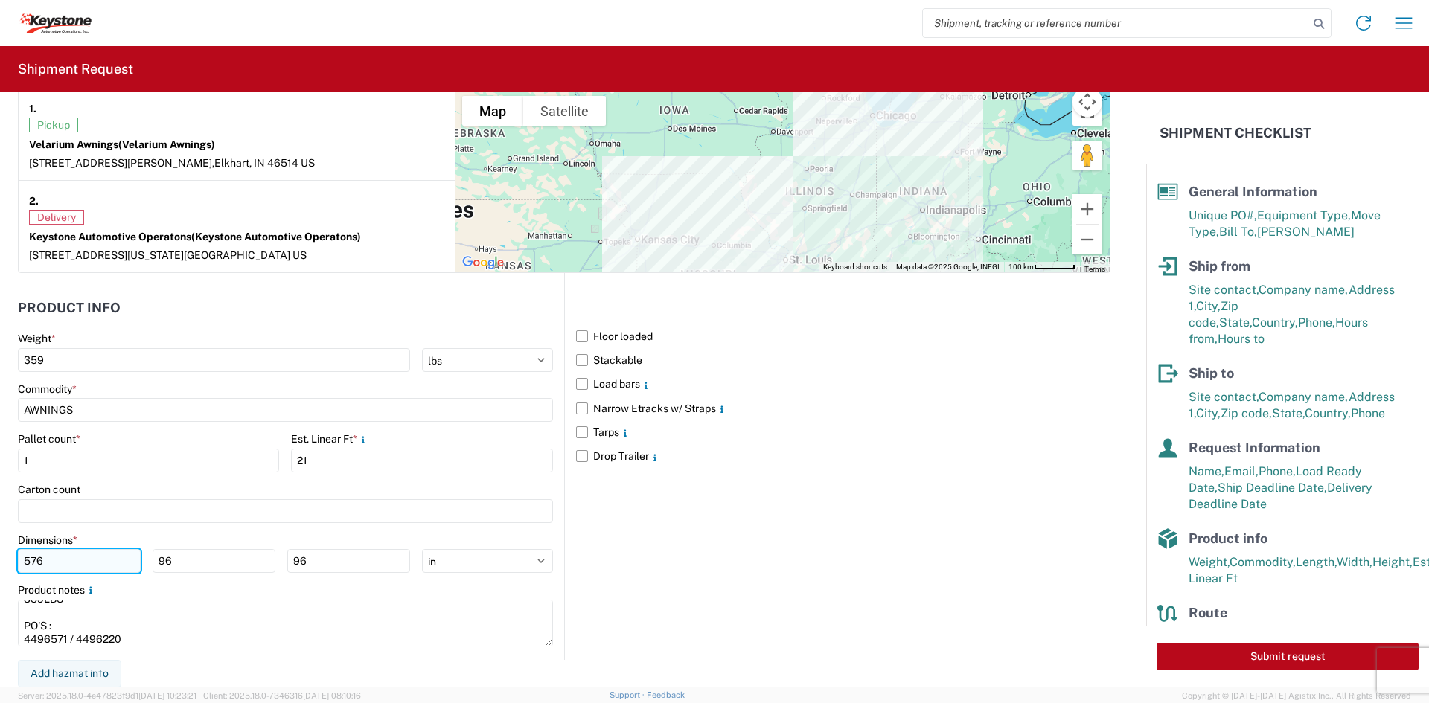
click at [31, 559] on input "576" at bounding box center [79, 561] width 123 height 24
type input "241"
type input "44"
type input "20"
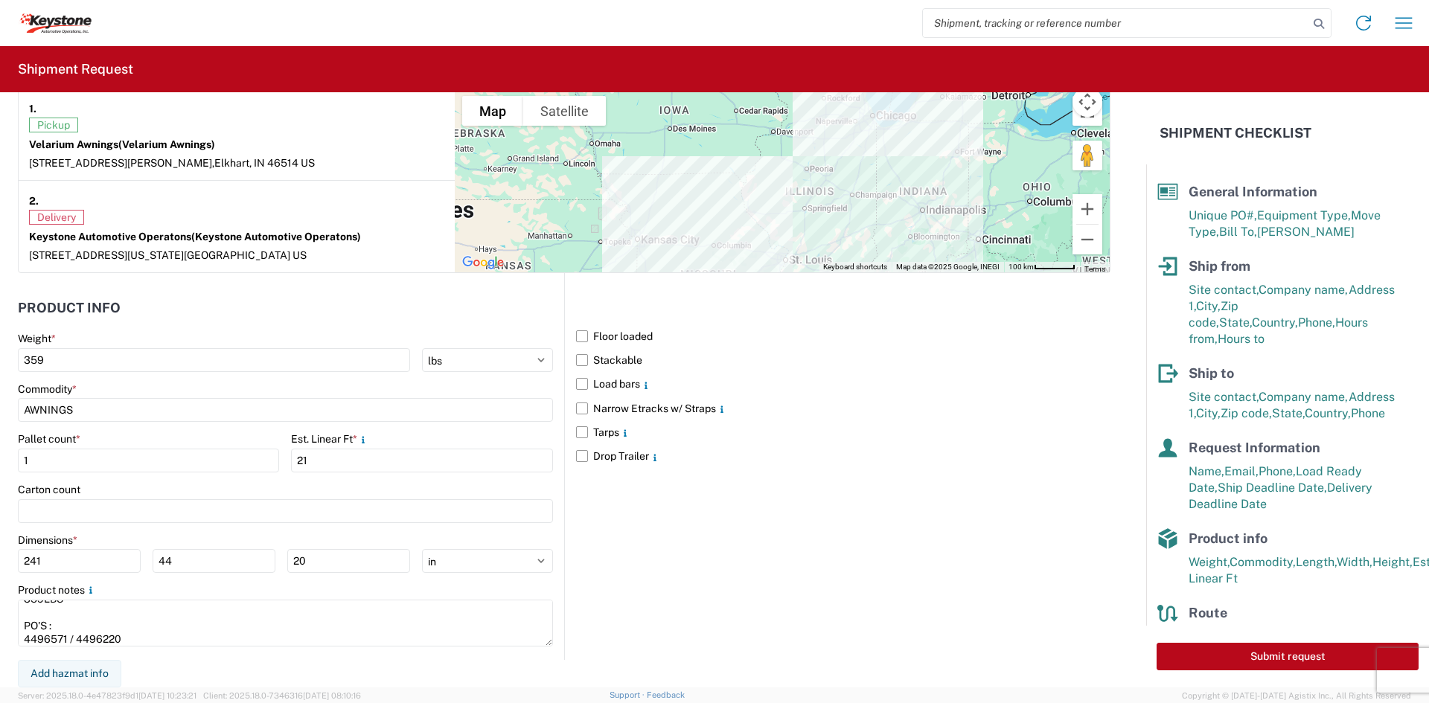
click at [329, 587] on div "Product notes" at bounding box center [285, 590] width 535 height 13
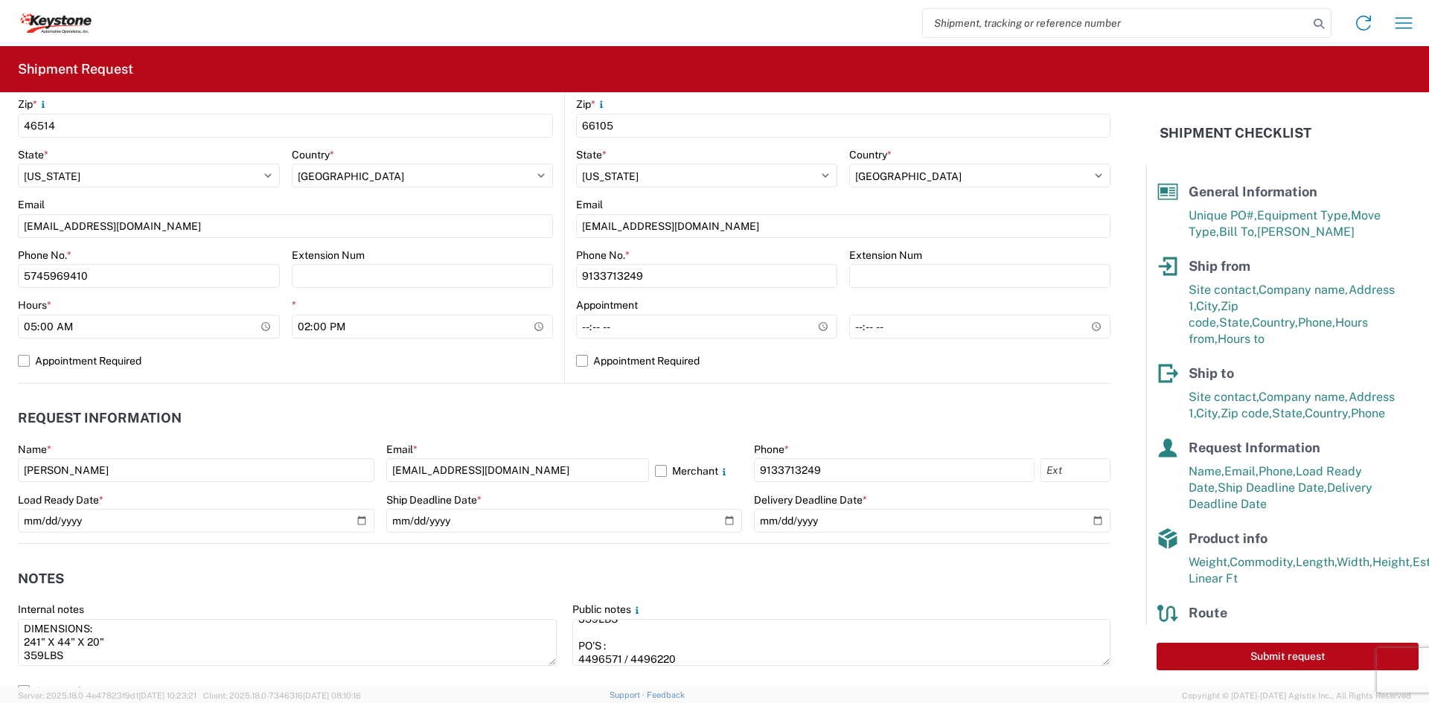
scroll to position [521, 0]
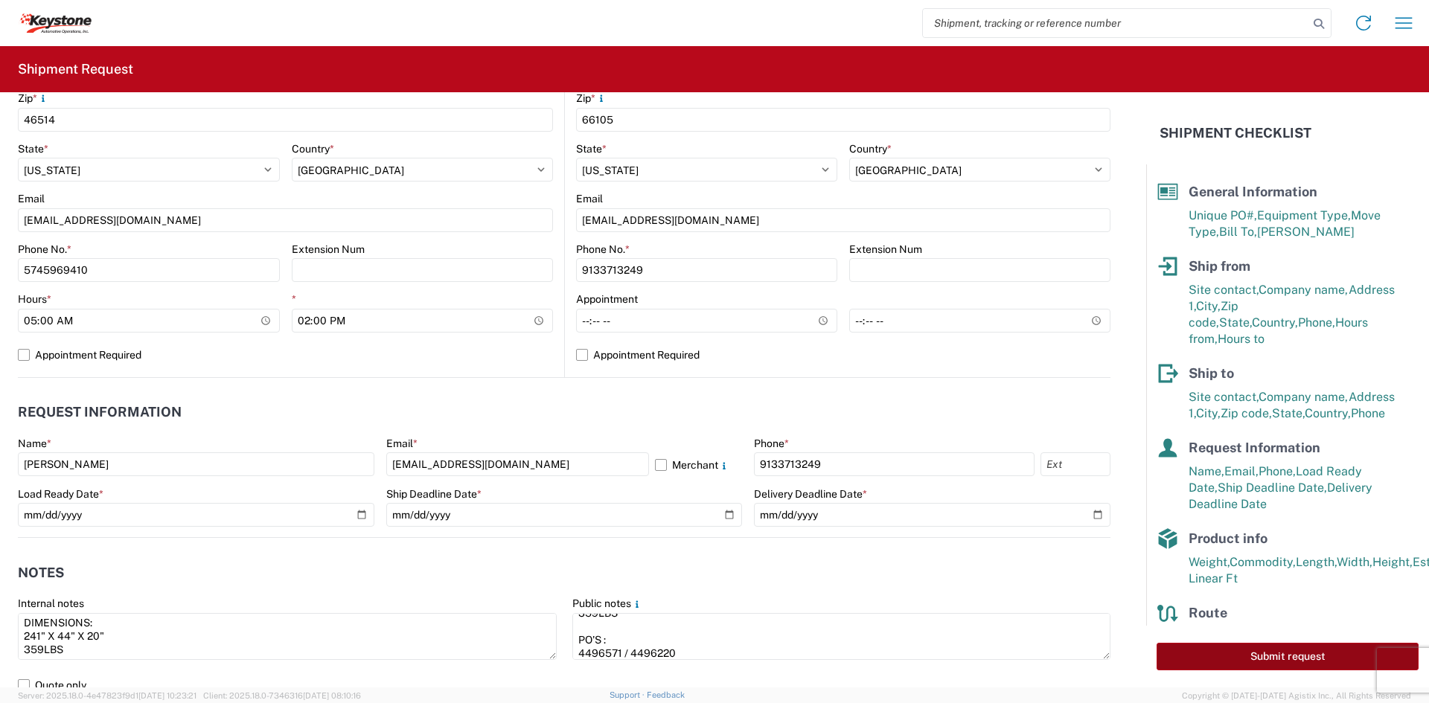
click at [1181, 657] on button "Submit request" at bounding box center [1288, 657] width 262 height 28
select select "IN"
select select "US"
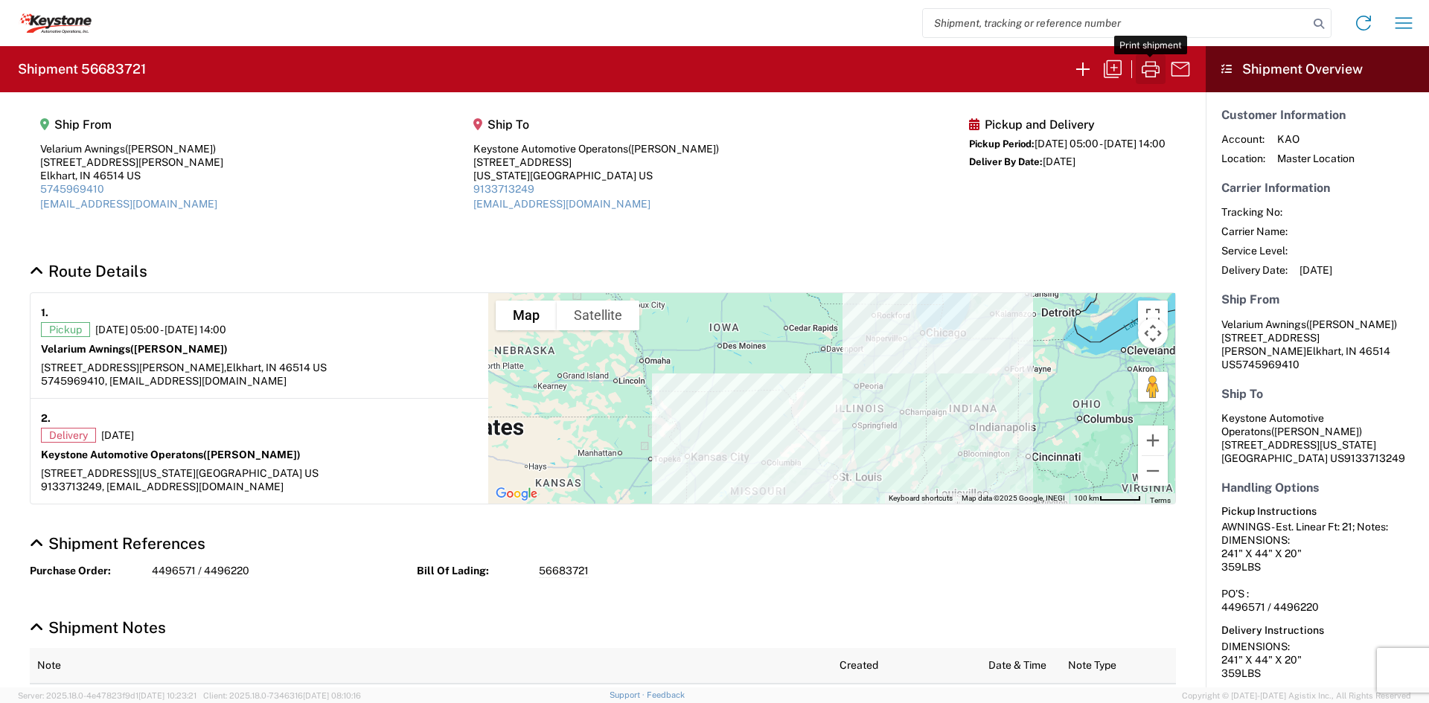
click at [1147, 66] on icon "button" at bounding box center [1151, 69] width 18 height 16
click at [1078, 71] on icon "button" at bounding box center [1083, 69] width 24 height 24
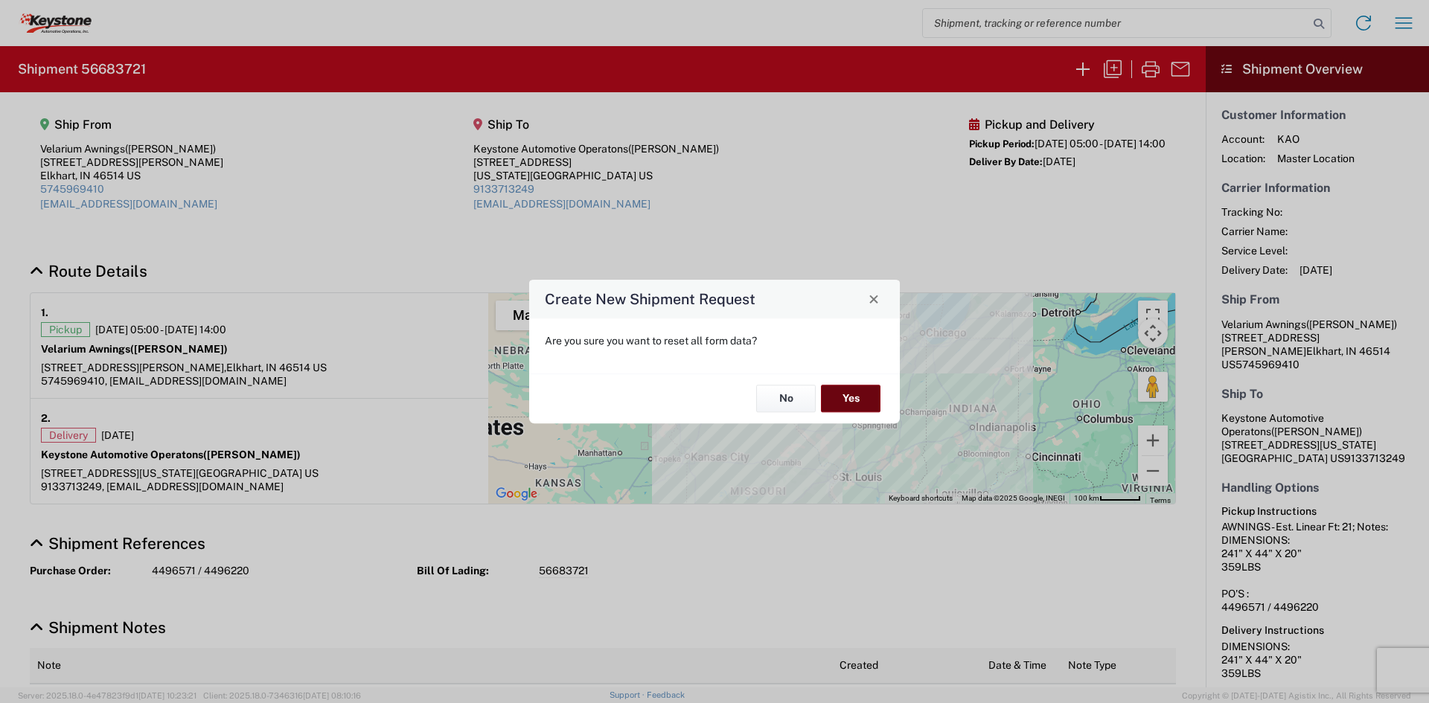
click at [860, 392] on button "Yes" at bounding box center [851, 400] width 60 height 28
select select "FULL"
select select "US"
select select "LBS"
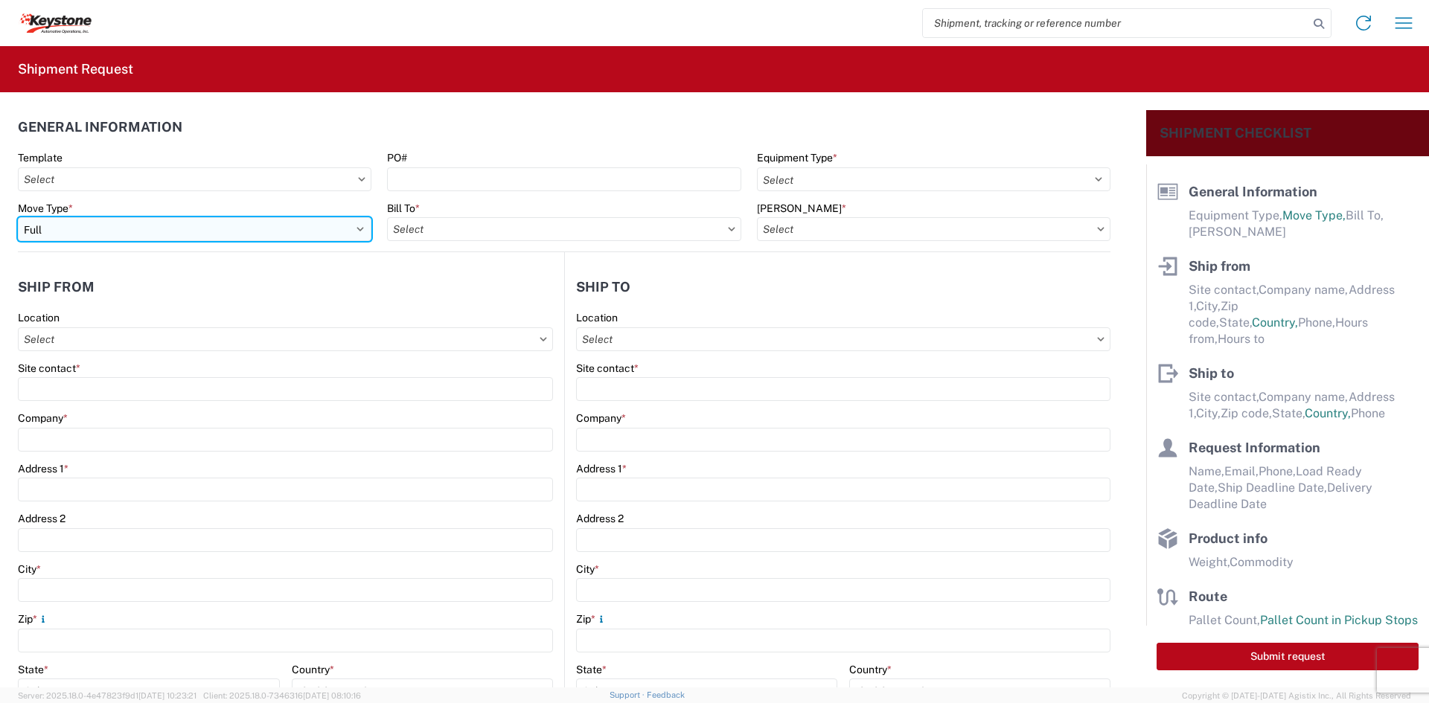
drag, startPoint x: 227, startPoint y: 219, endPoint x: 235, endPoint y: 235, distance: 18.3
click at [227, 219] on select "Select Full Partial TL" at bounding box center [195, 229] width 354 height 24
select select "PARTIAL_TL"
click at [18, 217] on select "Select Full Partial TL" at bounding box center [195, 229] width 354 height 24
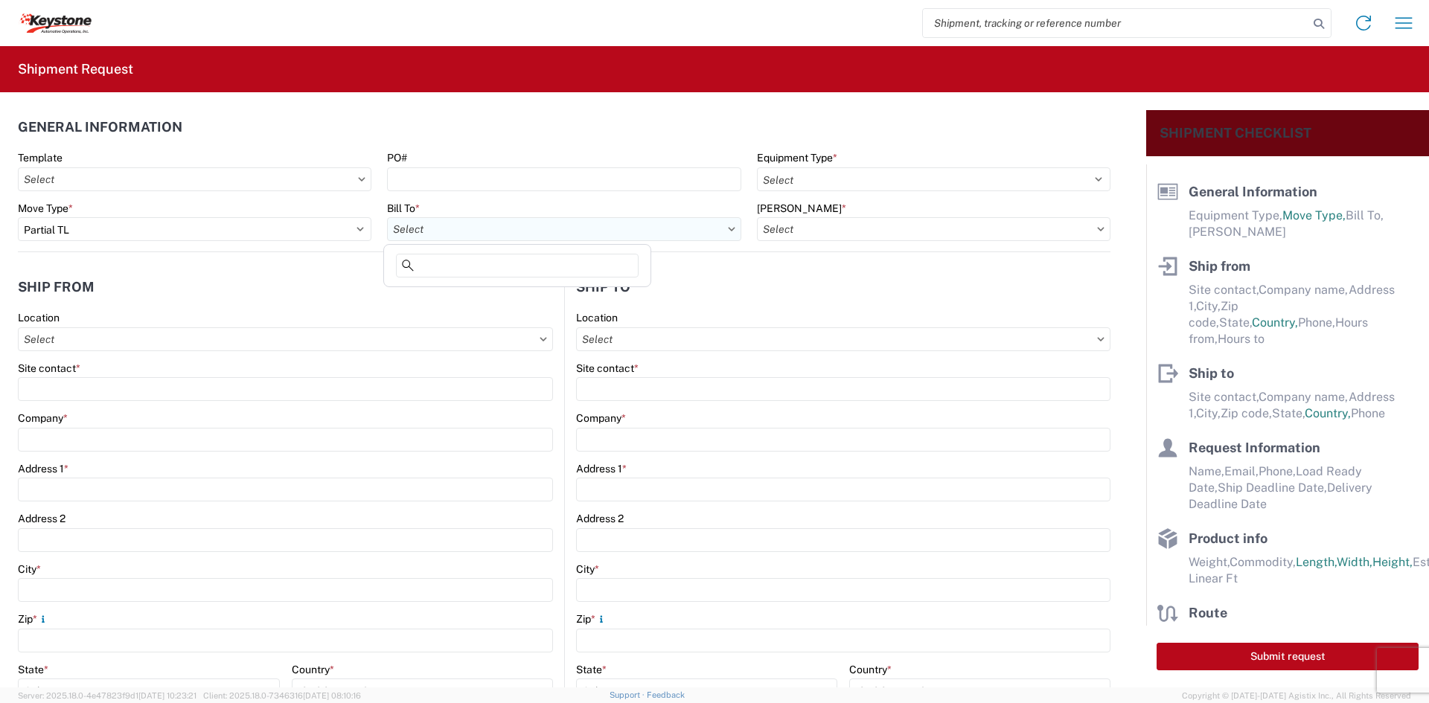
click at [511, 223] on input "Bill To *" at bounding box center [564, 229] width 354 height 24
type input "8401"
click at [508, 305] on div "8401 - [GEOGRAPHIC_DATA] - KAO Warehouse" at bounding box center [517, 296] width 261 height 24
type input "8401 - [GEOGRAPHIC_DATA] - KAO Warehouse"
click at [831, 222] on input "[PERSON_NAME] *" at bounding box center [934, 229] width 354 height 24
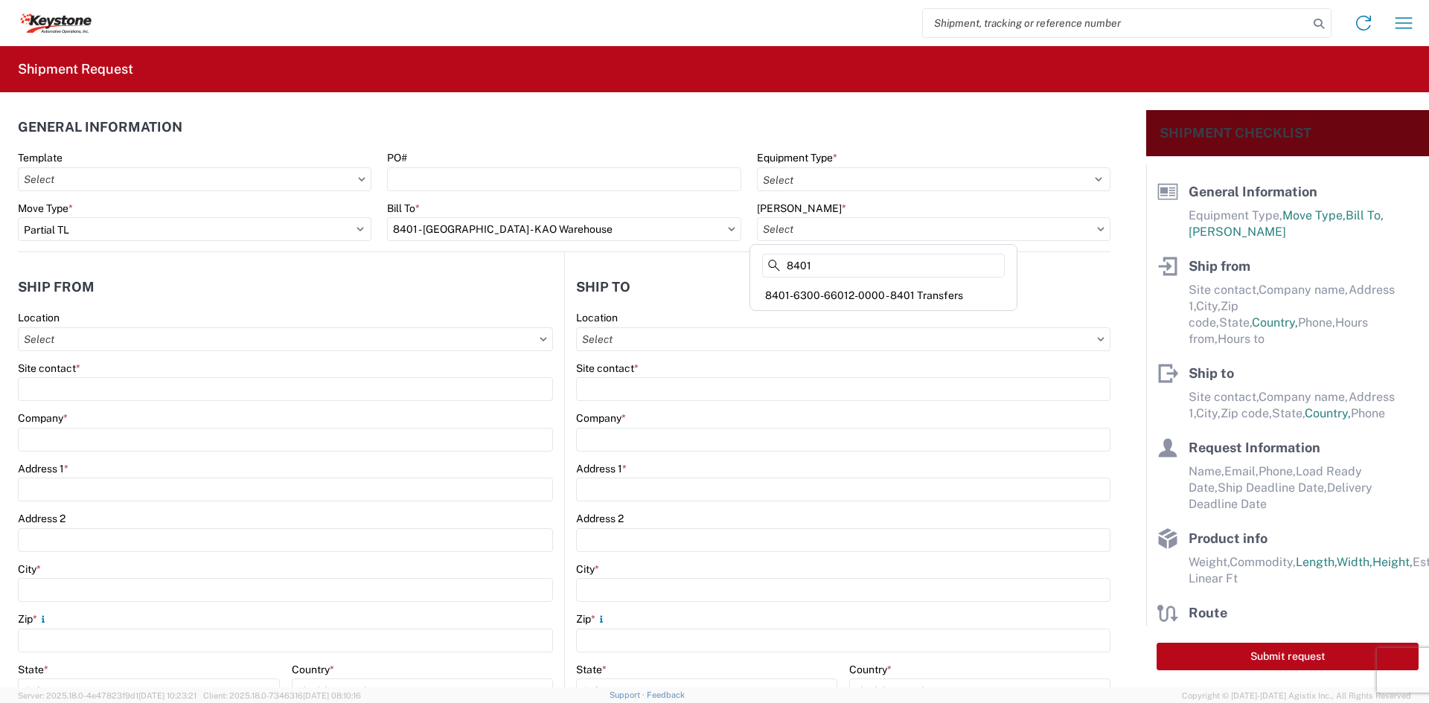
type input "8401"
click at [860, 290] on div "8401-6300-66012-0000 - 8401 Transfers" at bounding box center [883, 296] width 261 height 24
type input "8401-6300-66012-0000 - 8401 Transfers, 8401-6300-66012-0000 - 8401 Transfers"
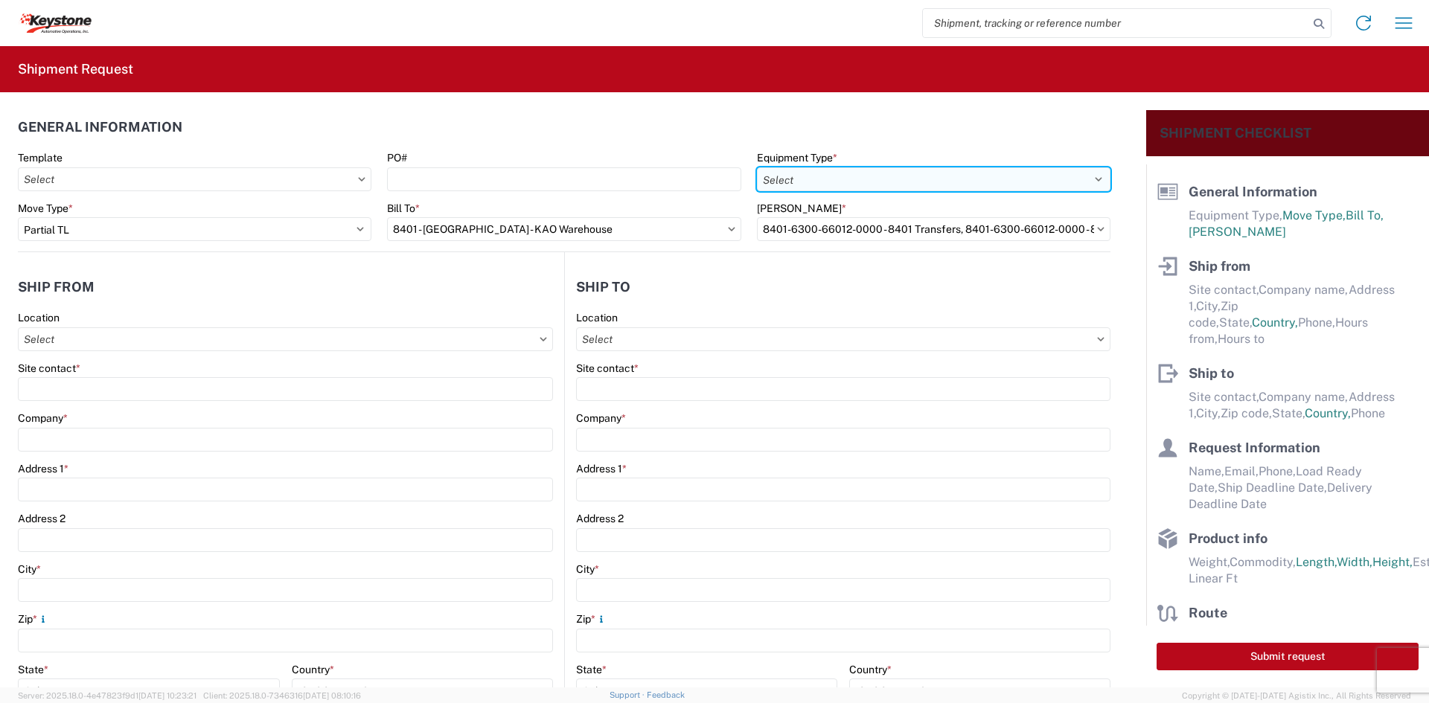
click at [859, 177] on select "Select 53’ Dry Van Flatbed Dropdeck (van) Lowboy (flatbed) Rail" at bounding box center [934, 179] width 354 height 24
select select "STDV"
click at [757, 167] on select "Select 53’ Dry Van Flatbed Dropdeck (van) Lowboy (flatbed) Rail" at bounding box center [934, 179] width 354 height 24
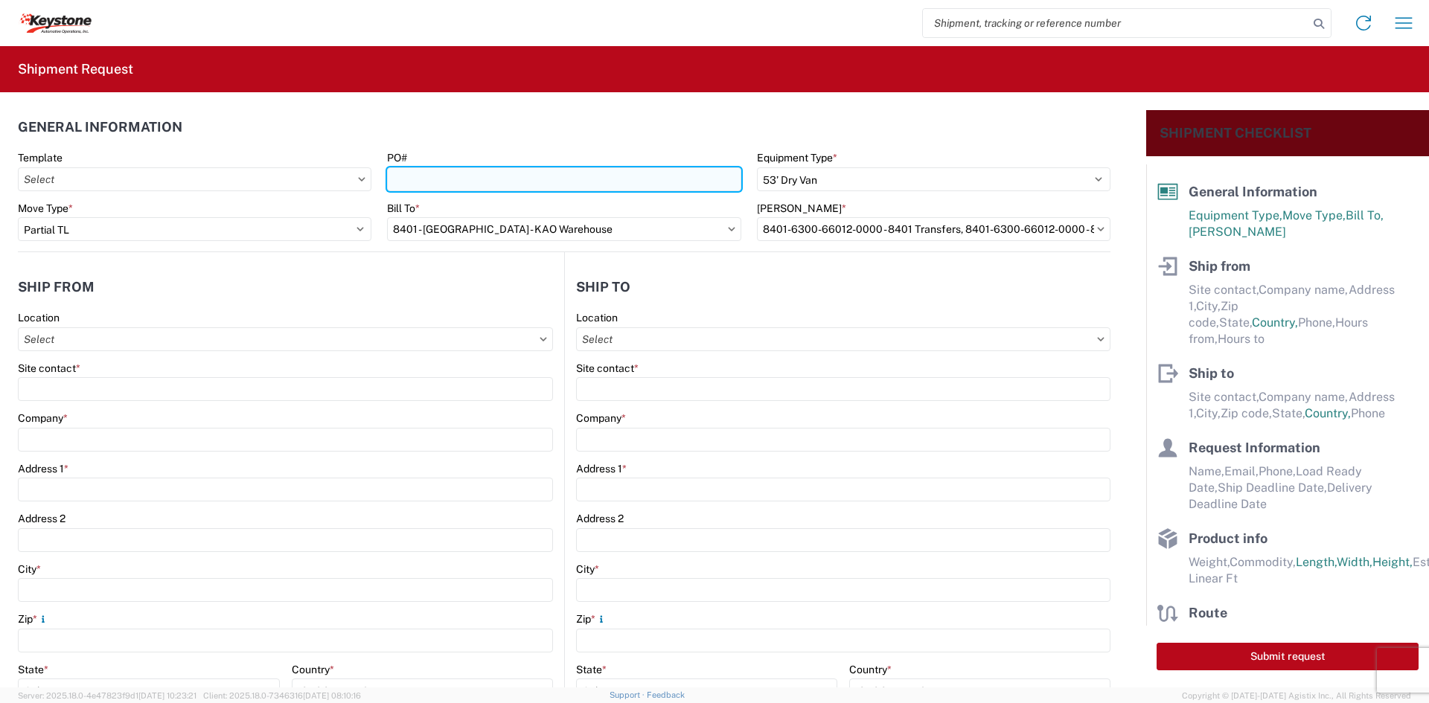
click at [651, 179] on input "PO#" at bounding box center [564, 179] width 354 height 24
paste input "4370291"
type input "4370291"
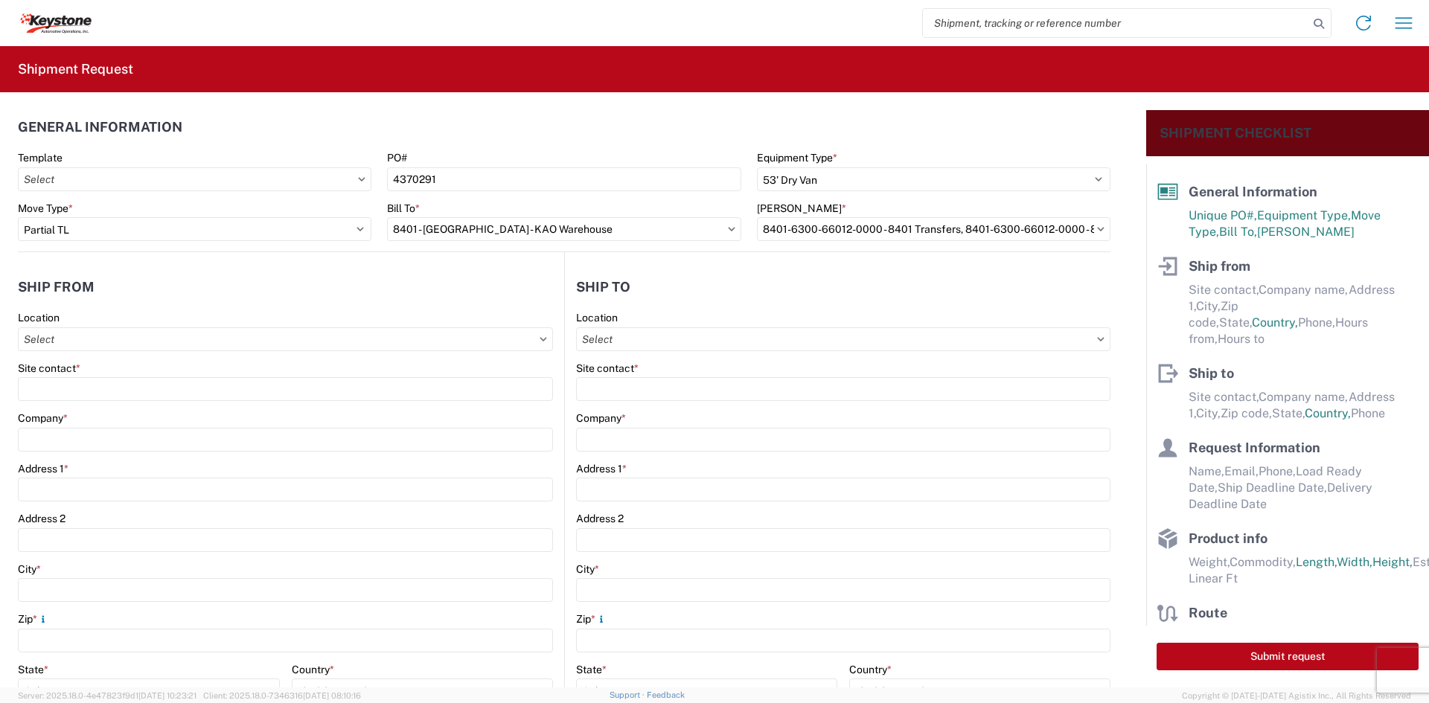
click at [295, 371] on div "Site contact *" at bounding box center [285, 368] width 535 height 13
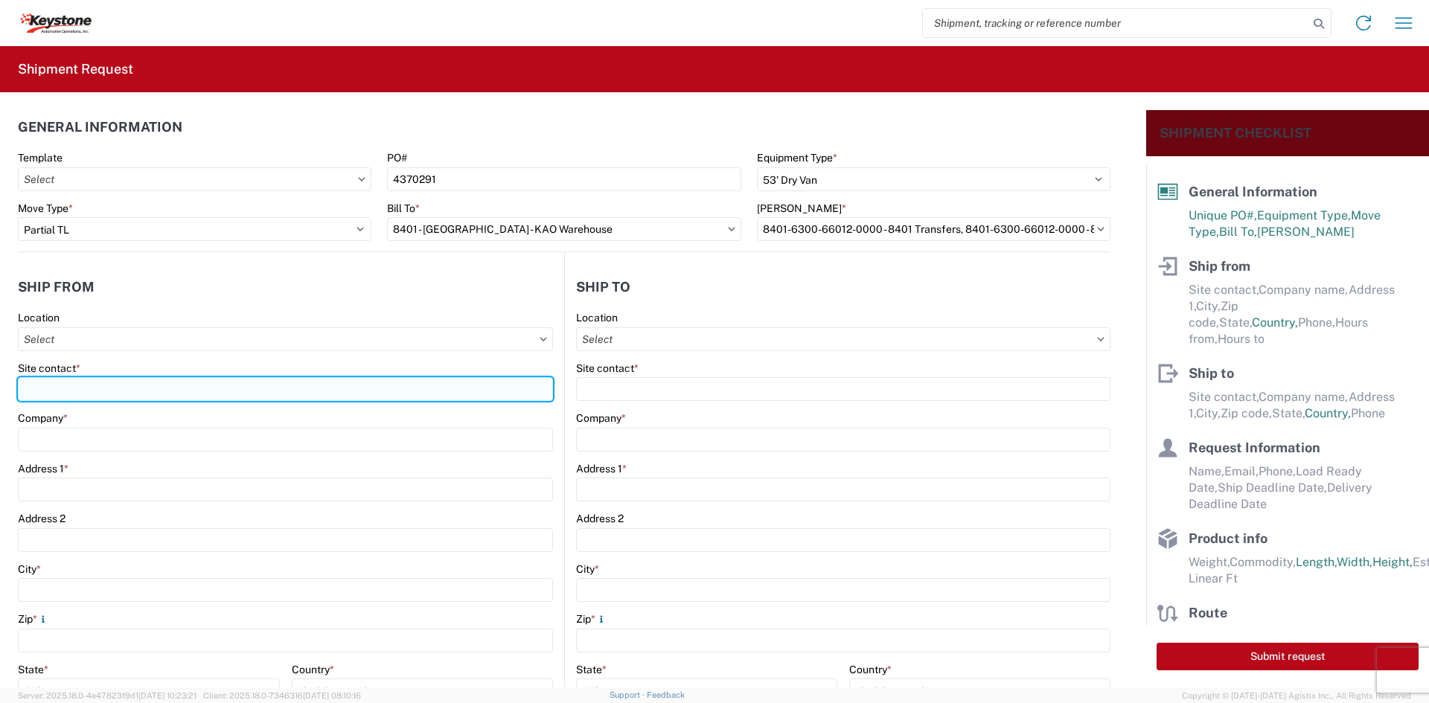
click at [287, 377] on input "Site contact *" at bounding box center [285, 389] width 535 height 24
type input "[PERSON_NAME]"
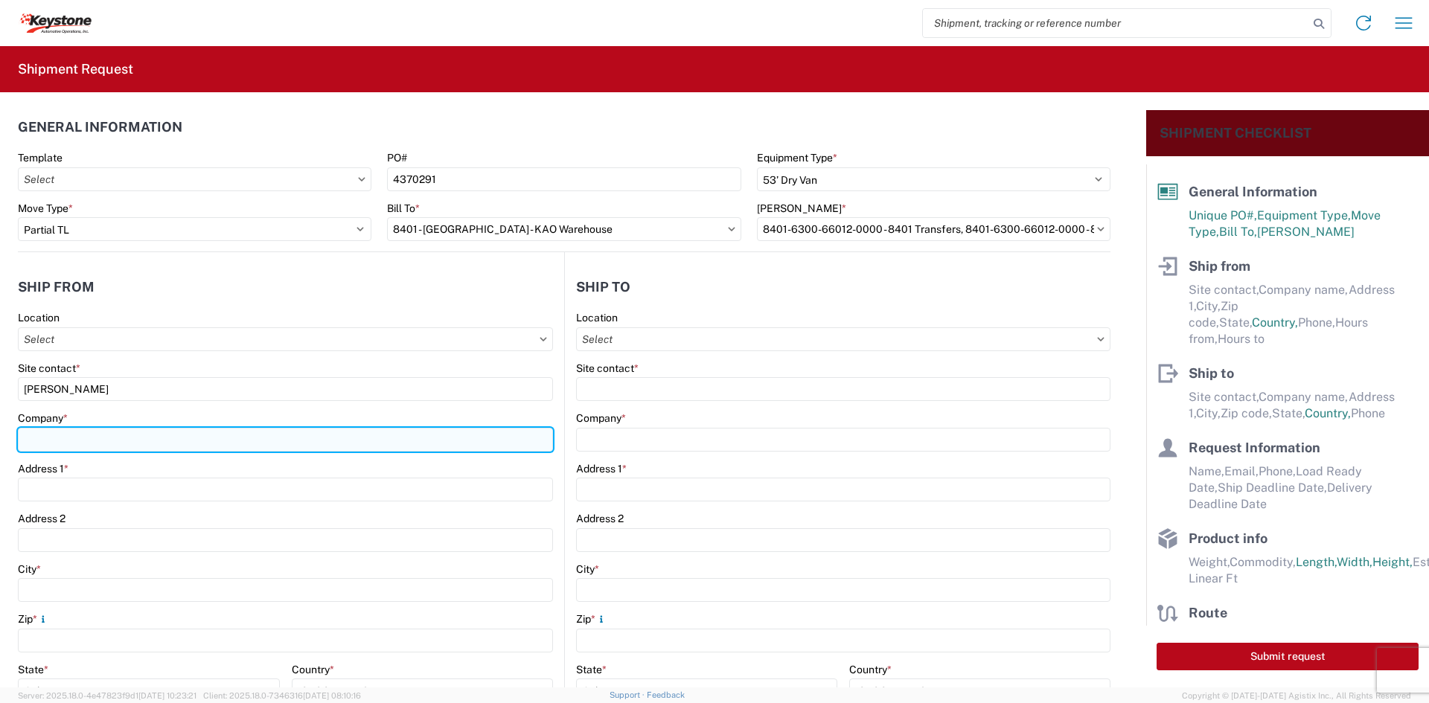
type input "Velarium Awnings"
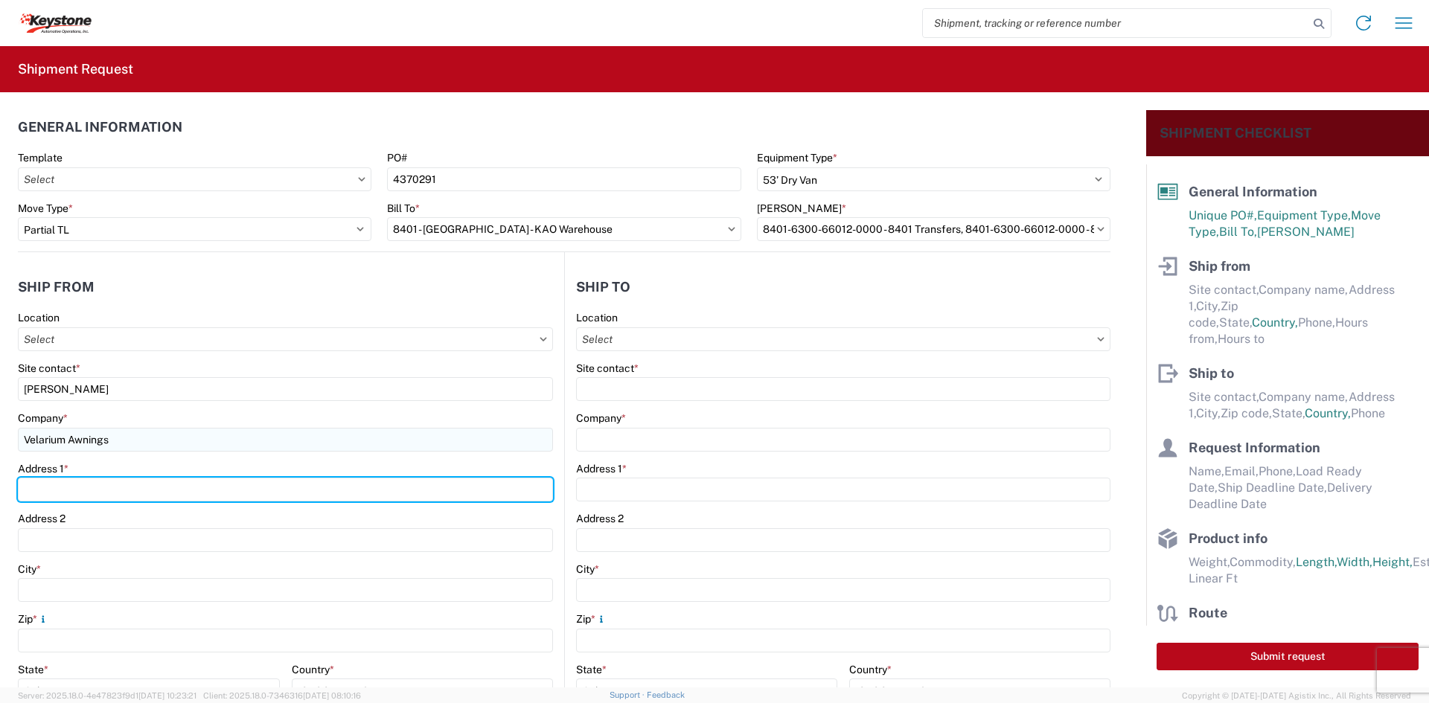
type input "[STREET_ADDRESS][PERSON_NAME]"
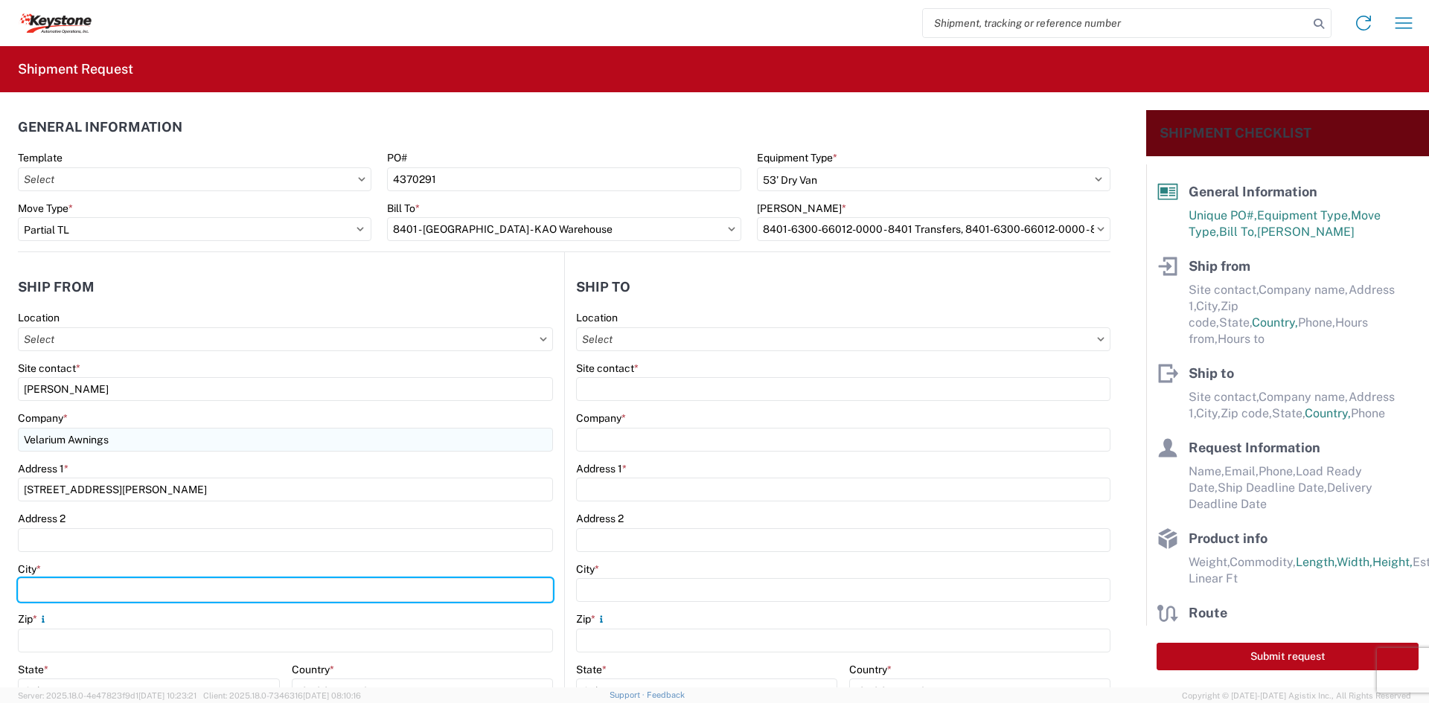
type input "Elkhart"
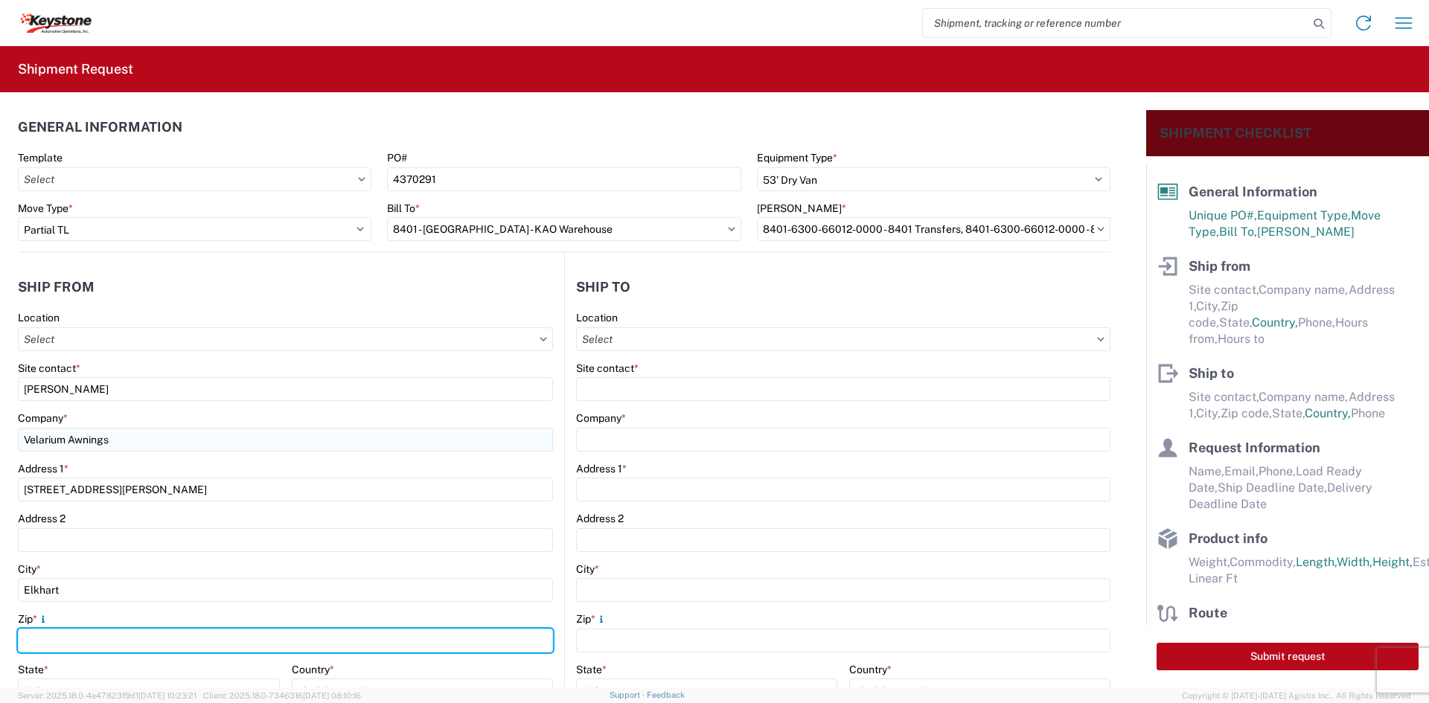
type input "46514"
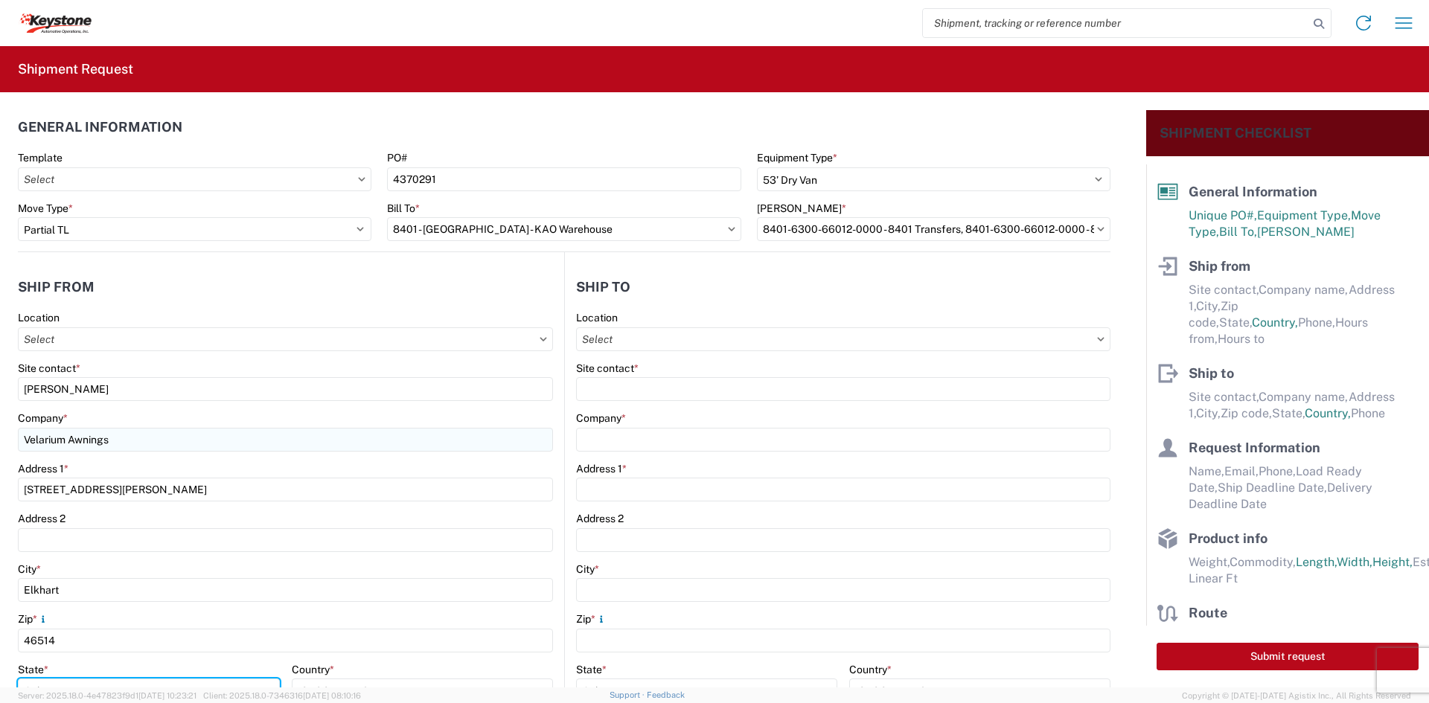
select select "IN"
type input "[EMAIL_ADDRESS][DOMAIN_NAME]"
type input "5745969410"
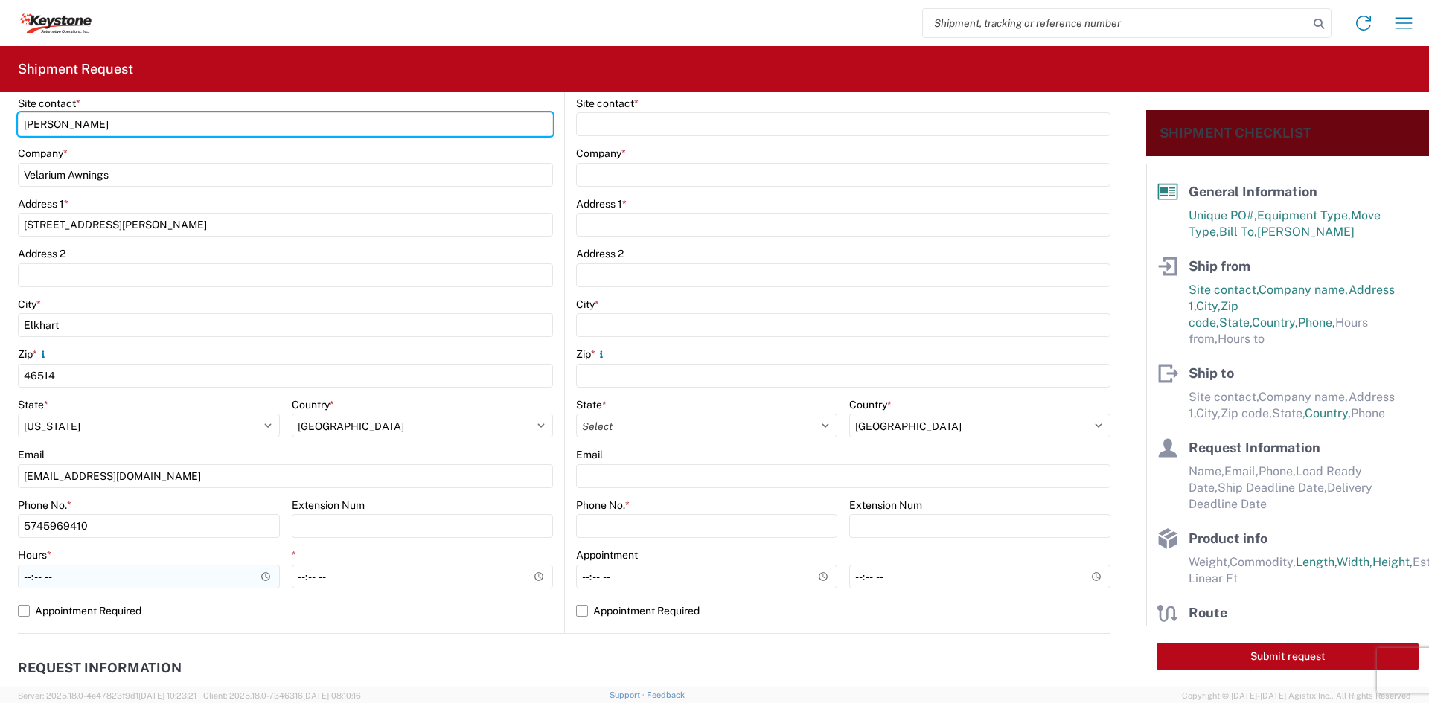
scroll to position [298, 0]
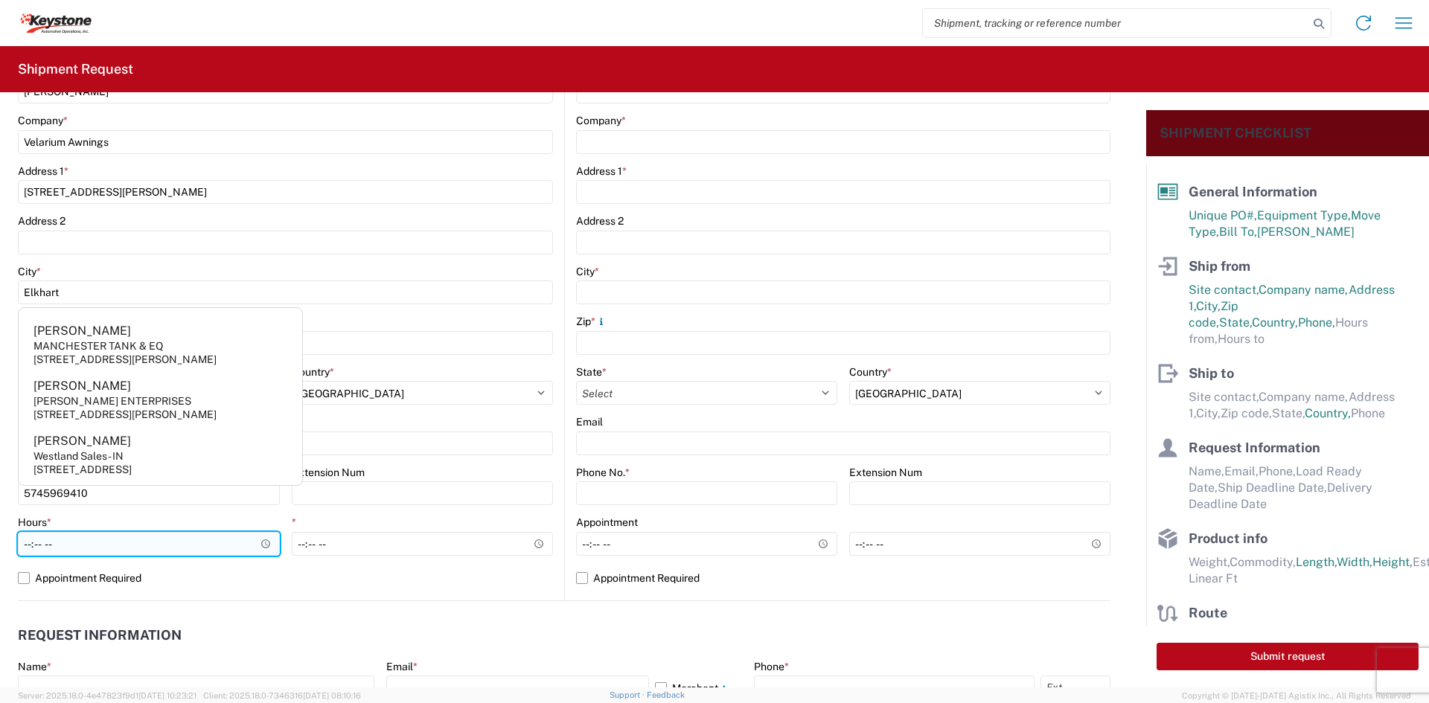
click at [93, 539] on input "Hours *" at bounding box center [149, 544] width 262 height 24
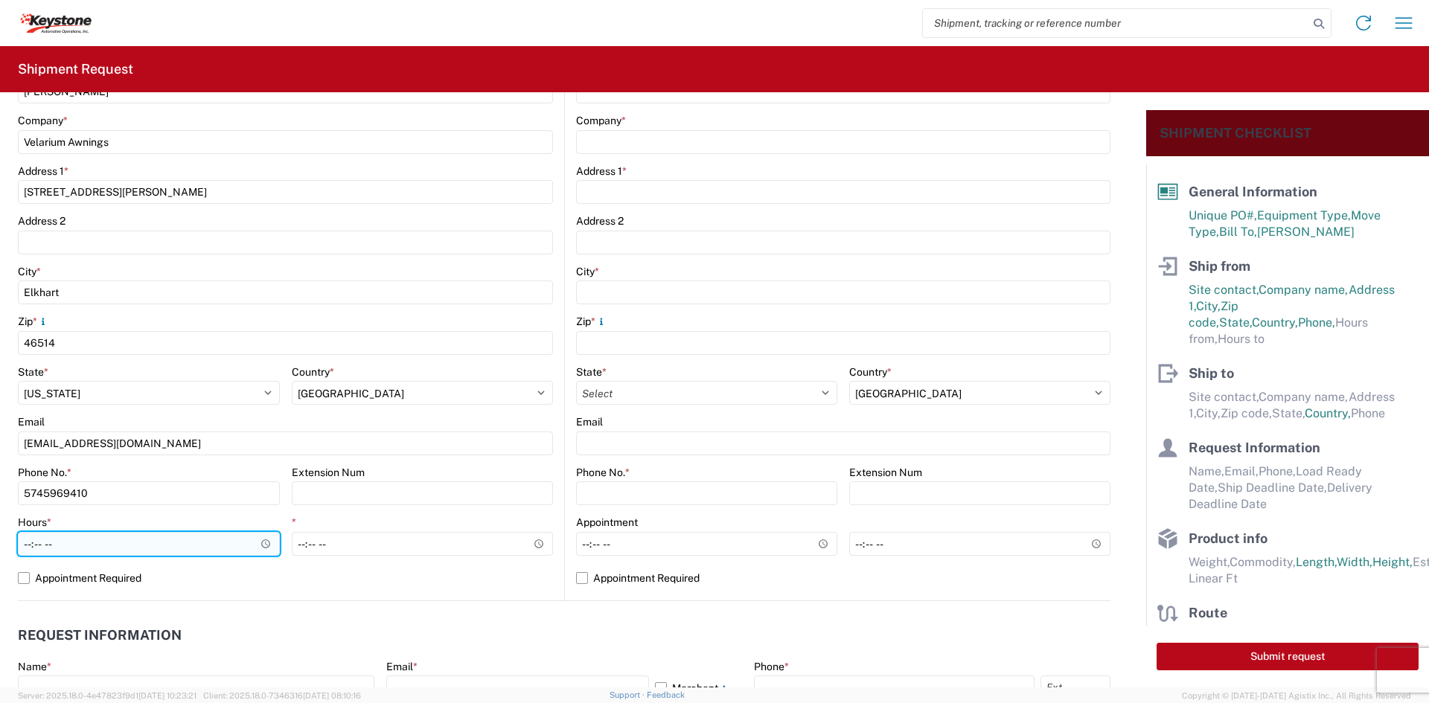
type input "05:00"
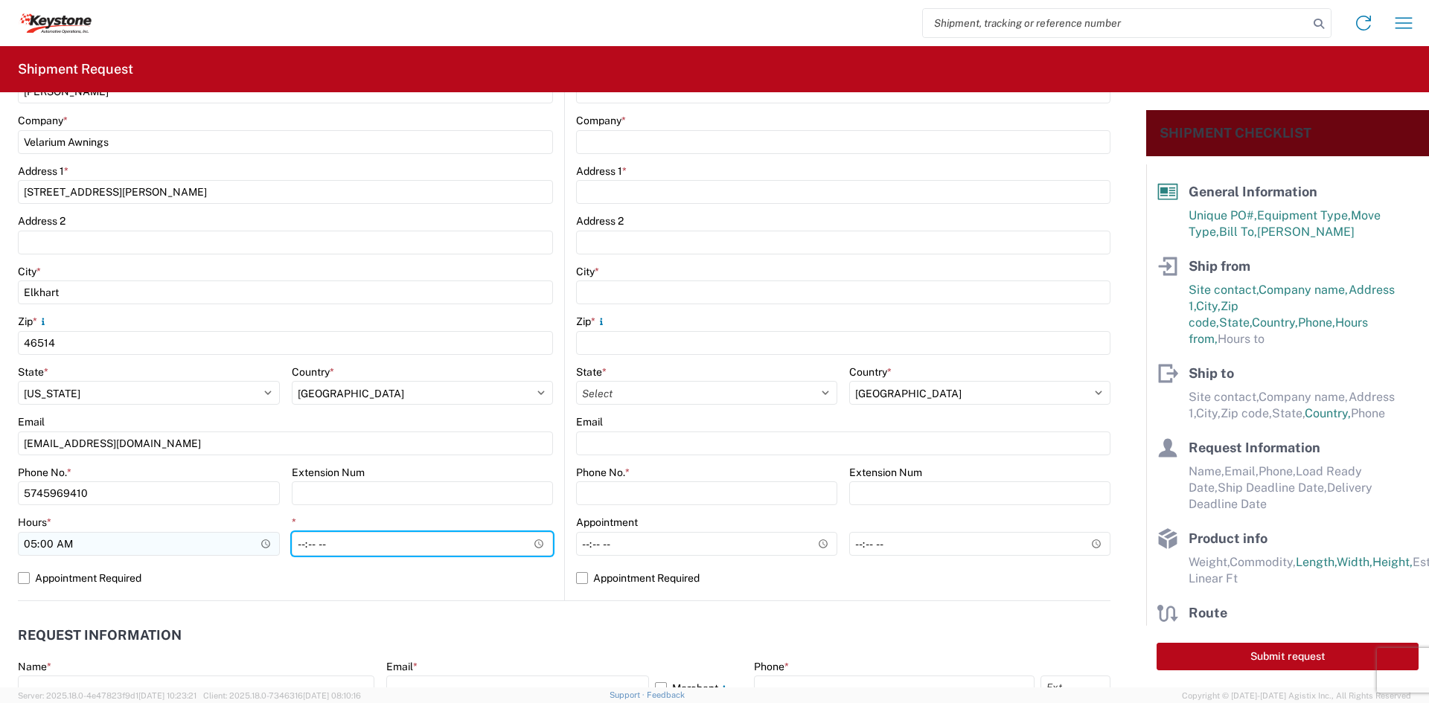
type input "14:00"
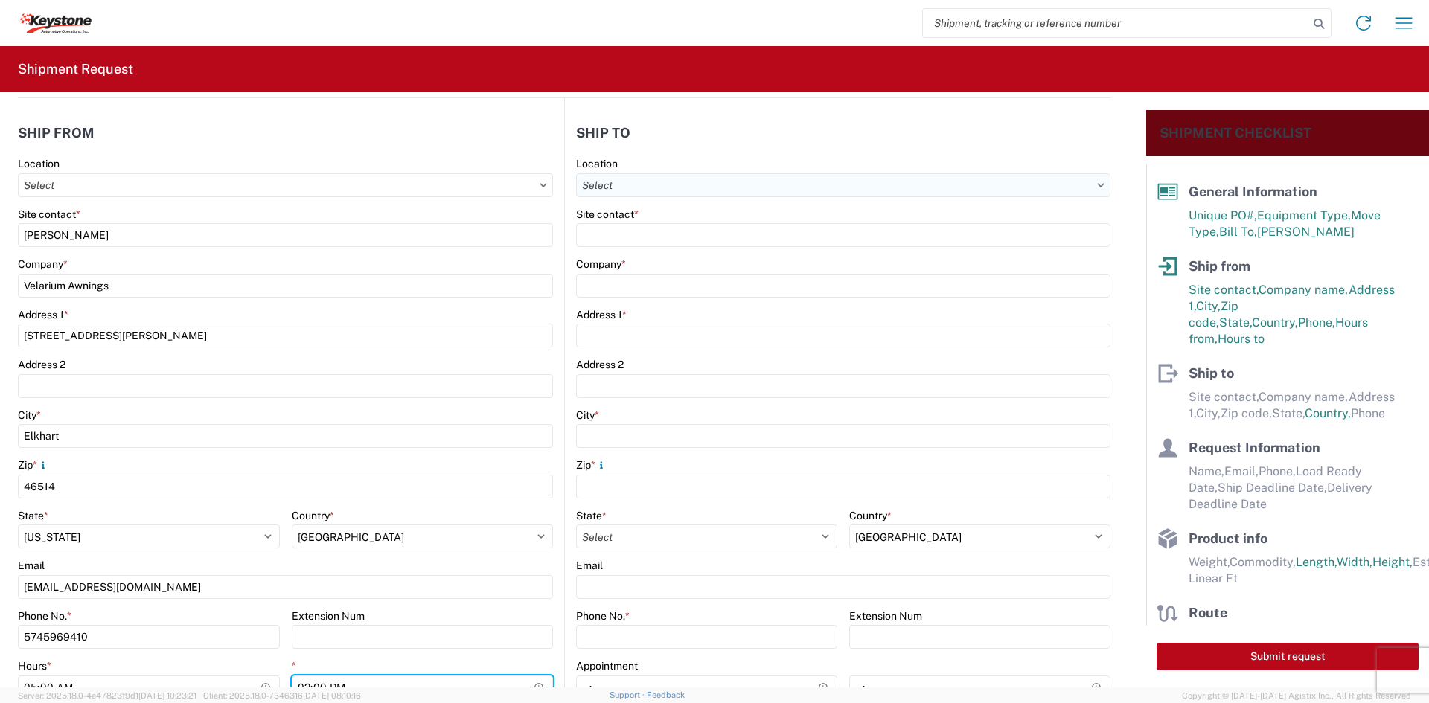
scroll to position [149, 0]
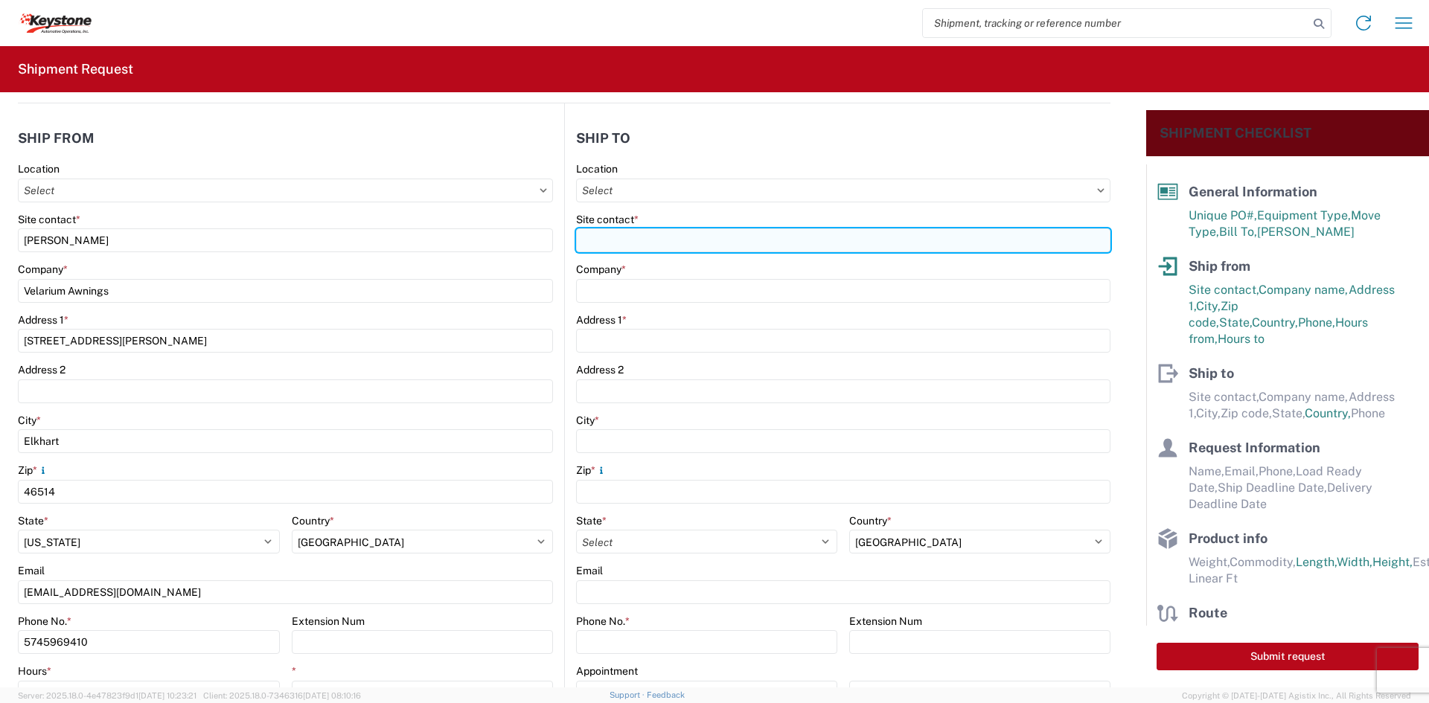
click at [627, 232] on input "Site contact *" at bounding box center [843, 241] width 534 height 24
type input "[PERSON_NAME]"
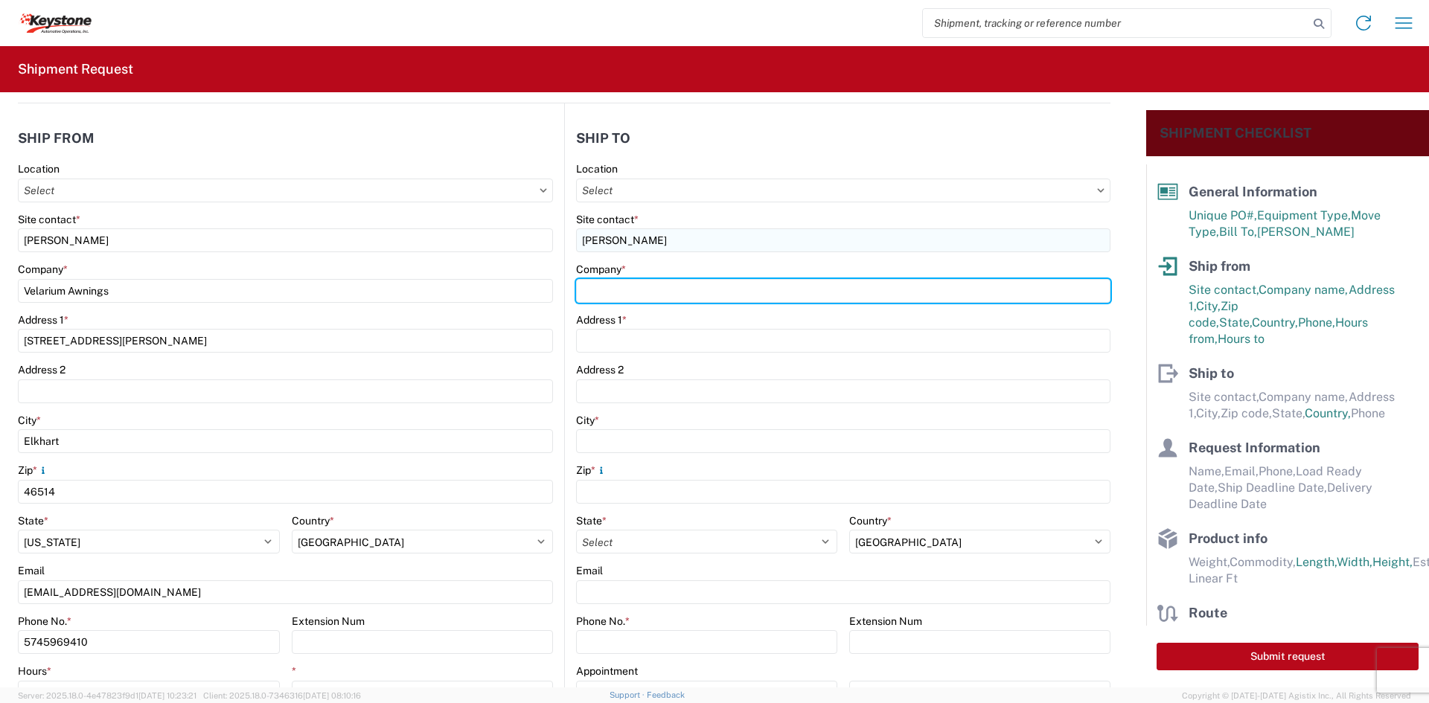
type input "Keystone Automotive Operations"
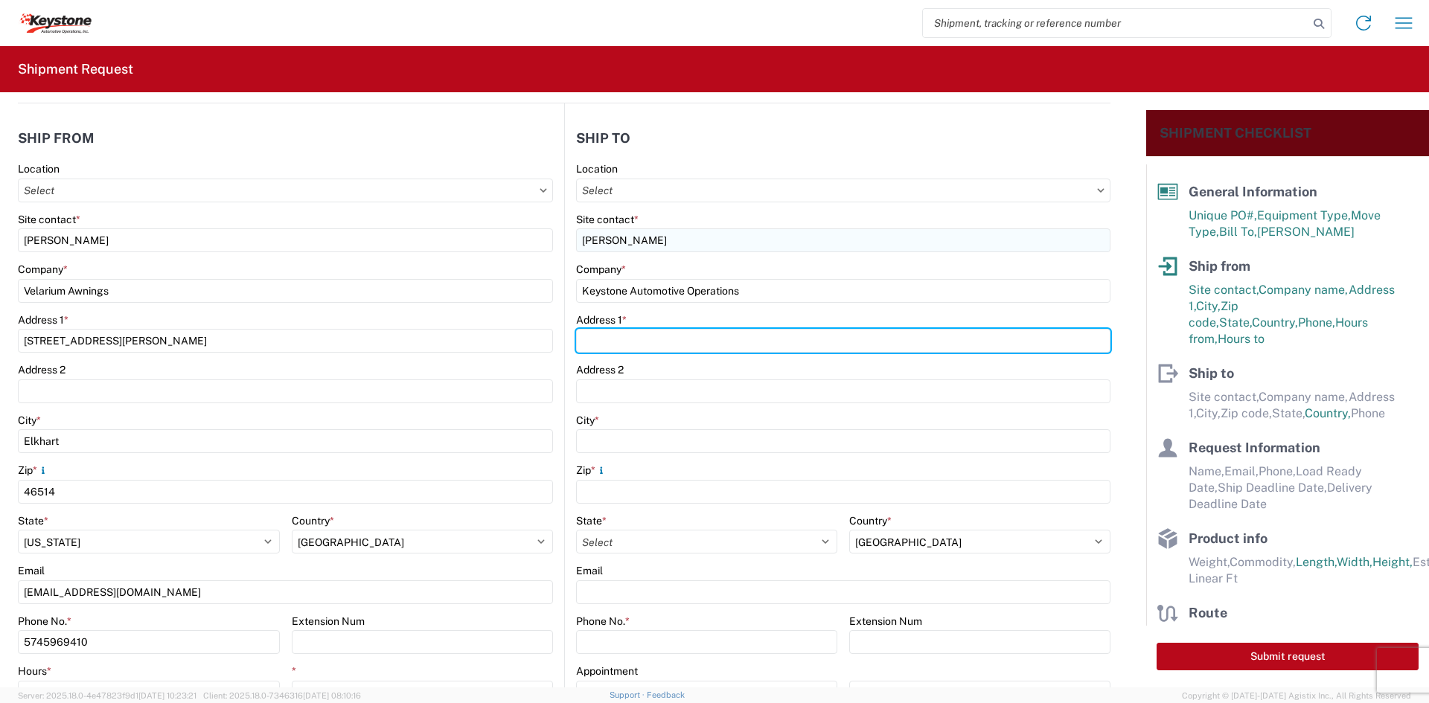
type input "[STREET_ADDRESS][PERSON_NAME]"
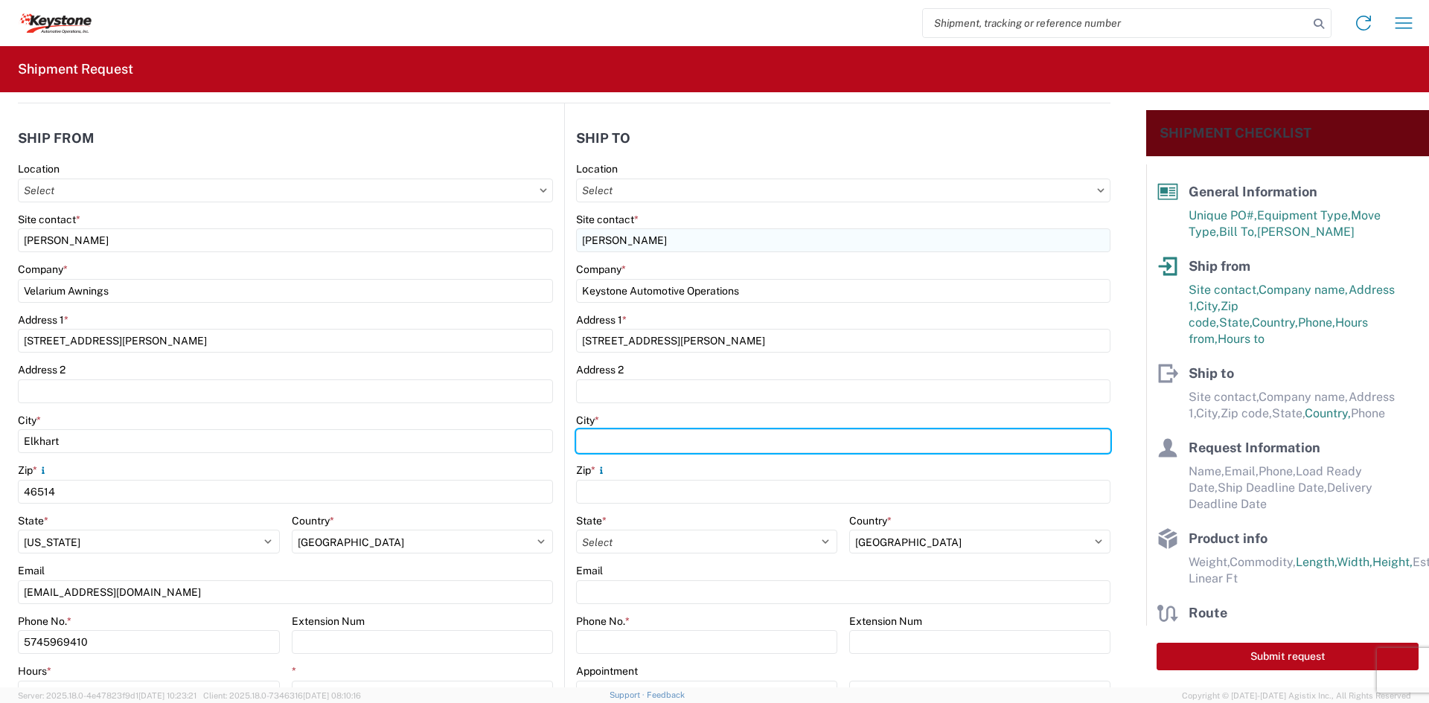
type input "Eastvale"
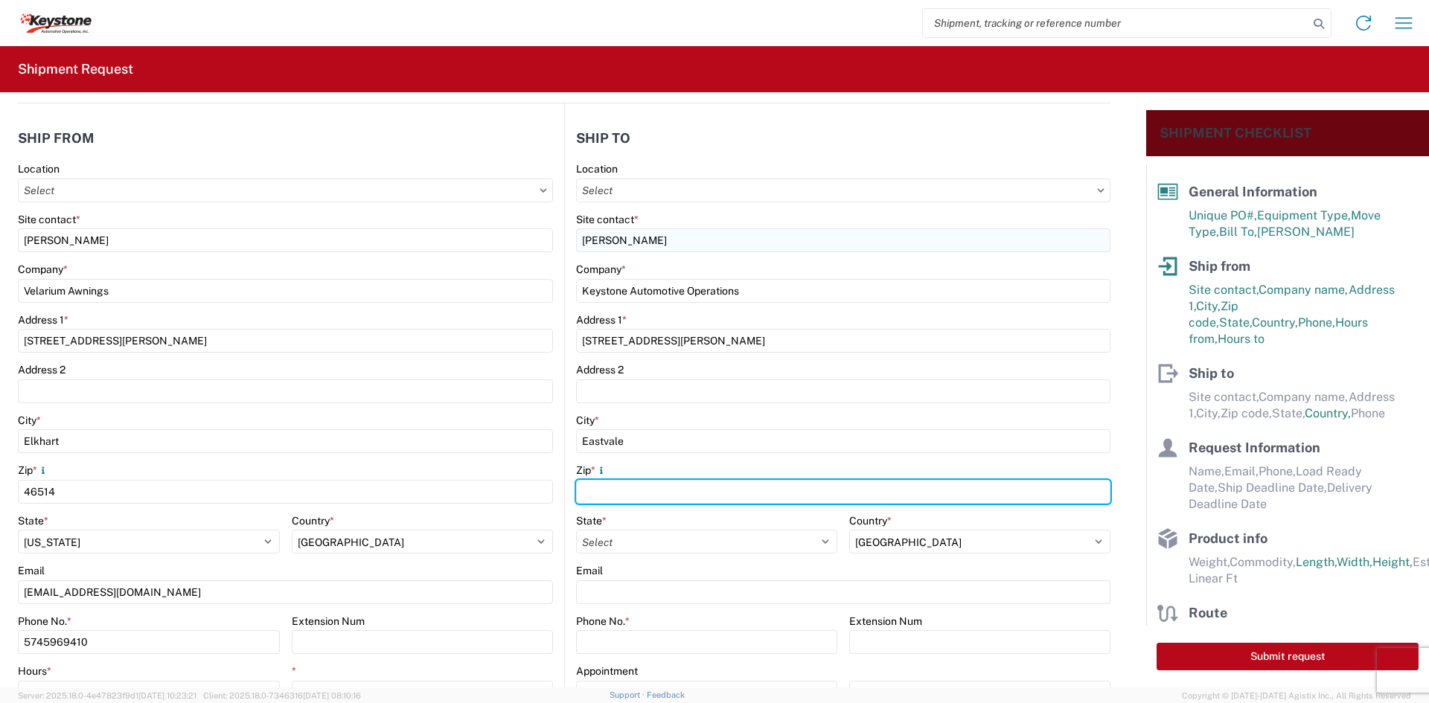
type input "91752"
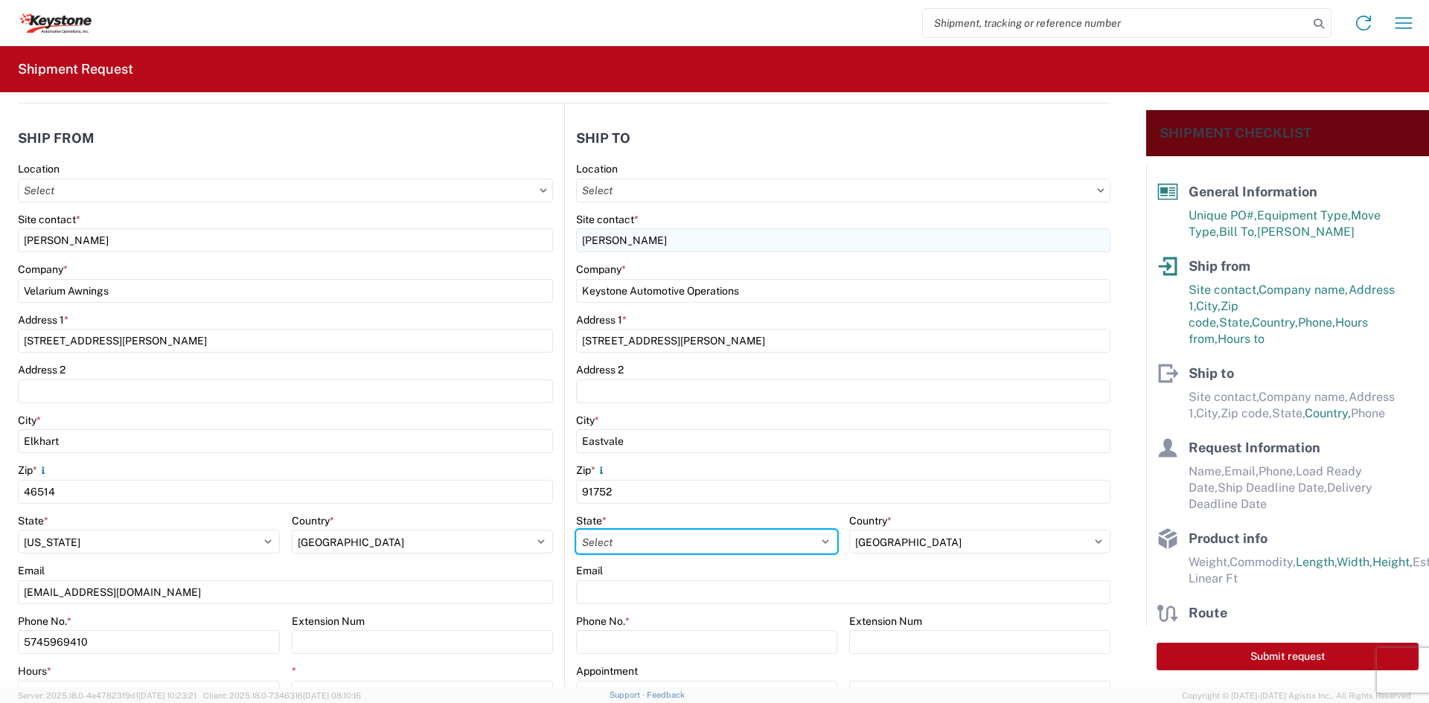
select select "CA"
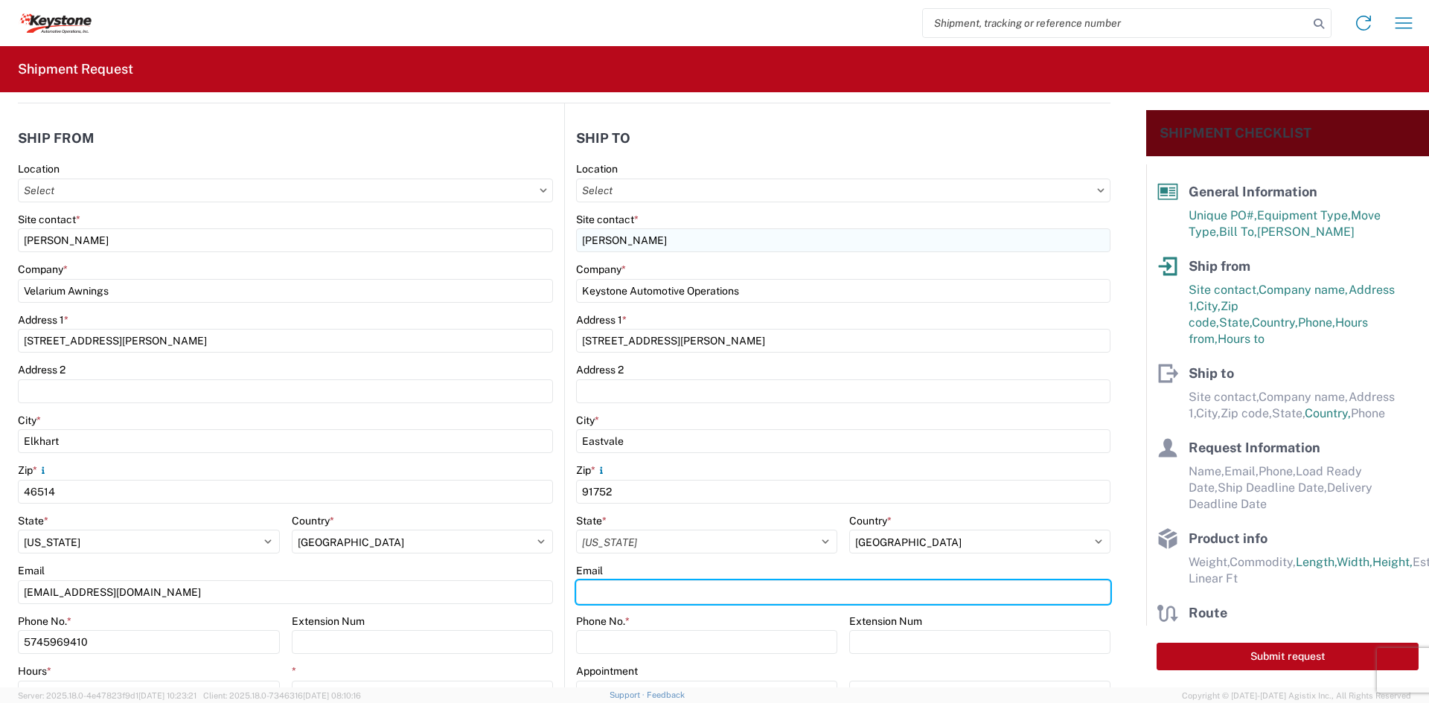
type input "[EMAIL_ADDRESS][DOMAIN_NAME]"
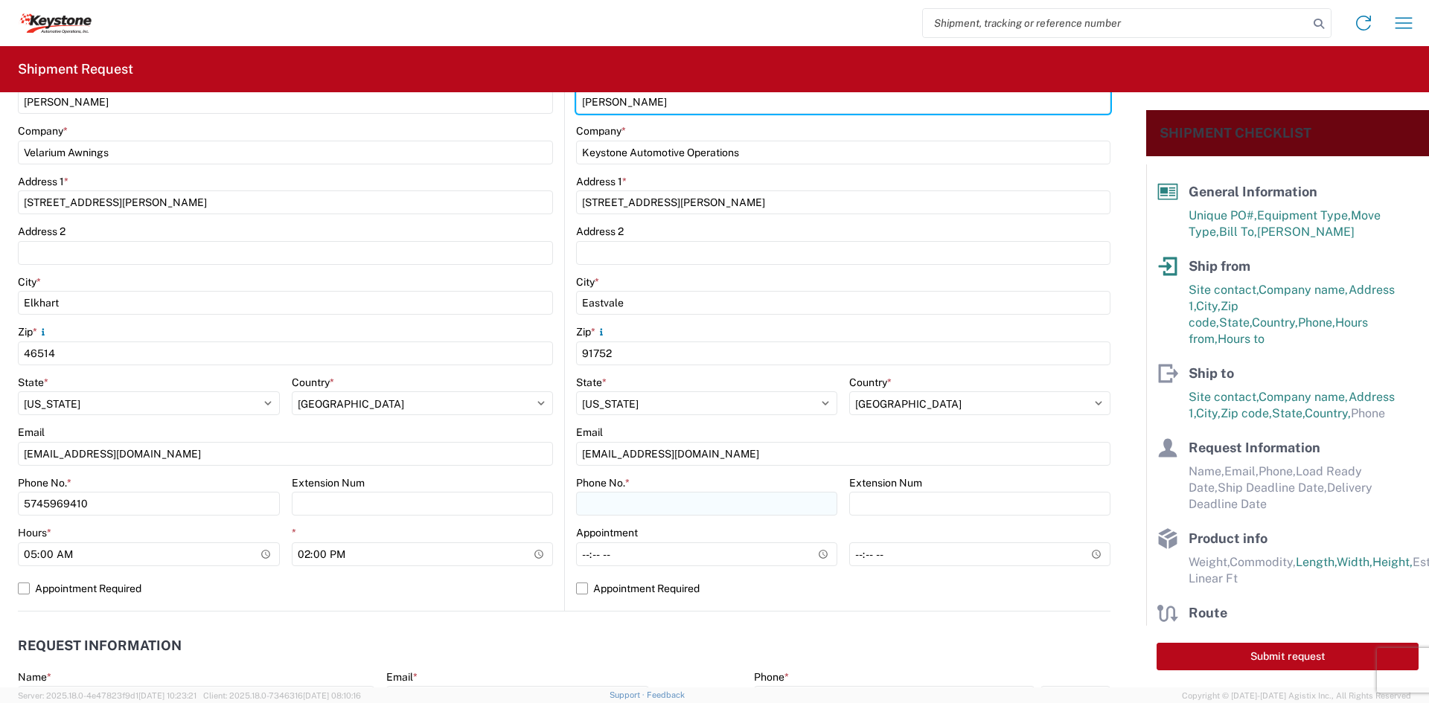
scroll to position [298, 0]
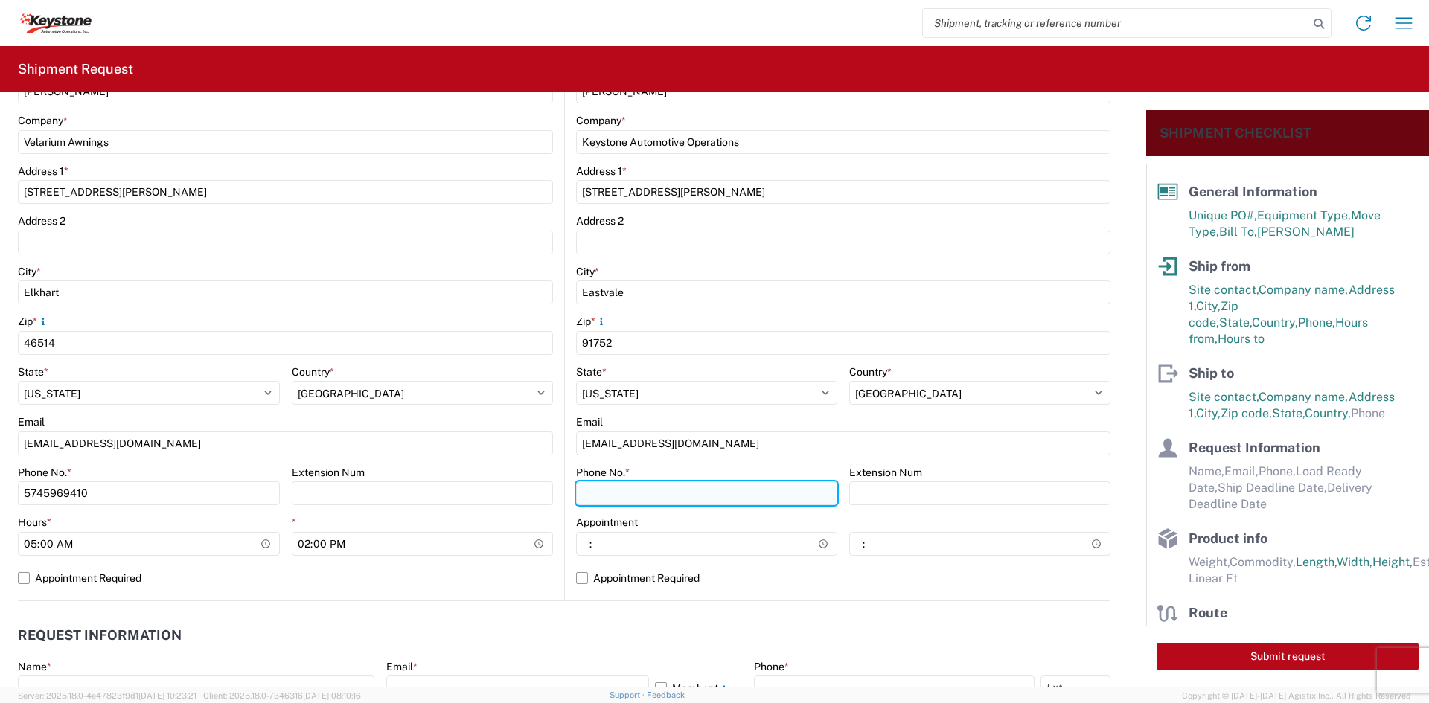
click at [708, 488] on input "Phone No. *" at bounding box center [706, 494] width 261 height 24
type input "5706554514"
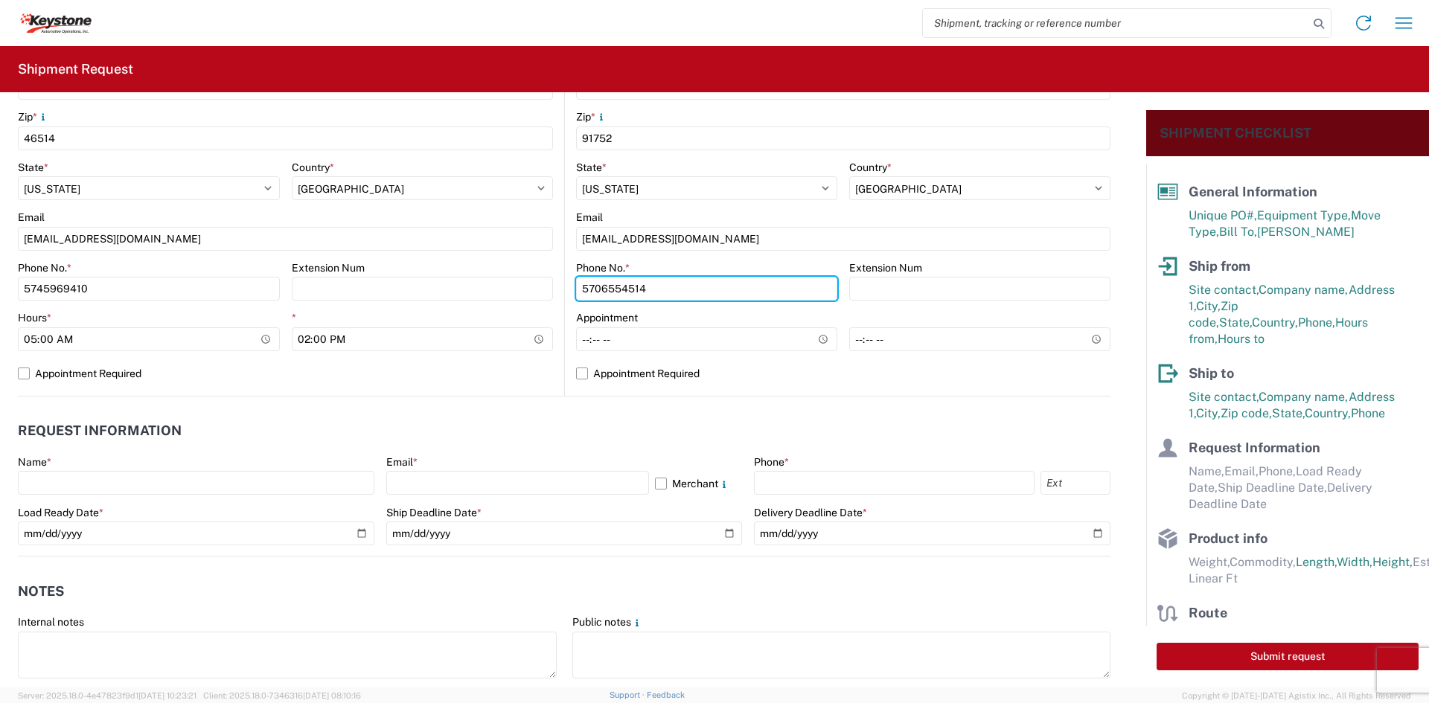
scroll to position [521, 0]
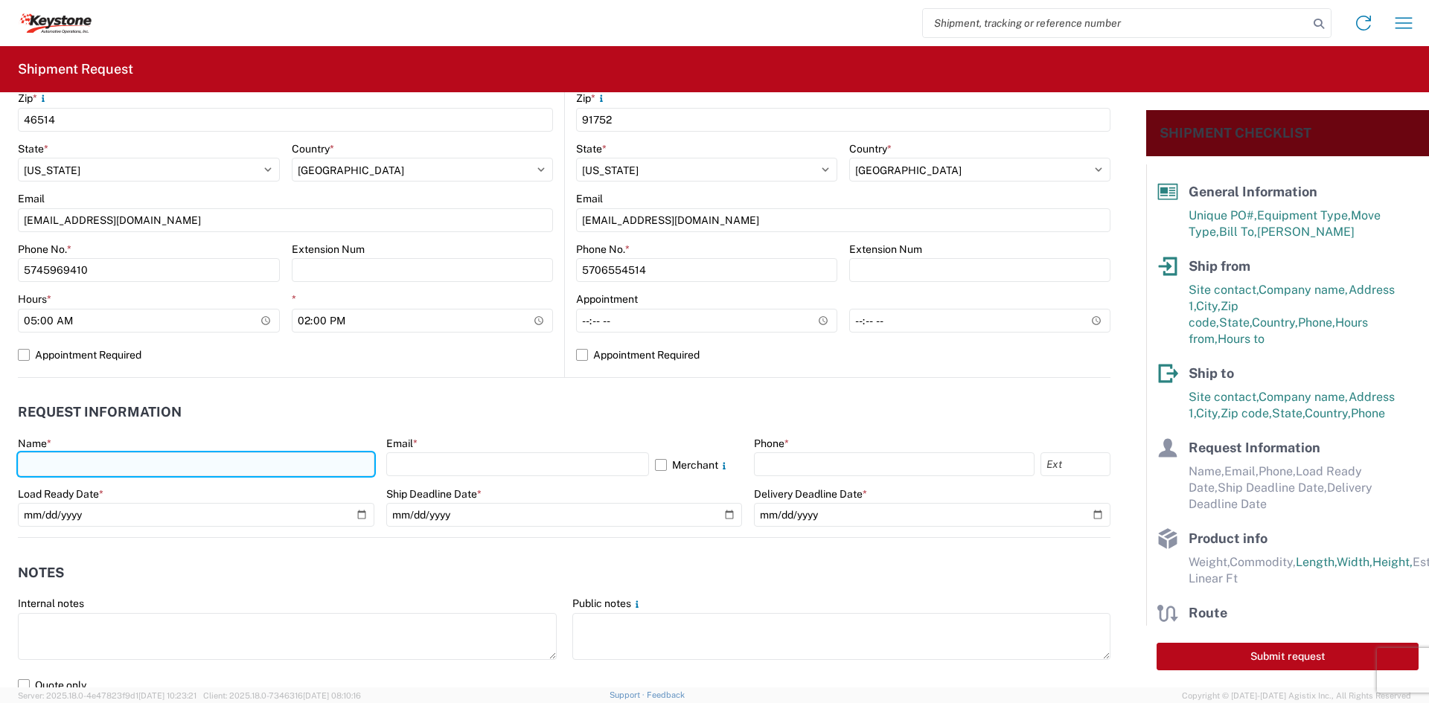
click at [219, 455] on input "text" at bounding box center [196, 465] width 357 height 24
type input "[PERSON_NAME]"
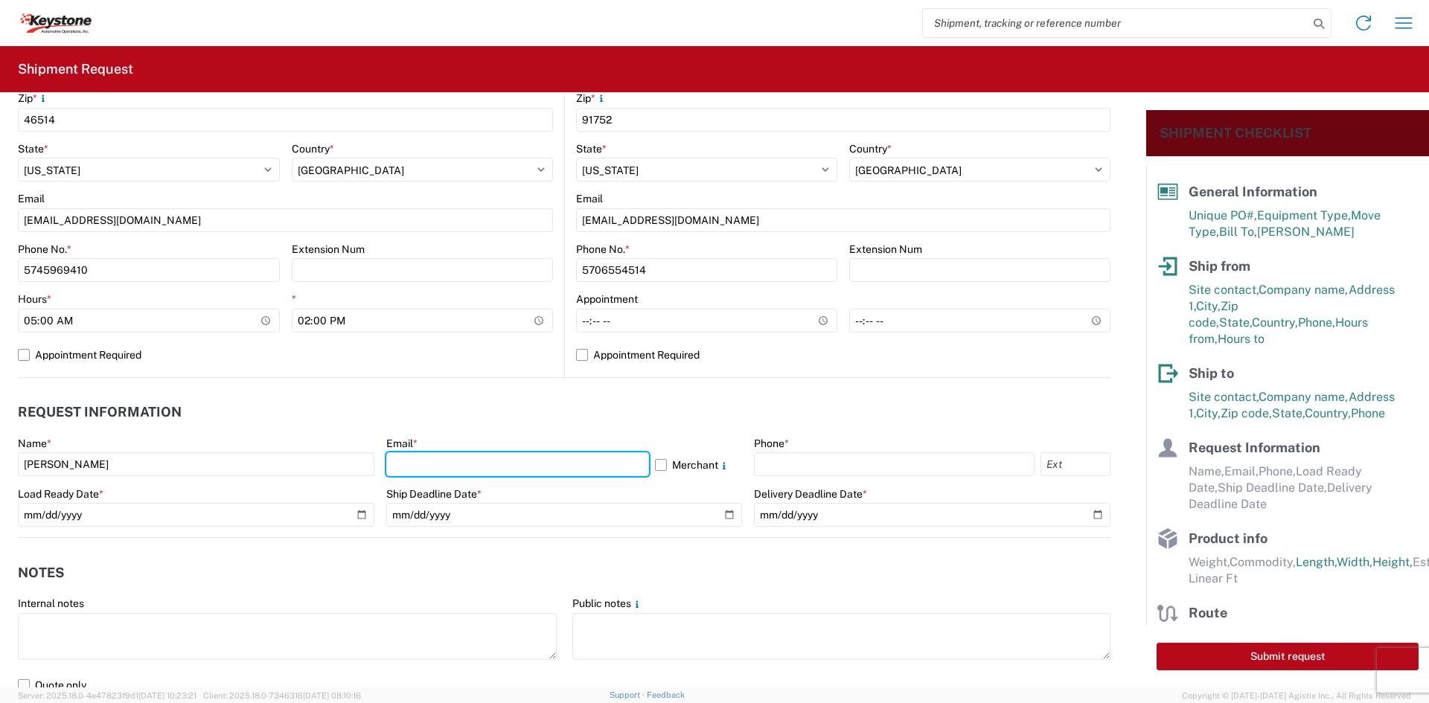
type input "[EMAIL_ADDRESS][DOMAIN_NAME]"
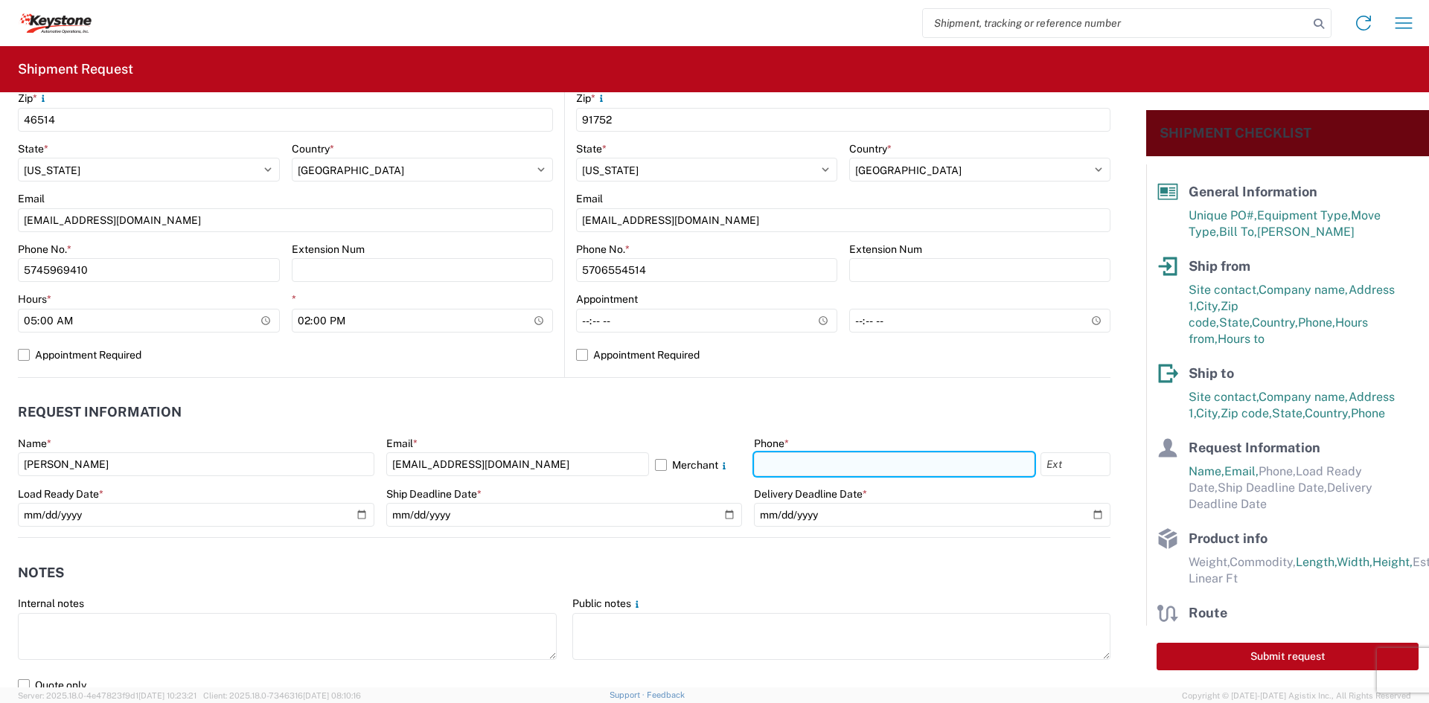
click at [822, 464] on input "text" at bounding box center [894, 465] width 281 height 24
type input "5706554514"
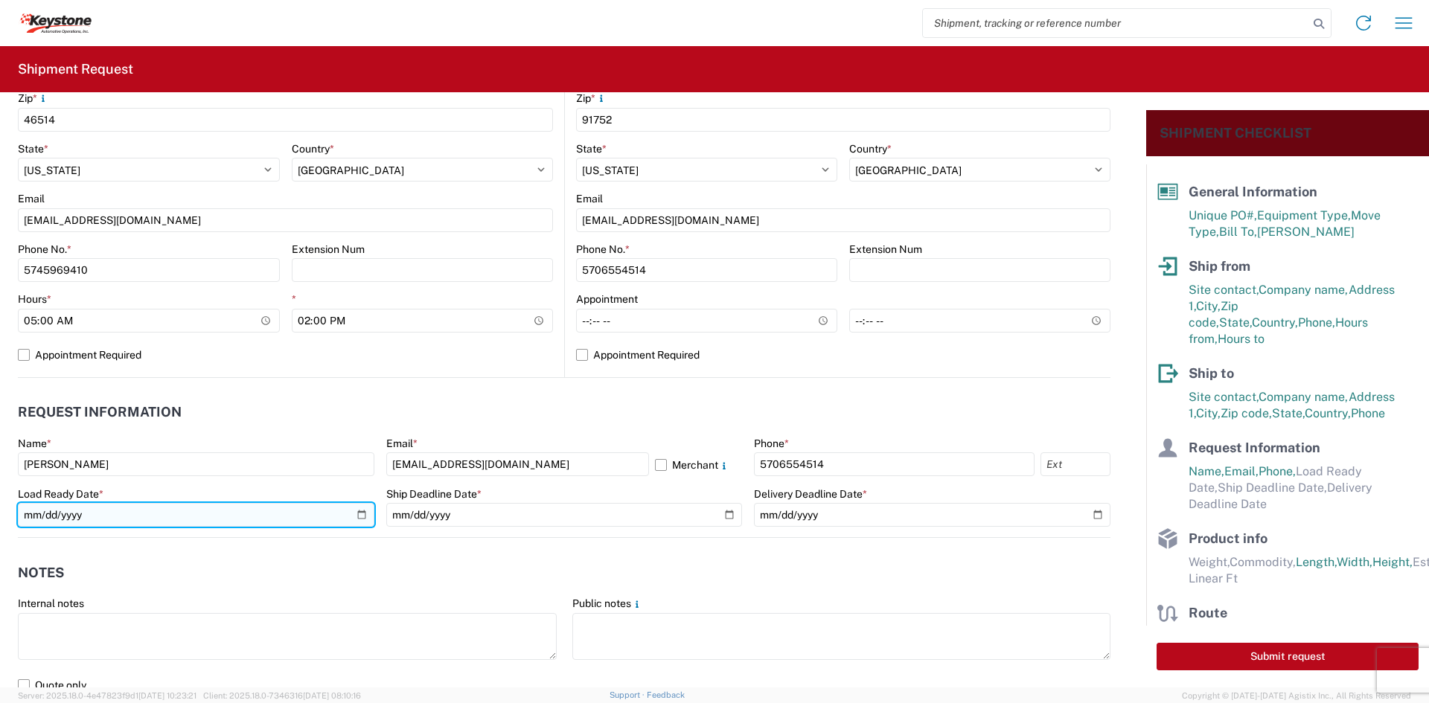
click at [357, 520] on input "date" at bounding box center [196, 515] width 357 height 24
type input "[DATE]"
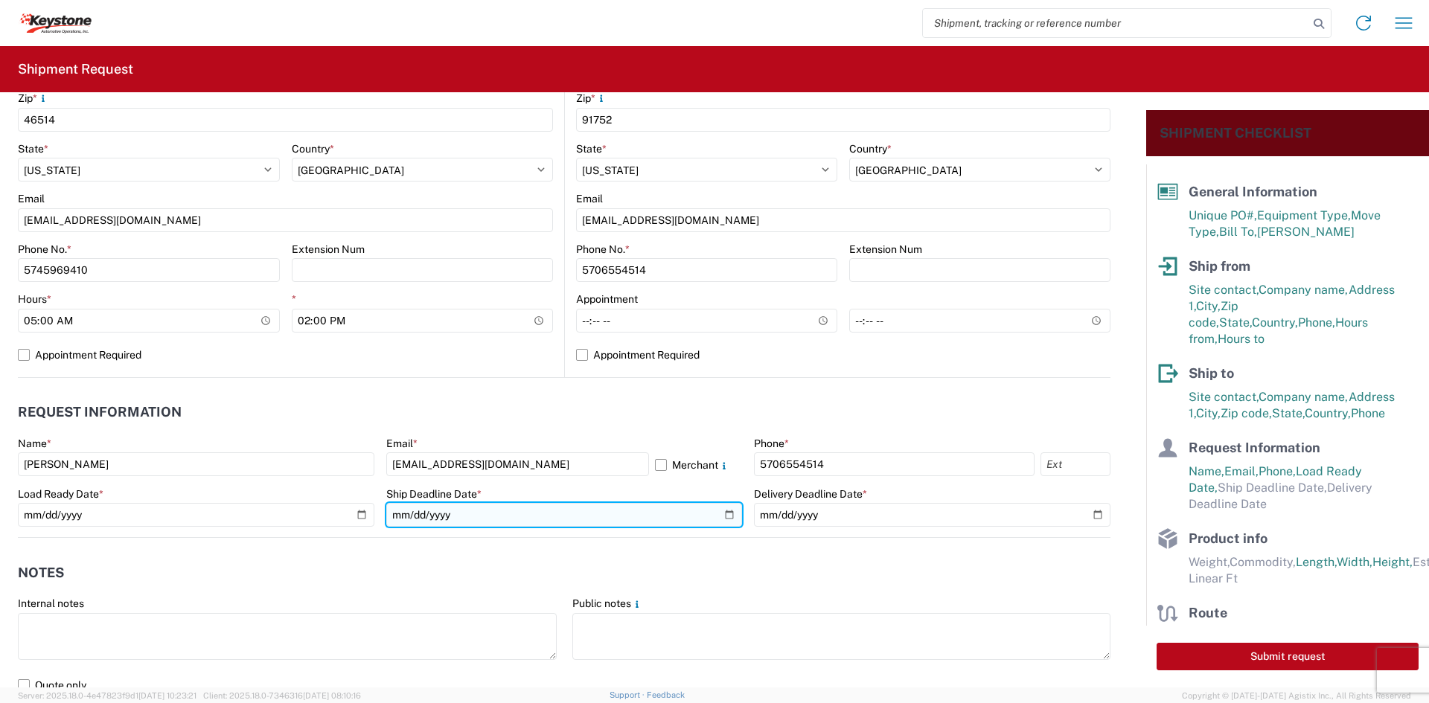
click at [726, 513] on input "date" at bounding box center [564, 515] width 357 height 24
type input "[DATE]"
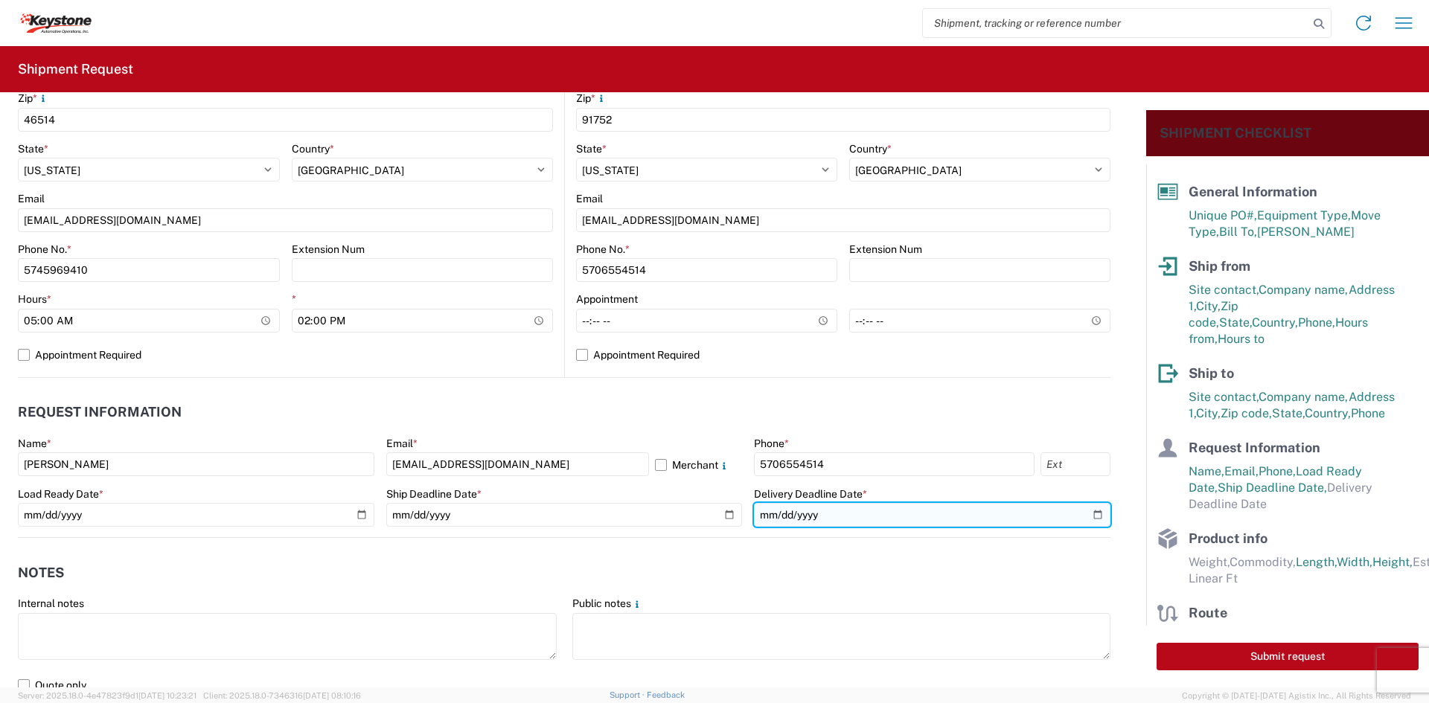
click at [1093, 511] on input "date" at bounding box center [932, 515] width 357 height 24
type input "[DATE]"
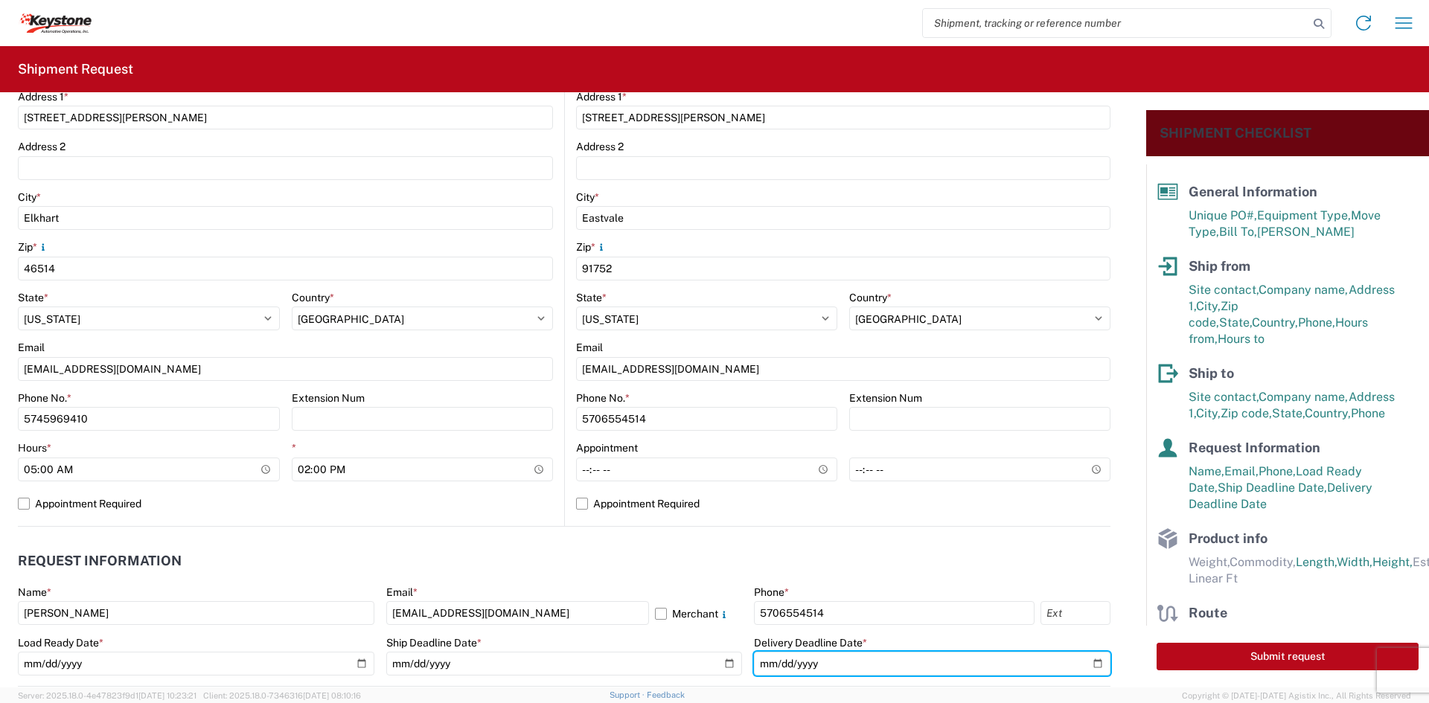
scroll to position [744, 0]
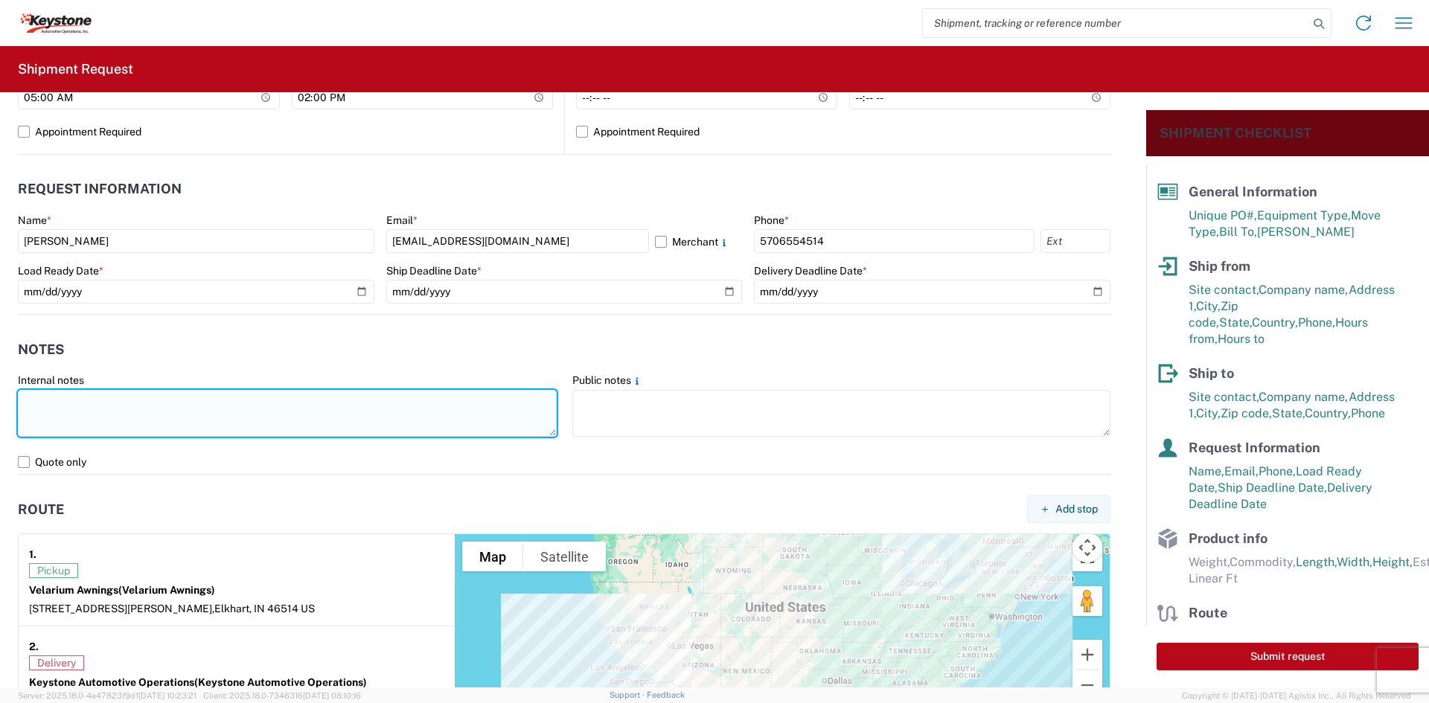
click at [208, 421] on textarea at bounding box center [287, 413] width 539 height 47
type textarea "d"
drag, startPoint x: 83, startPoint y: 421, endPoint x: -83, endPoint y: 380, distance: 170.8
click at [0, 380] on html "Home Shipment request Shipment tracking Shipment Request General Information Te…" at bounding box center [714, 351] width 1429 height 703
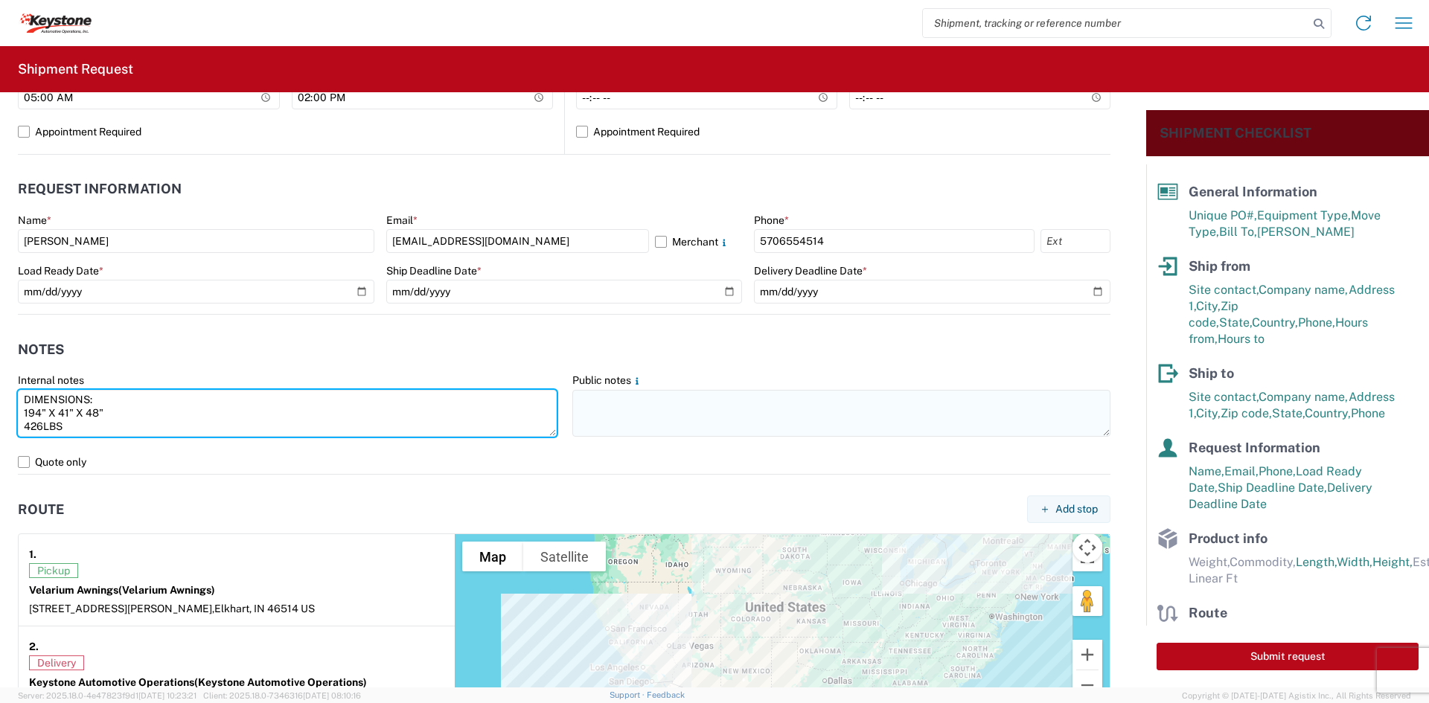
type textarea "DIMENSIONS: 194" X 41" X 48" 426LBS"
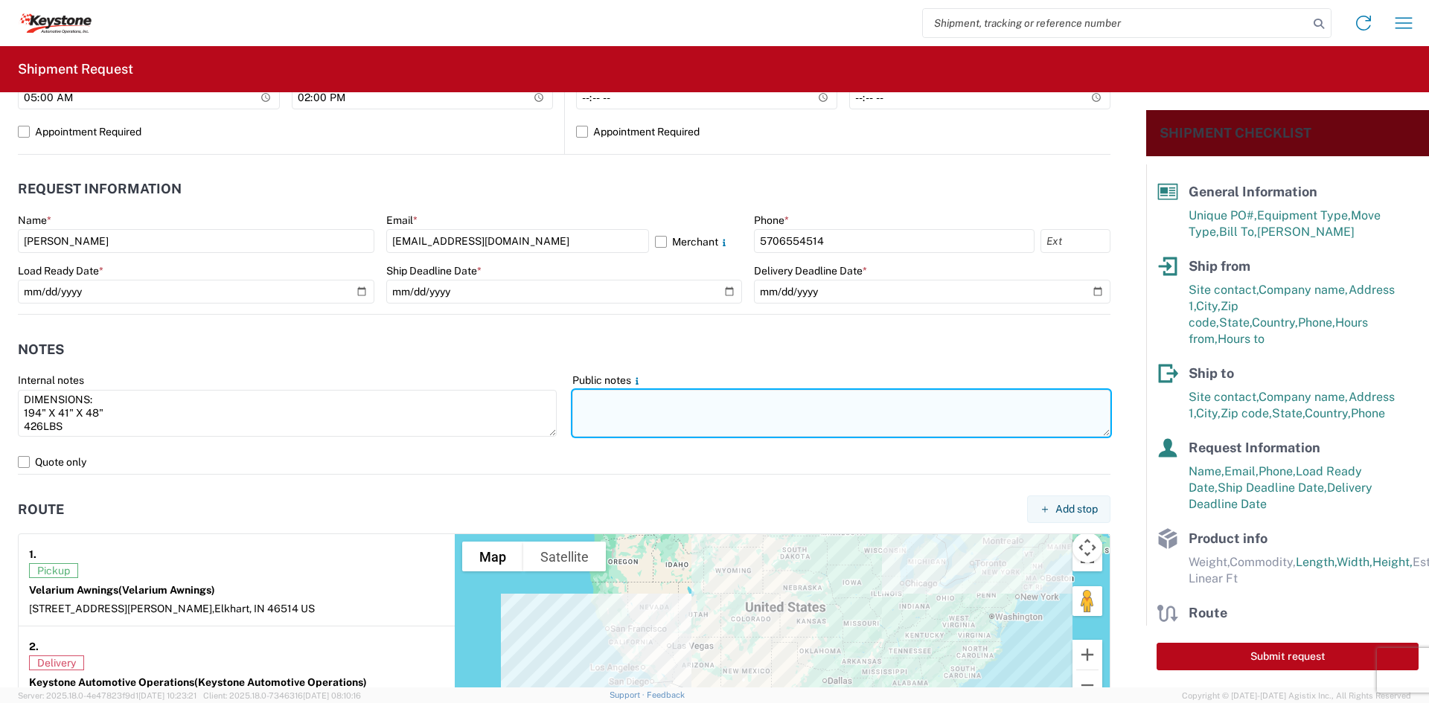
click at [588, 410] on textarea at bounding box center [841, 413] width 539 height 47
paste textarea "DIMENSIONS: 194" X 41" X 48" 426LBS"
type textarea "DIMENSIONS: 194" X 41" X 48" 426LBS"
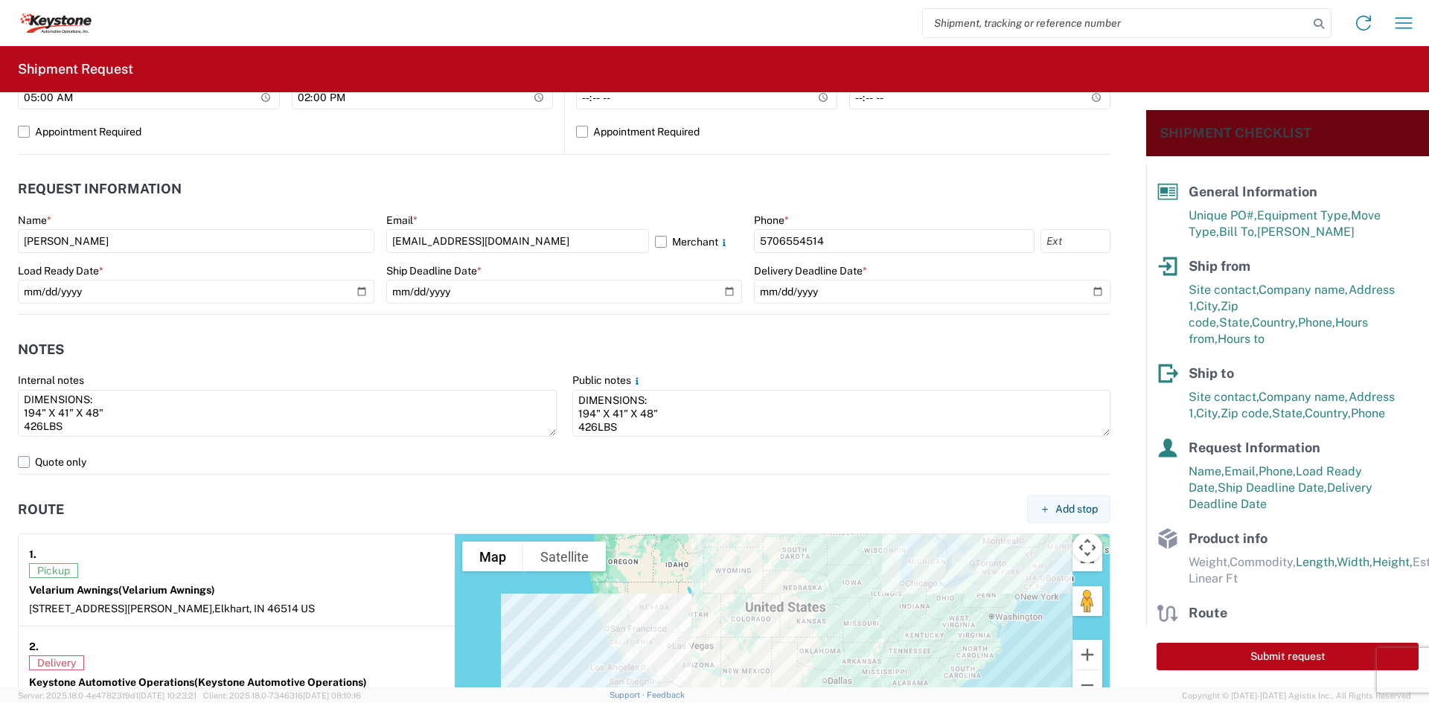
click at [498, 455] on label "Quote only" at bounding box center [564, 462] width 1093 height 24
click at [0, 0] on input "Quote only" at bounding box center [0, 0] width 0 height 0
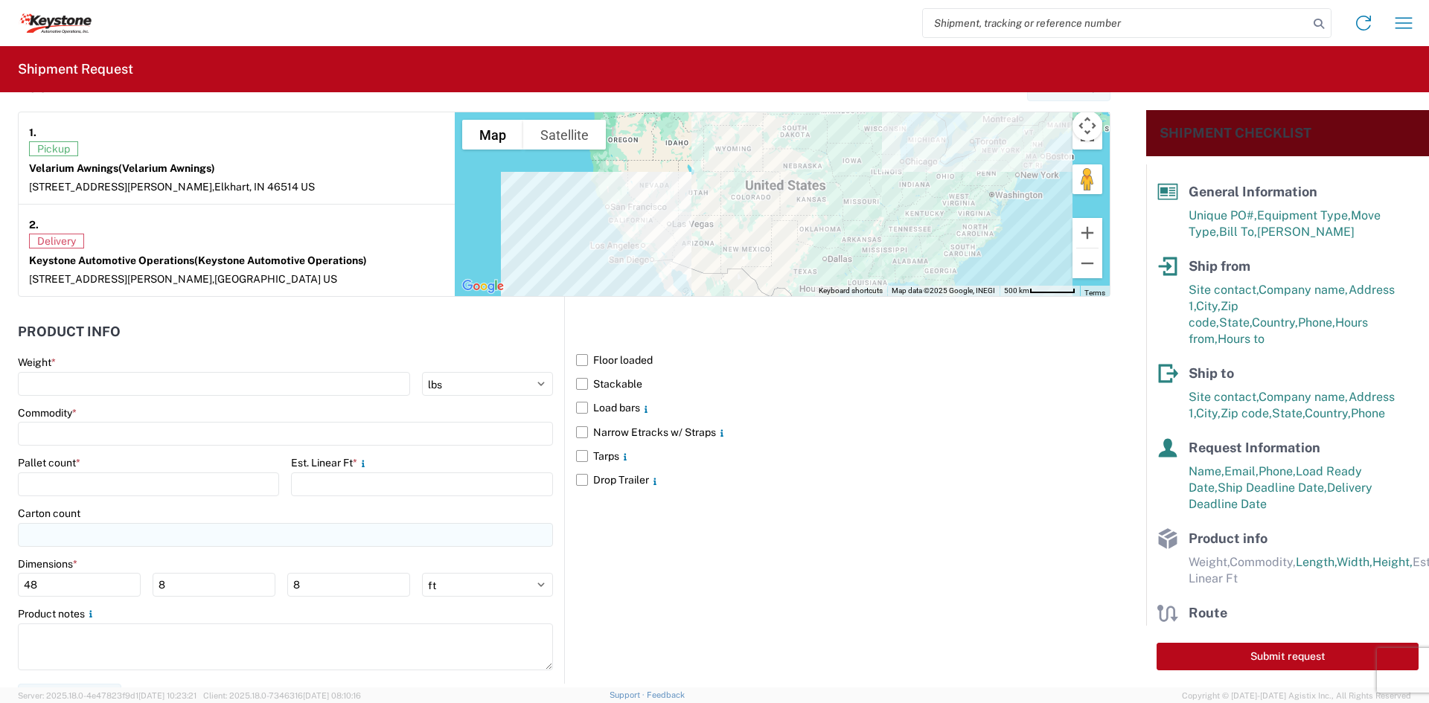
scroll to position [1190, 0]
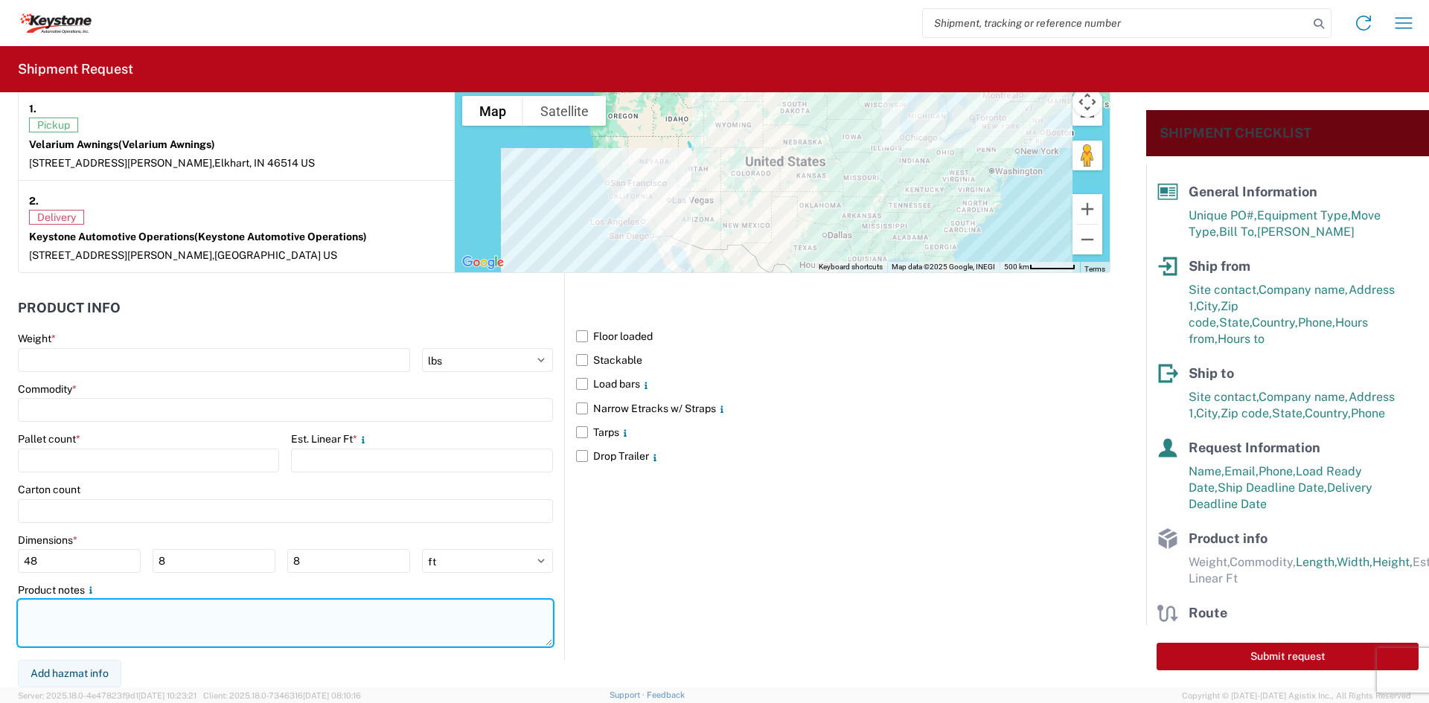
click at [116, 630] on textarea at bounding box center [285, 623] width 535 height 47
paste textarea "DIMENSIONS: 194" X 41" X 48" 426LBS"
type textarea "DIMENSIONS: 194" X 41" X 48" 426LBS"
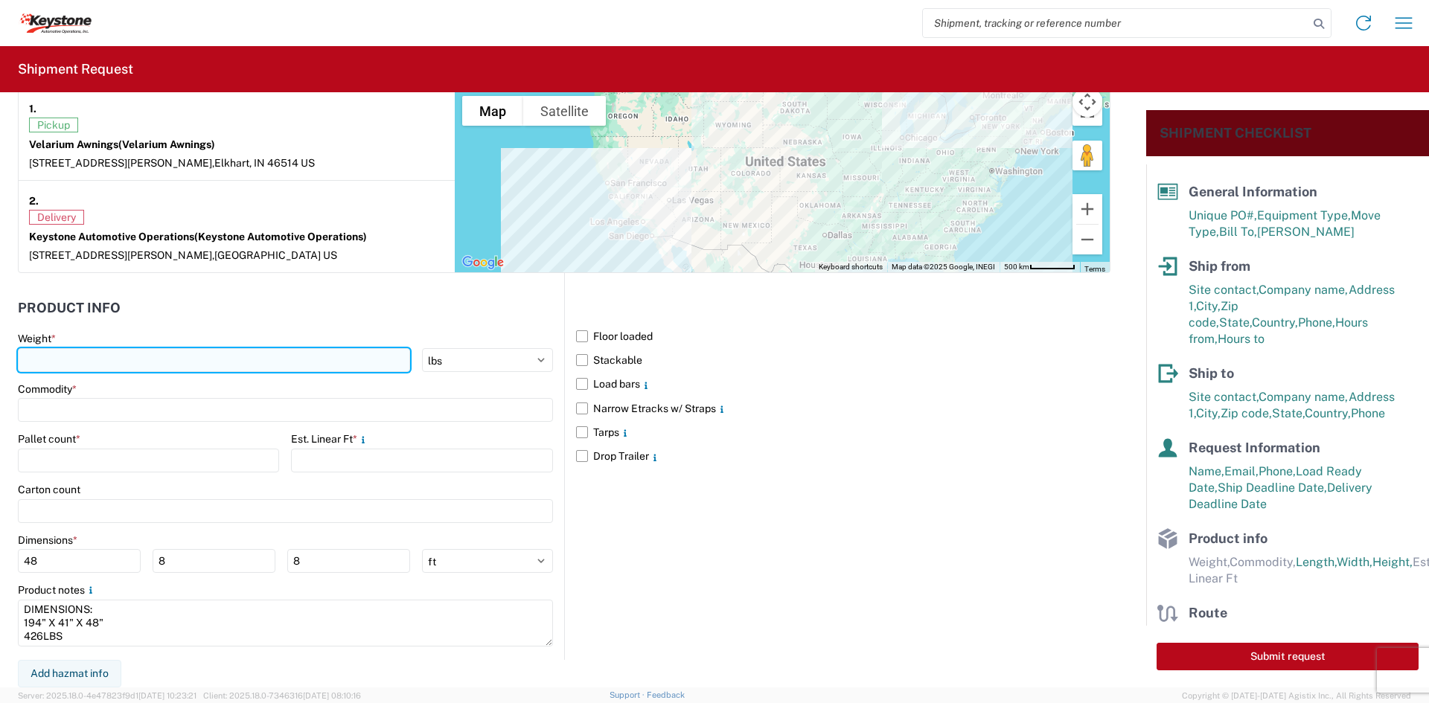
click at [88, 361] on input "number" at bounding box center [214, 360] width 392 height 24
type input "426"
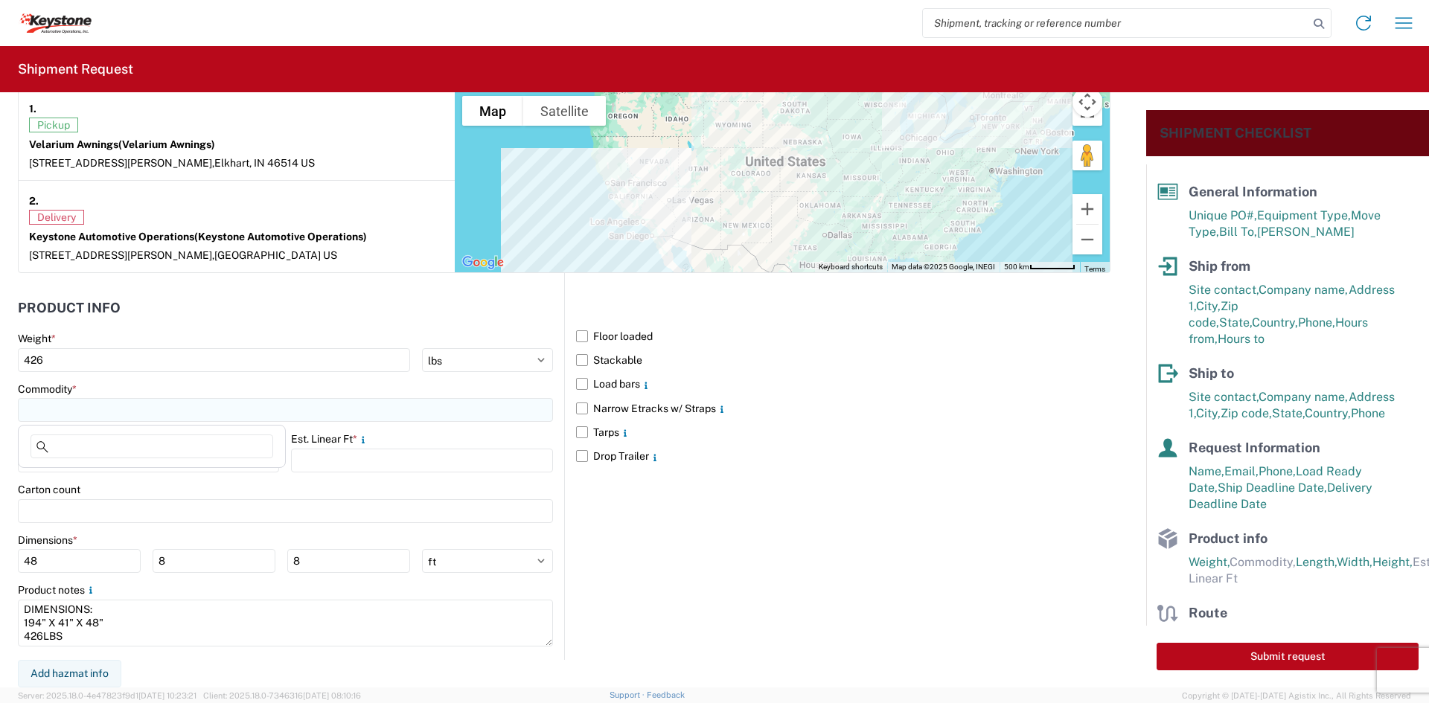
click at [73, 415] on input at bounding box center [285, 410] width 535 height 24
type input "AWNINGS"
click at [115, 514] on span "Add new "AWNINGS"..." at bounding box center [102, 511] width 110 height 13
type input "AWNINGS"
click at [106, 463] on input "number" at bounding box center [148, 461] width 261 height 24
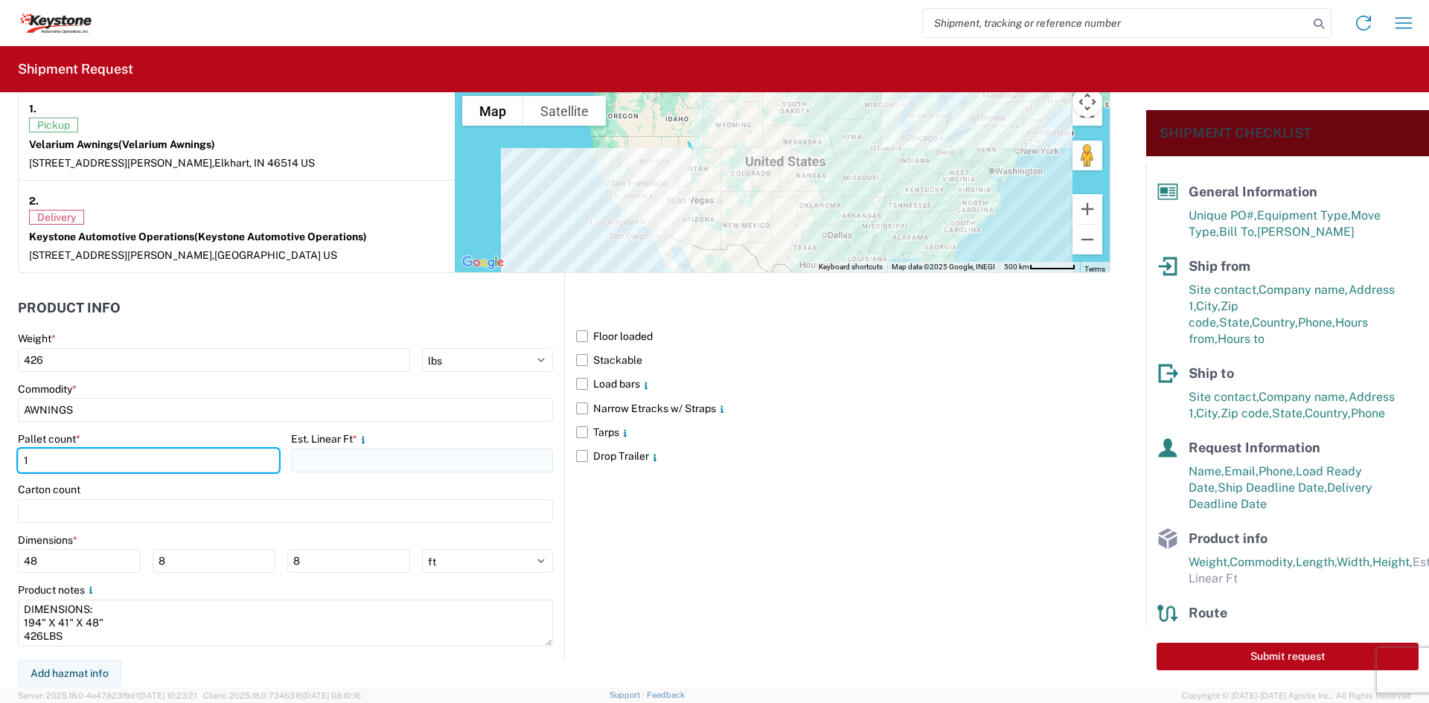
type input "1"
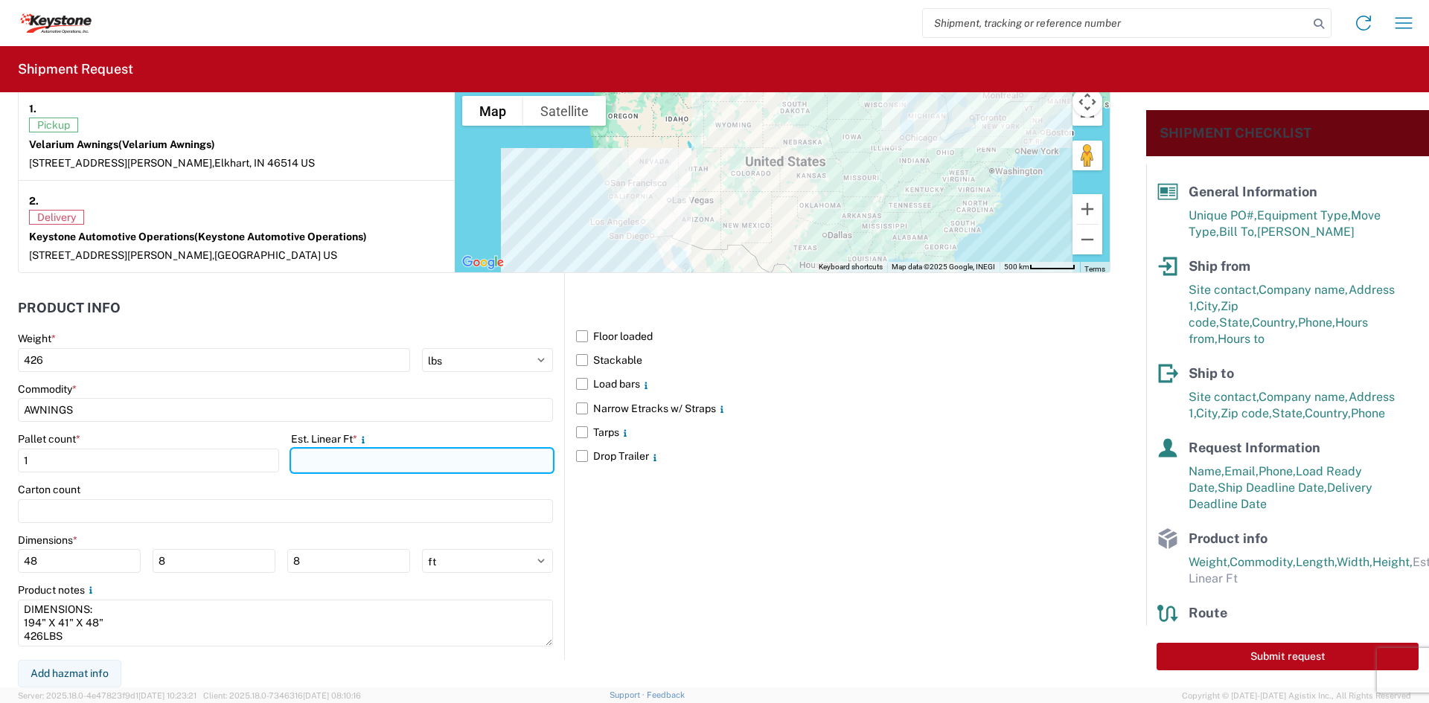
click at [322, 452] on input "number" at bounding box center [421, 461] width 261 height 24
type input "17"
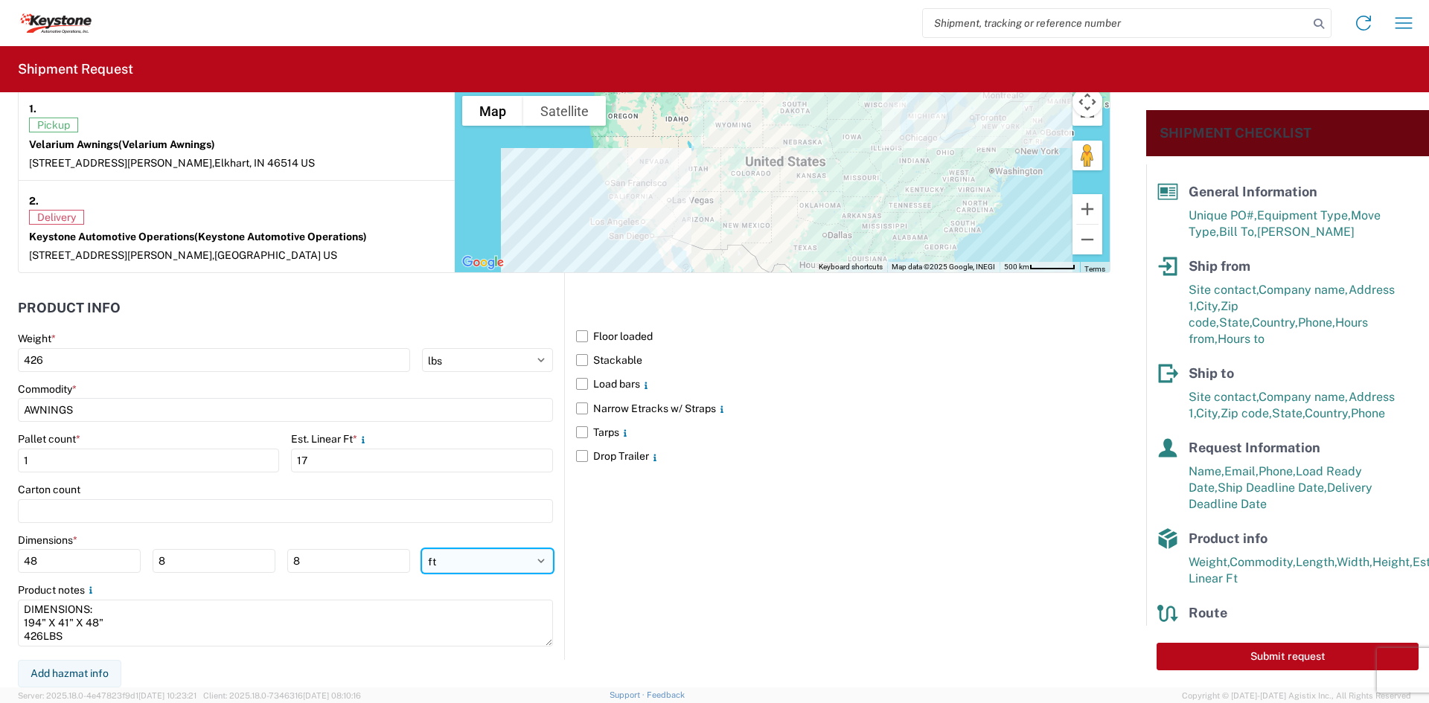
click at [453, 566] on select "ft in cm" at bounding box center [487, 561] width 131 height 24
select select "IN"
click at [422, 549] on select "ft in cm" at bounding box center [487, 561] width 131 height 24
type input "576"
type input "96"
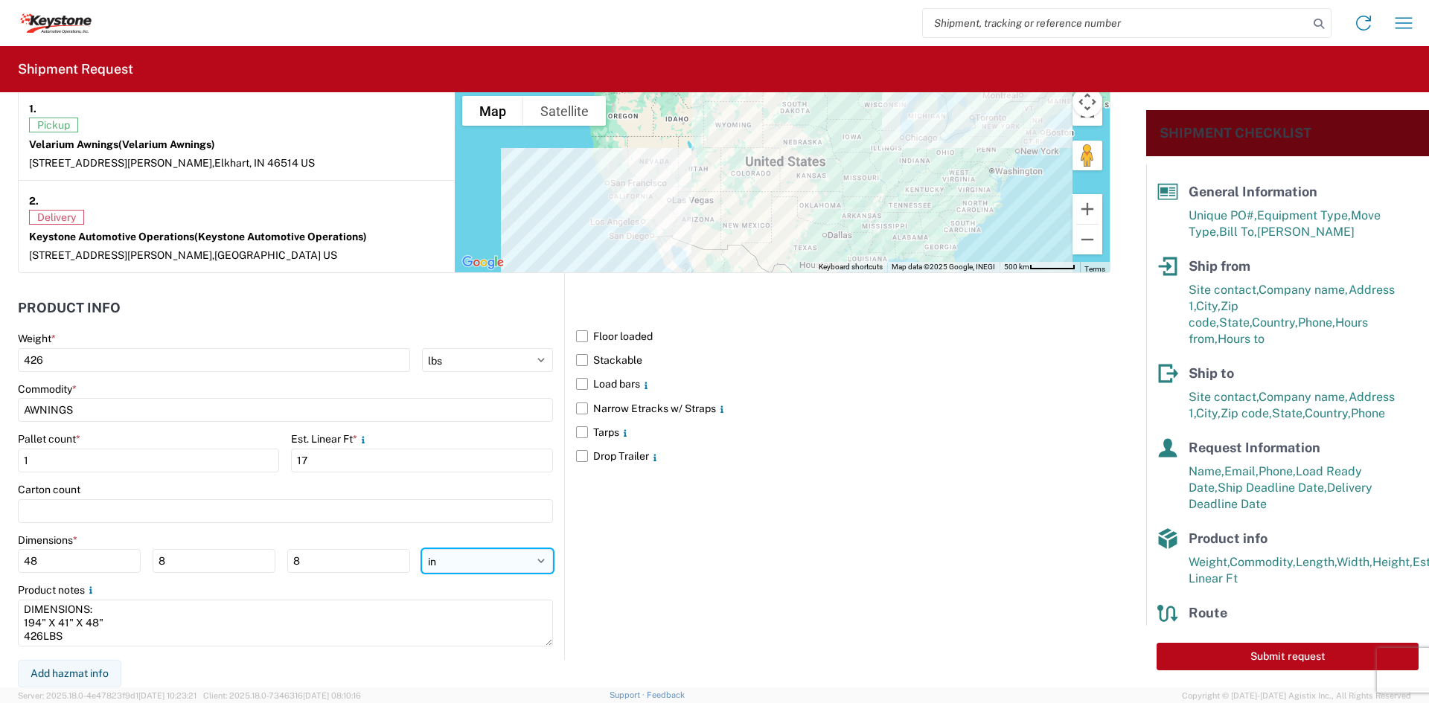
type input "96"
click at [32, 564] on input "576" at bounding box center [79, 561] width 123 height 24
type input "194"
type input "41"
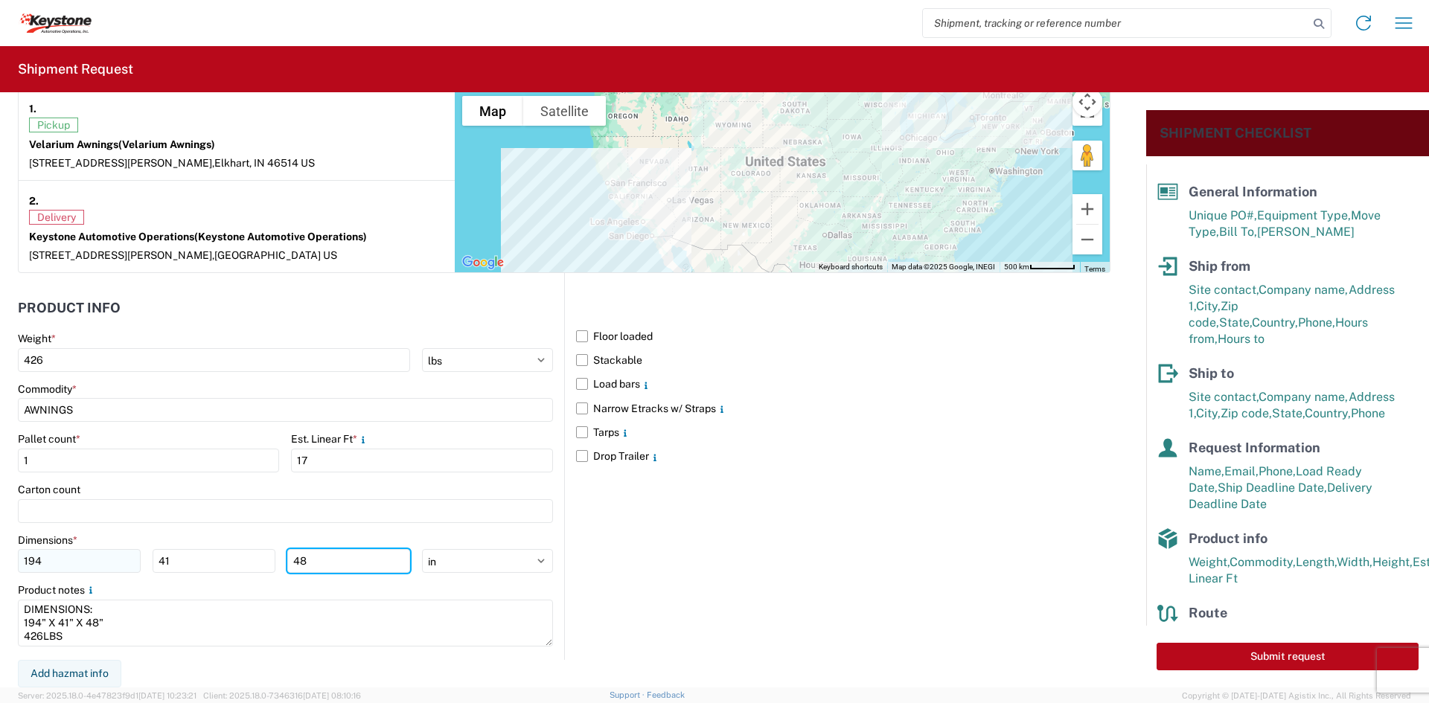
type input "48"
click at [212, 589] on div "Product notes" at bounding box center [285, 590] width 535 height 13
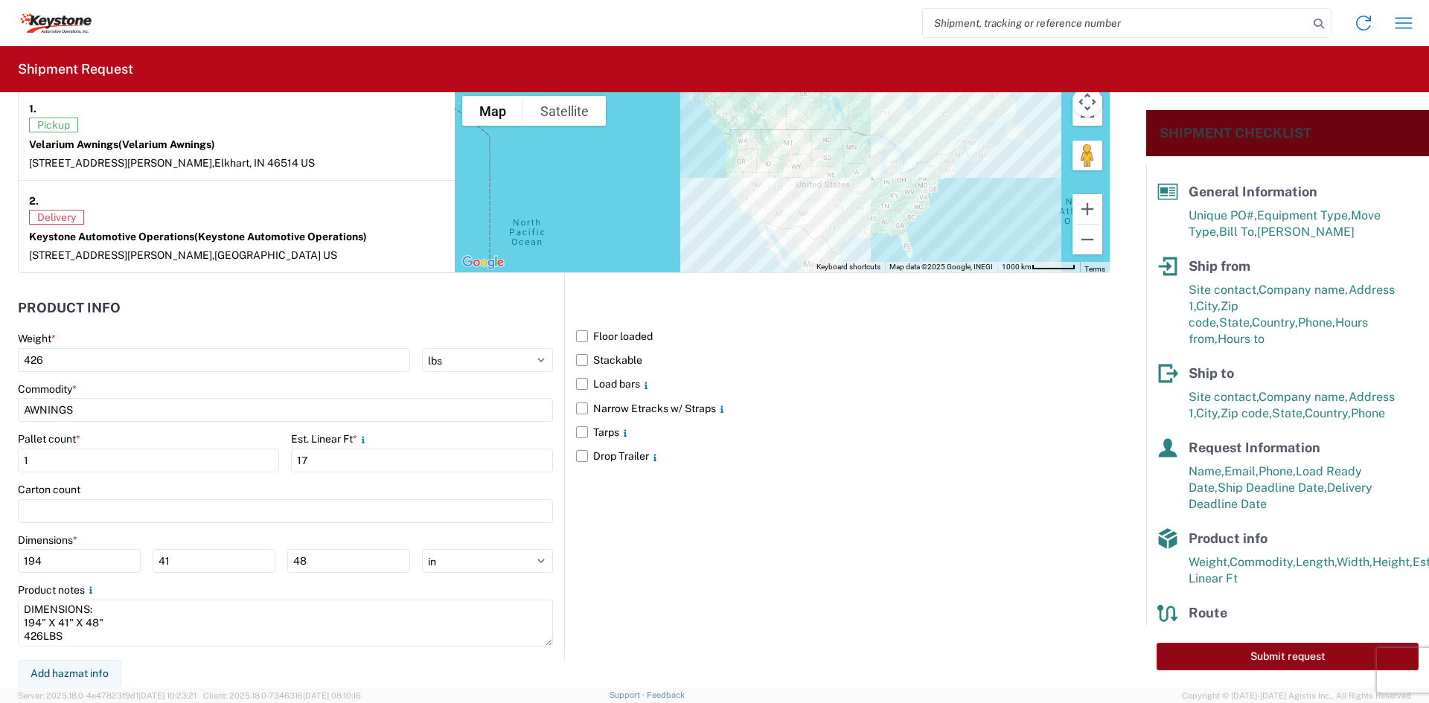
click at [1192, 667] on button "Submit request" at bounding box center [1288, 657] width 262 height 28
select select "IN"
select select "US"
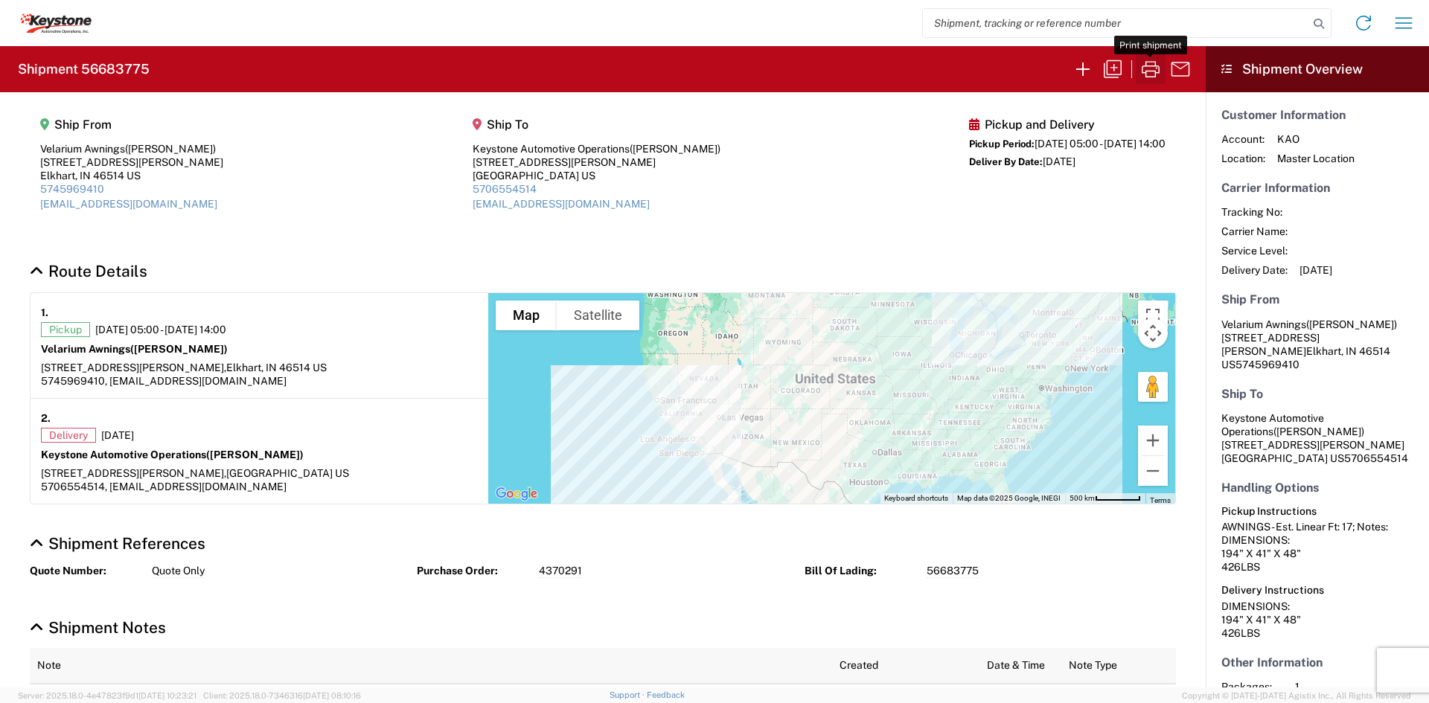
click at [1145, 70] on icon "button" at bounding box center [1151, 69] width 24 height 24
click at [1078, 68] on icon "button" at bounding box center [1083, 69] width 24 height 24
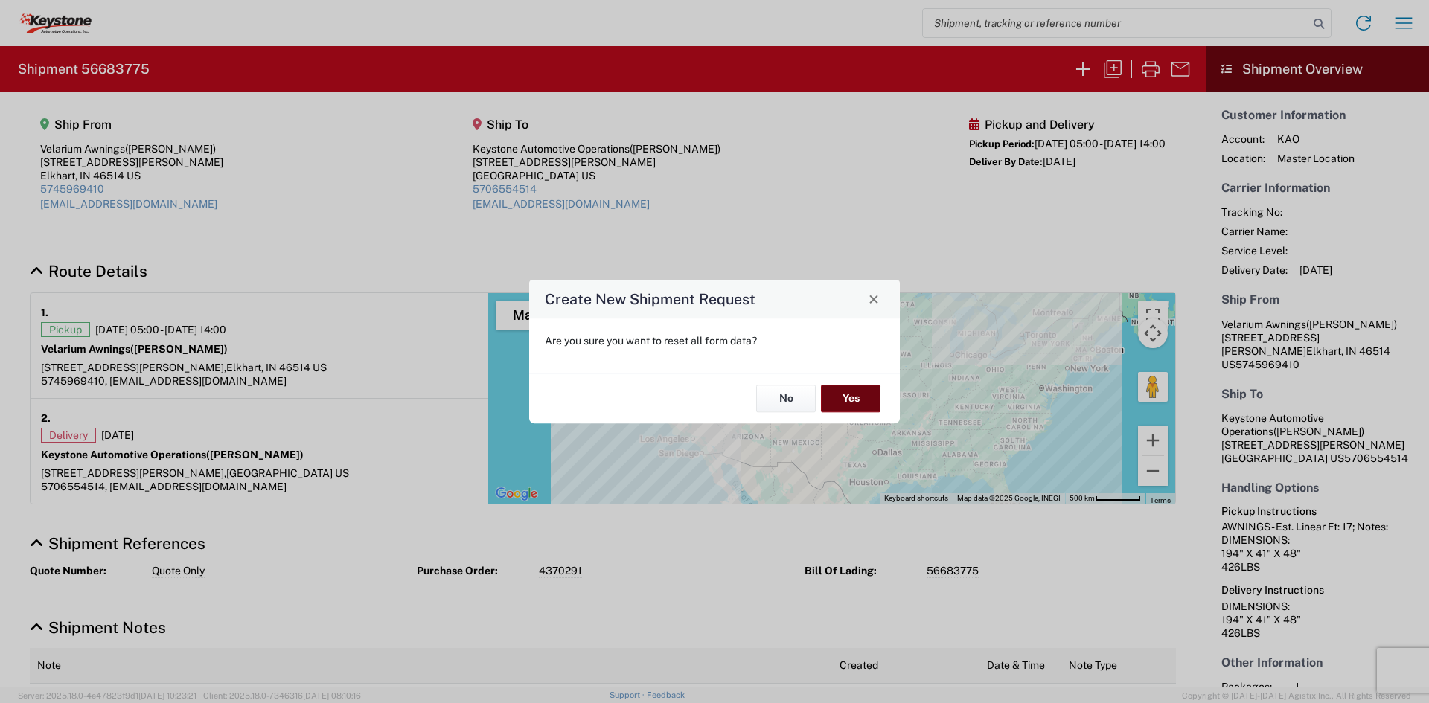
click at [850, 403] on button "Yes" at bounding box center [851, 400] width 60 height 28
select select "FULL"
select select "US"
select select "LBS"
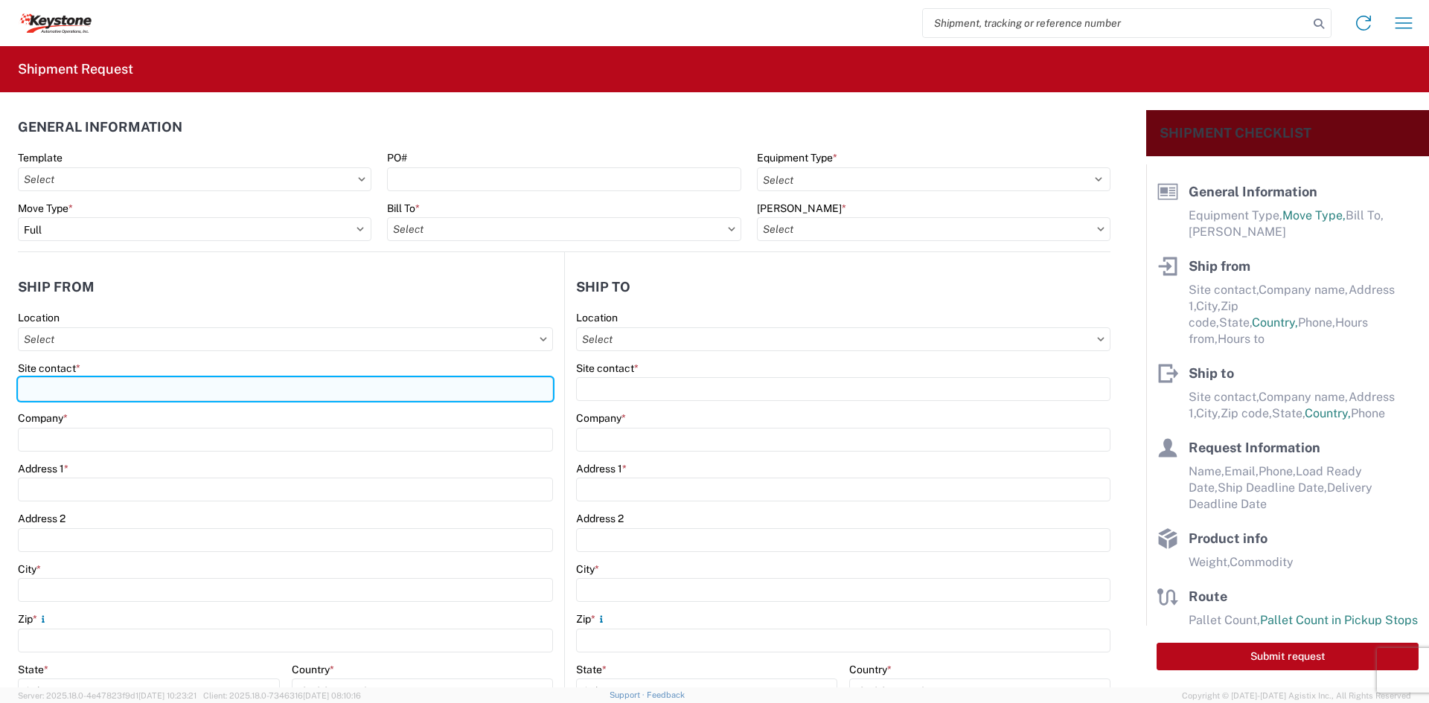
click at [304, 387] on input "Site contact *" at bounding box center [285, 389] width 535 height 24
type input "[PERSON_NAME]"
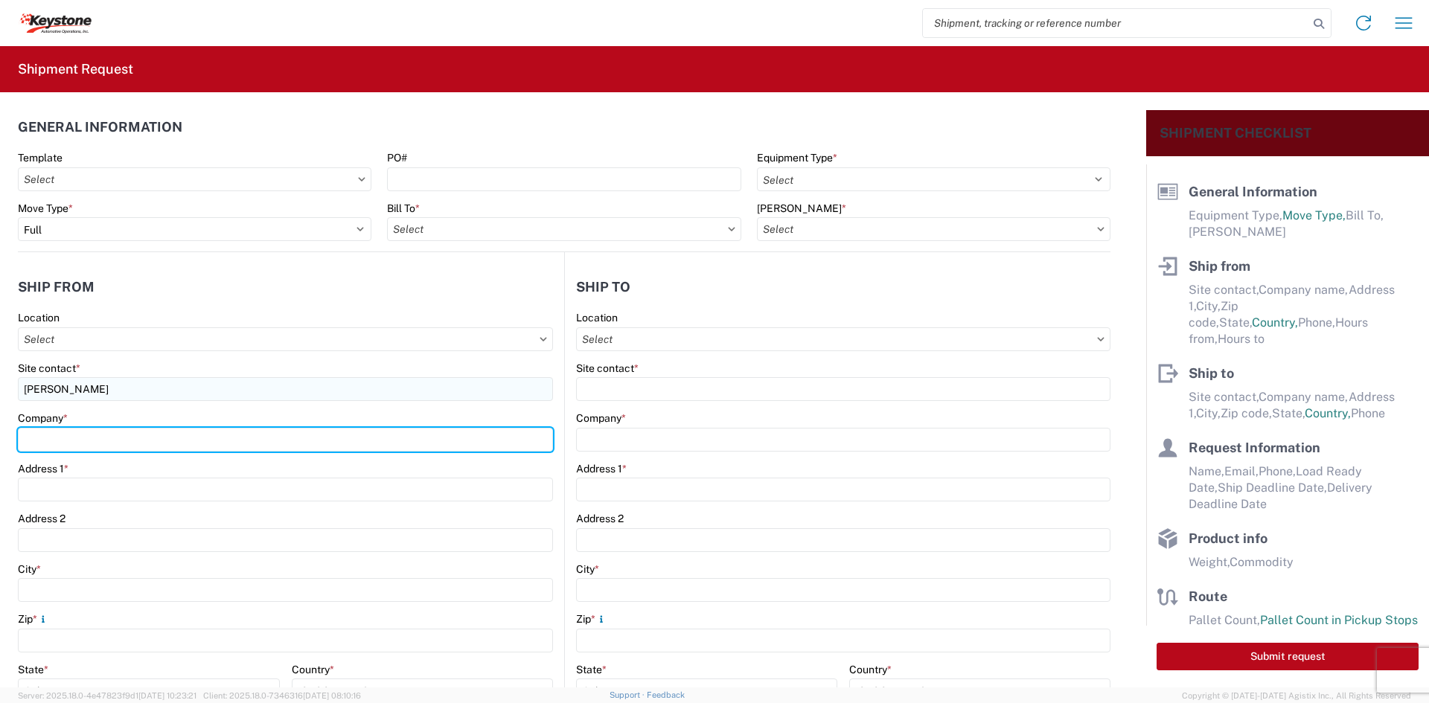
type input "Velarium Awnings"
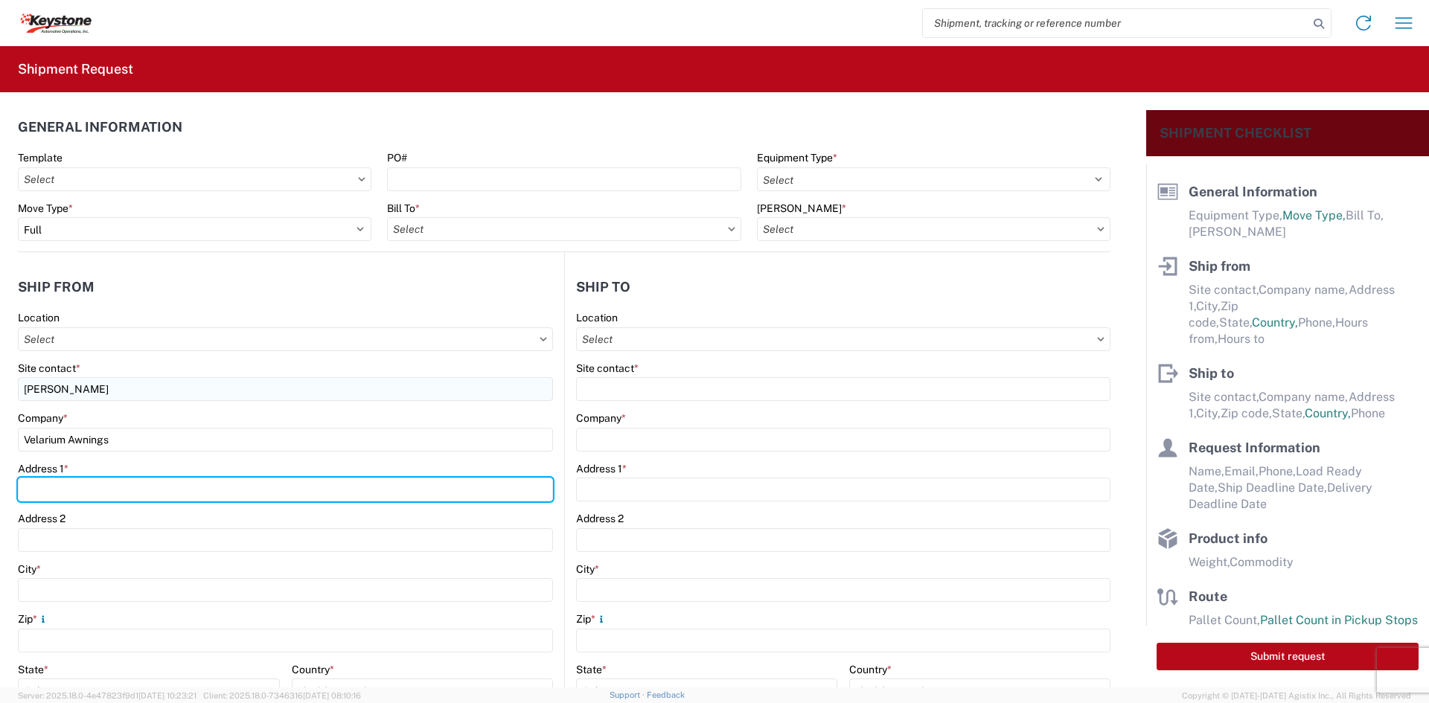
type input "[STREET_ADDRESS][PERSON_NAME]"
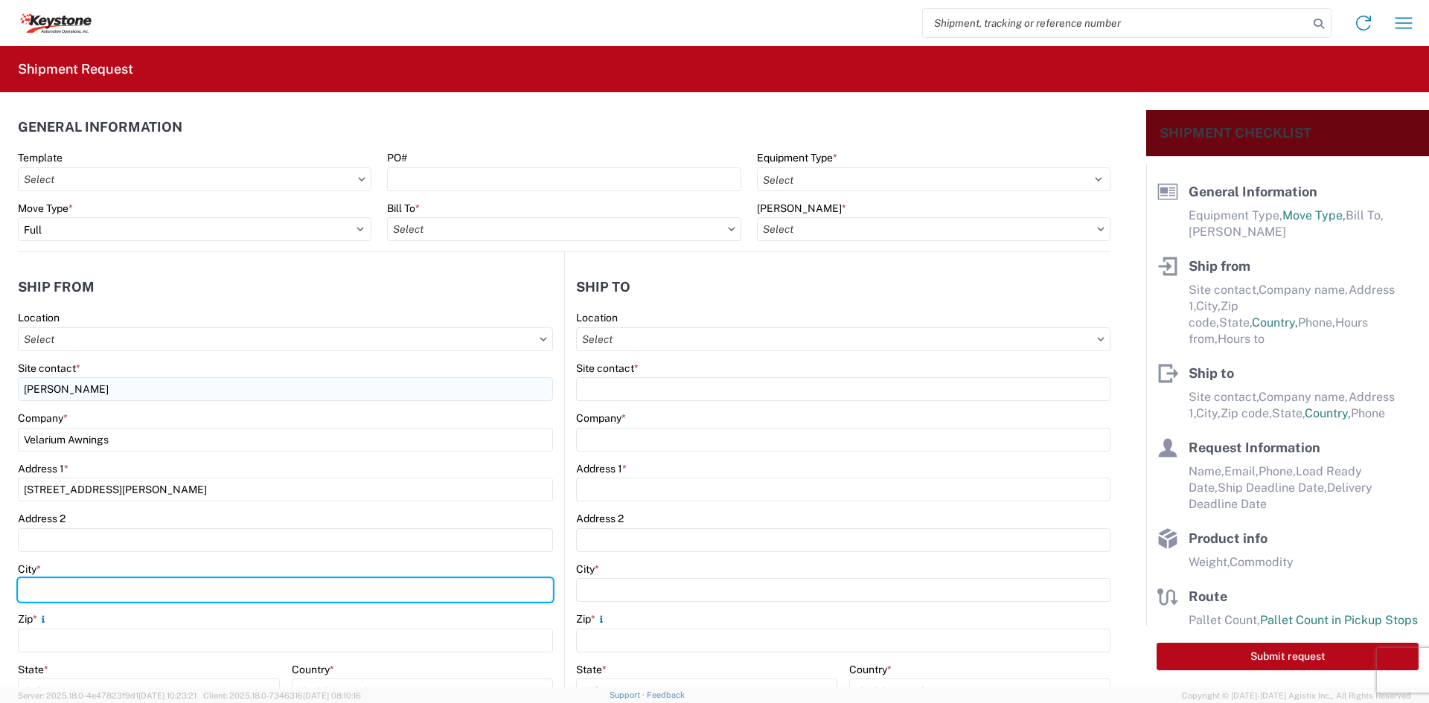
type input "Elkhart"
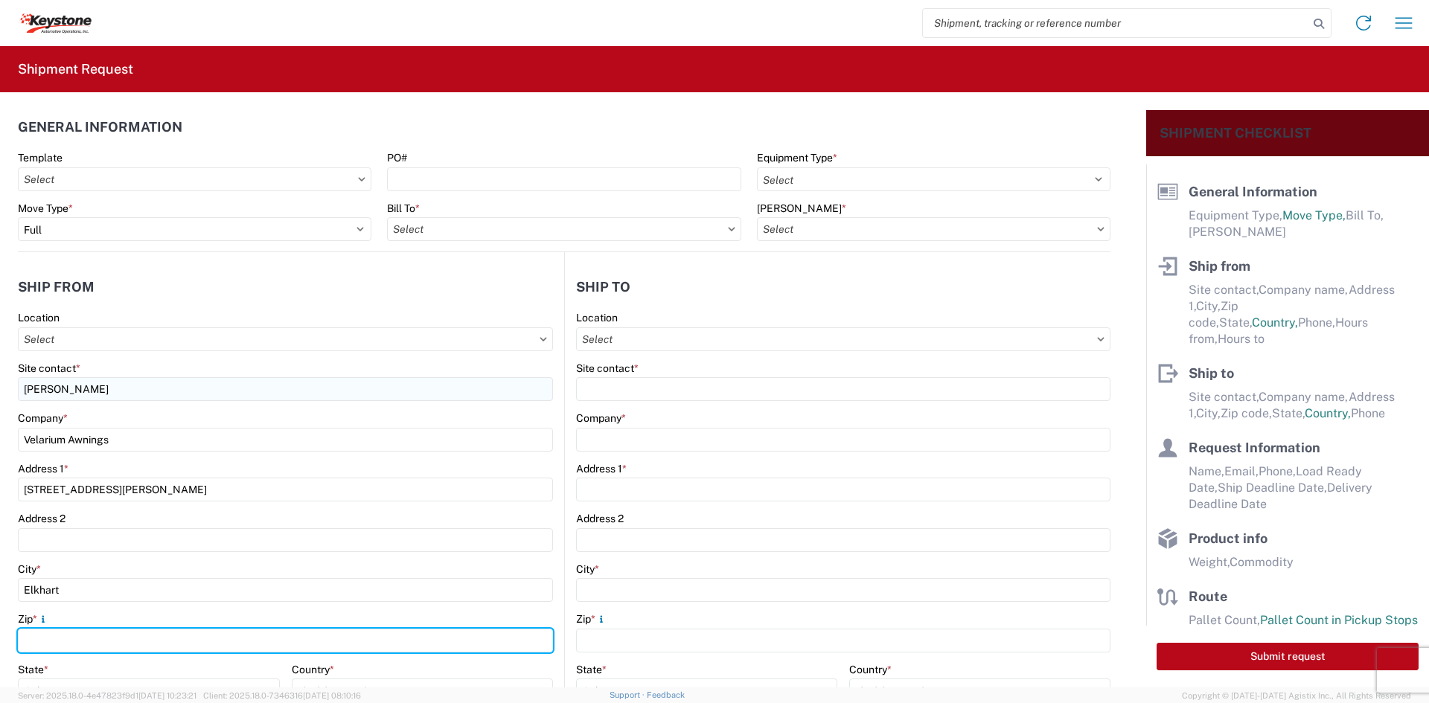
type input "46514"
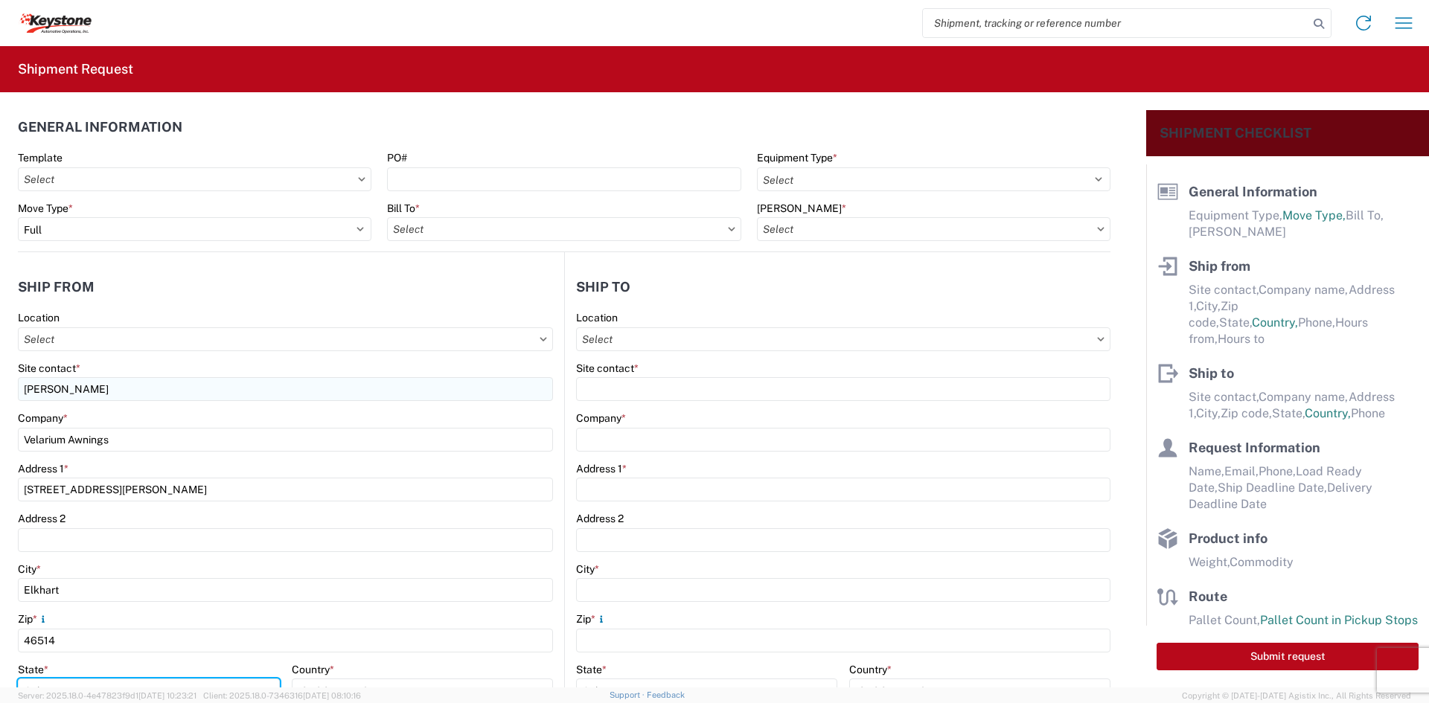
select select "IN"
type input "[EMAIL_ADDRESS][DOMAIN_NAME]"
type input "5745969410"
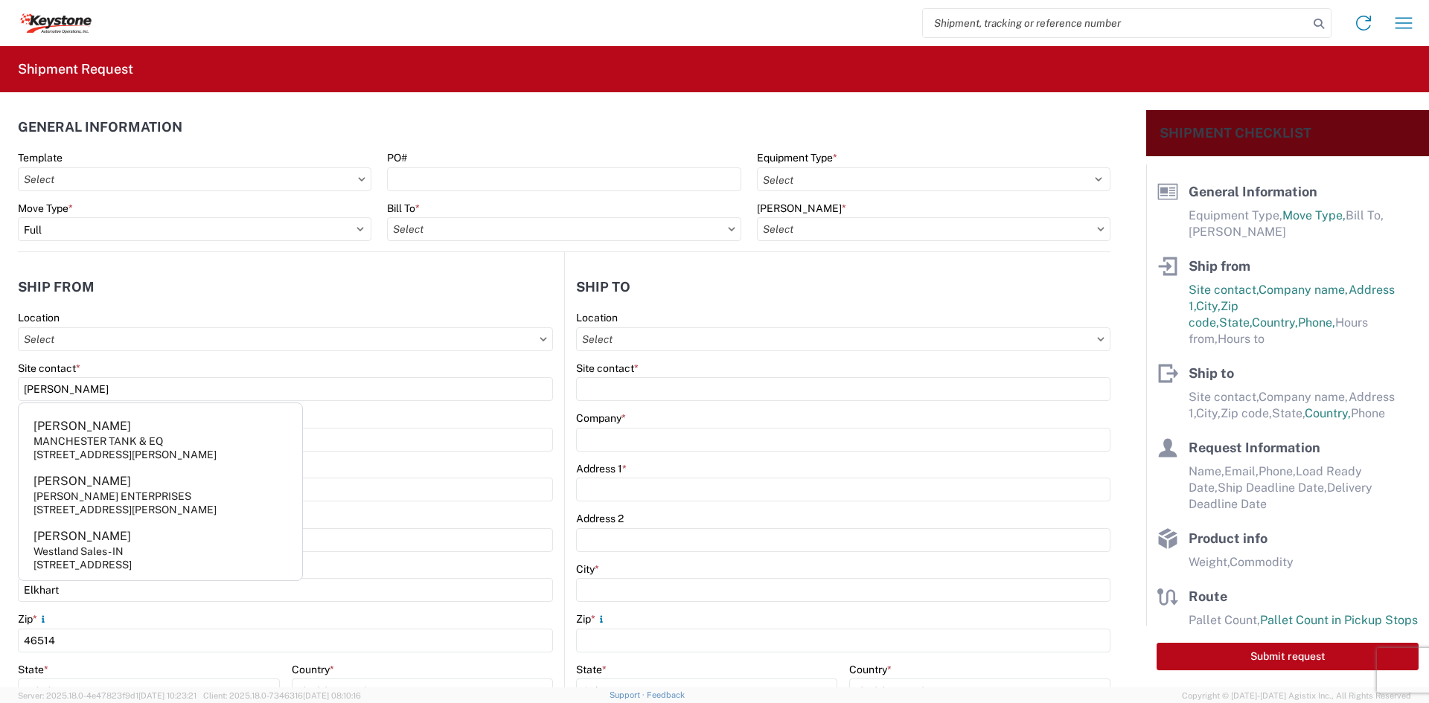
click at [386, 513] on div "Address 2" at bounding box center [285, 518] width 535 height 13
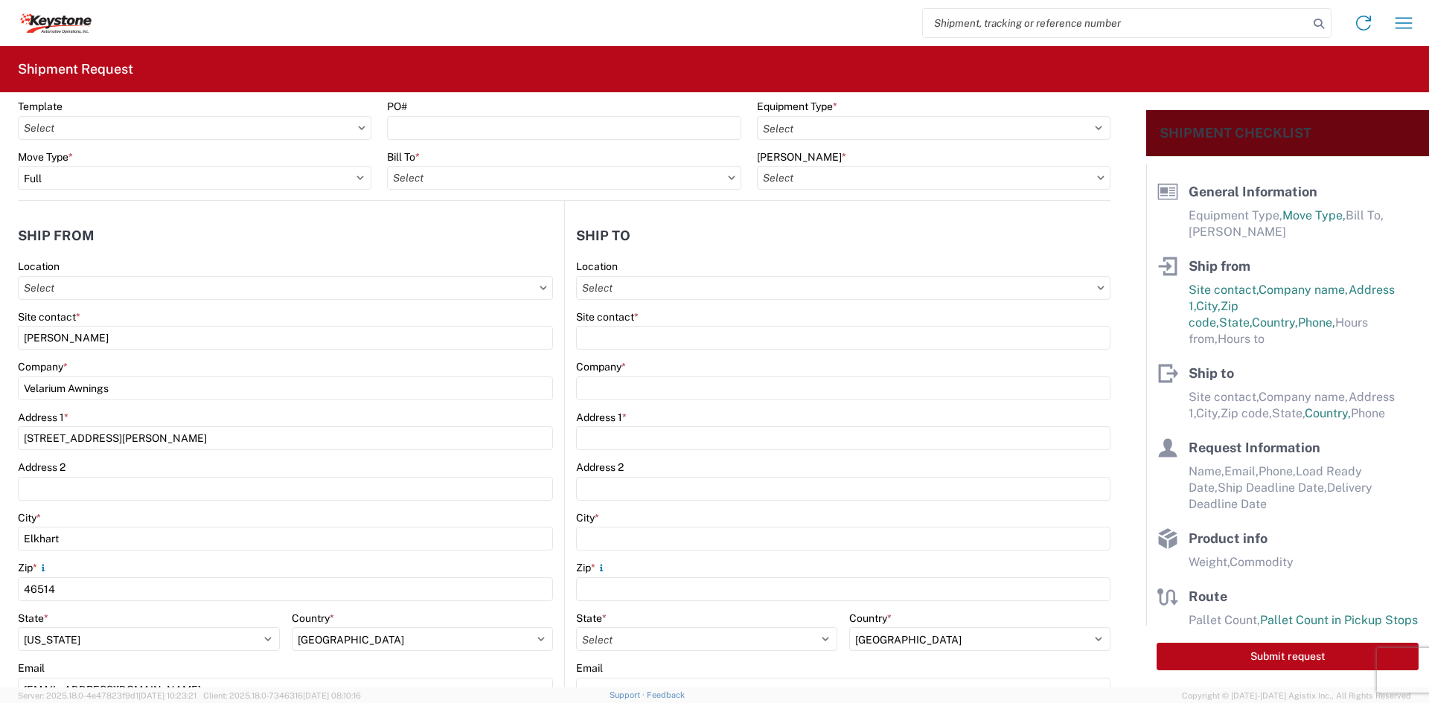
scroll to position [223, 0]
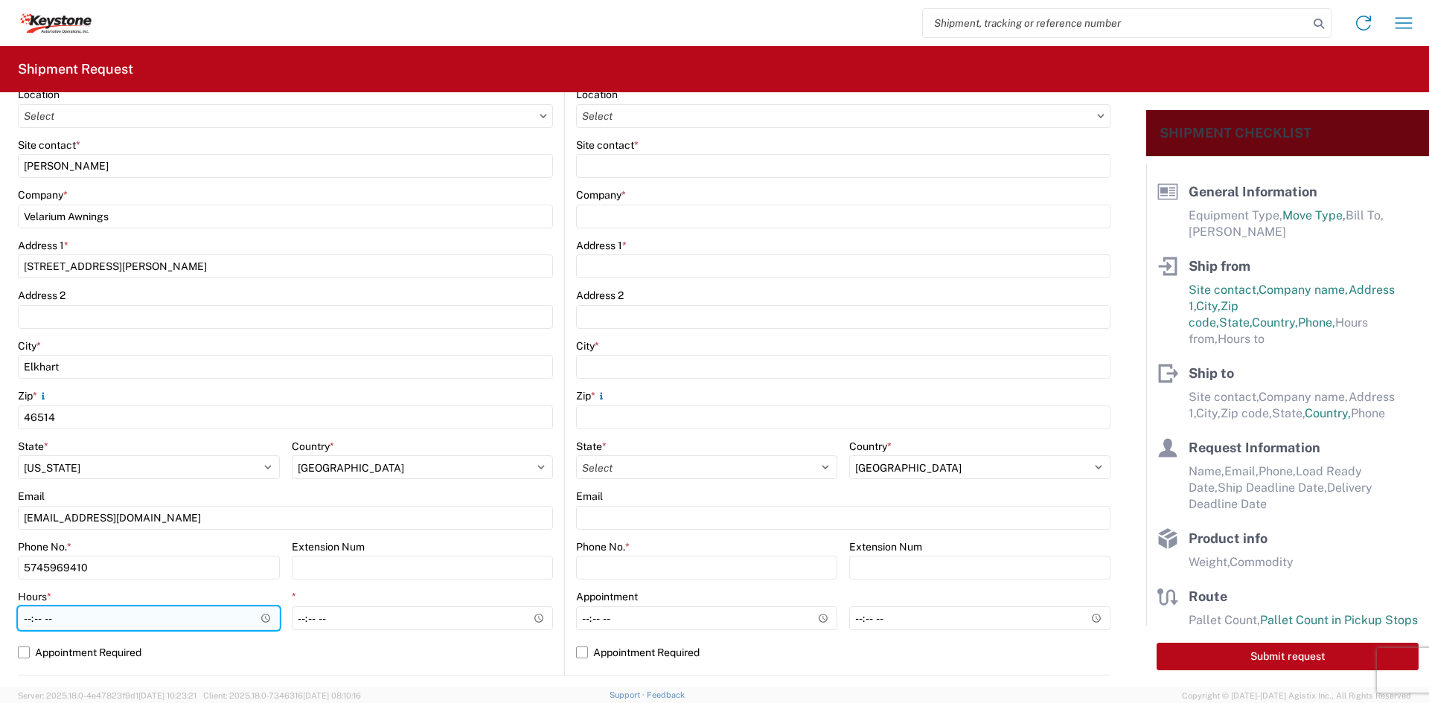
click at [25, 617] on input "Hours *" at bounding box center [149, 619] width 262 height 24
type input "05:00"
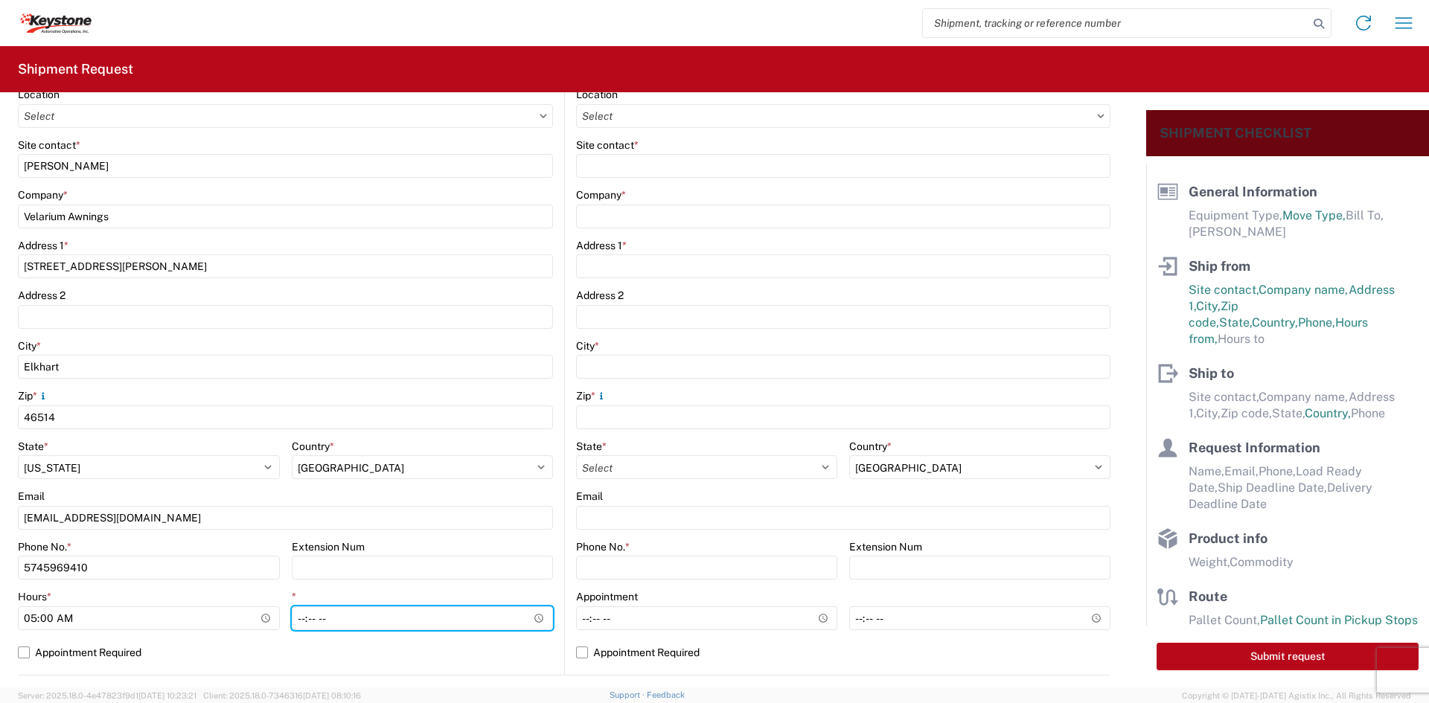
type input "14:00"
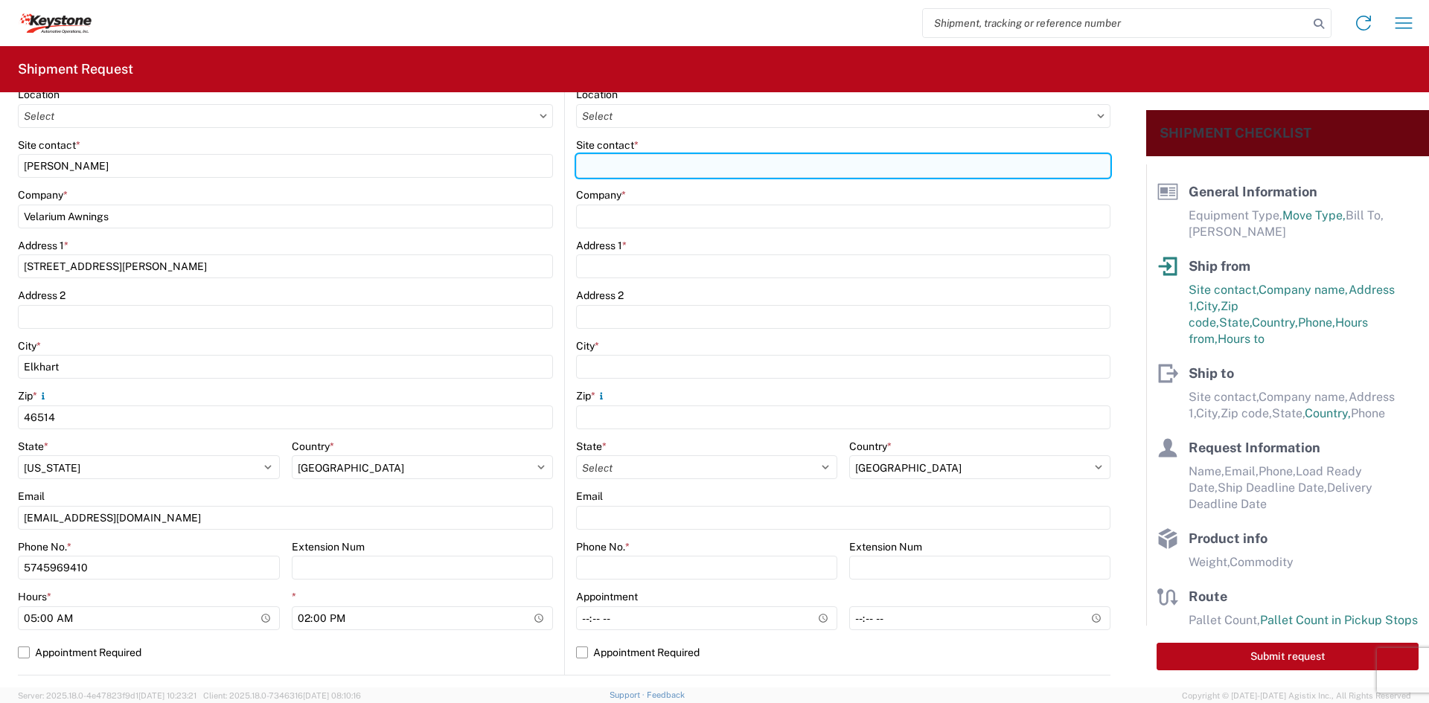
click at [636, 164] on input "Site contact *" at bounding box center [843, 166] width 534 height 24
type input "[PERSON_NAME]"
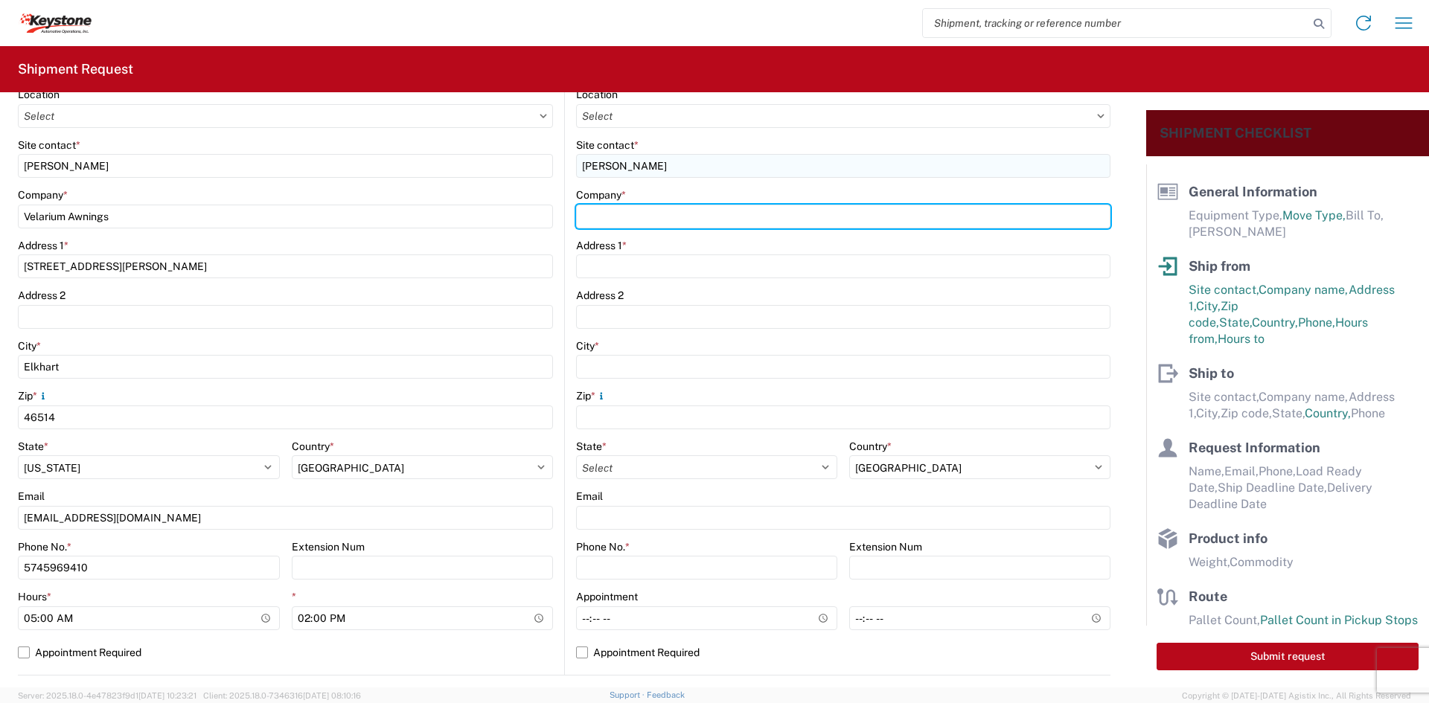
type input "KEYSTONE AUTOMOTIVE OPERATIONS"
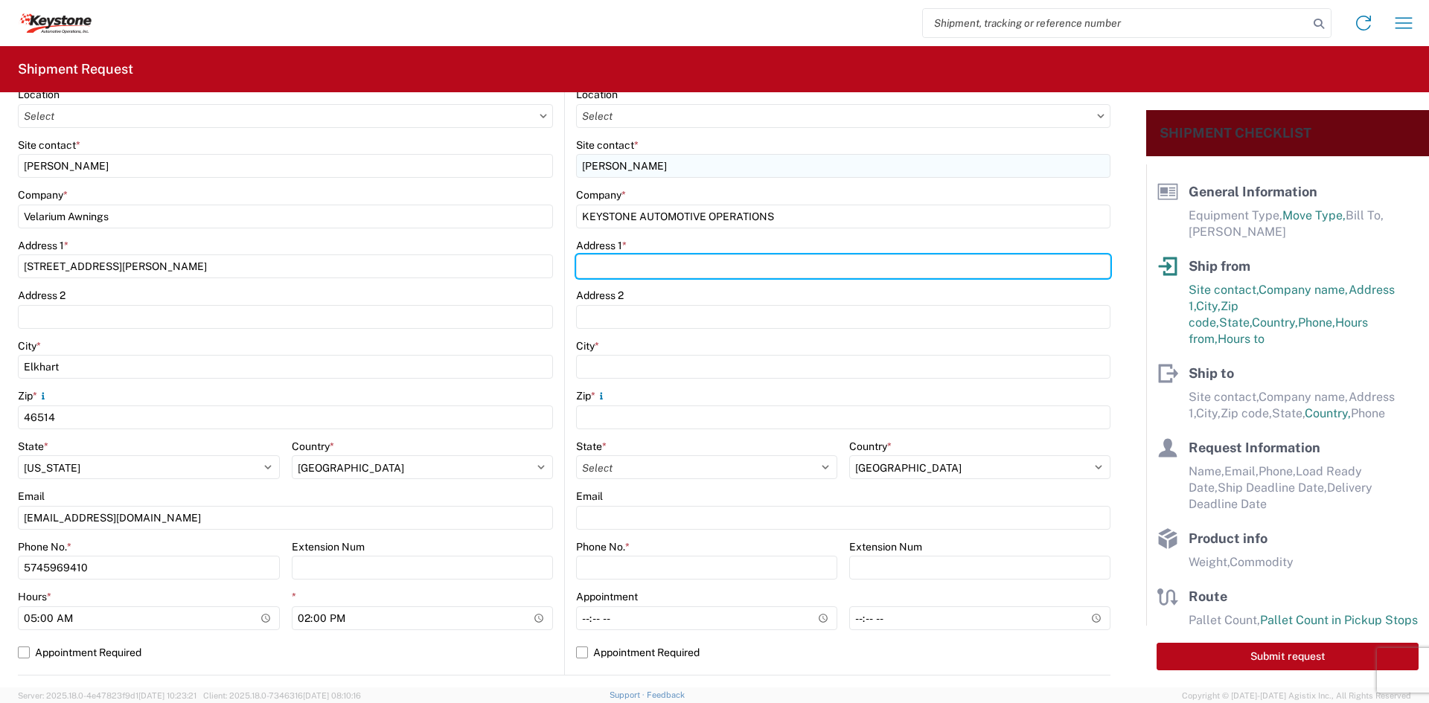
type input "[STREET_ADDRESS]"
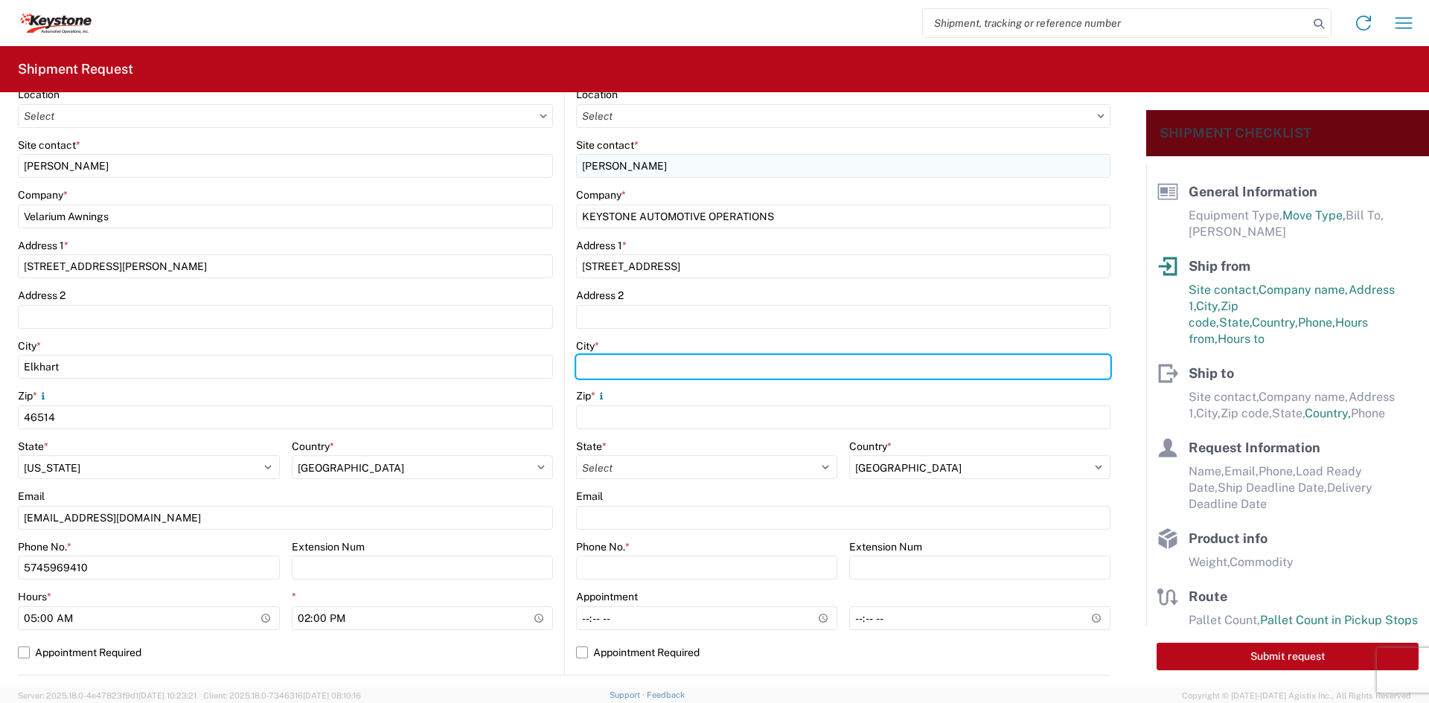
type input "[PERSON_NAME]"
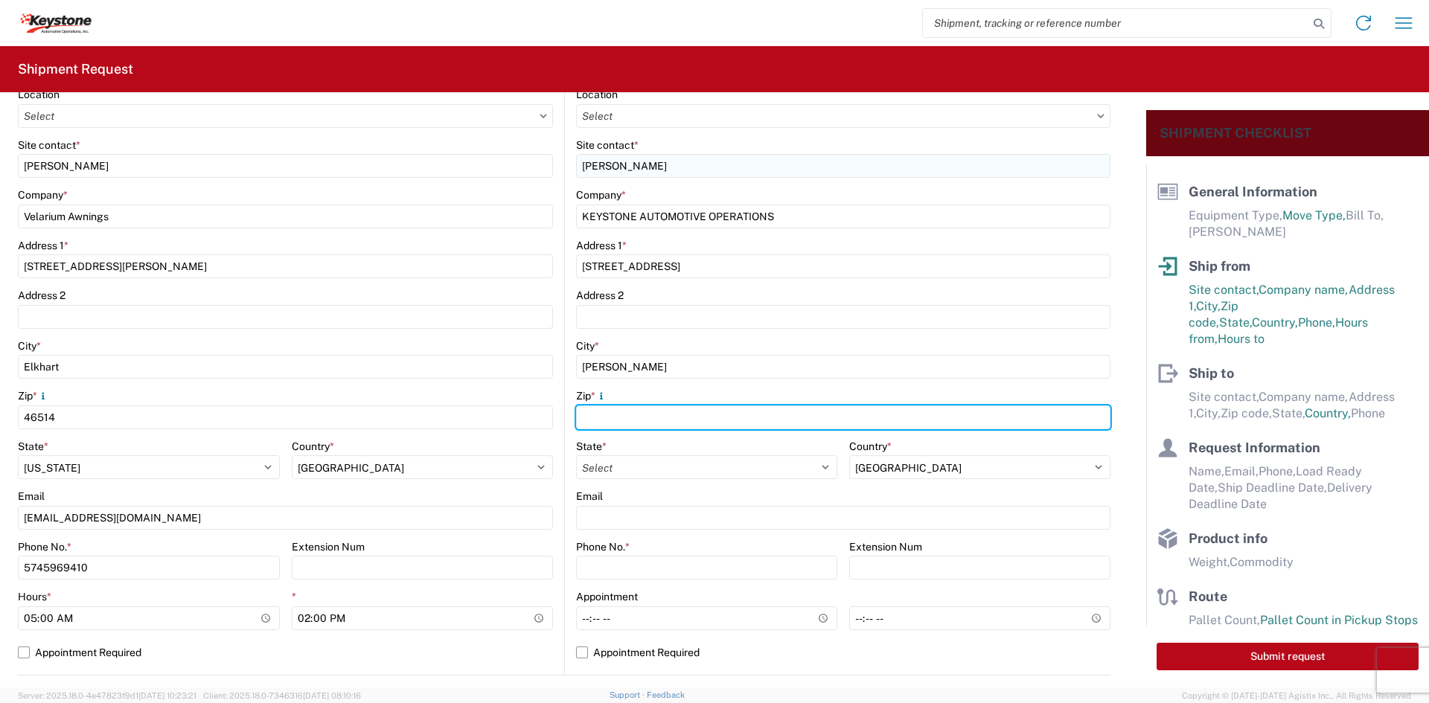
type input "75038"
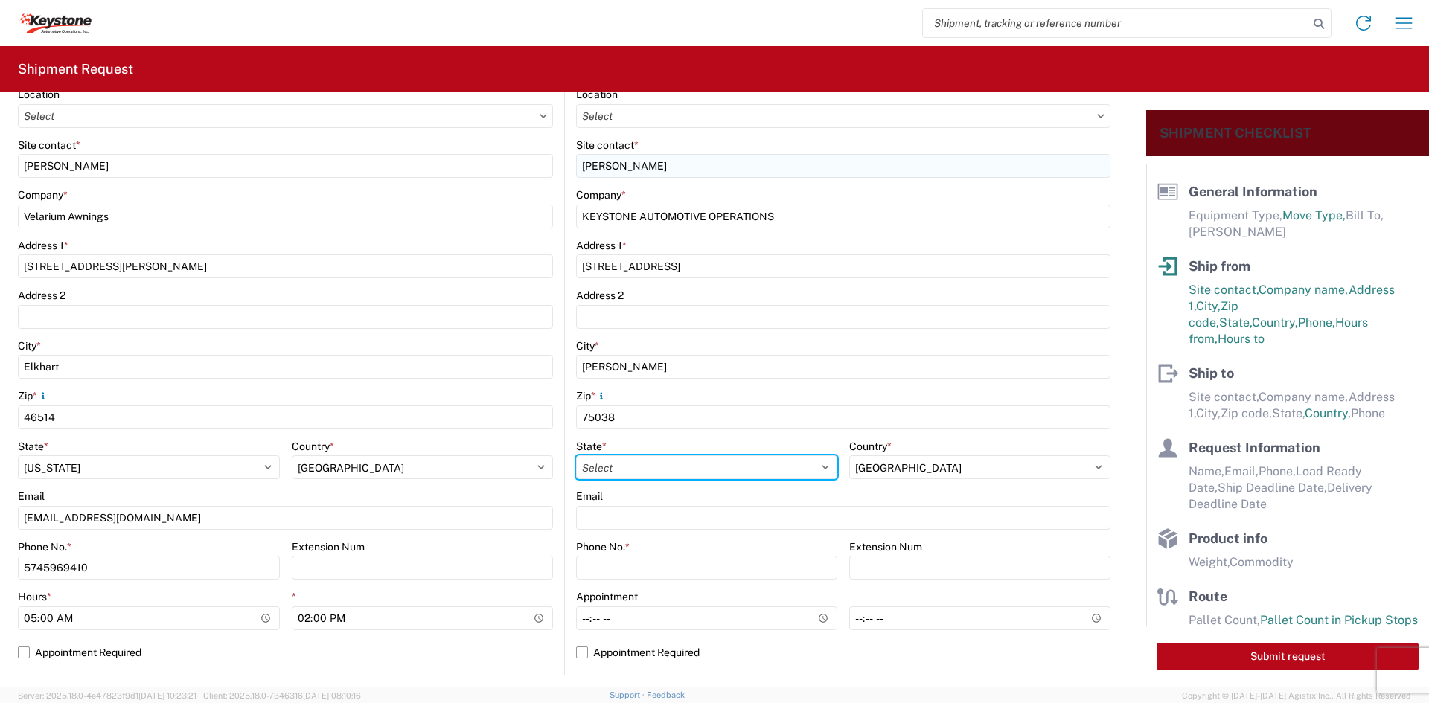
select select "[GEOGRAPHIC_DATA]"
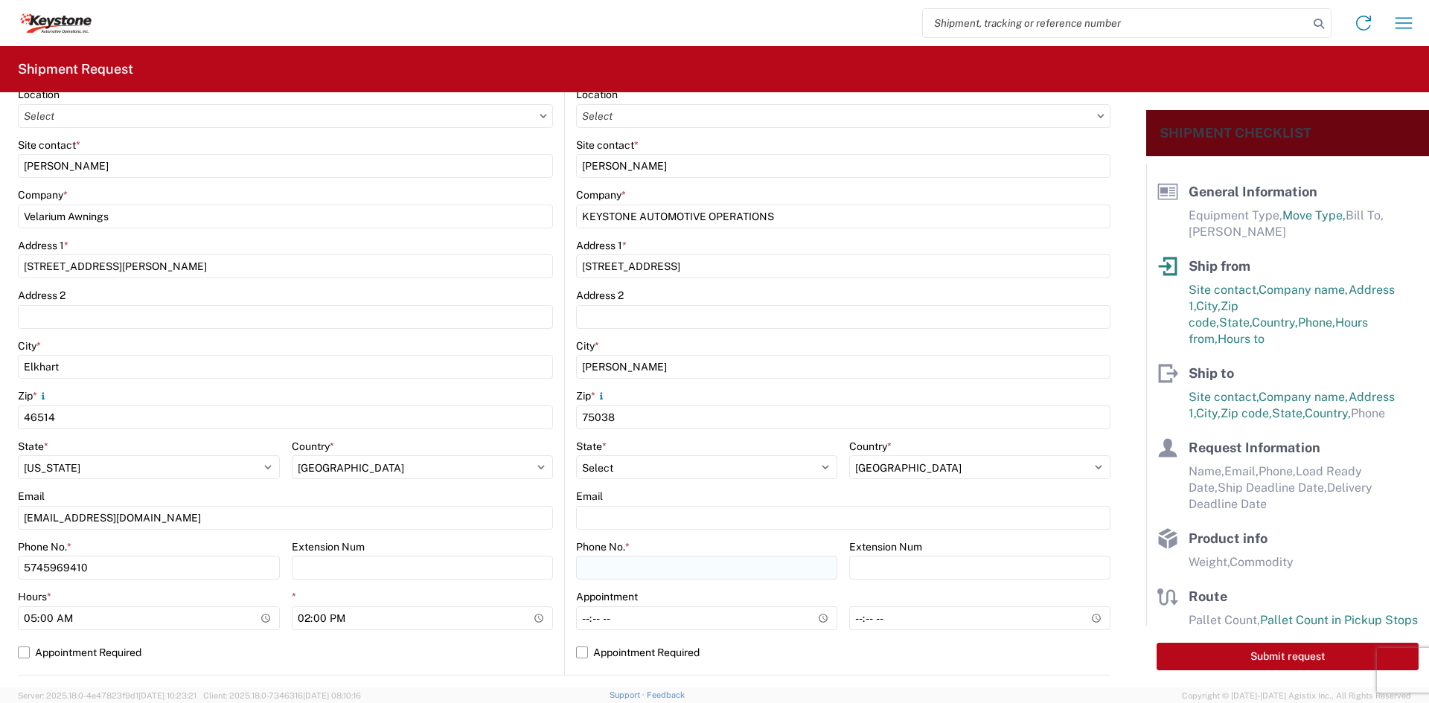
click at [654, 581] on agx-form-control-wrapper-v2 "Phone No. *" at bounding box center [706, 565] width 261 height 51
click at [642, 572] on input "Phone No. *" at bounding box center [706, 568] width 261 height 24
type input "5706554514"
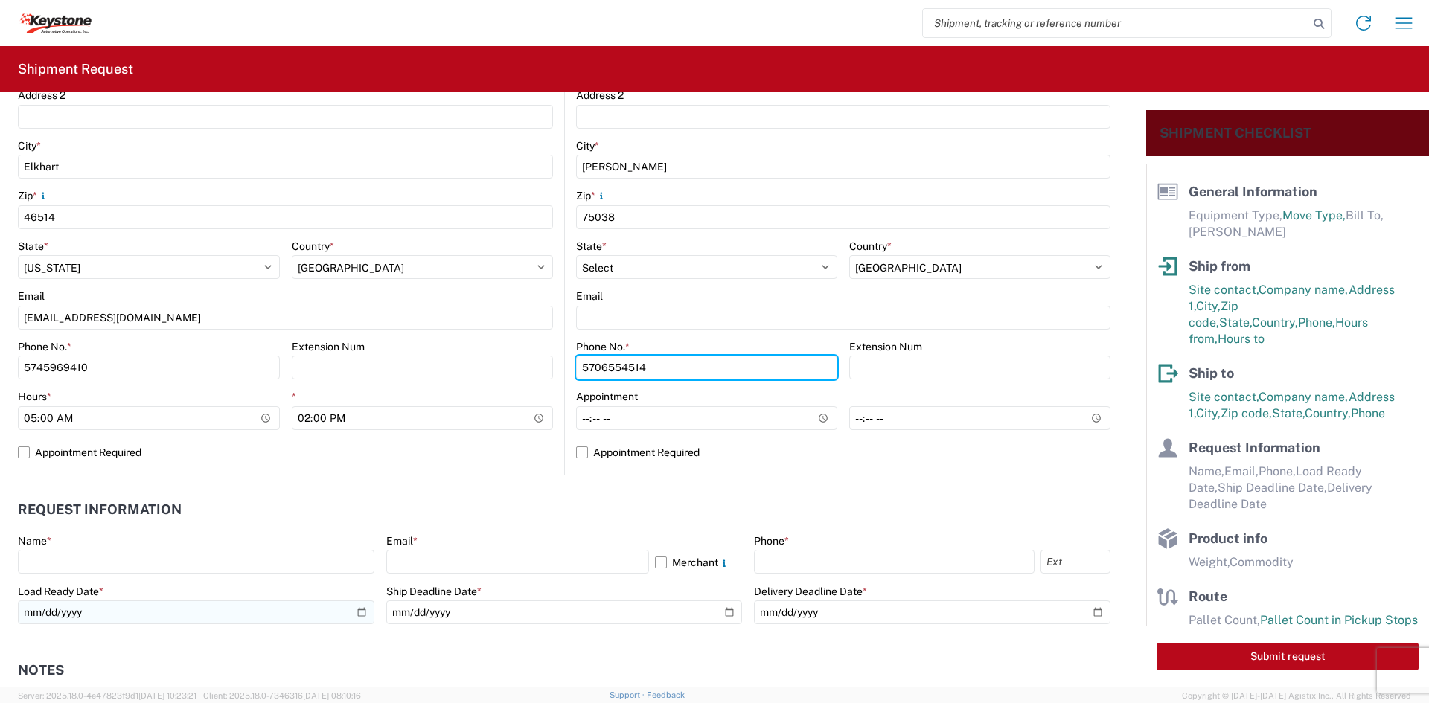
scroll to position [447, 0]
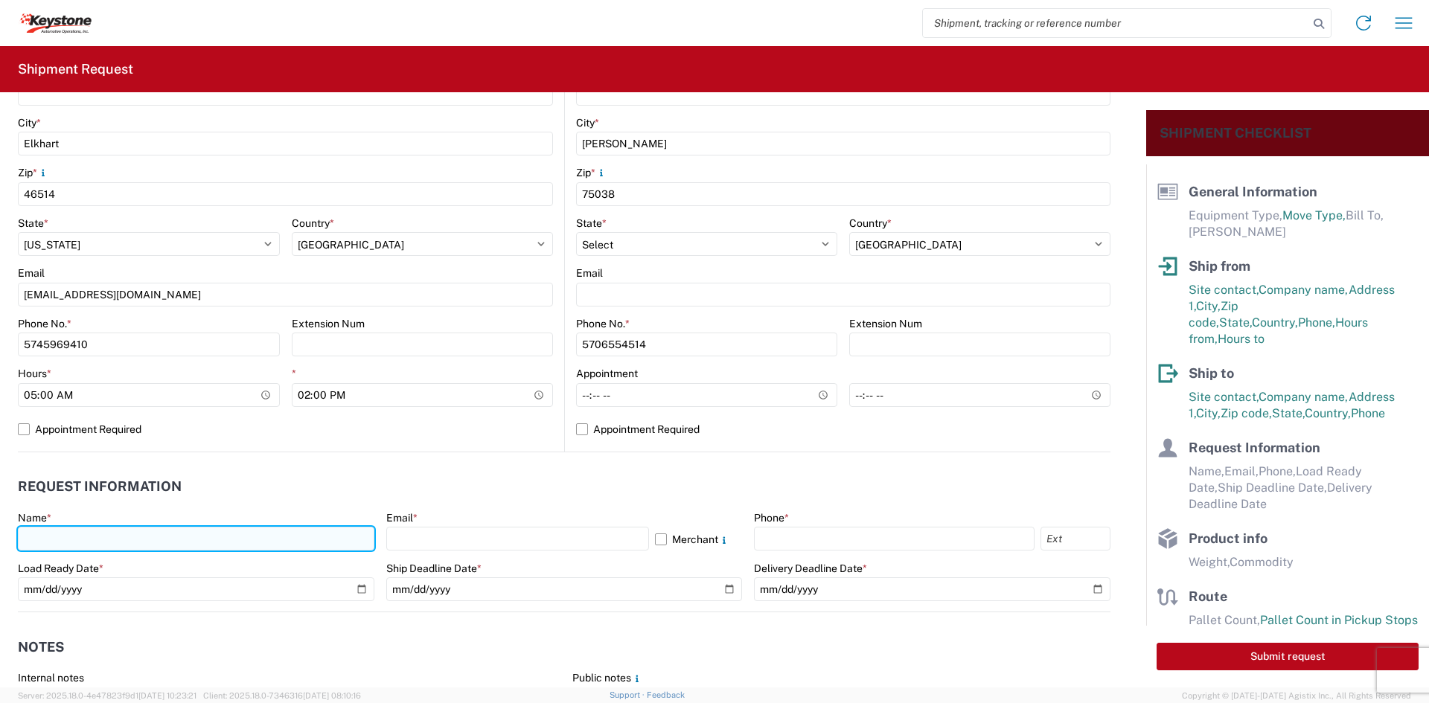
click at [246, 547] on input "text" at bounding box center [196, 539] width 357 height 24
type input "[PERSON_NAME]"
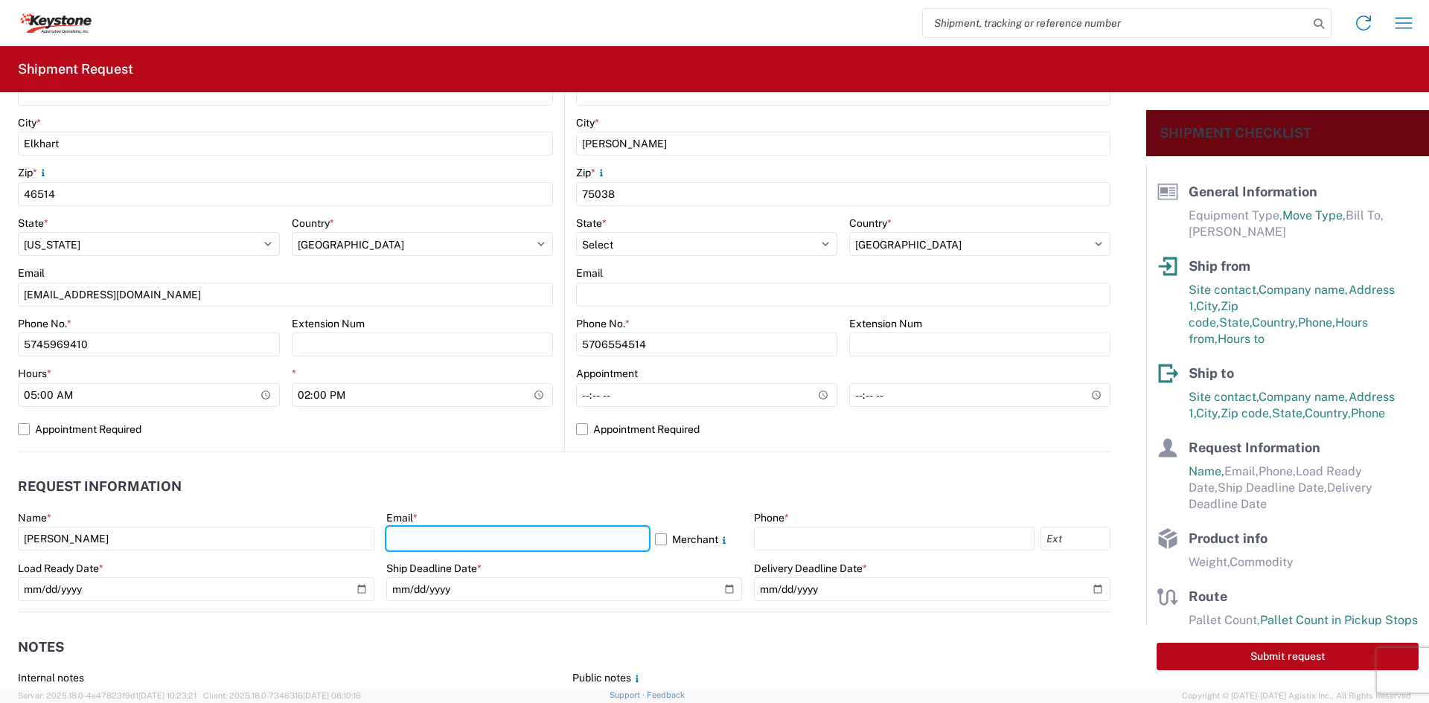
click at [429, 534] on input "text" at bounding box center [517, 539] width 263 height 24
paste input "[EMAIL_ADDRESS][DOMAIN_NAME]"
drag, startPoint x: 557, startPoint y: 539, endPoint x: 460, endPoint y: 547, distance: 97.8
click at [460, 547] on input "[EMAIL_ADDRESS][DOMAIN_NAME]" at bounding box center [517, 539] width 263 height 24
type input "[EMAIL_ADDRESS][DOMAIN_NAME]"
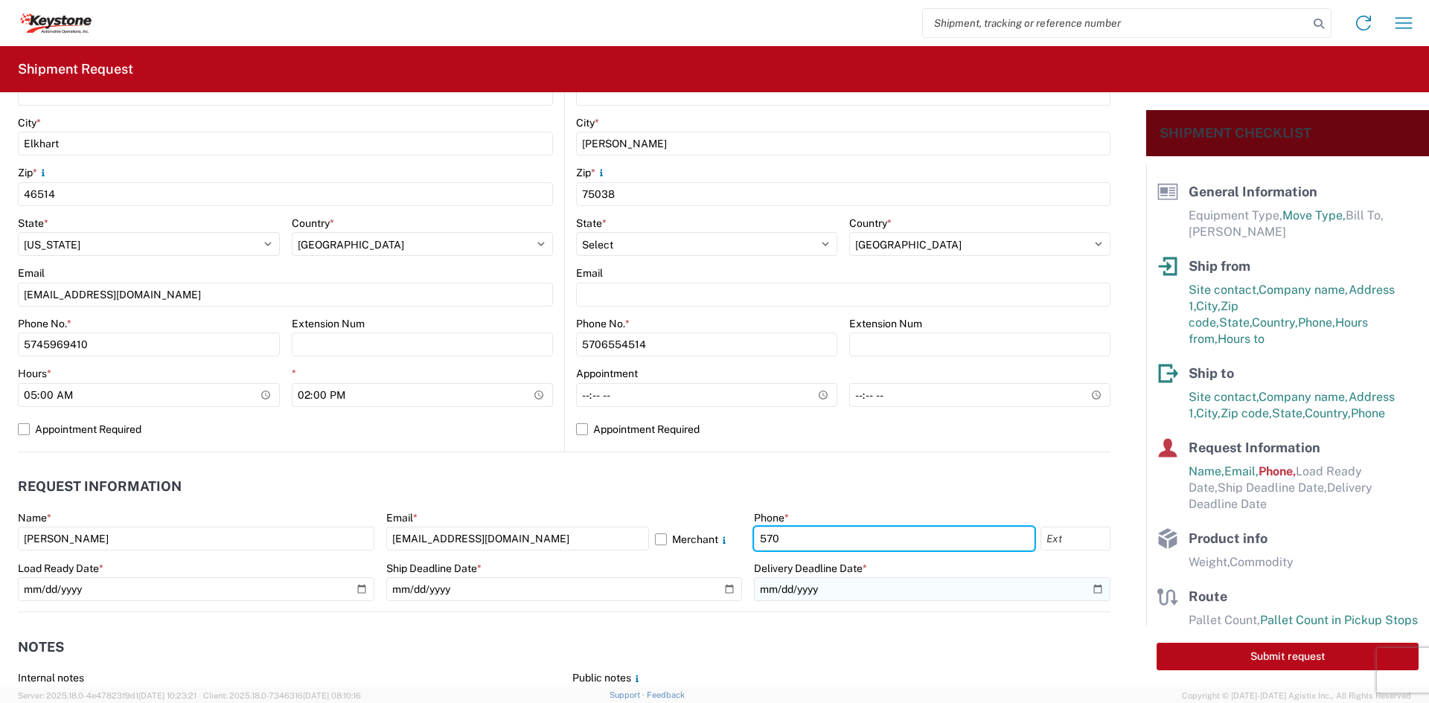
type input "5706554514"
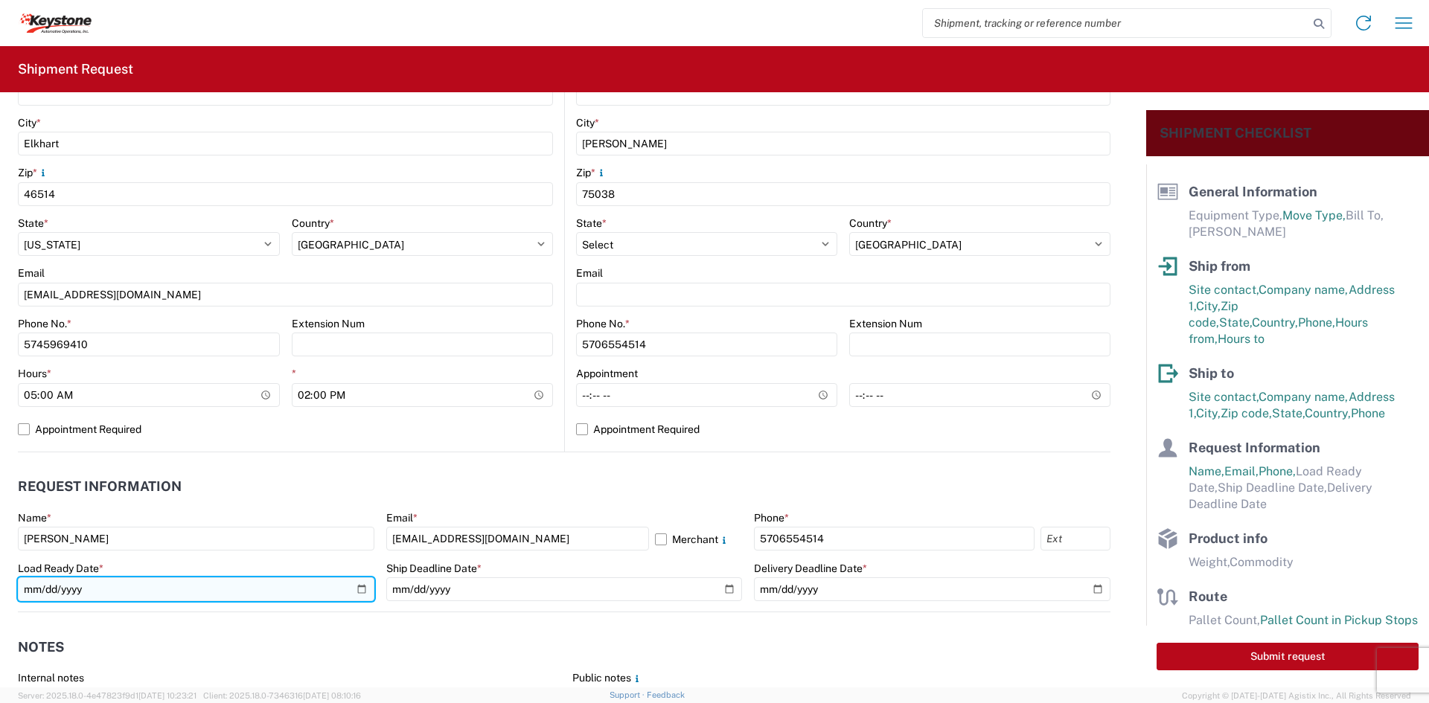
click at [355, 588] on input "date" at bounding box center [196, 590] width 357 height 24
type input "[DATE]"
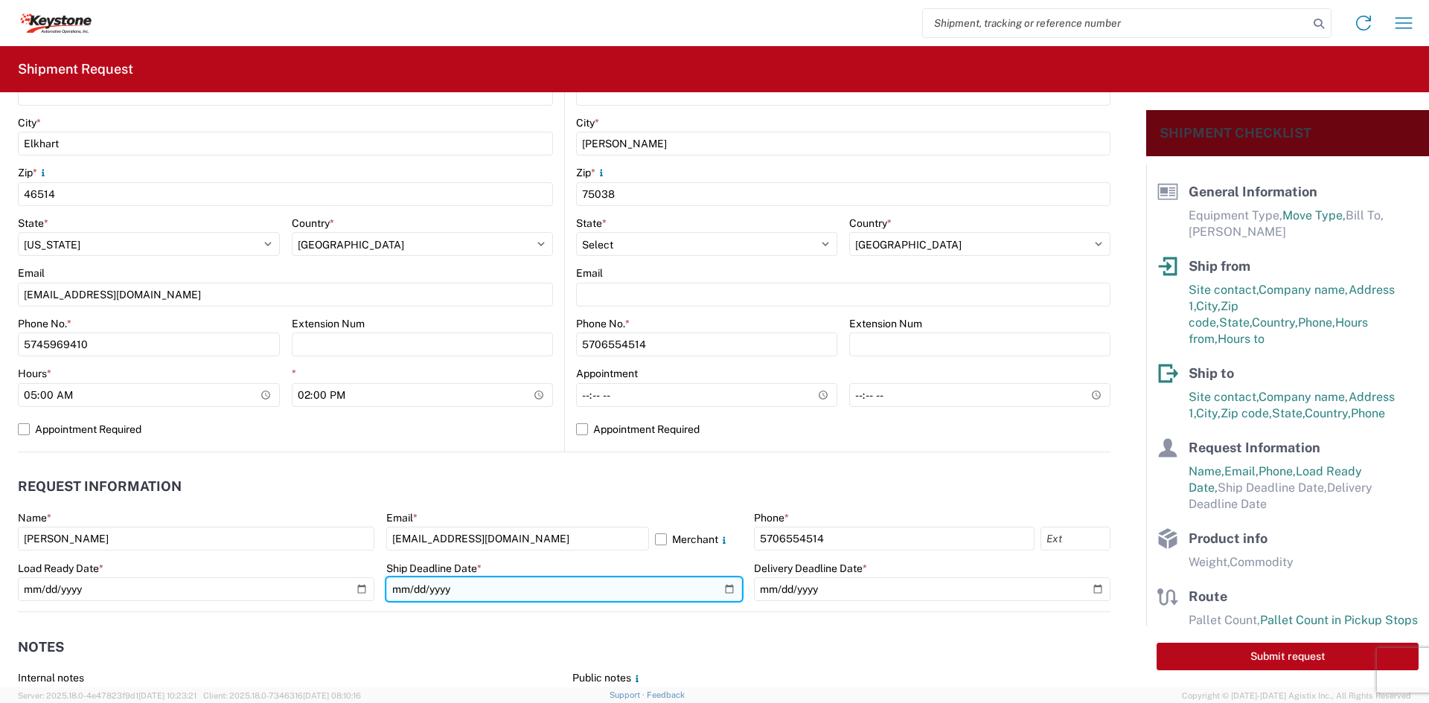
click at [723, 589] on input "date" at bounding box center [564, 590] width 357 height 24
type input "[DATE]"
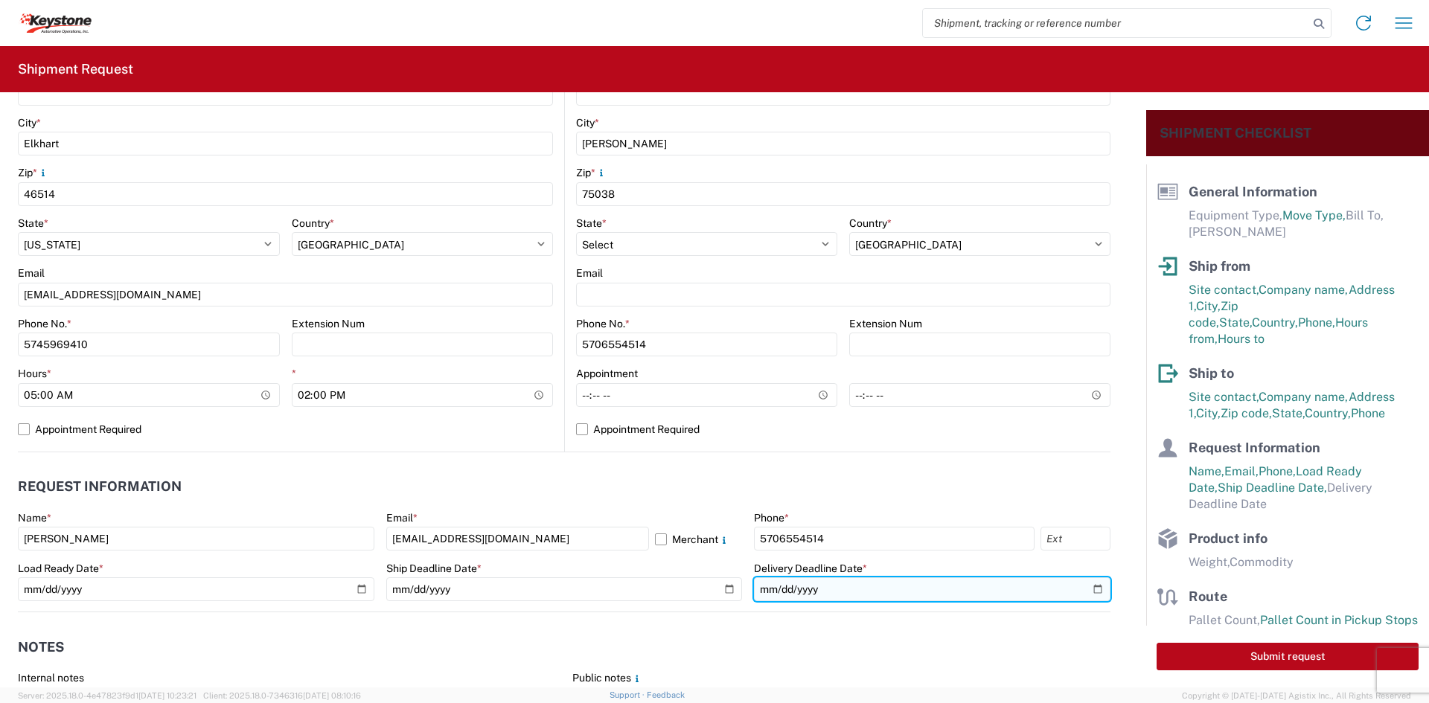
click at [1085, 589] on input "date" at bounding box center [932, 590] width 357 height 24
type input "[DATE]"
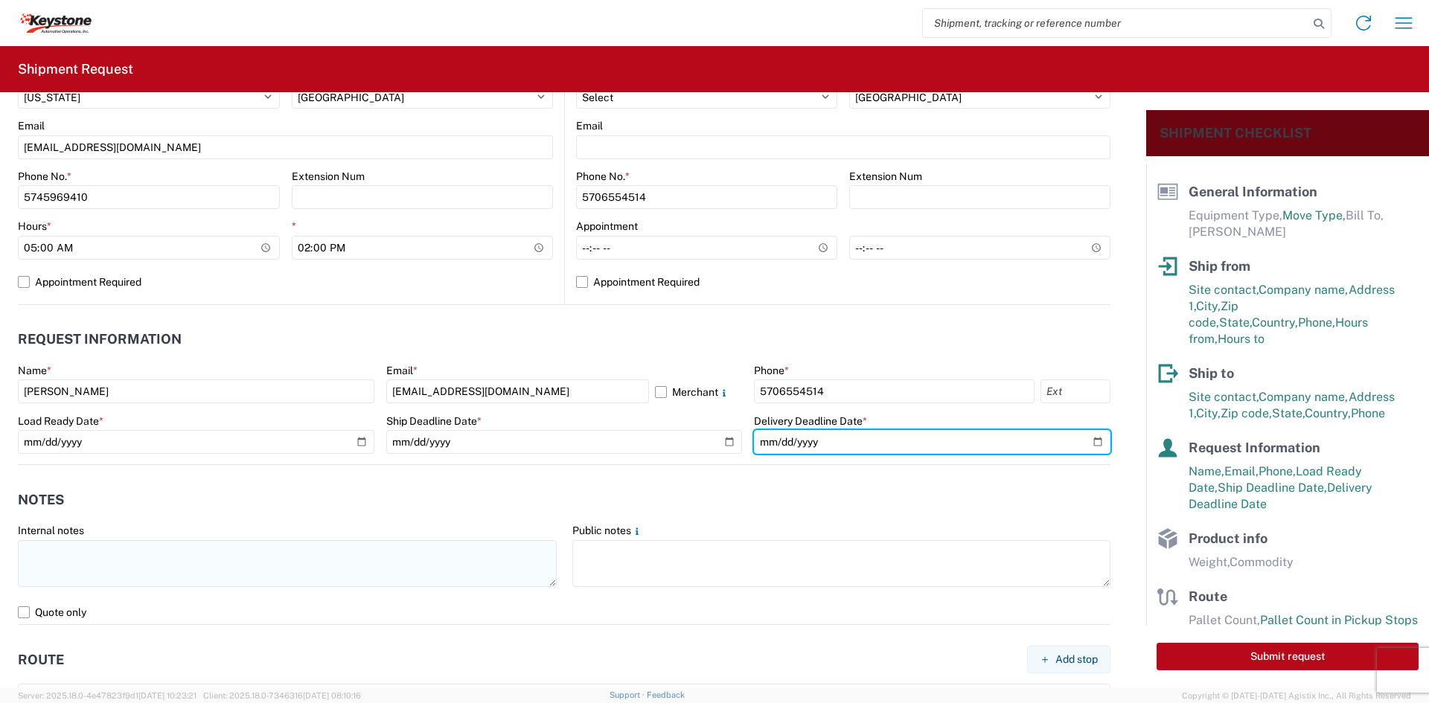
scroll to position [595, 0]
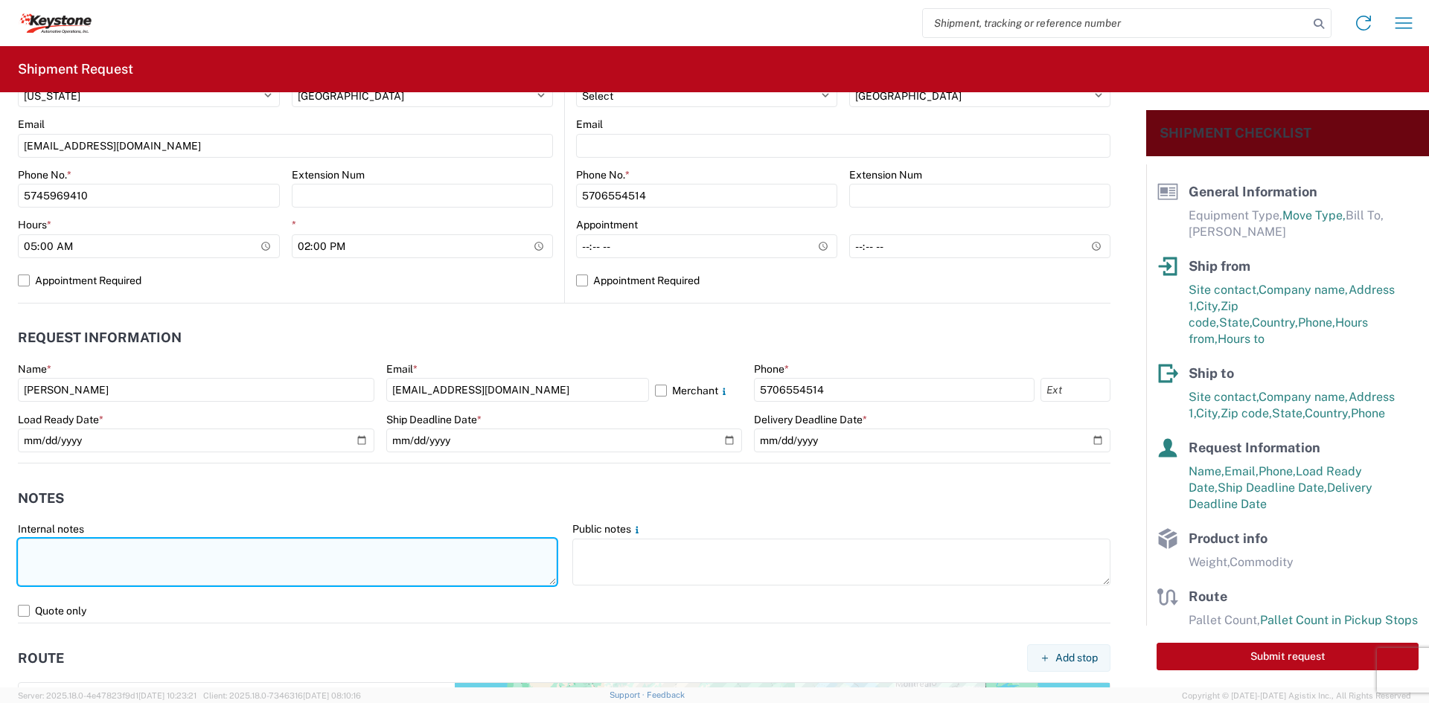
click at [206, 566] on textarea at bounding box center [287, 562] width 539 height 47
type textarea "d"
drag, startPoint x: 92, startPoint y: 572, endPoint x: -42, endPoint y: 536, distance: 137.9
click at [0, 536] on html "Home Shipment request Shipment tracking Shipment Request General Information Te…" at bounding box center [714, 351] width 1429 height 703
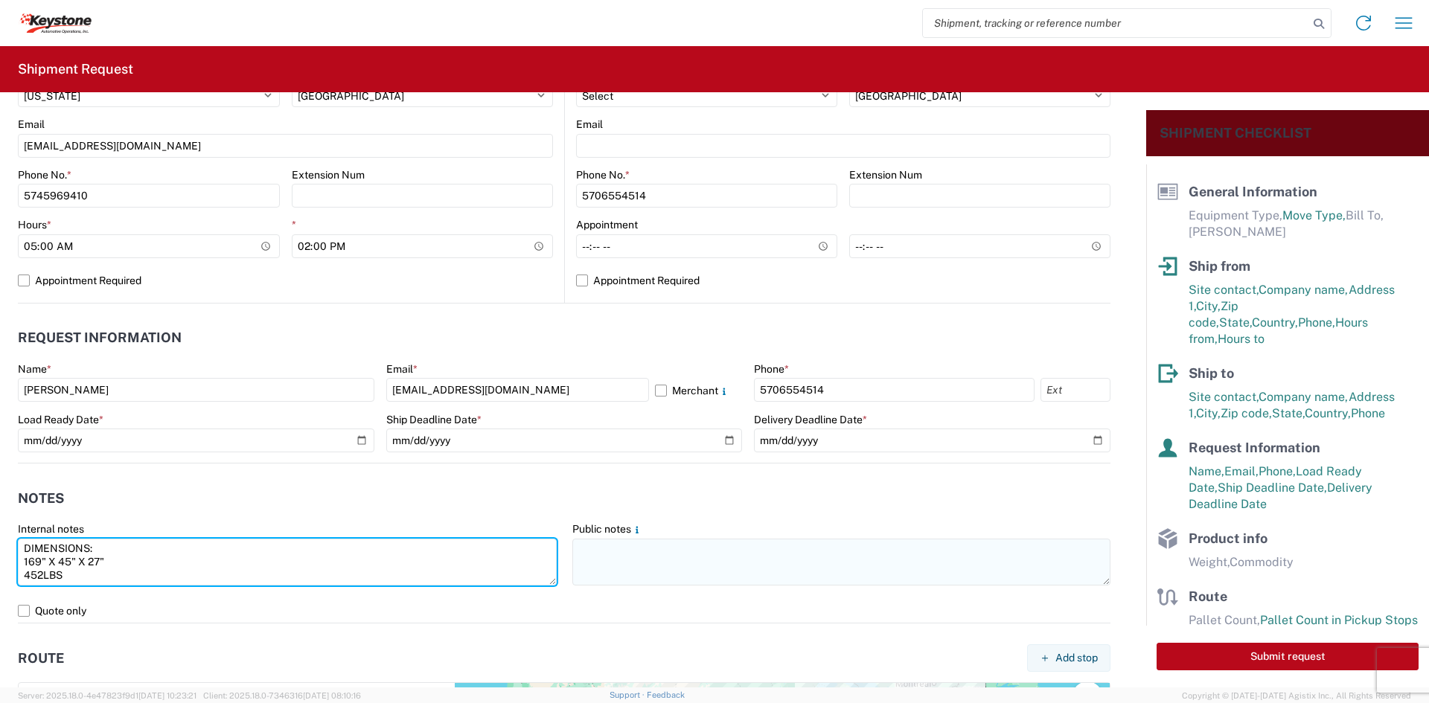
type textarea "DIMENSIONS: 169" X 45" X 27" 452LBS"
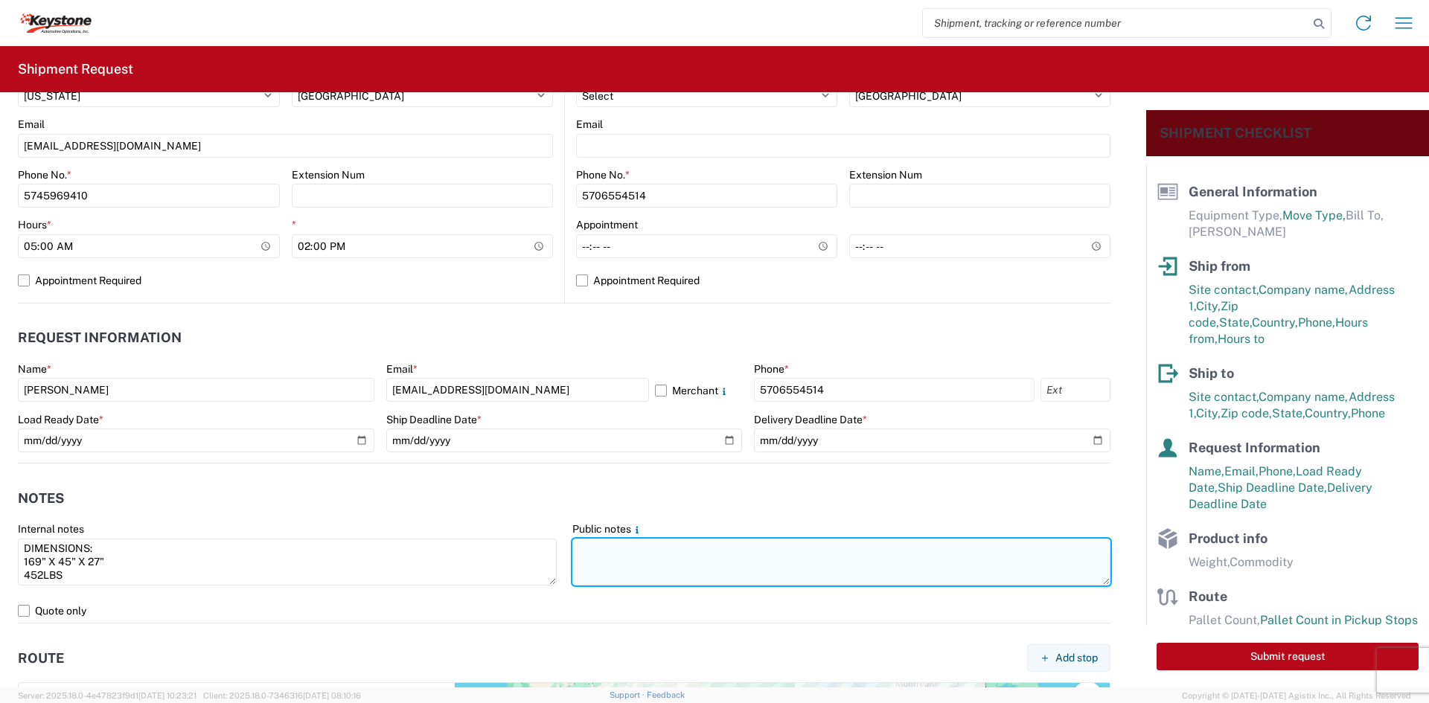
click at [794, 560] on textarea at bounding box center [841, 562] width 539 height 47
paste textarea "DIMENSIONS: 169" X 45" X 27" 452LBS"
type textarea "DIMENSIONS: 169" X 45" X 27" 452LBS"
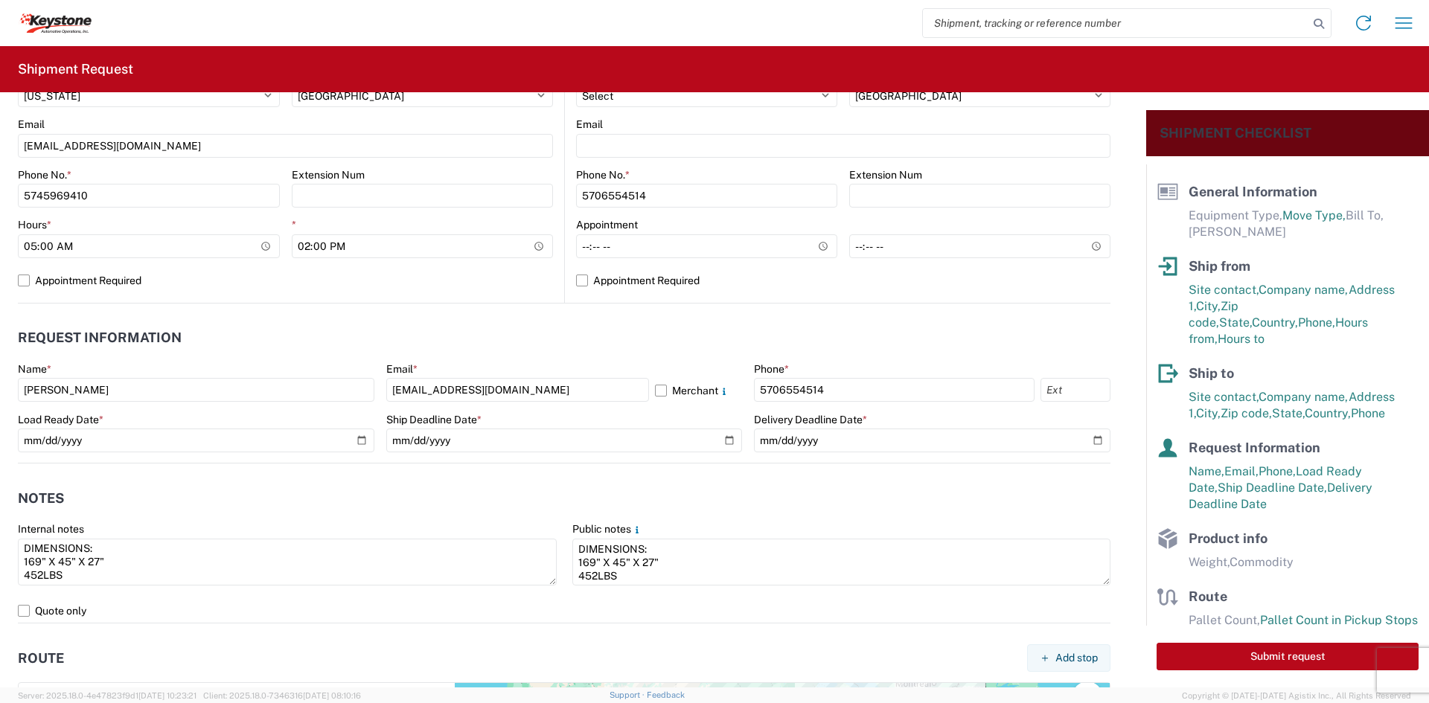
click at [623, 515] on header "Notes" at bounding box center [564, 498] width 1093 height 33
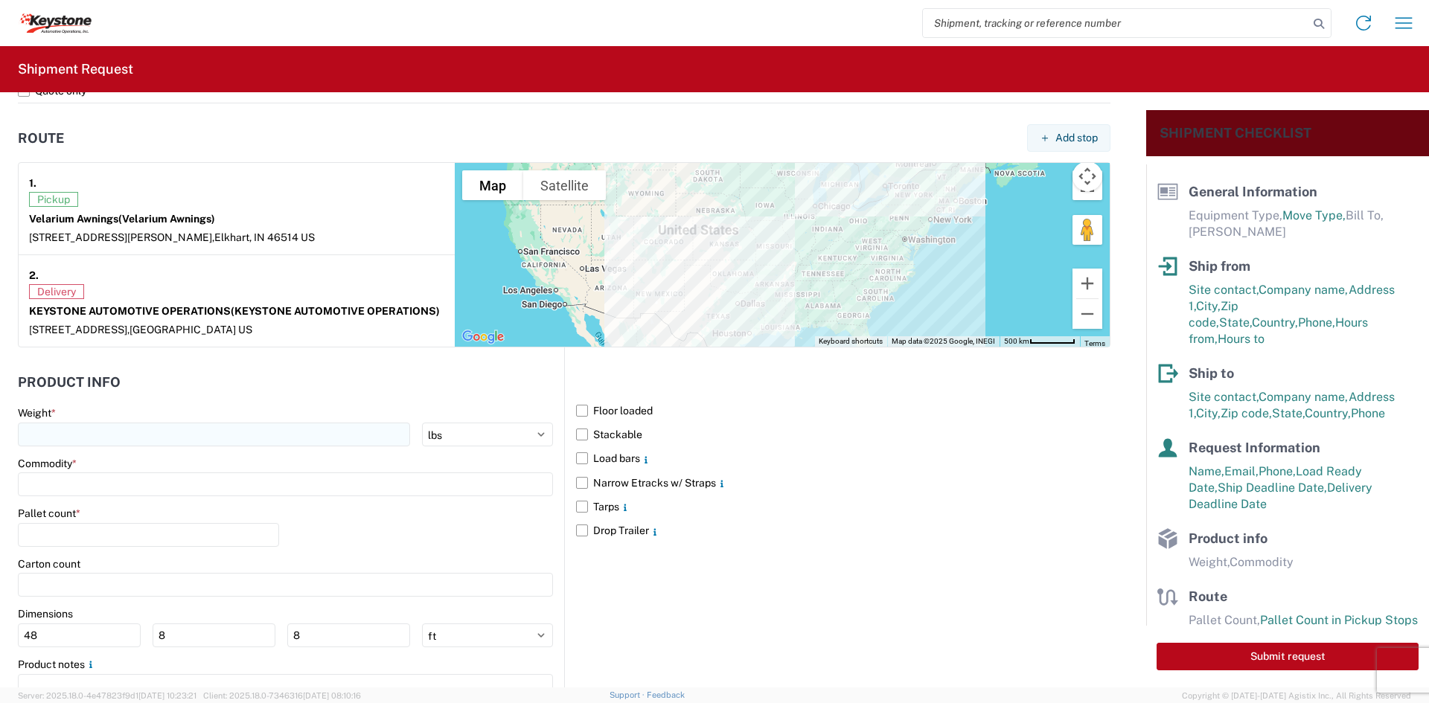
scroll to position [1116, 0]
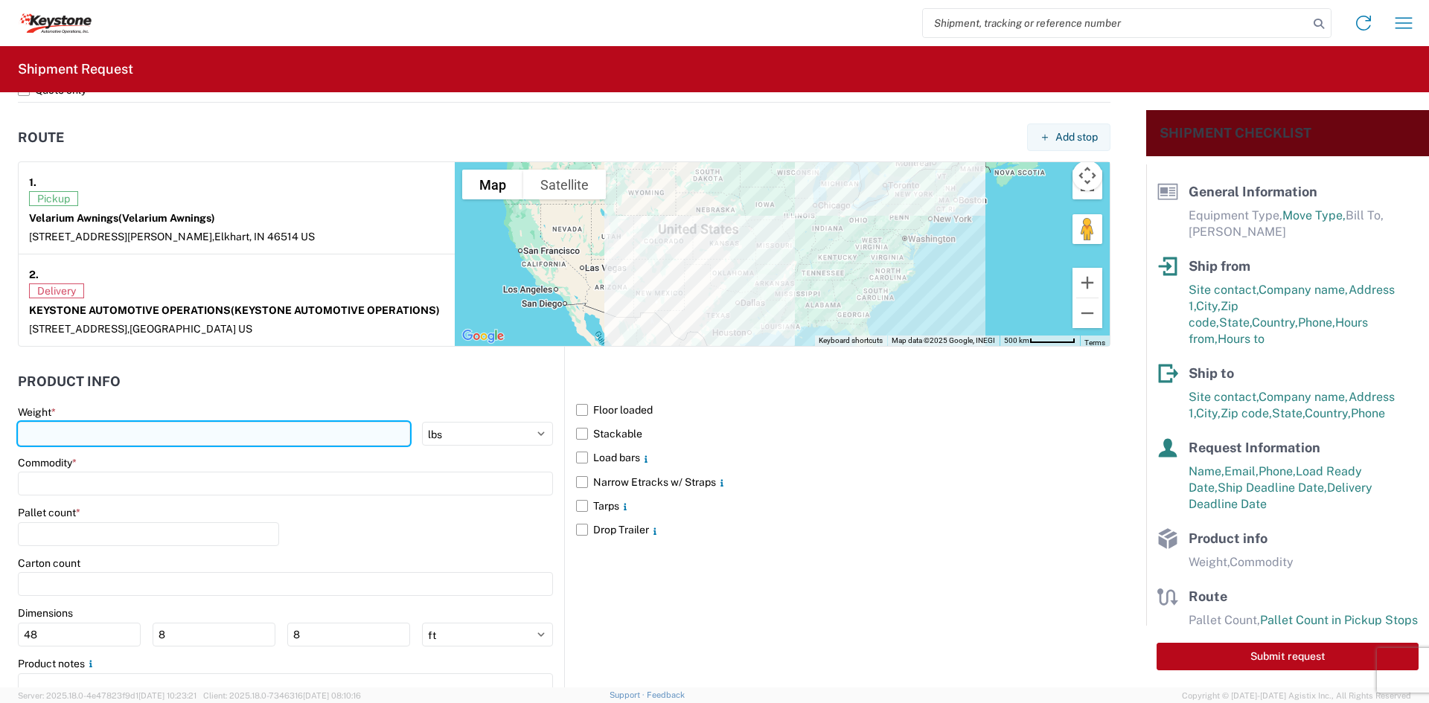
click at [163, 431] on input "number" at bounding box center [214, 434] width 392 height 24
type input "452"
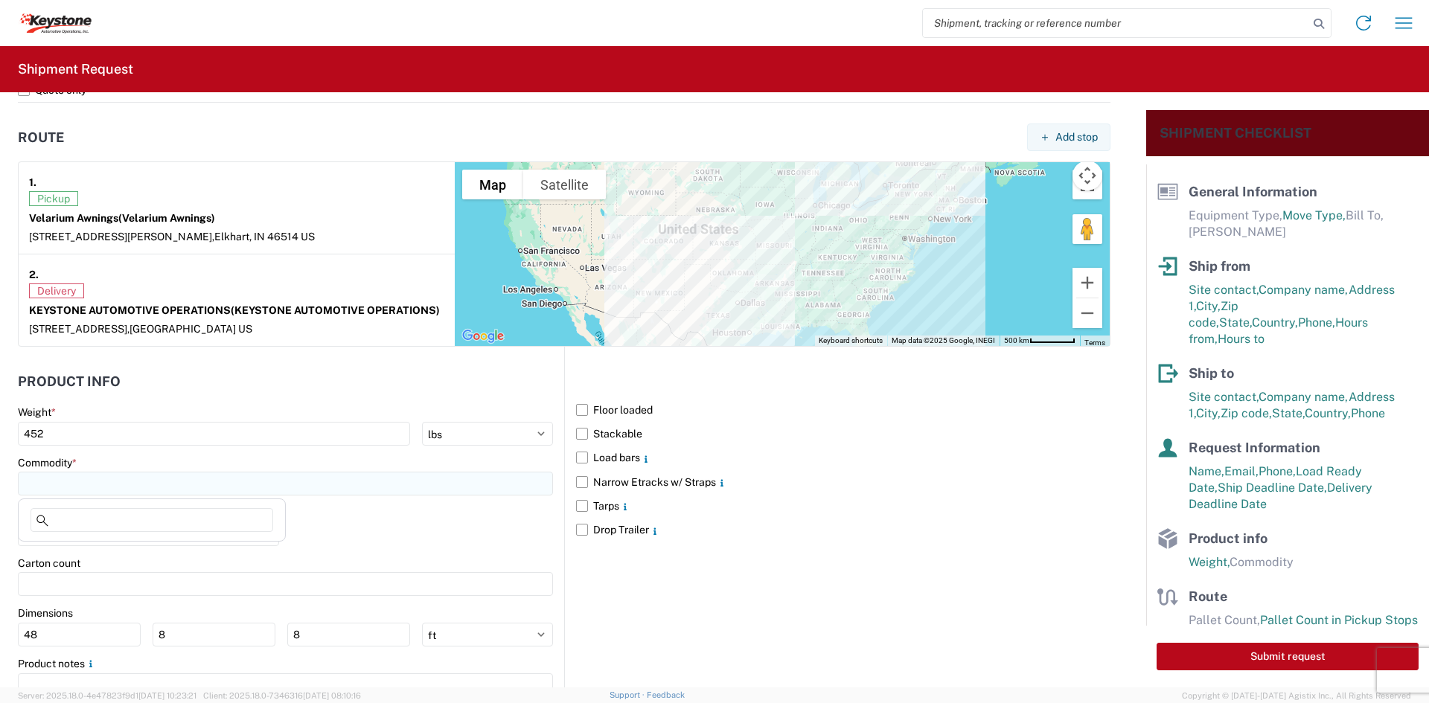
click at [149, 482] on input at bounding box center [285, 484] width 535 height 24
type input "AWNINGS"
click at [130, 593] on div "Add new "AWNINGS"..." at bounding box center [152, 584] width 261 height 30
type input "AWNINGS"
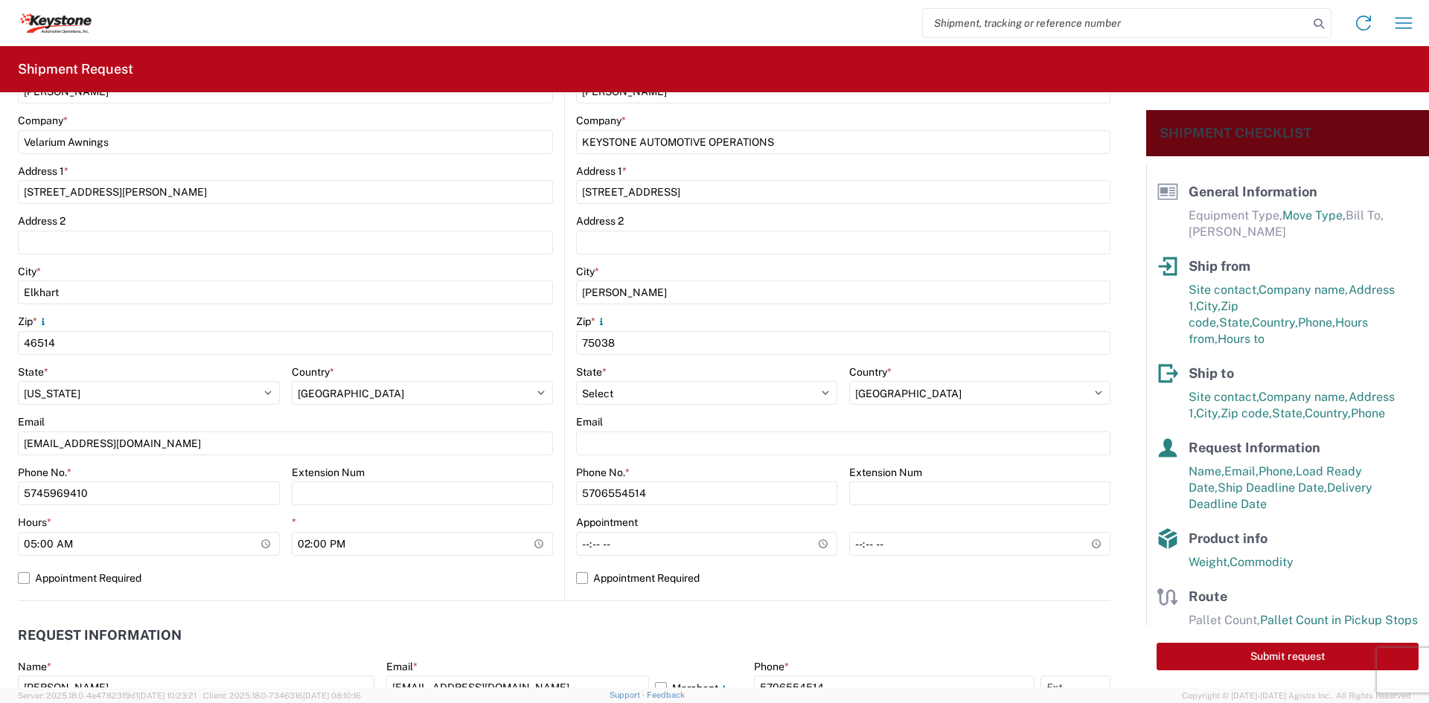
scroll to position [0, 0]
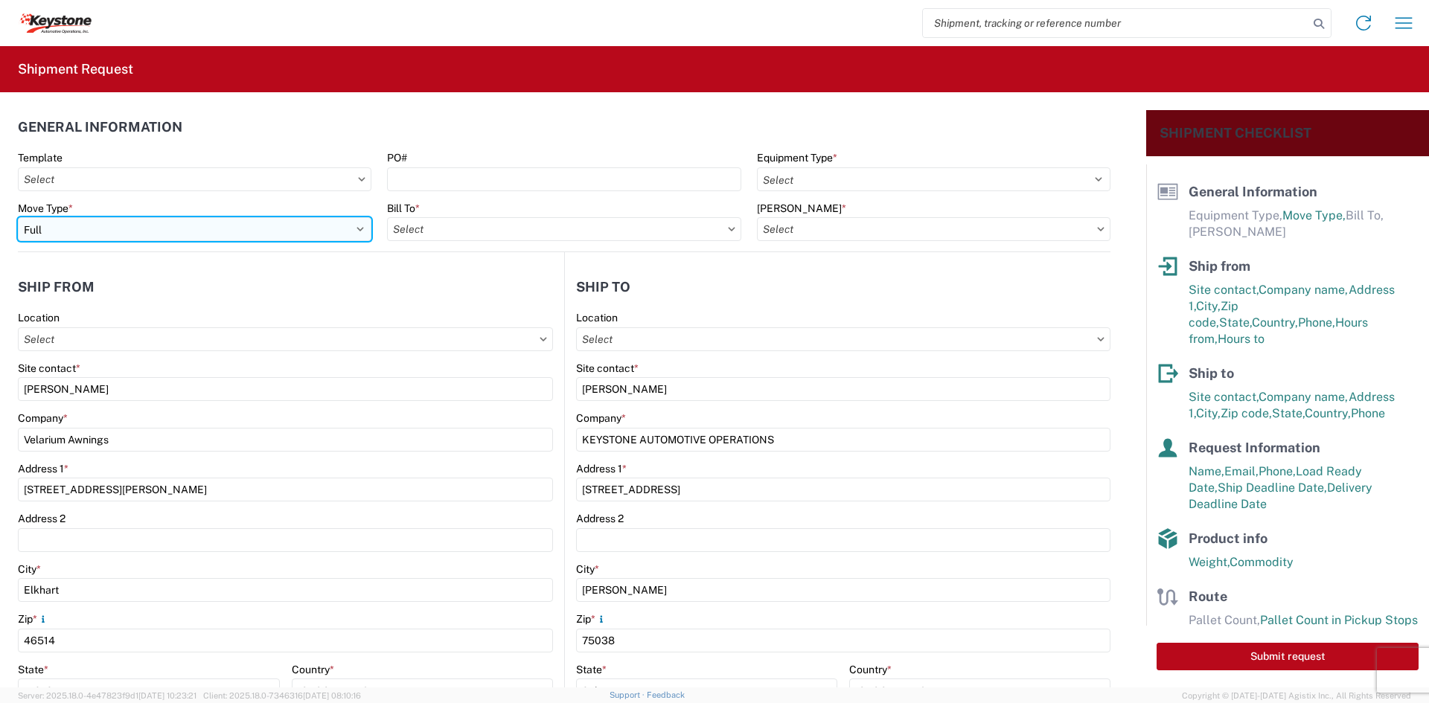
click at [285, 236] on select "Select Full Partial TL" at bounding box center [195, 229] width 354 height 24
click at [18, 217] on select "Select Full Partial TL" at bounding box center [195, 229] width 354 height 24
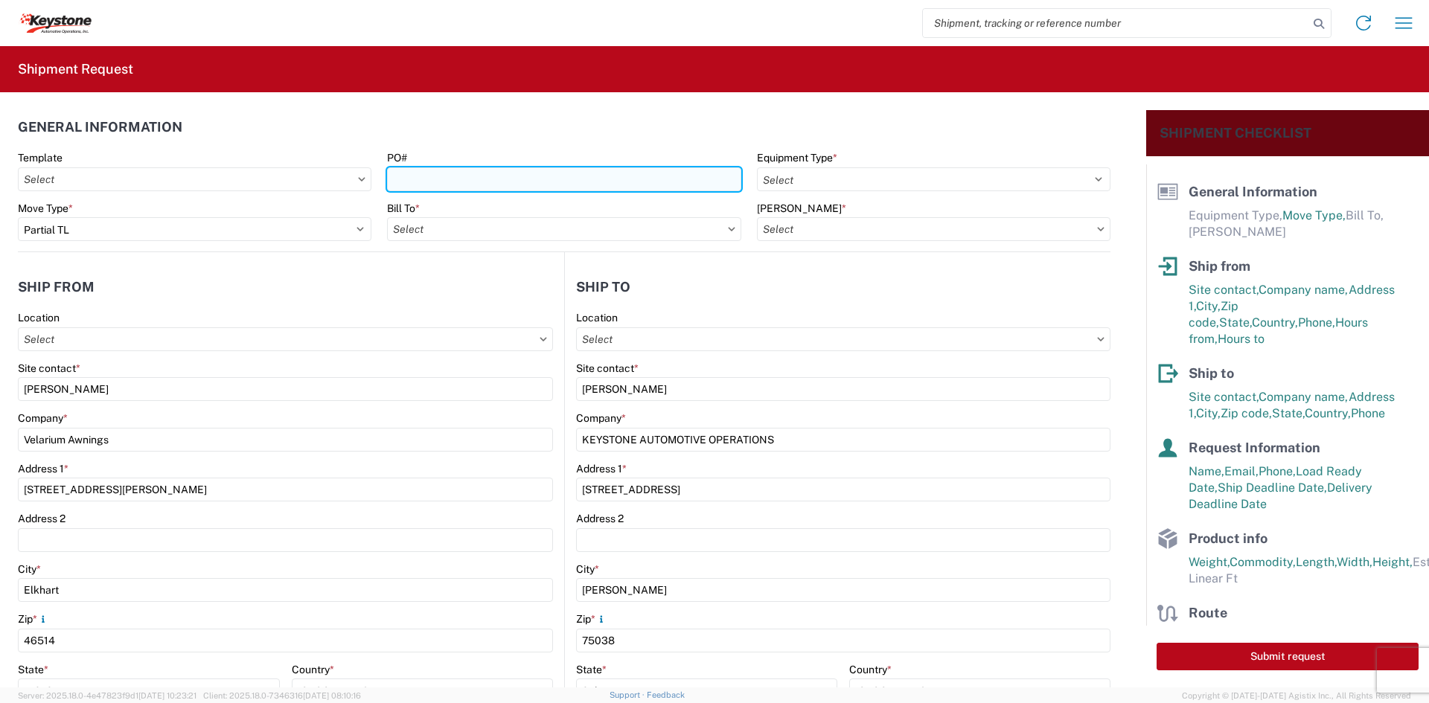
click at [547, 179] on input "PO#" at bounding box center [564, 179] width 354 height 24
paste input "2212969"
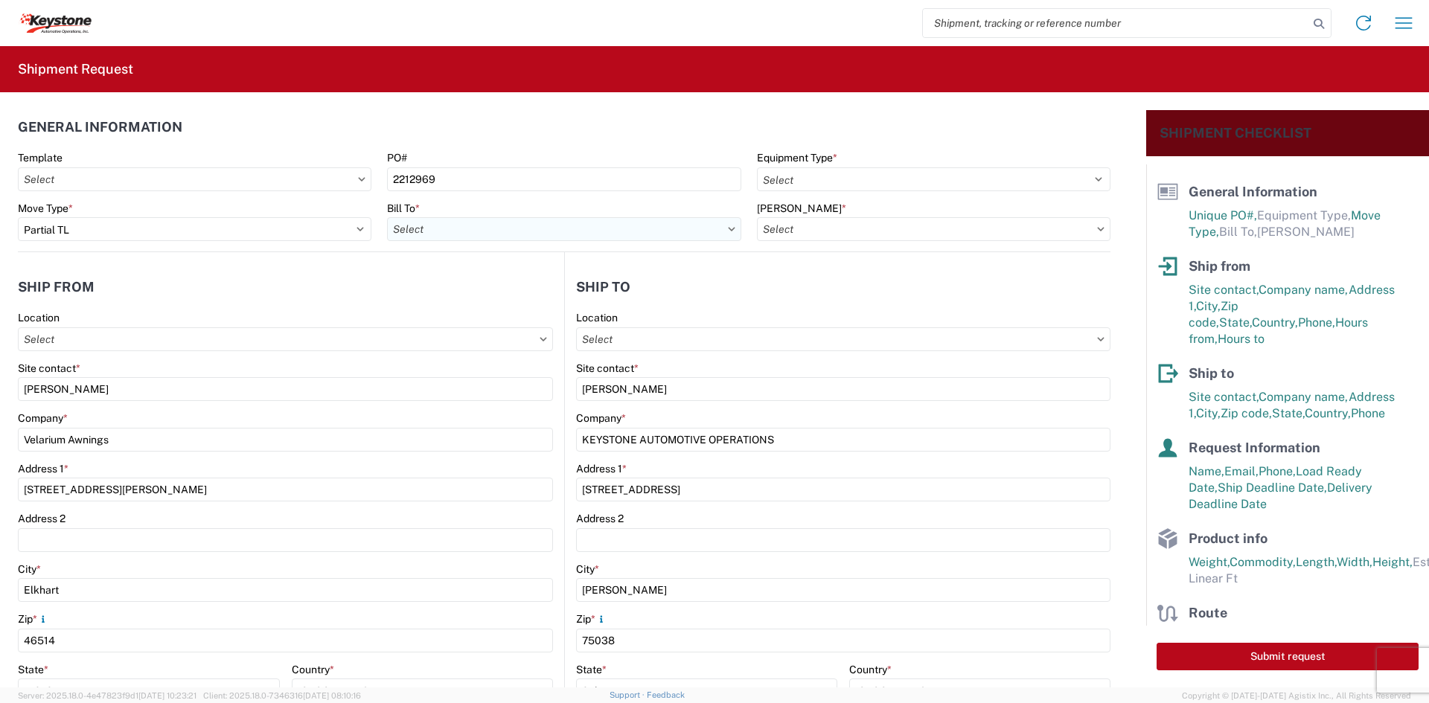
click at [470, 223] on input "Bill To *" at bounding box center [564, 229] width 354 height 24
click at [450, 289] on div "8401 - [GEOGRAPHIC_DATA] - KAO Warehouse" at bounding box center [517, 296] width 261 height 24
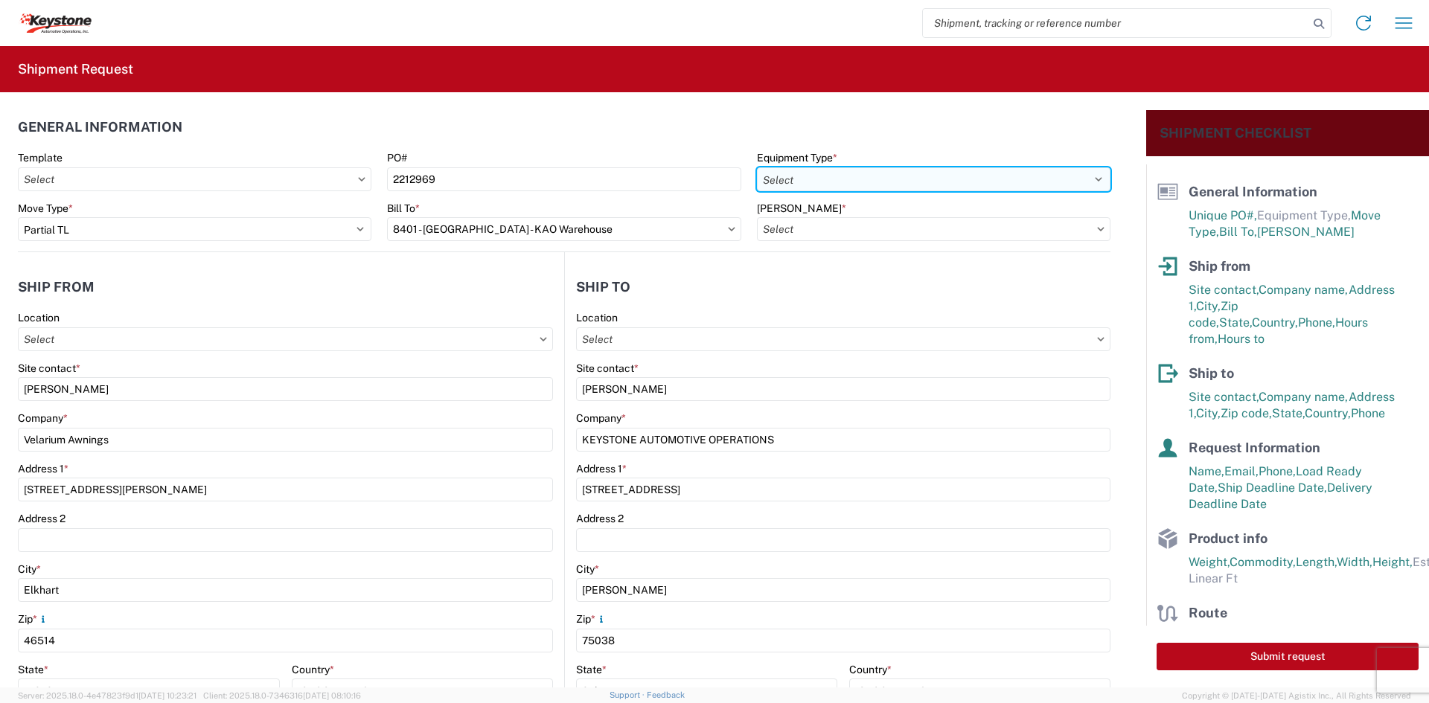
click at [866, 178] on select "Select 53’ Dry Van Flatbed Dropdeck (van) Lowboy (flatbed) Rail" at bounding box center [934, 179] width 354 height 24
click at [757, 167] on select "Select 53’ Dry Van Flatbed Dropdeck (van) Lowboy (flatbed) Rail" at bounding box center [934, 179] width 354 height 24
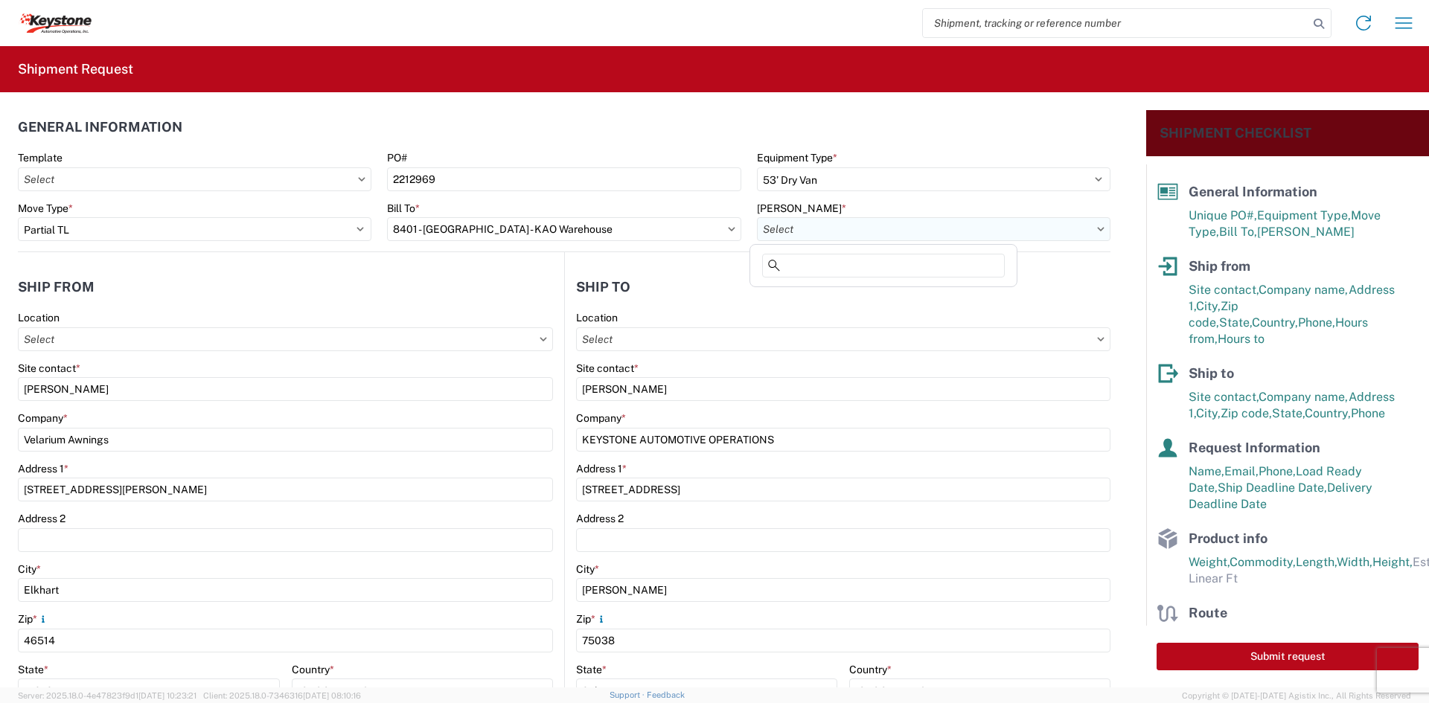
click at [831, 223] on input "[PERSON_NAME] *" at bounding box center [934, 229] width 354 height 24
click at [802, 295] on div "8401-6300-66012-0000 - 8401 Transfers" at bounding box center [883, 296] width 261 height 24
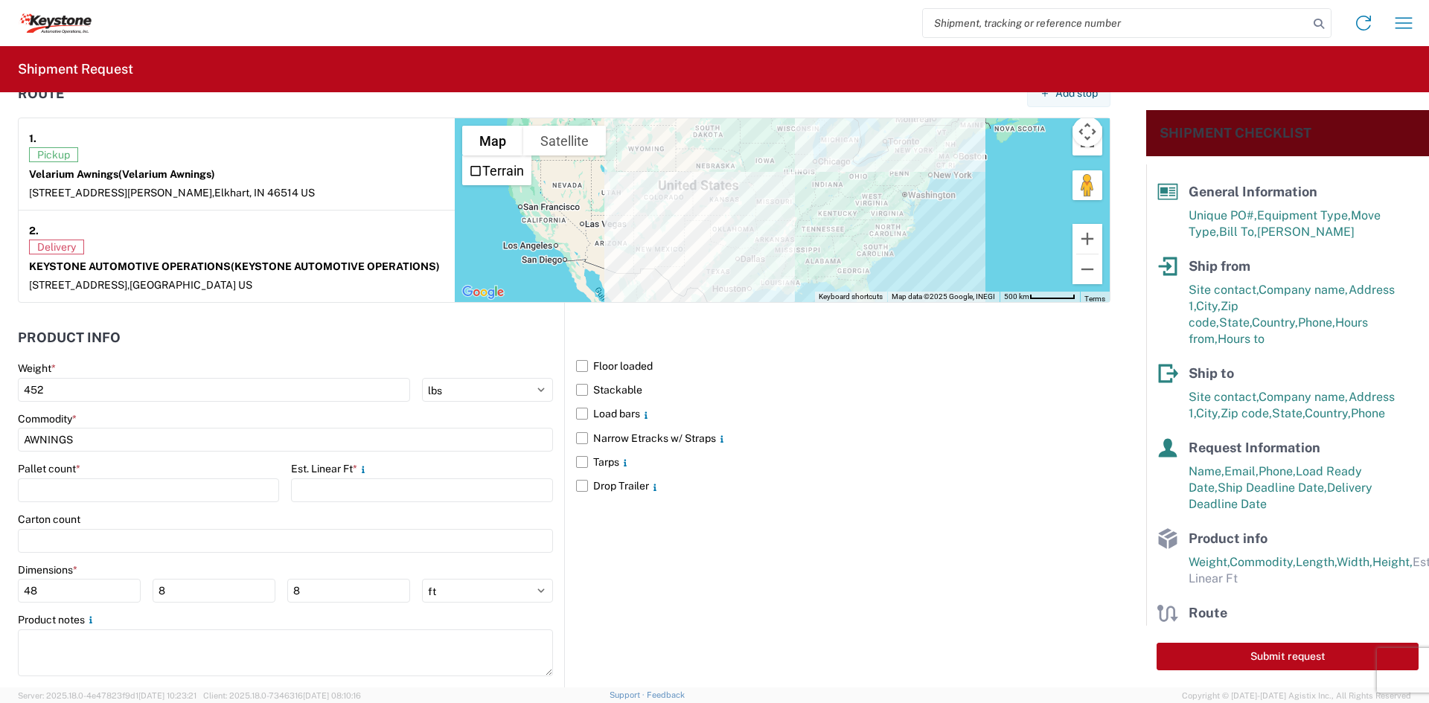
scroll to position [1190, 0]
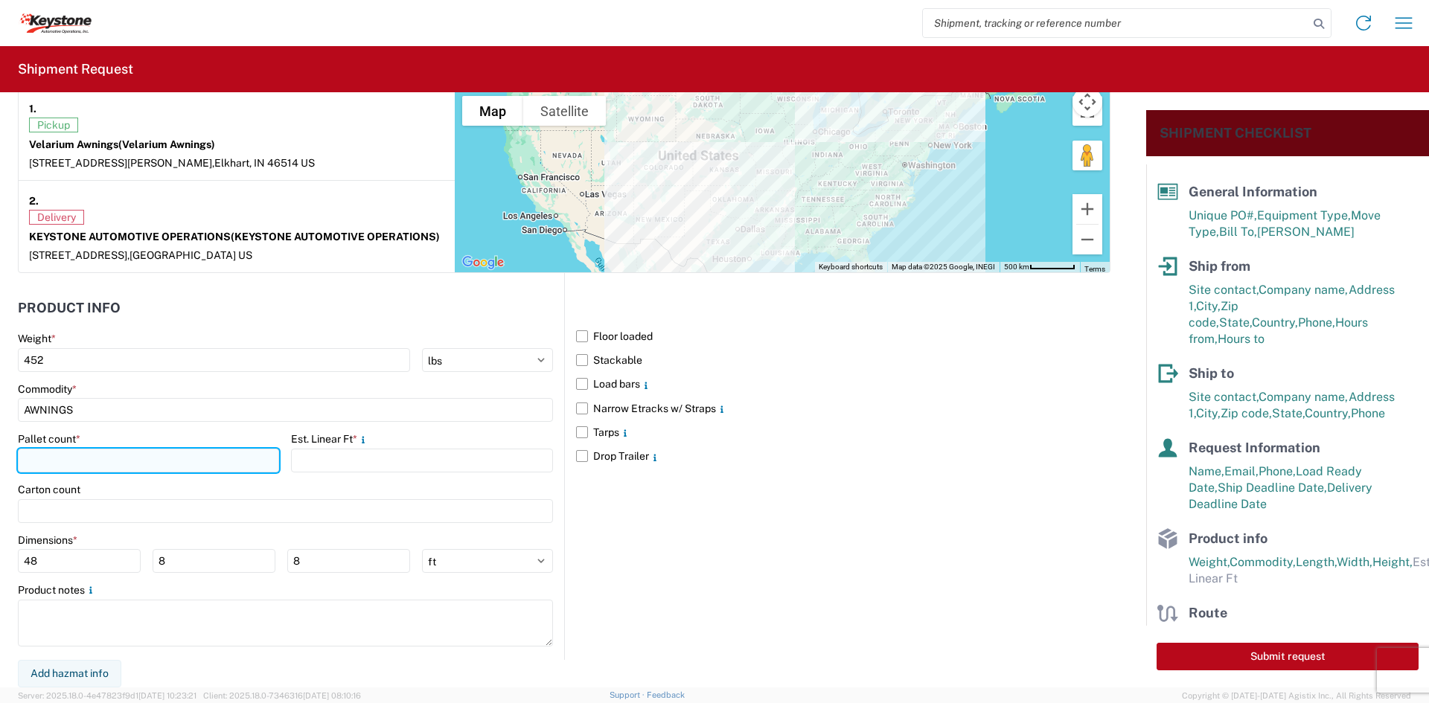
click at [140, 461] on input "number" at bounding box center [148, 461] width 261 height 24
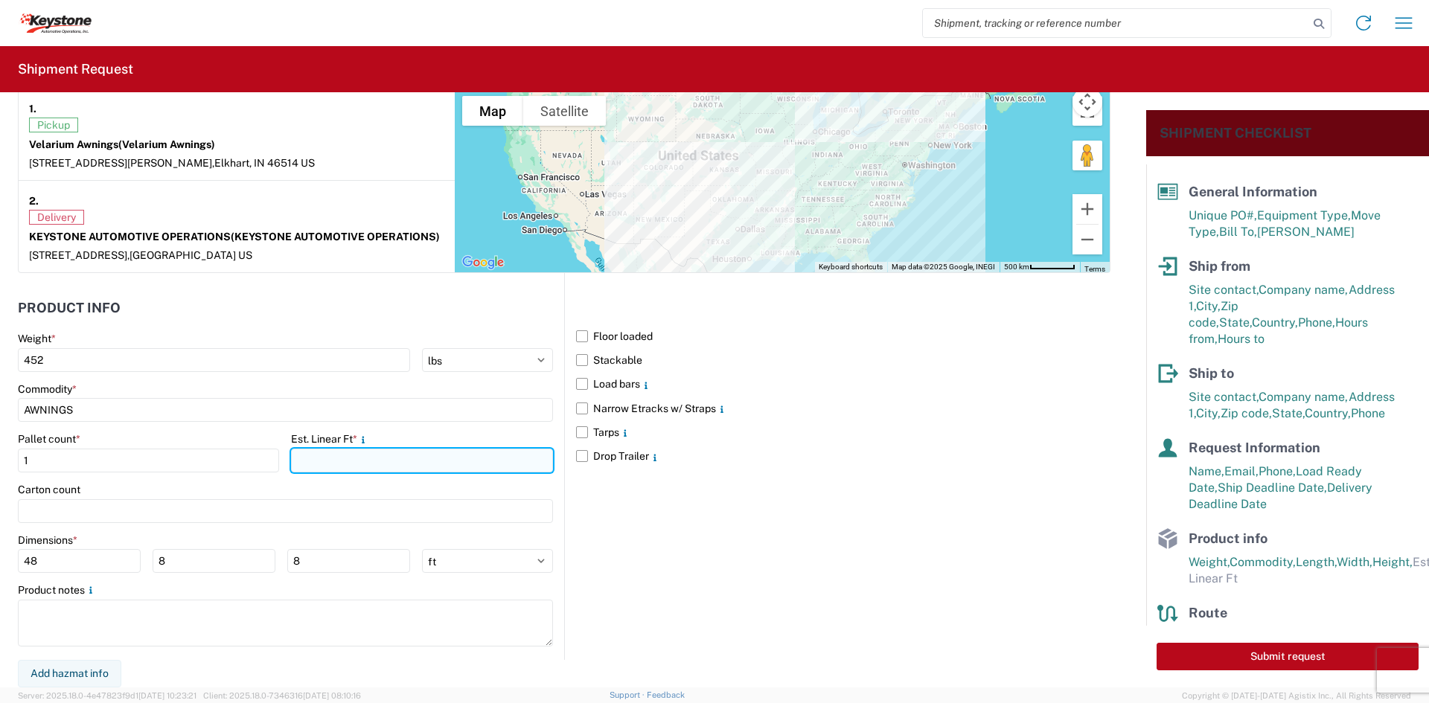
click at [333, 458] on input "number" at bounding box center [421, 461] width 261 height 24
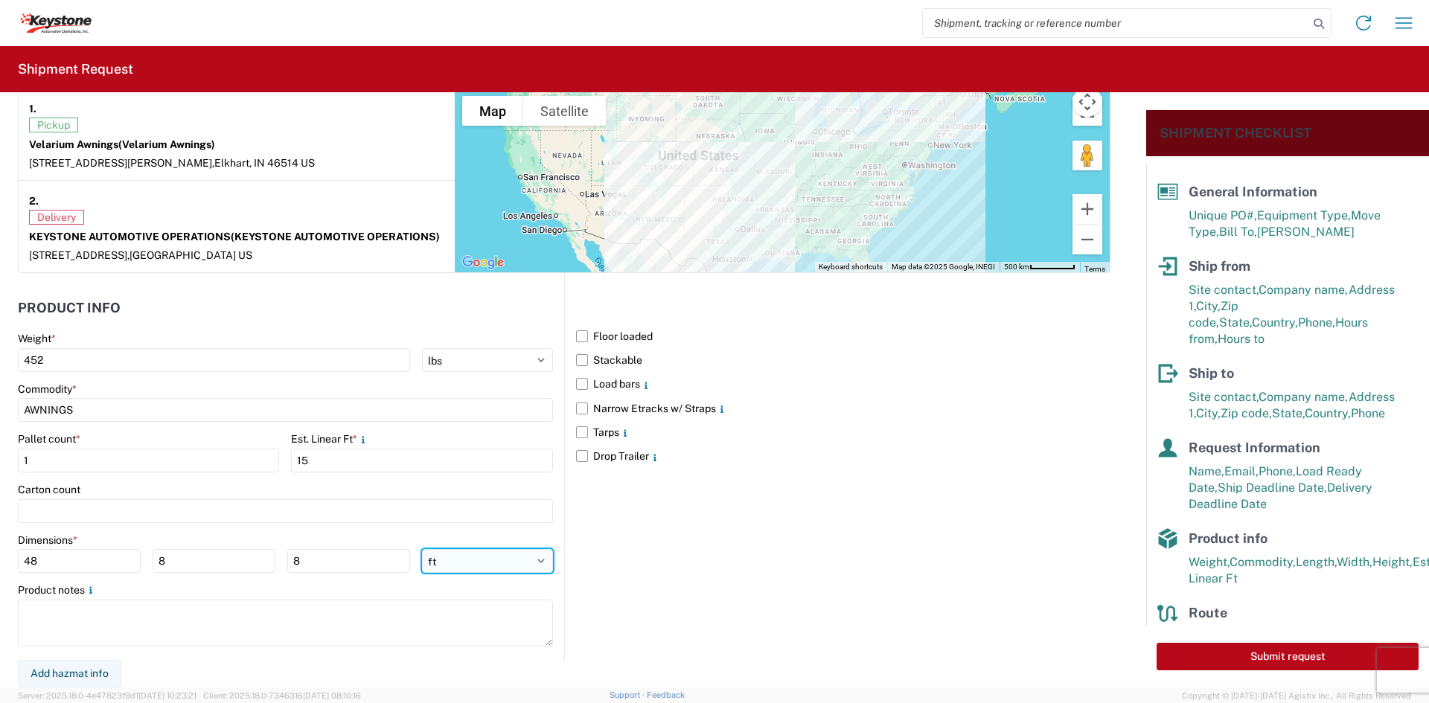
click at [494, 565] on select "ft in cm" at bounding box center [487, 561] width 131 height 24
click at [422, 549] on select "ft in cm" at bounding box center [487, 561] width 131 height 24
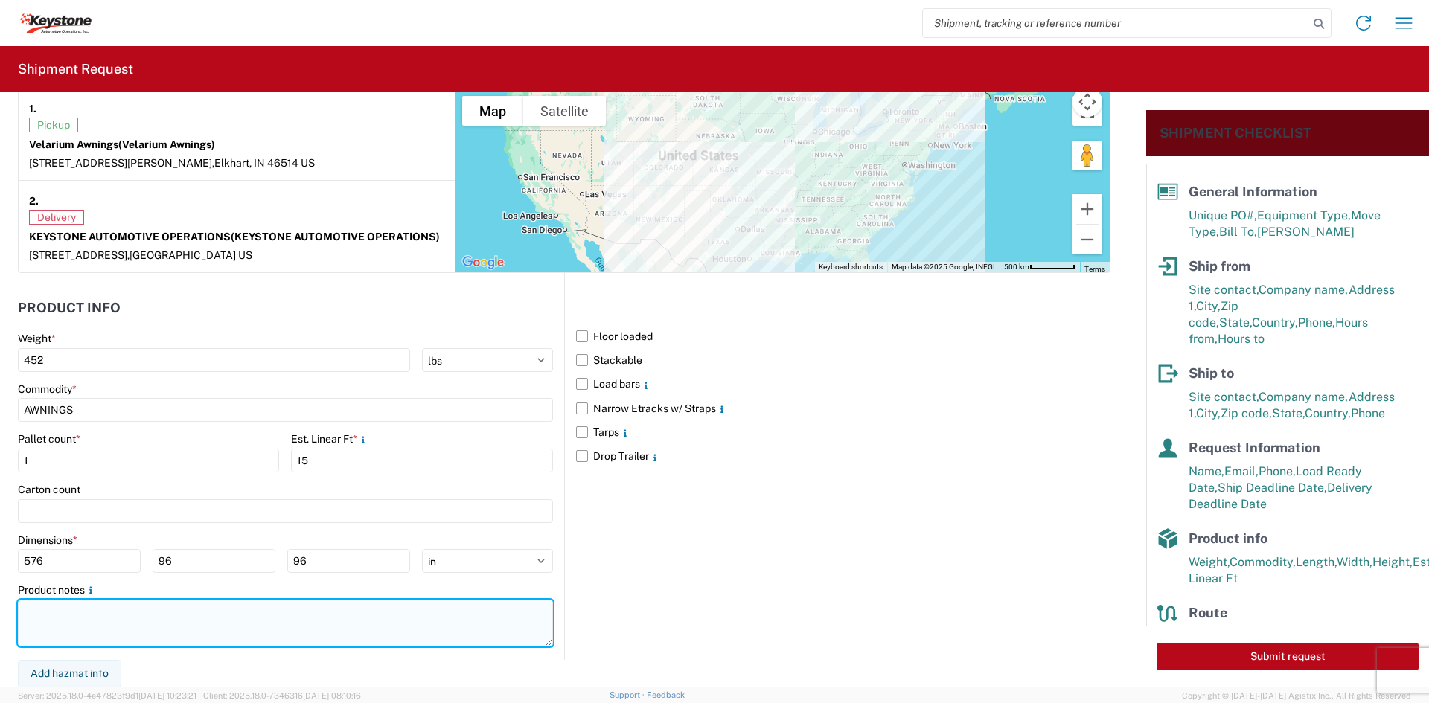
click at [190, 627] on textarea at bounding box center [285, 623] width 535 height 47
paste textarea "2212969"
drag, startPoint x: 136, startPoint y: 620, endPoint x: -25, endPoint y: 615, distance: 160.9
click at [0, 615] on html "Home Shipment request Shipment tracking Shipment Request General Information Te…" at bounding box center [714, 351] width 1429 height 703
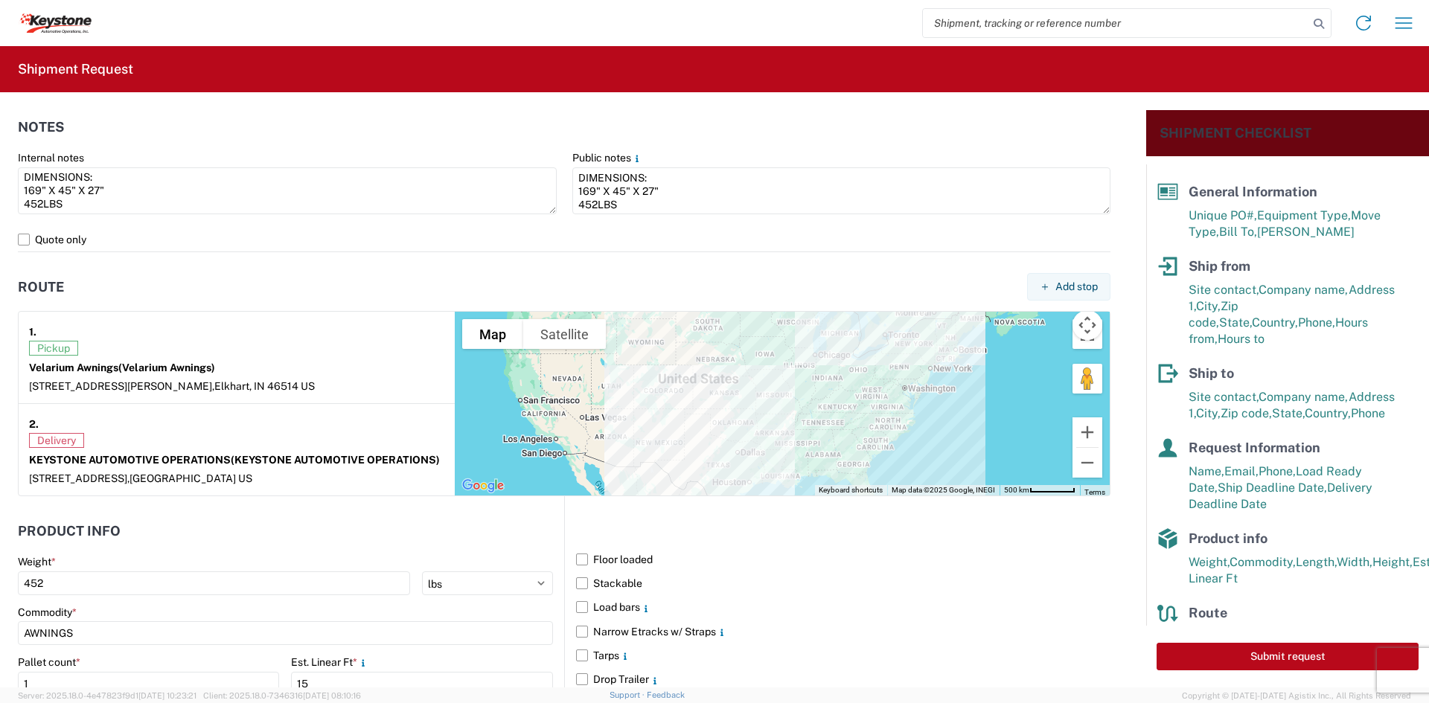
scroll to position [669, 0]
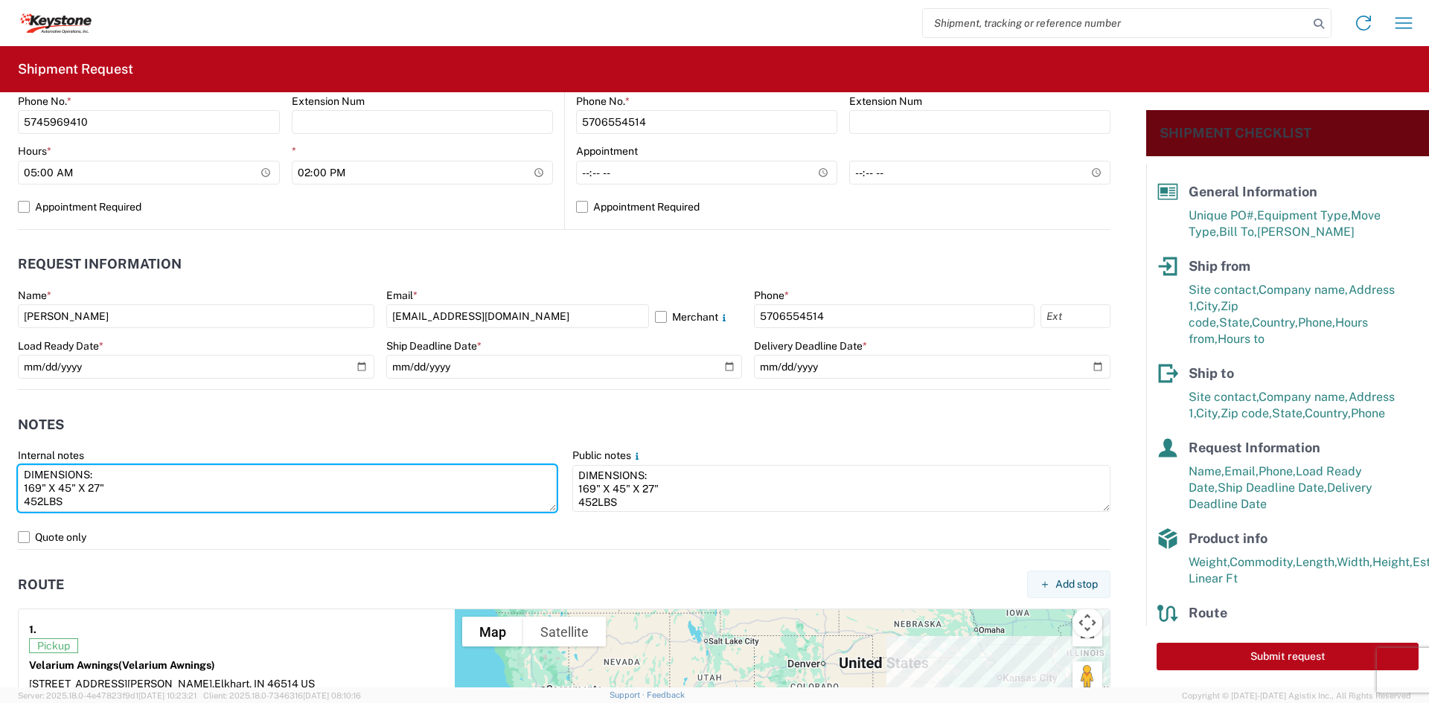
drag, startPoint x: 37, startPoint y: 505, endPoint x: -18, endPoint y: 465, distance: 68.2
click at [0, 465] on html "Home Shipment request Shipment tracking Shipment Request General Information Te…" at bounding box center [714, 351] width 1429 height 703
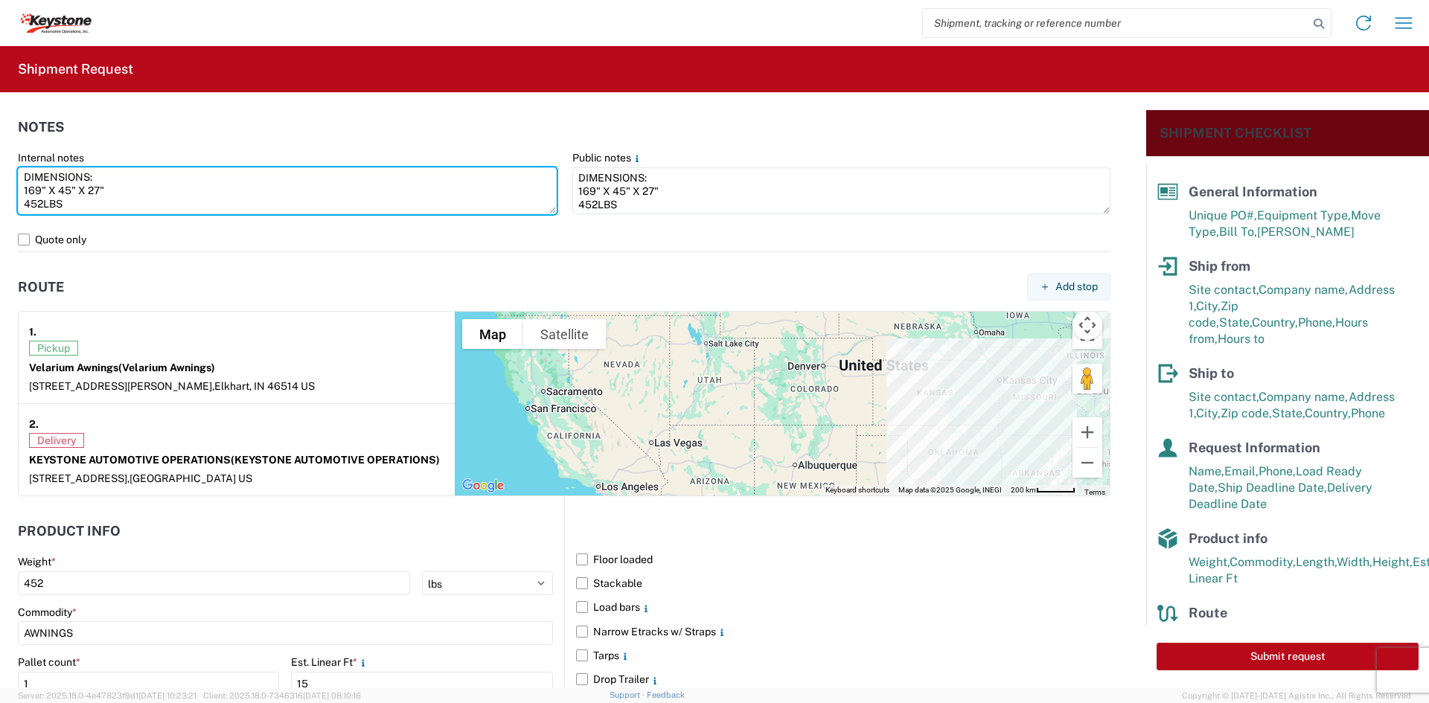
scroll to position [1190, 0]
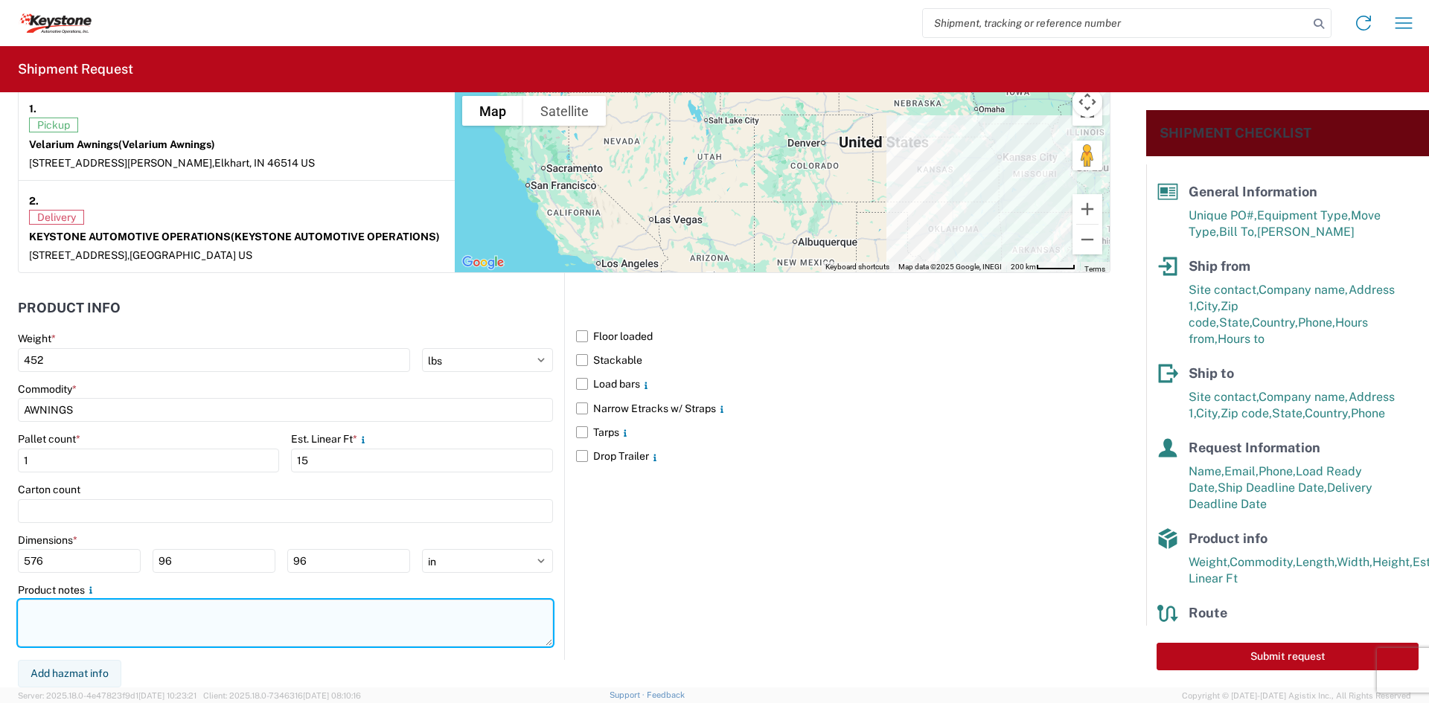
click at [215, 617] on textarea at bounding box center [285, 623] width 535 height 47
paste textarea "DIMENSIONS: 169" X 45" X 27" 452LBS"
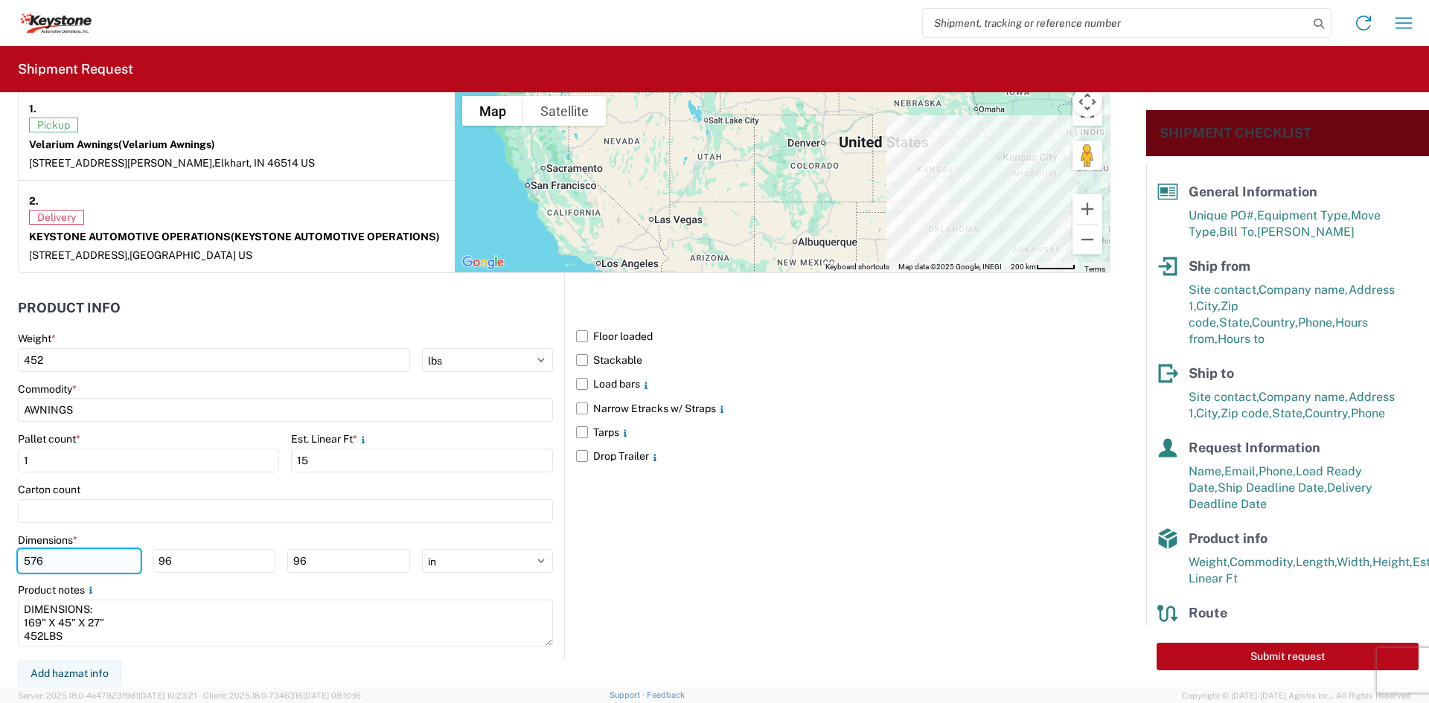
click at [24, 563] on input "576" at bounding box center [79, 561] width 123 height 24
click at [1221, 657] on button "Submit request" at bounding box center [1288, 657] width 262 height 28
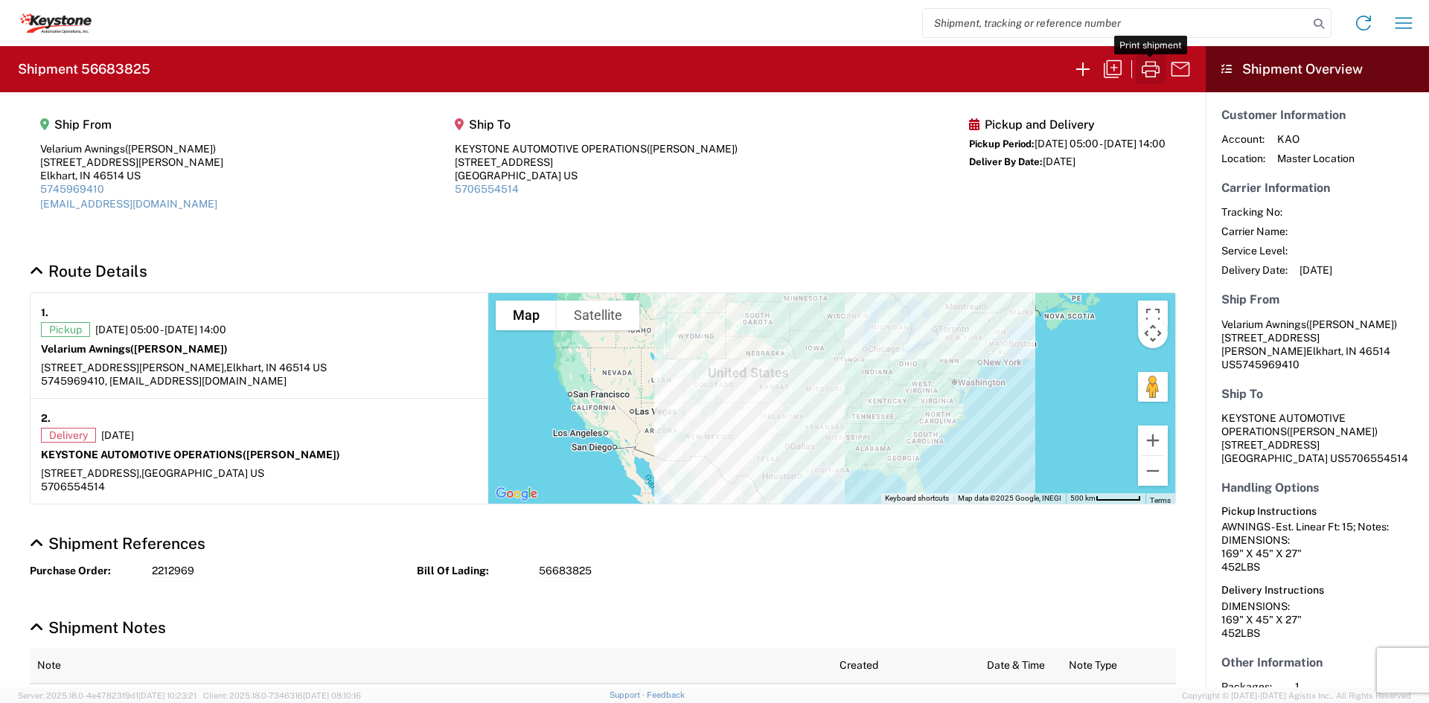
click at [1138, 80] on button "button" at bounding box center [1151, 69] width 30 height 30
